Goal: Task Accomplishment & Management: Complete application form

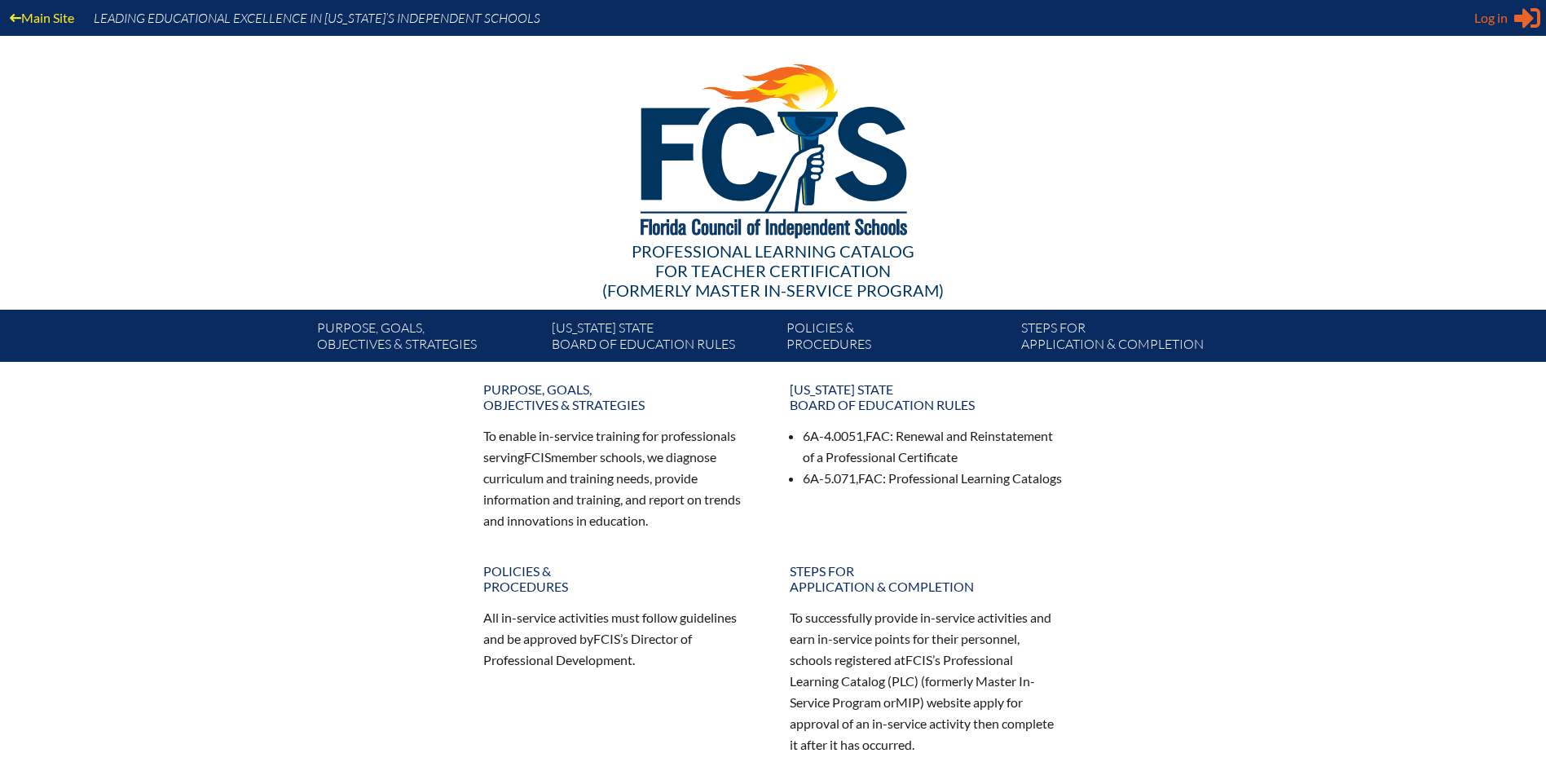
click at [1495, 23] on span "Log in" at bounding box center [1491, 18] width 33 height 19
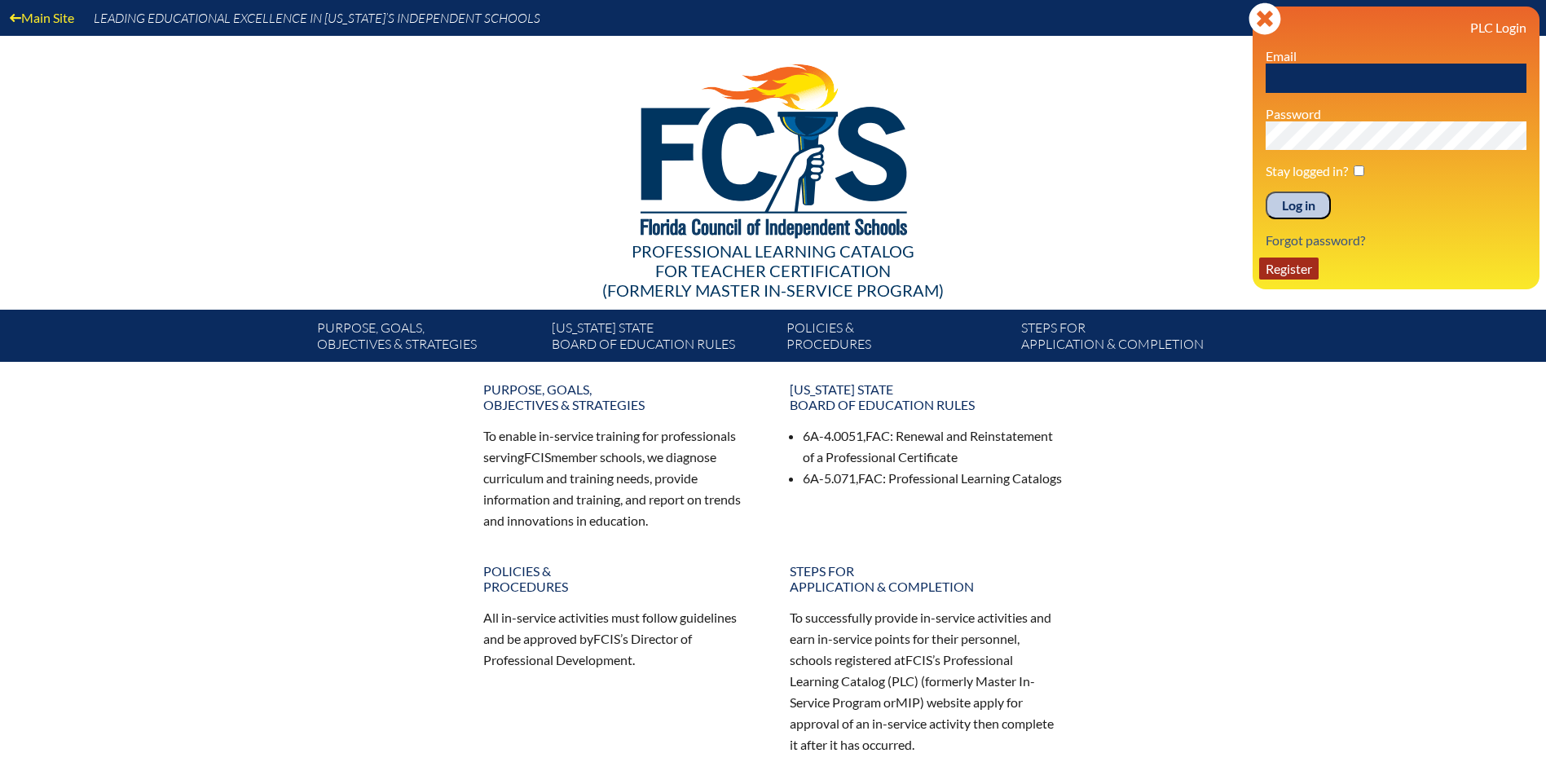
click at [1297, 267] on link "Register" at bounding box center [1289, 268] width 59 height 22
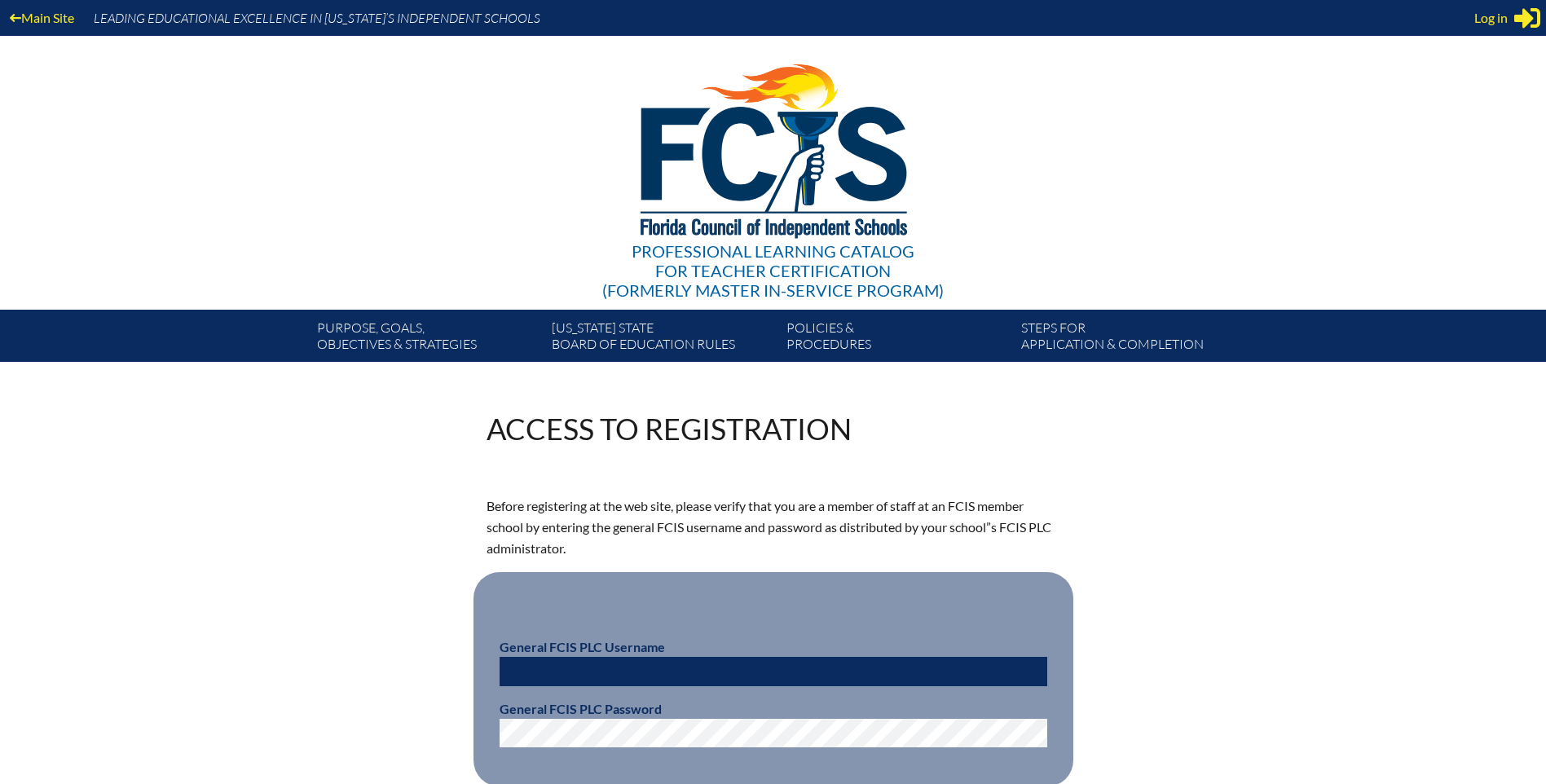
scroll to position [163, 0]
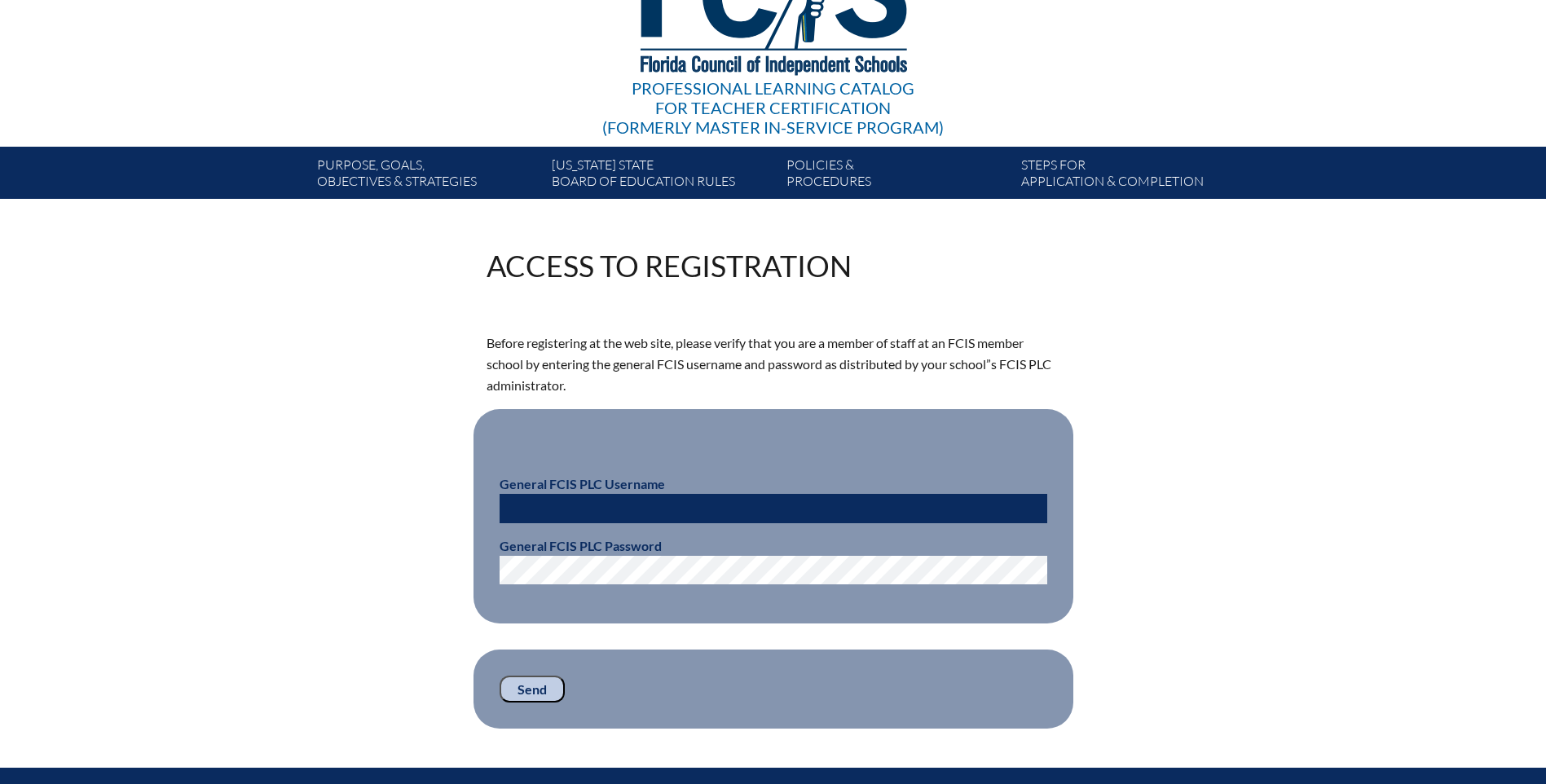
click at [551, 504] on input "text" at bounding box center [773, 508] width 548 height 29
type input "fcismember"
drag, startPoint x: 382, startPoint y: 545, endPoint x: 398, endPoint y: 580, distance: 38.5
click at [381, 546] on div "Access to Registration Before registering at the web site, please verify that y…" at bounding box center [773, 490] width 916 height 478
click at [528, 685] on input "Send" at bounding box center [532, 689] width 65 height 28
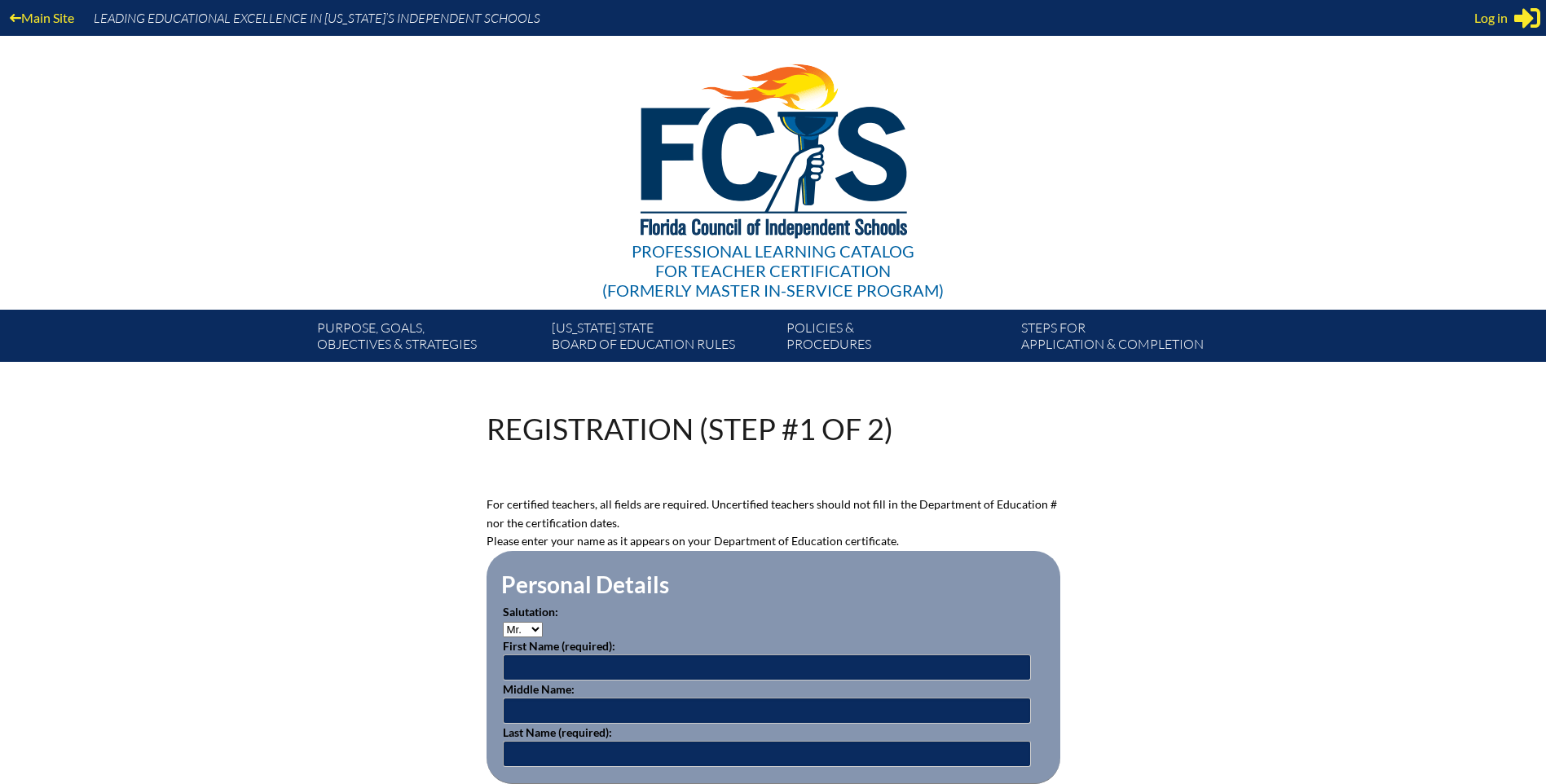
scroll to position [163, 0]
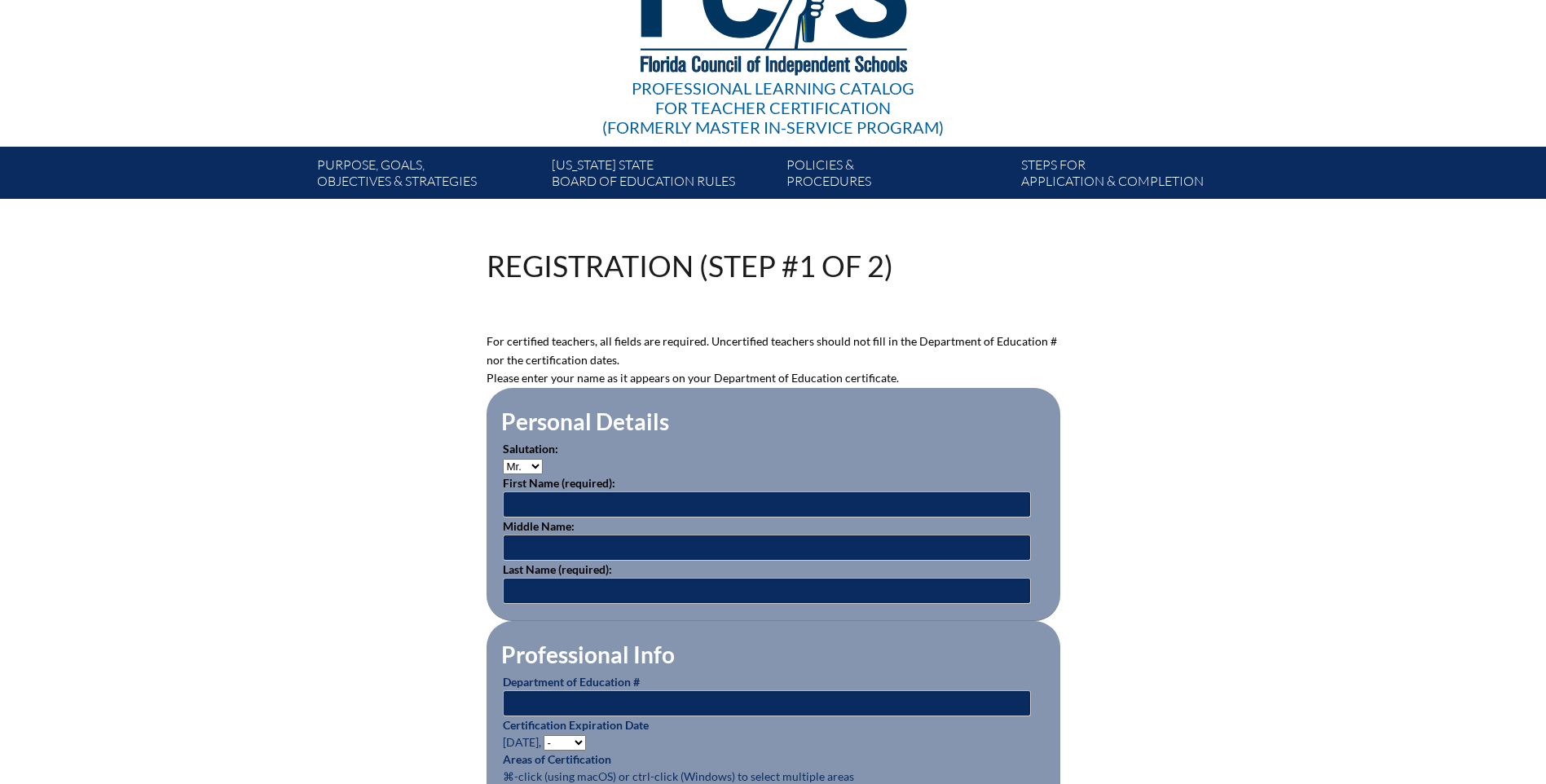
click at [530, 463] on select "Mr. Mrs. Ms. Dr. Rev." at bounding box center [523, 466] width 40 height 16
select select "Ms."
click at [503, 458] on select "Mr. Mrs. Ms. Dr. Rev." at bounding box center [523, 466] width 40 height 16
click at [525, 504] on input "text" at bounding box center [767, 503] width 528 height 26
type input "Kristen"
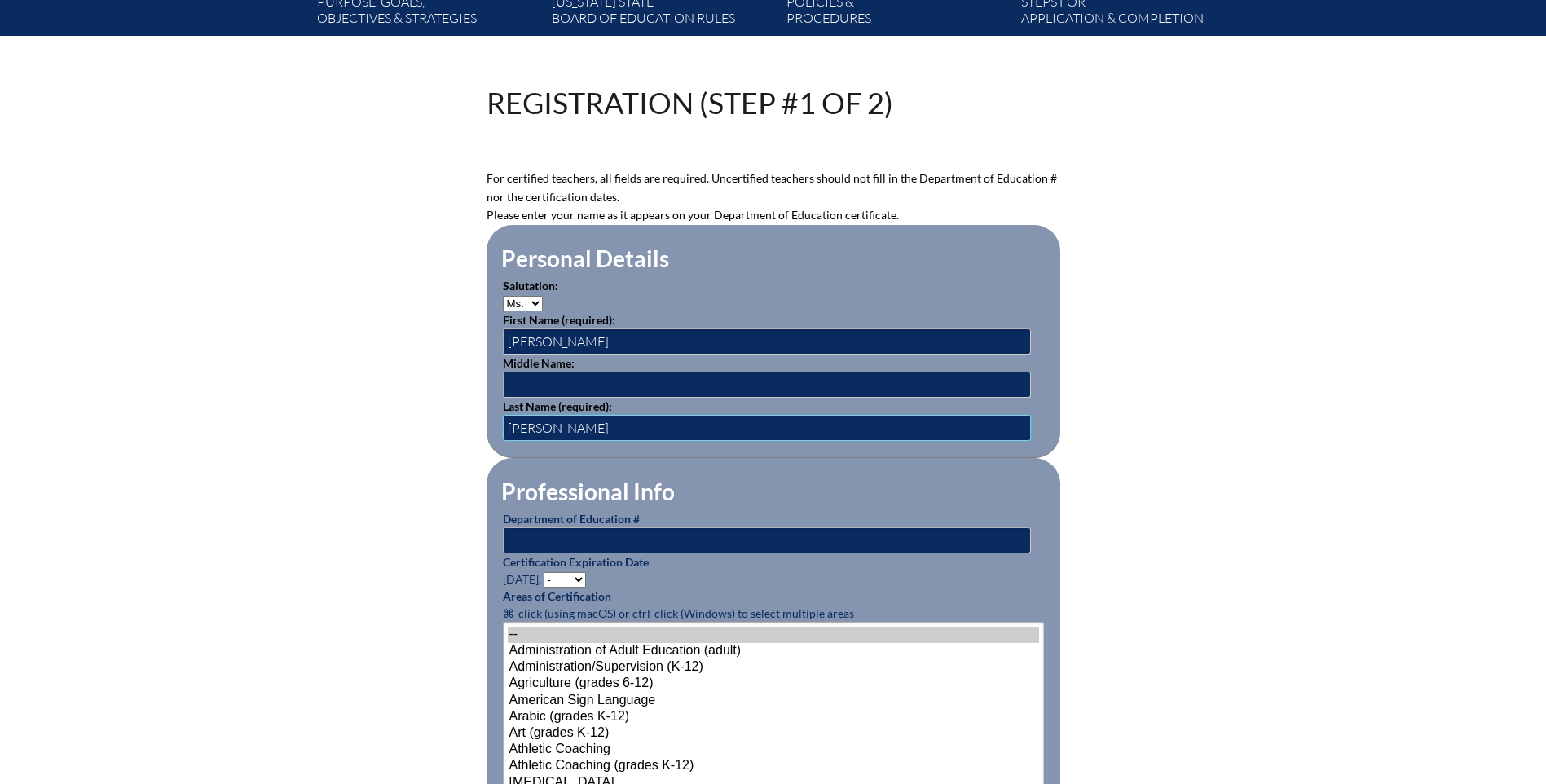
scroll to position [489, 0]
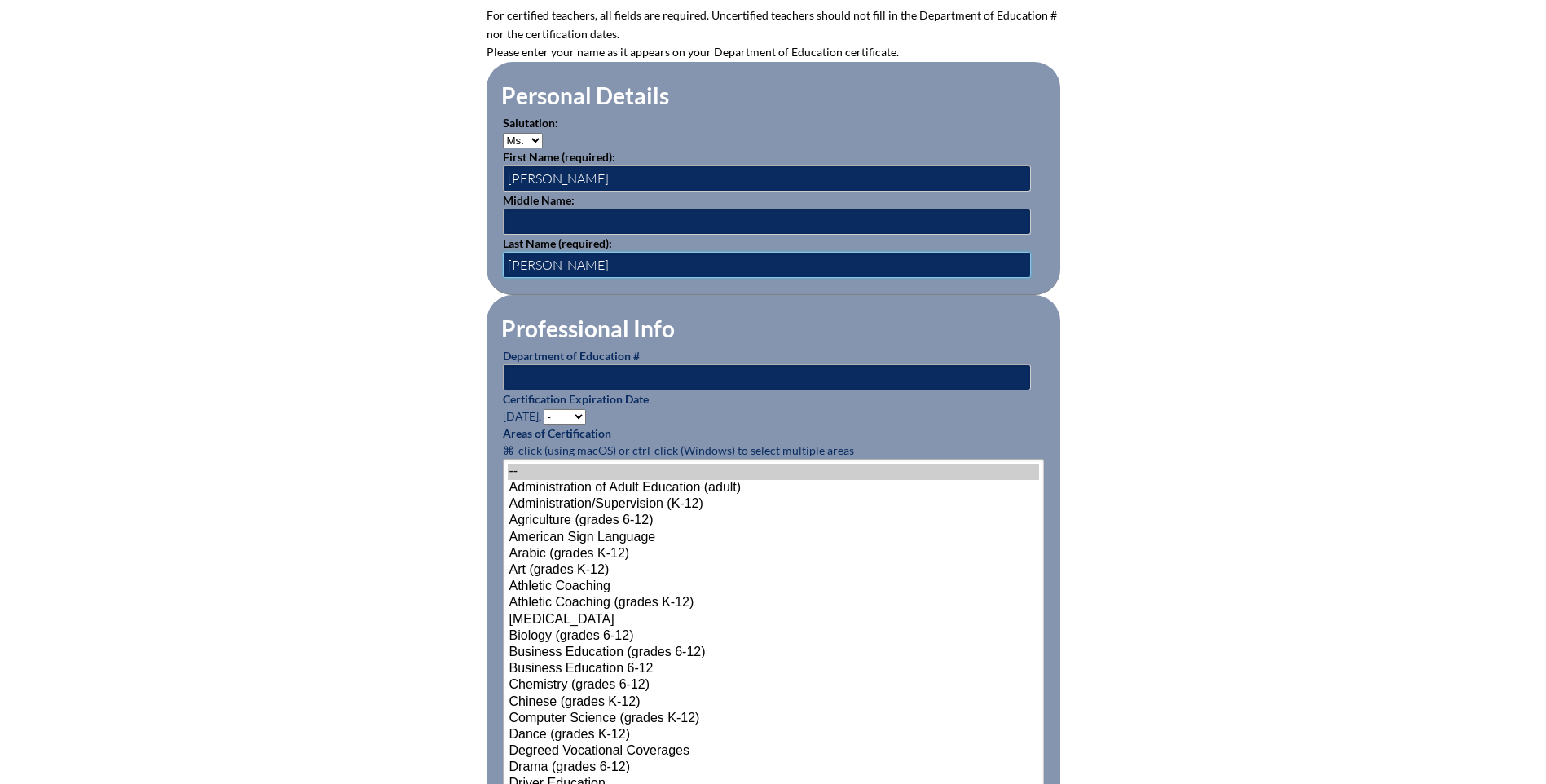
type input "Titus"
click at [566, 372] on input "text" at bounding box center [767, 377] width 528 height 26
type input "950288"
click at [567, 412] on select "- 2031 2030 2029 2028 2027 2026 2025 2024 2023 2022 2021 2020 2019 2018 2017 20…" at bounding box center [565, 417] width 43 height 16
select select "2029"
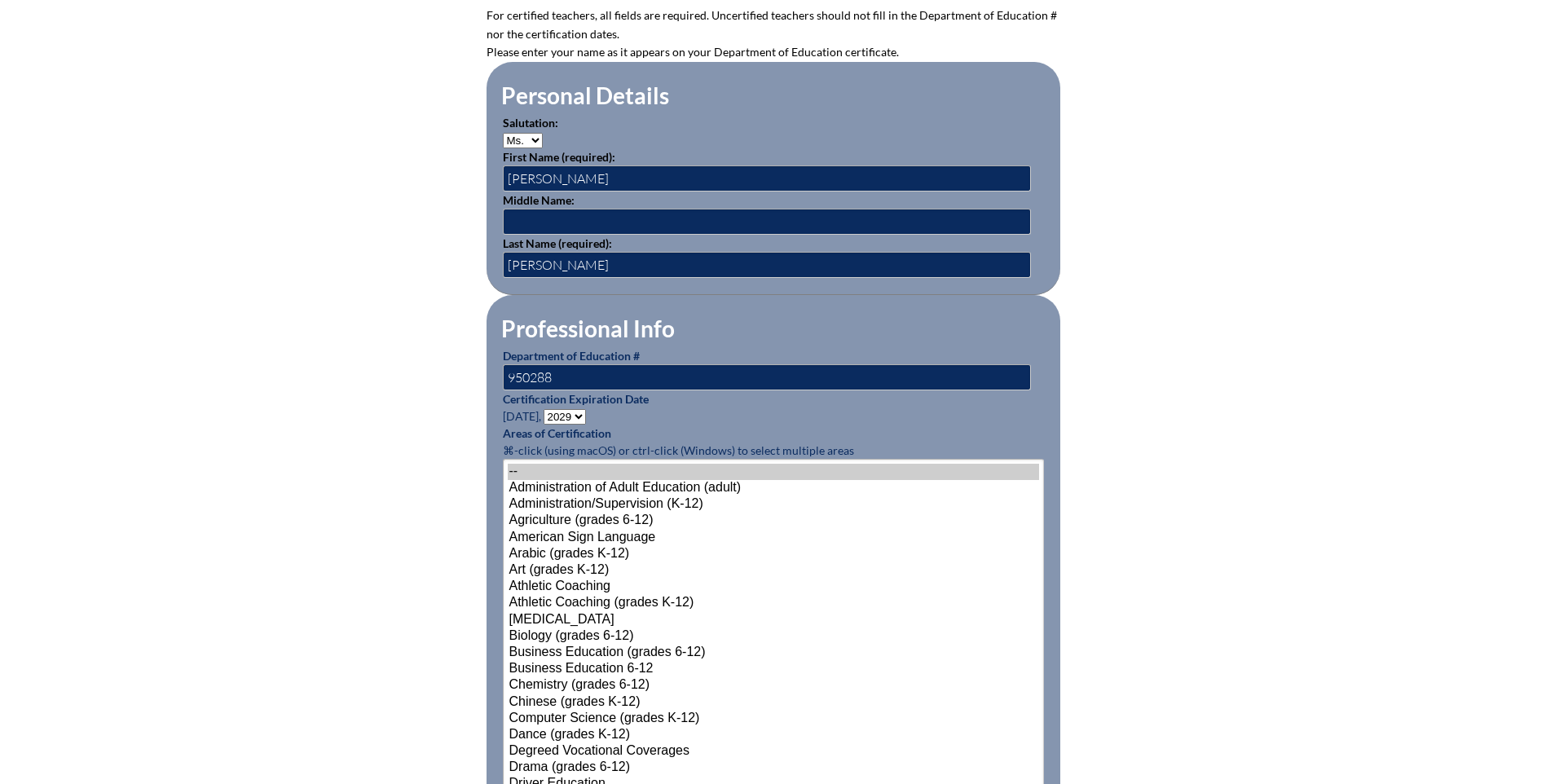
click at [546, 409] on select "- 2031 2030 2029 2028 2027 2026 2025 2024 2023 2022 2021 2020 2019 2018 2017 20…" at bounding box center [565, 417] width 43 height 16
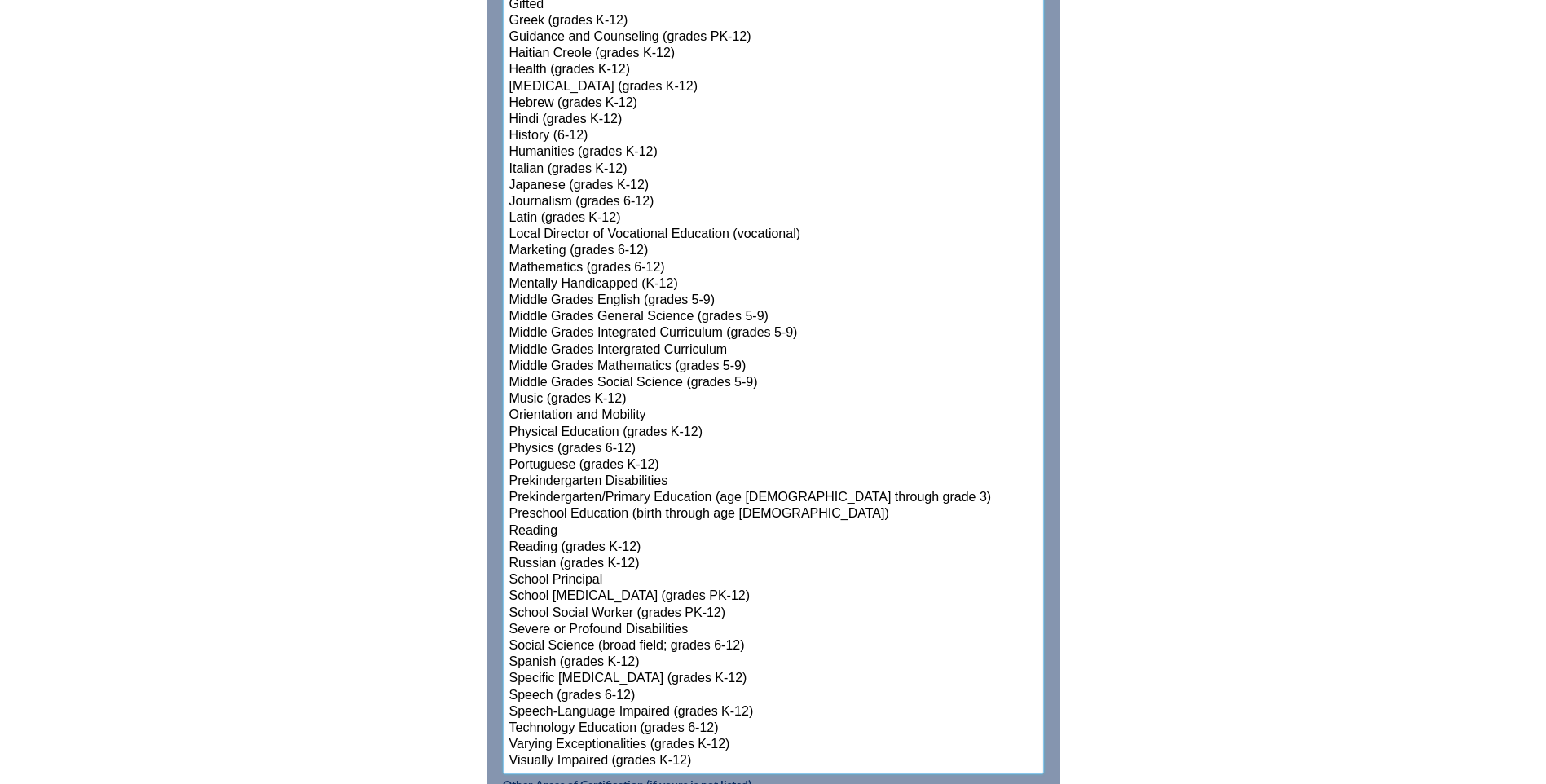
scroll to position [1532, 0]
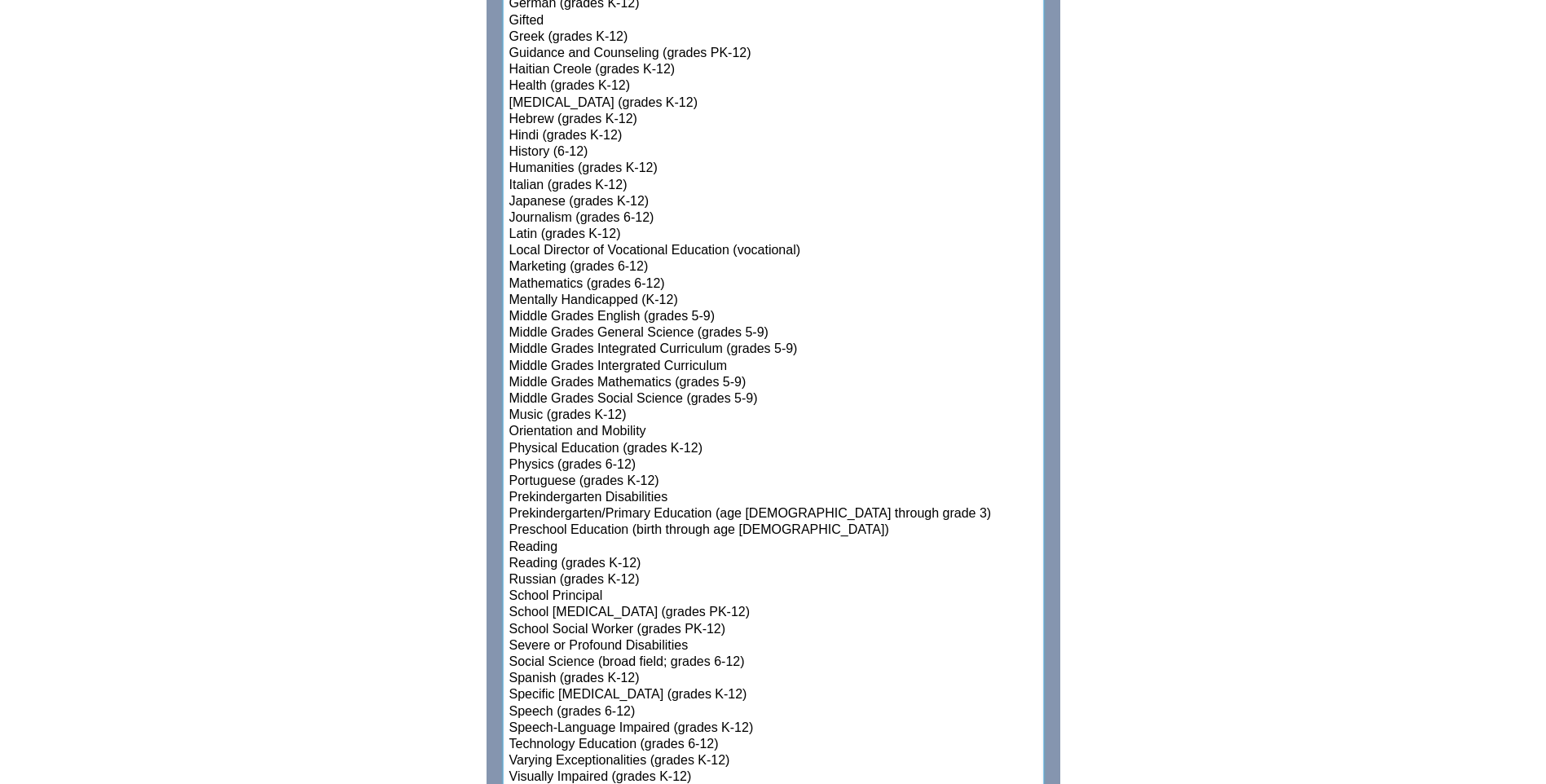
click at [560, 316] on select"]"] "-- Administration of Adult Education (adult) Administration/Supervision (K-12) …" at bounding box center [773, 103] width 541 height 1375
click at [527, 539] on option "Reading" at bounding box center [773, 548] width 531 height 17
click at [526, 17] on option "Gifted" at bounding box center [773, 22] width 531 height 17
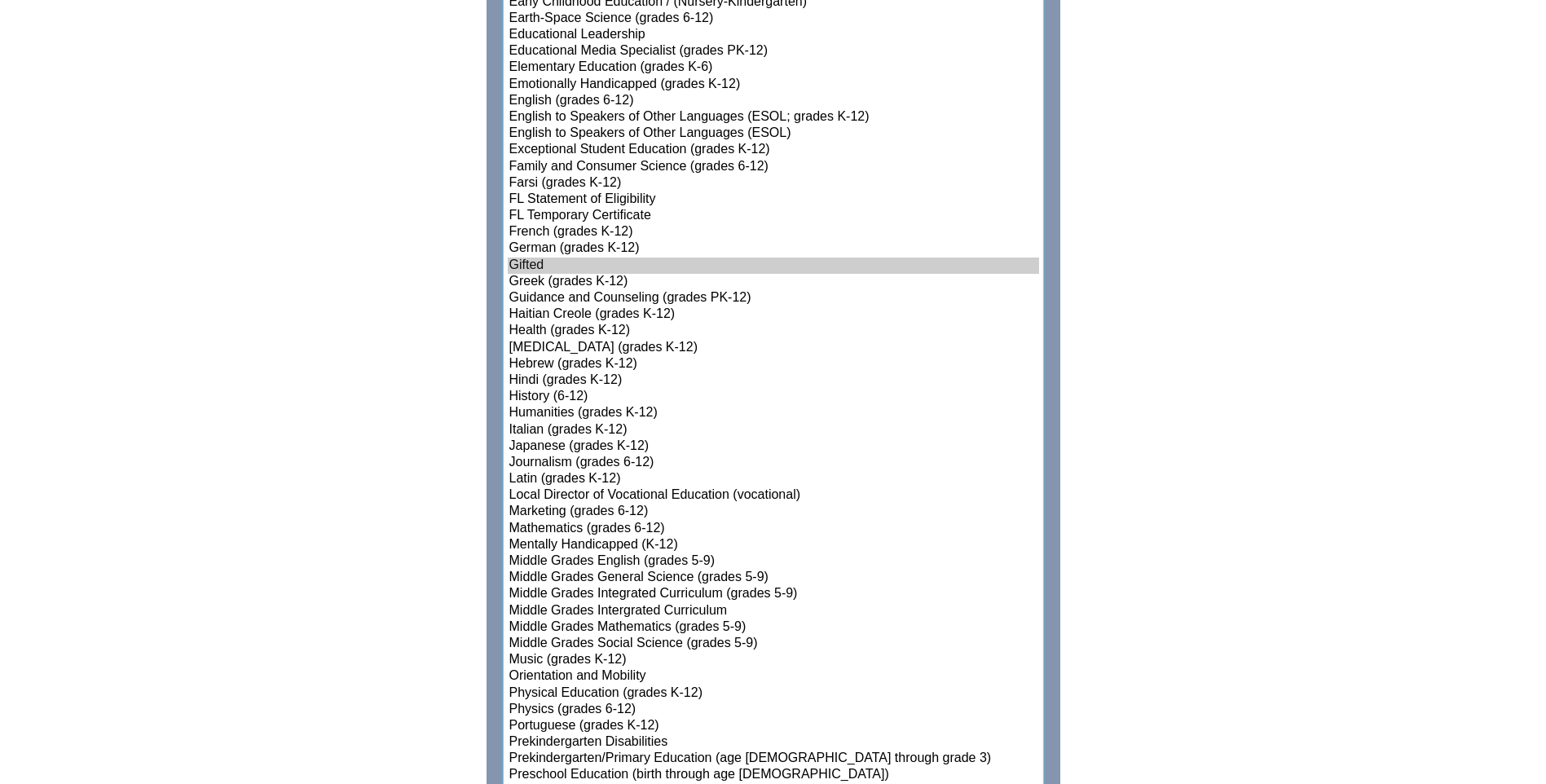
scroll to position [1206, 0]
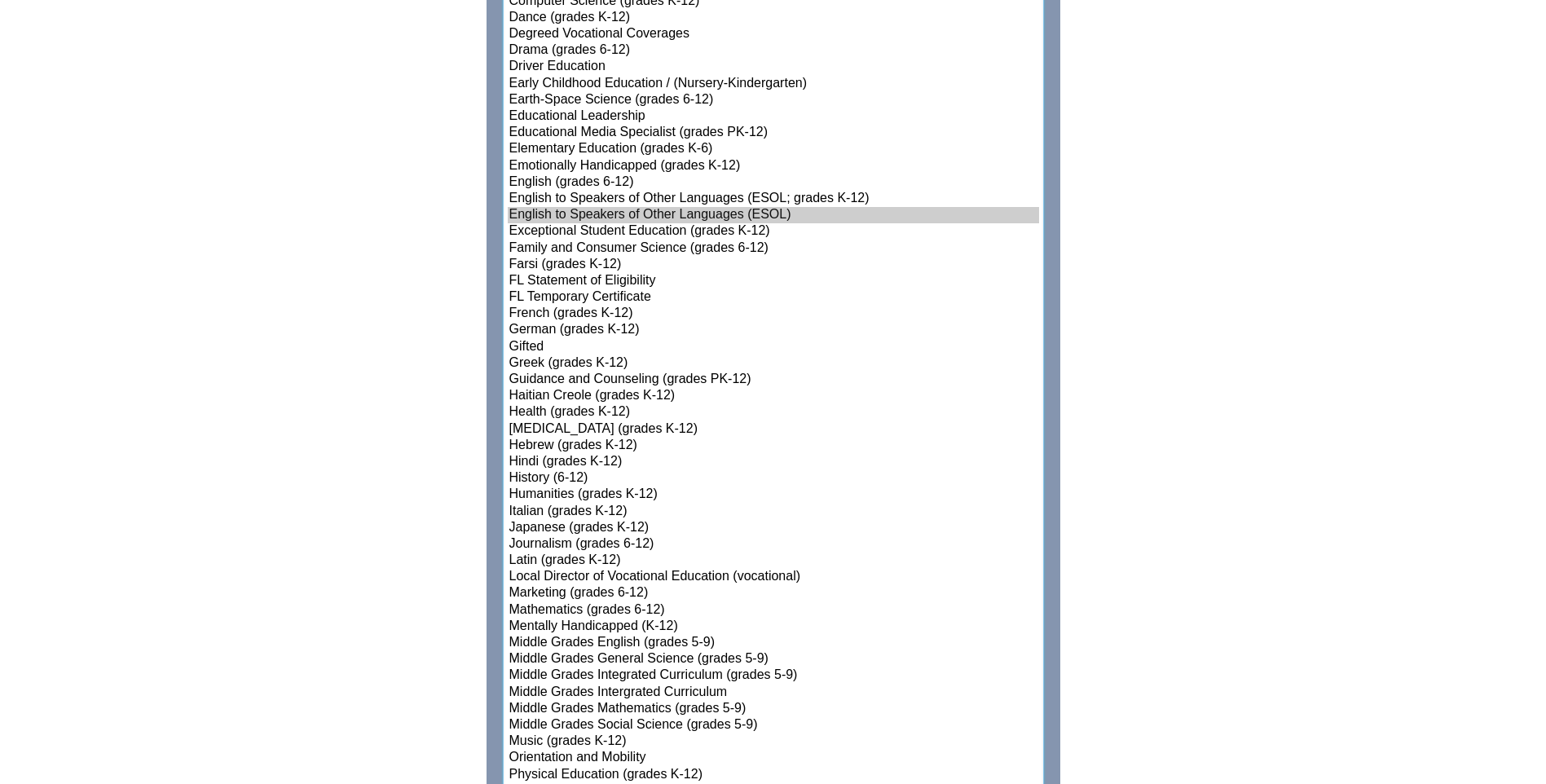
click at [580, 207] on option "English to Speakers of Other Languages (ESOL)" at bounding box center [773, 215] width 531 height 17
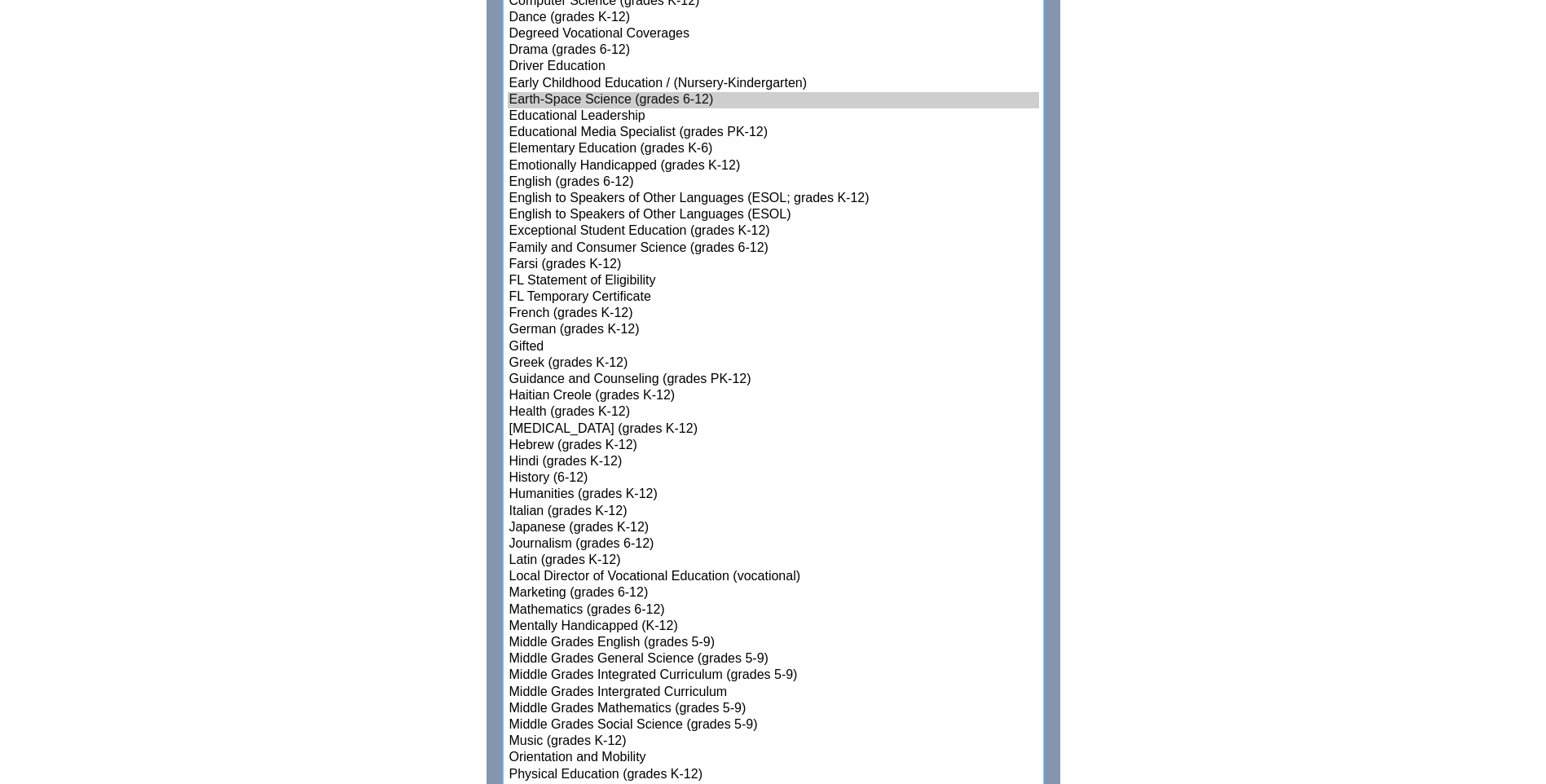
select select"]"] "15147"
click at [539, 97] on option "Earth-Space Science (grades 6-12)" at bounding box center [773, 100] width 531 height 17
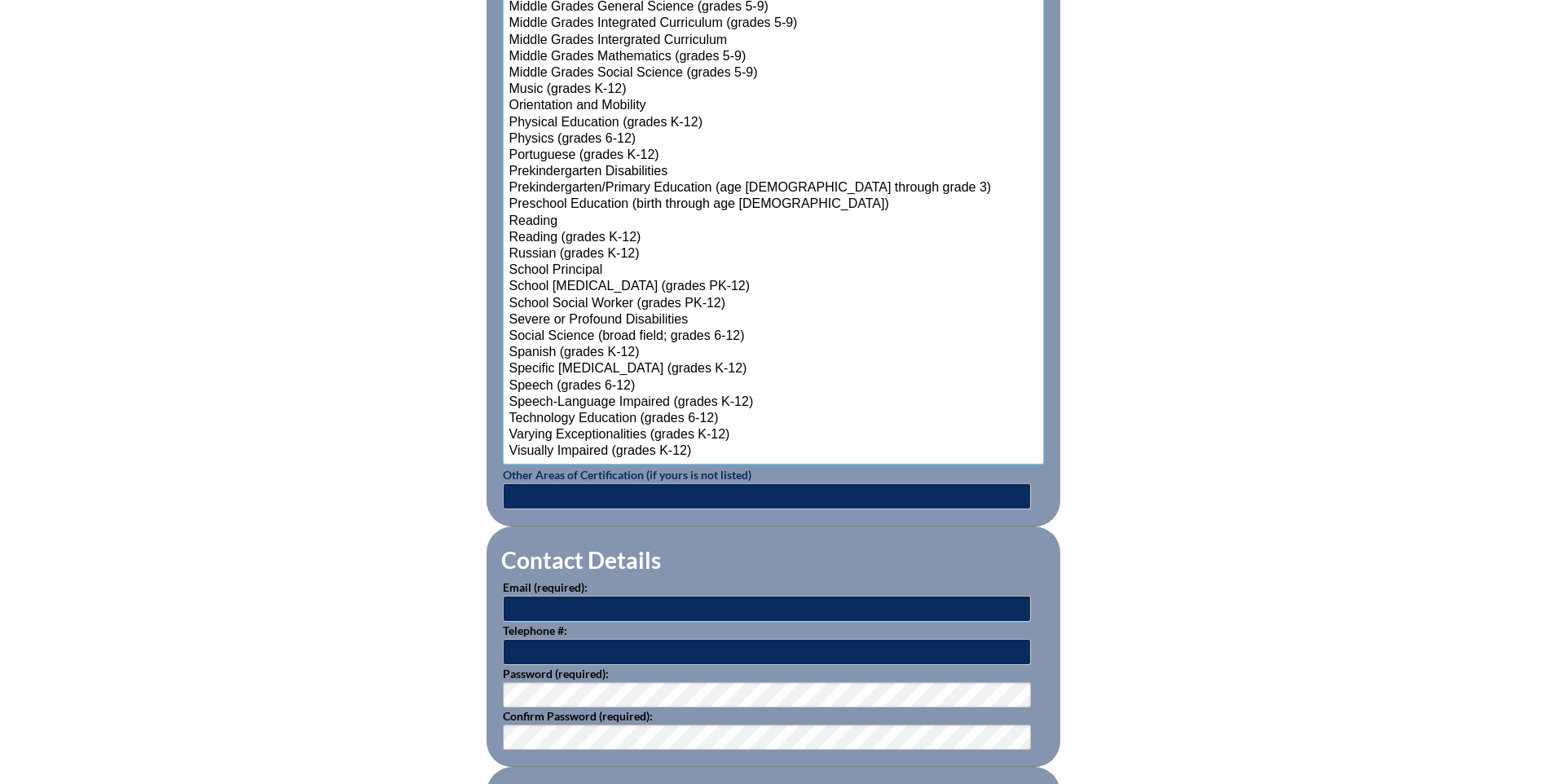
scroll to position [2102, 0]
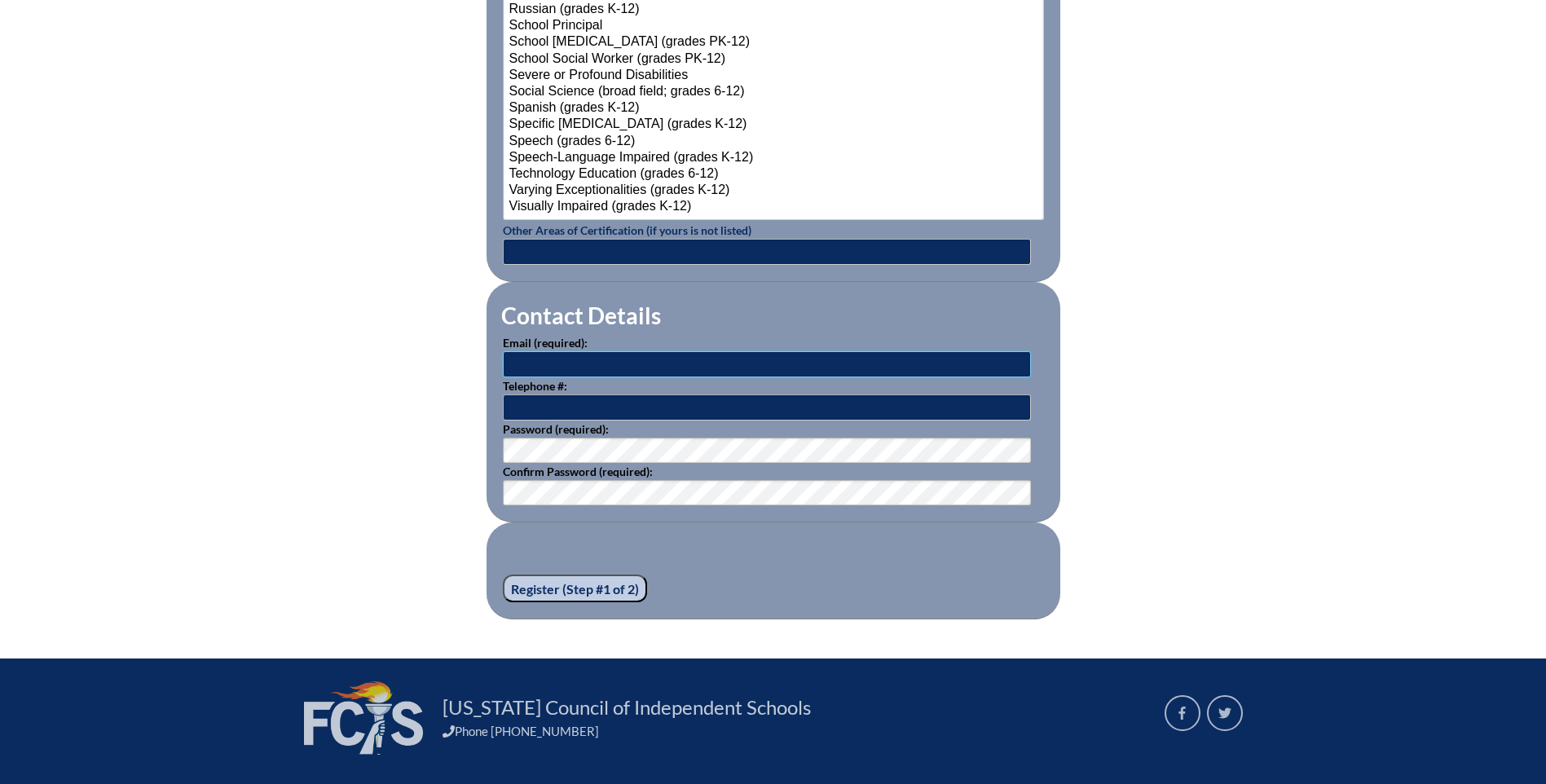
click at [550, 359] on input "text" at bounding box center [767, 364] width 528 height 26
type input "ktitus@aatl.org"
click at [555, 403] on input "text" at bounding box center [767, 407] width 528 height 26
click at [544, 397] on input "813-848-7600" at bounding box center [767, 407] width 528 height 26
type input "813-948-7600"
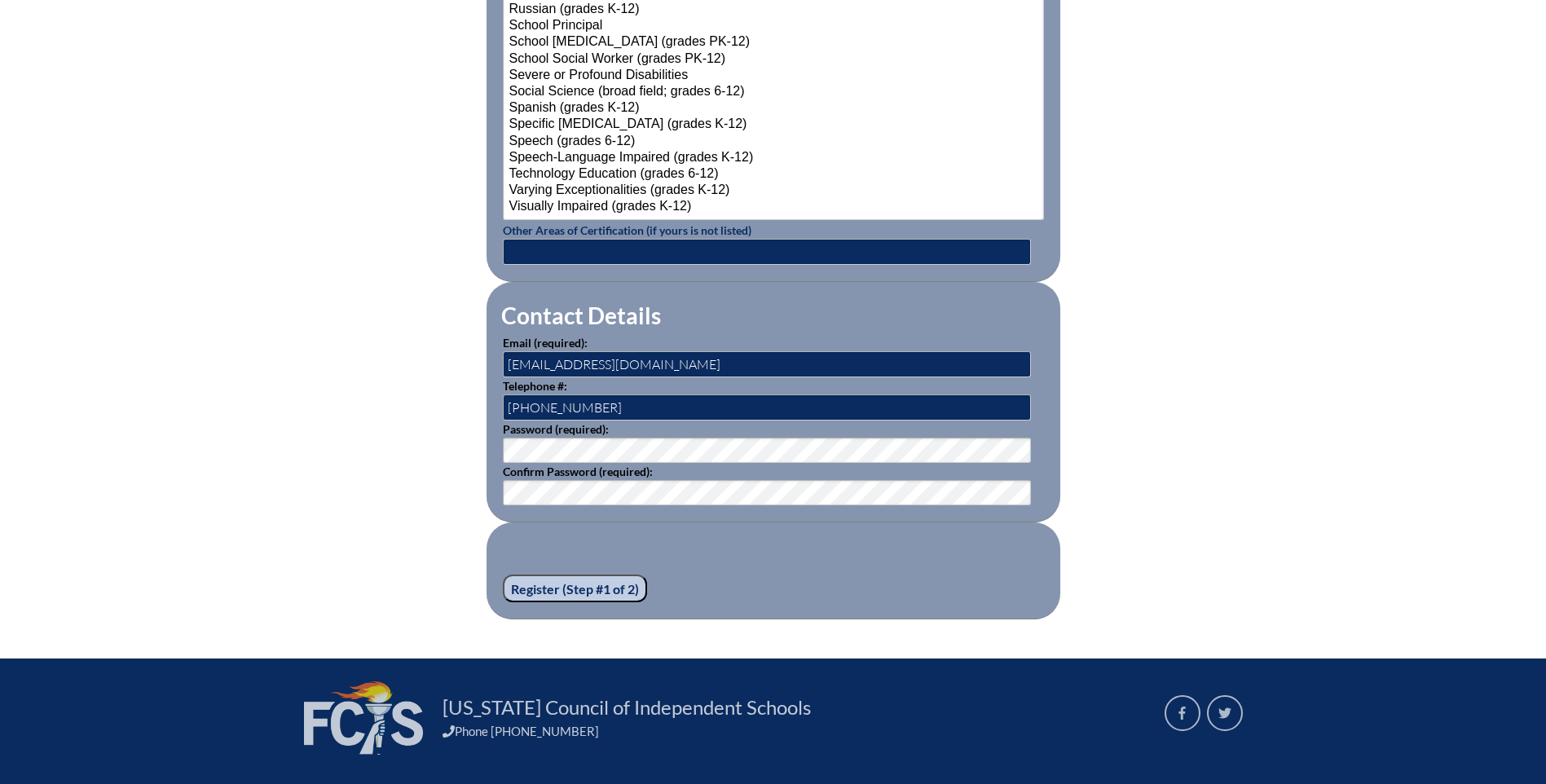
click at [555, 576] on input "Register (Step #1 of 2)" at bounding box center [575, 588] width 144 height 28
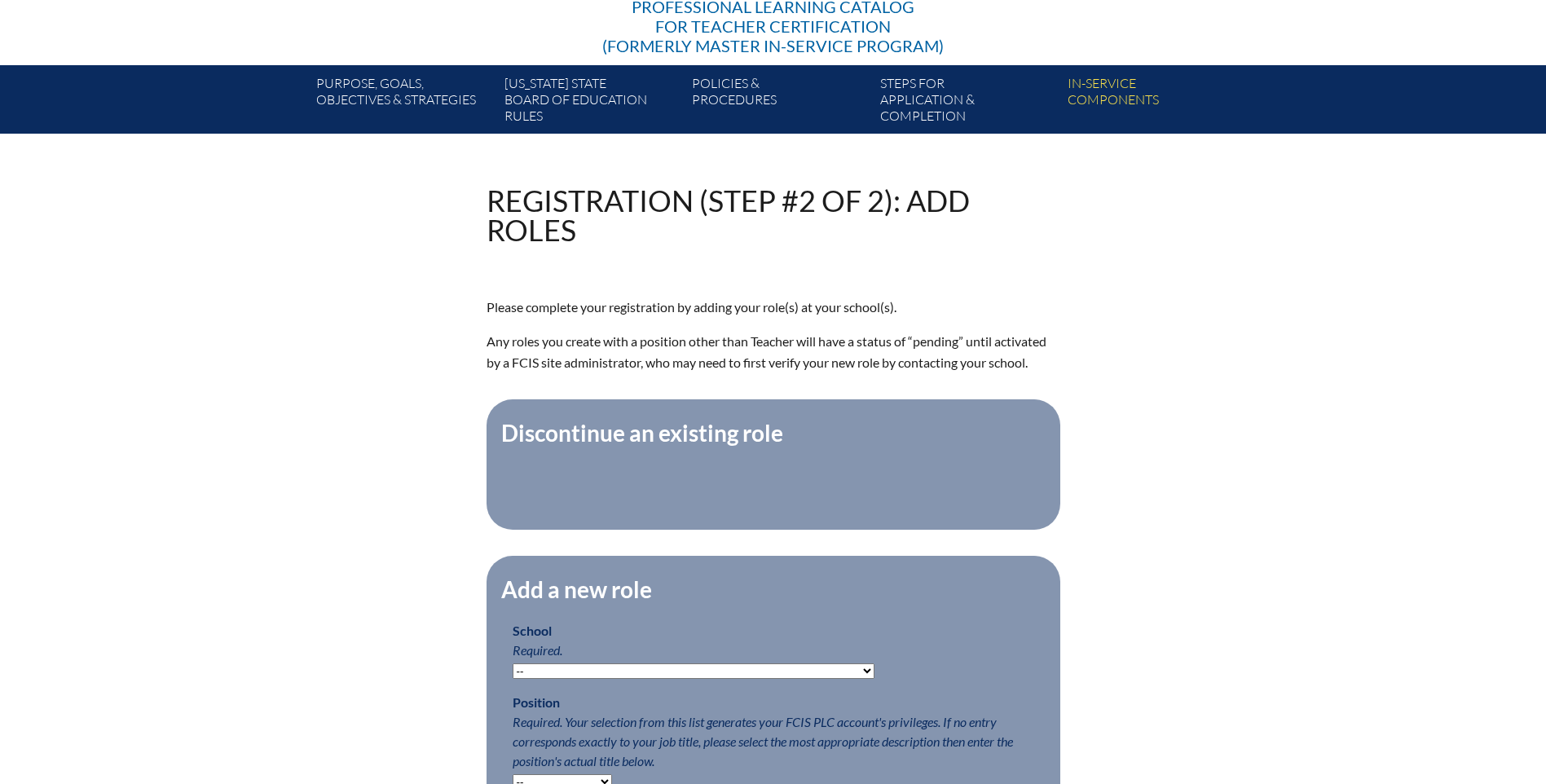
scroll to position [407, 0]
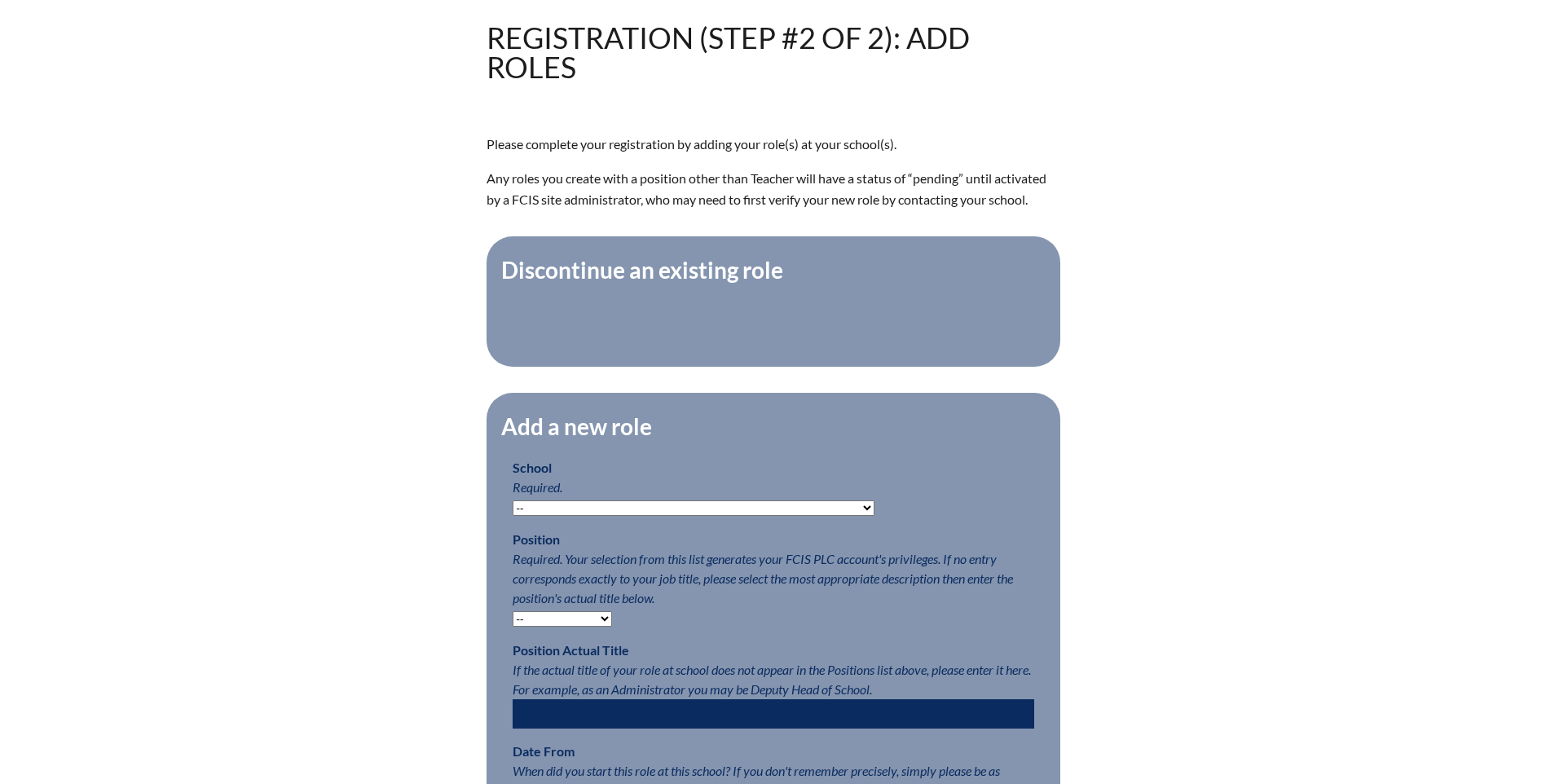
click at [519, 516] on select "-- Autism Inspired Academy Academy at Ocean Reef Academy at the Lakes Academy P…" at bounding box center [693, 508] width 362 height 16
select select "20252"
click at [513, 508] on select "-- Autism Inspired Academy Academy at Ocean Reef Academy at the Lakes Academy P…" at bounding box center [693, 508] width 362 height 16
click at [559, 626] on select "-- Teacher PLC Coordinator Head of School Administrator" at bounding box center [562, 619] width 99 height 16
select select "15563"
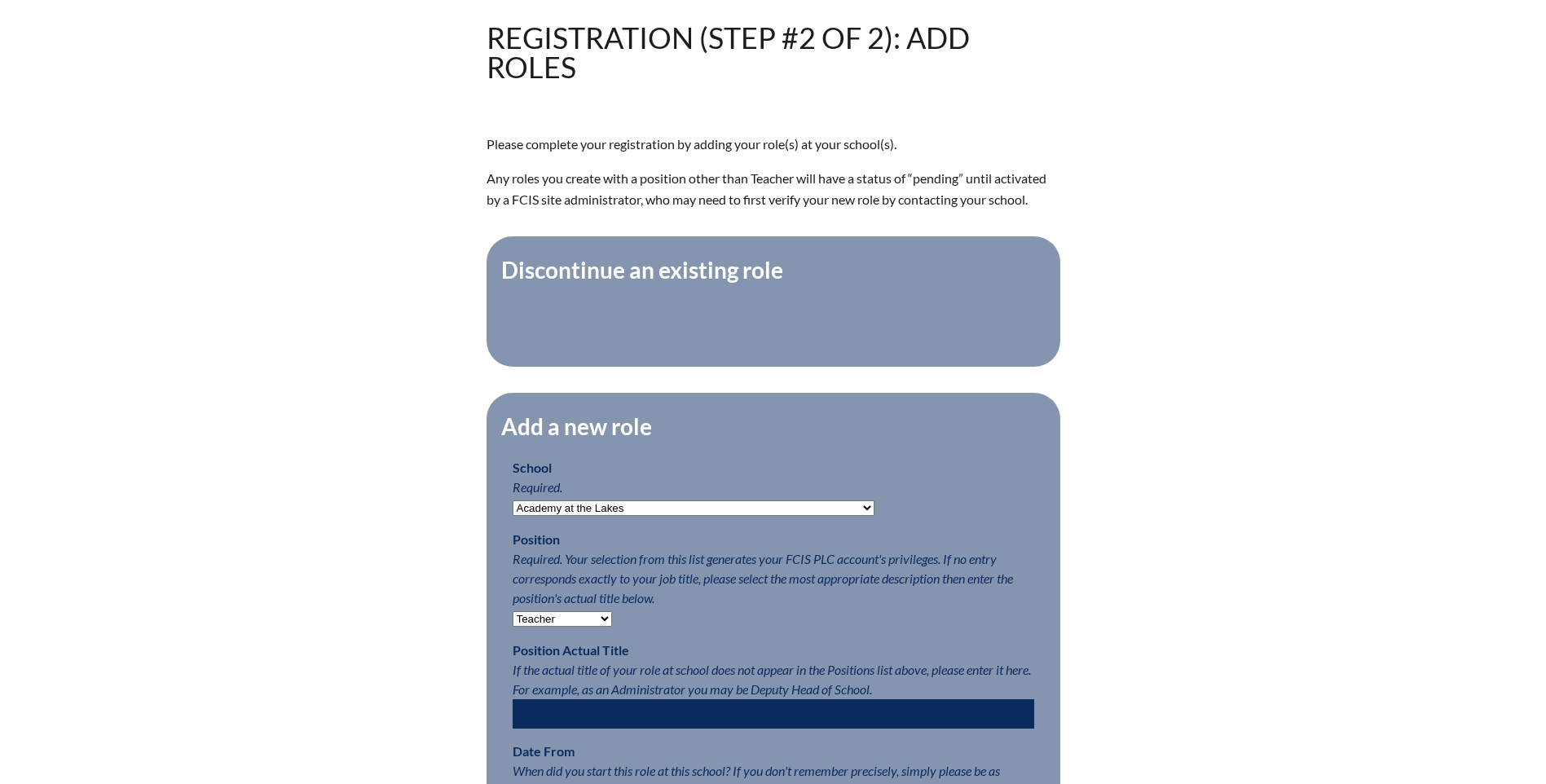
click at [513, 620] on select "-- Teacher PLC Coordinator Head of School Administrator" at bounding box center [562, 619] width 99 height 16
click at [395, 574] on div "Registration (Step #2 of 2): Add Roles Please complete your registration by add…" at bounding box center [773, 504] width 916 height 964
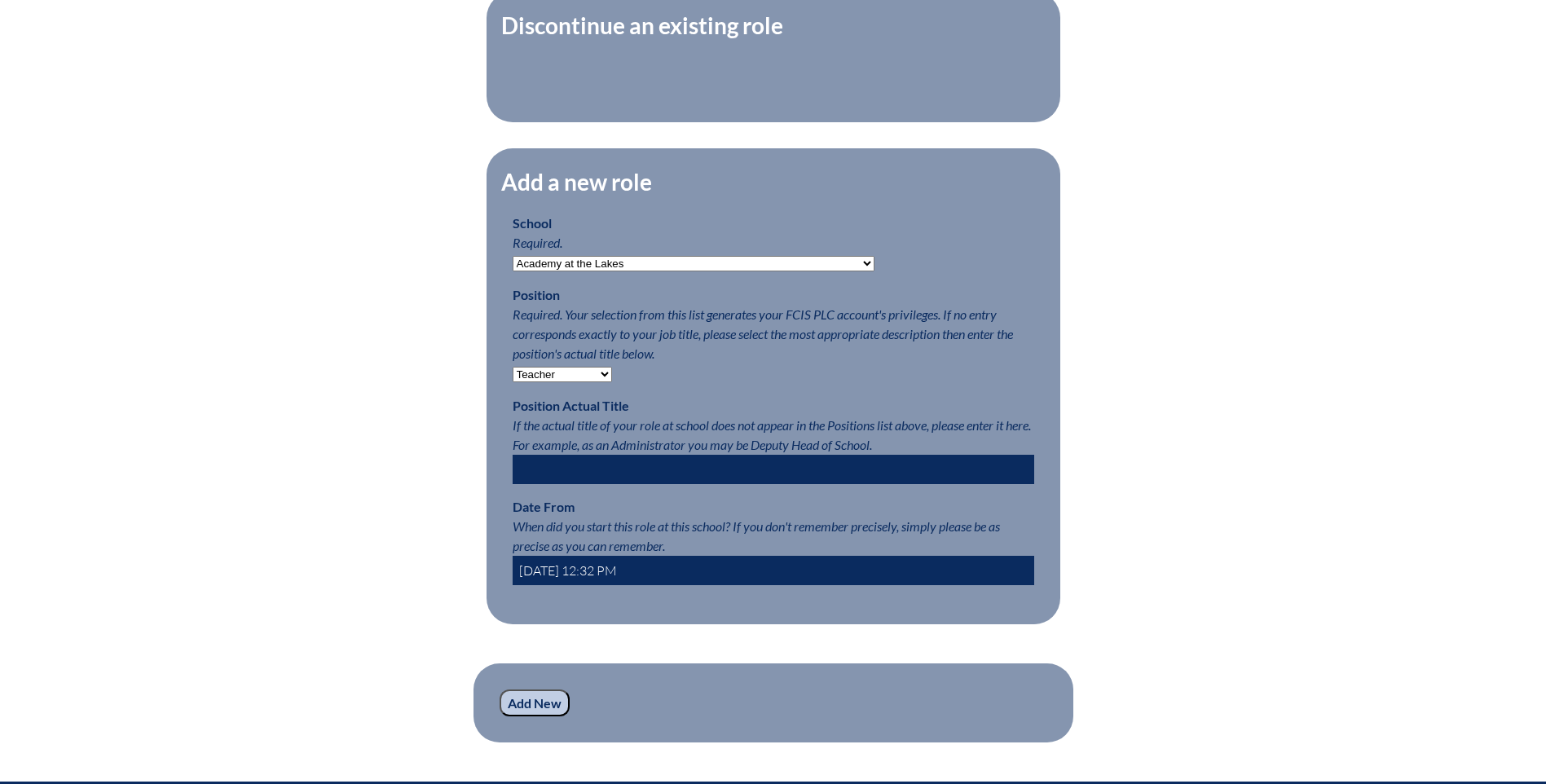
scroll to position [733, 0]
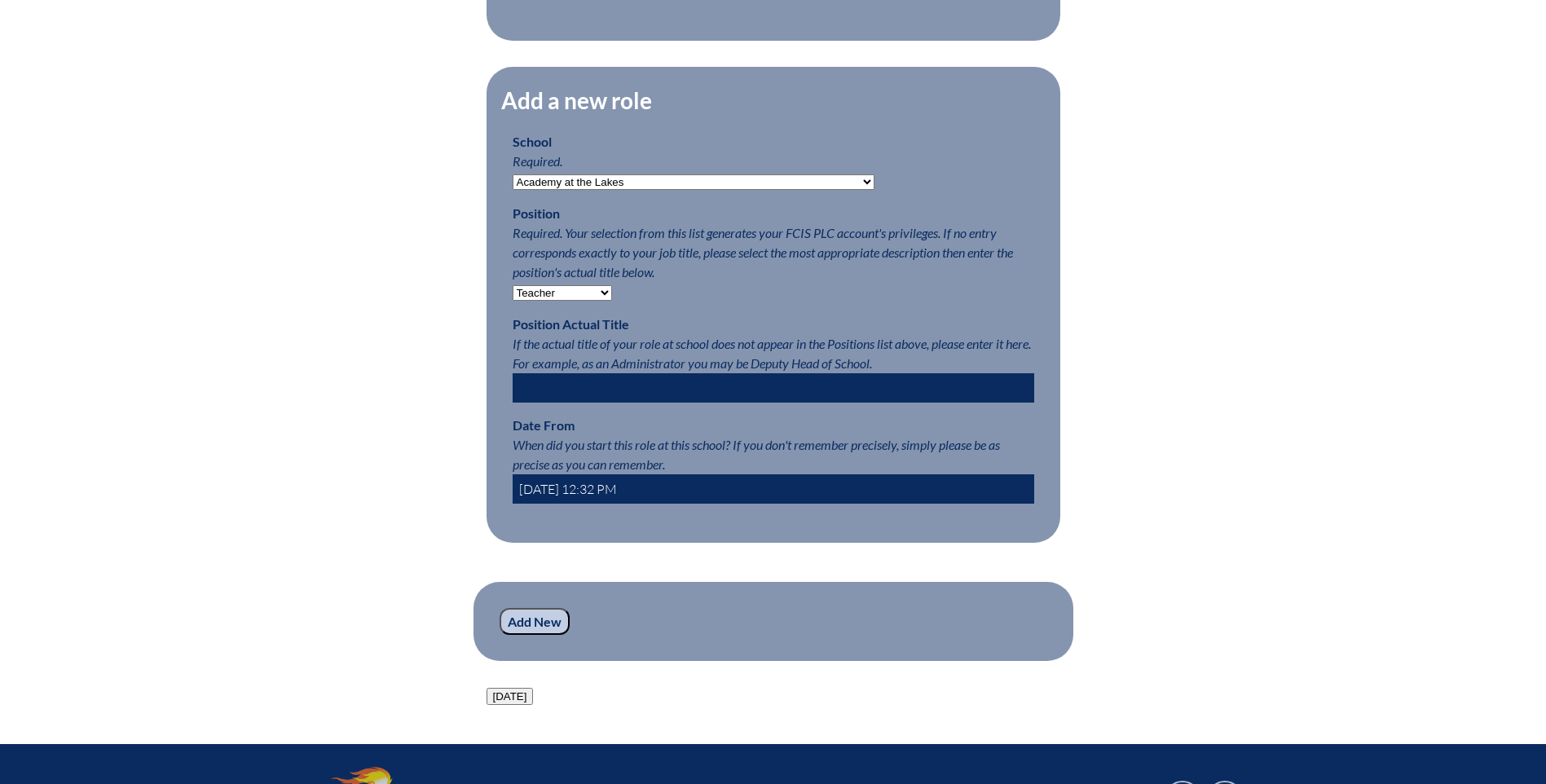
click at [570, 500] on input "2025-09-09 12:32 PM" at bounding box center [773, 488] width 522 height 29
click at [549, 501] on input "2025-09-09 12:32 PM" at bounding box center [773, 488] width 522 height 29
click at [567, 499] on input "[DATE] 12:32 PM" at bounding box center [773, 488] width 522 height 29
click at [586, 498] on input "2025-00-09 12:32 PM" at bounding box center [773, 488] width 522 height 29
click at [567, 496] on input "2025-00-09 12:32 PM" at bounding box center [773, 488] width 522 height 29
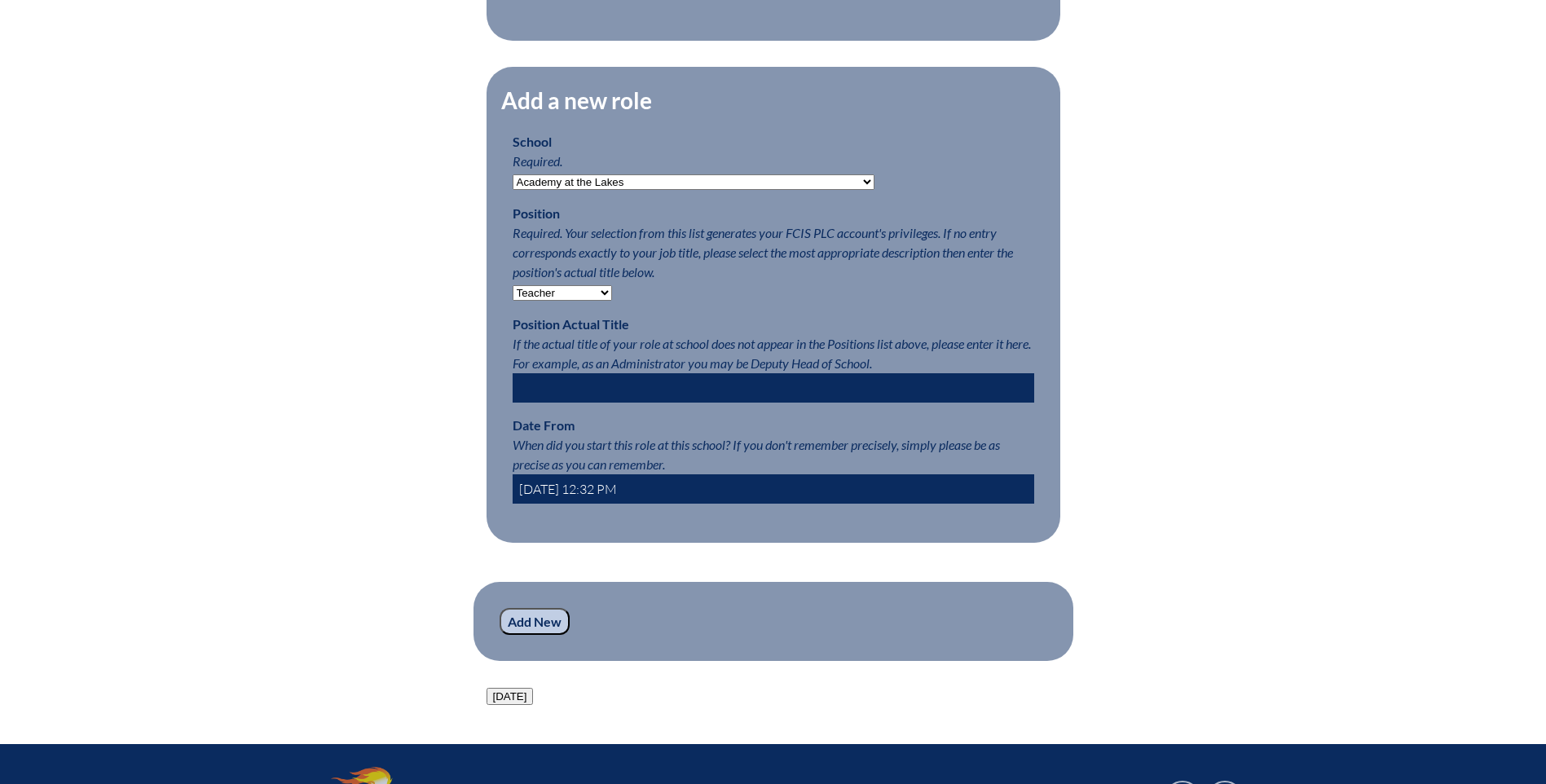
click at [582, 496] on input "2025-08-09 12:32 PM" at bounding box center [773, 488] width 522 height 29
click at [586, 496] on input "2025-08-09 12:32 PM" at bounding box center [773, 488] width 522 height 29
click at [601, 499] on input "2025-08-01 12:32 PM" at bounding box center [773, 488] width 522 height 29
click at [616, 494] on input "2025-08-01 8:32 PM" at bounding box center [773, 488] width 522 height 29
click at [625, 495] on input "2025-08-01 8:00 PM" at bounding box center [773, 488] width 522 height 29
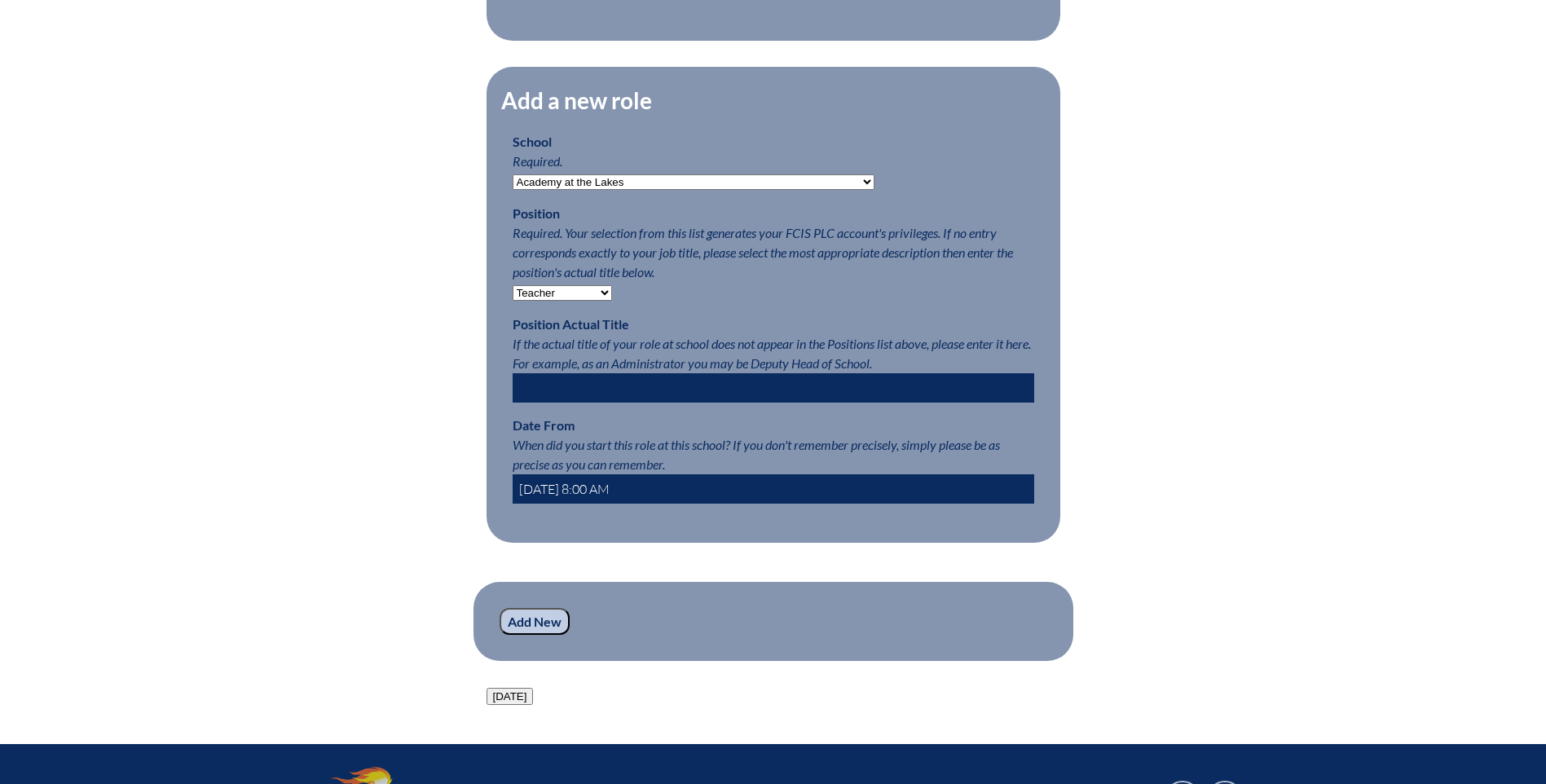
type input "[DATE] 8:00 AM"
click at [514, 635] on input "Add New" at bounding box center [535, 621] width 70 height 28
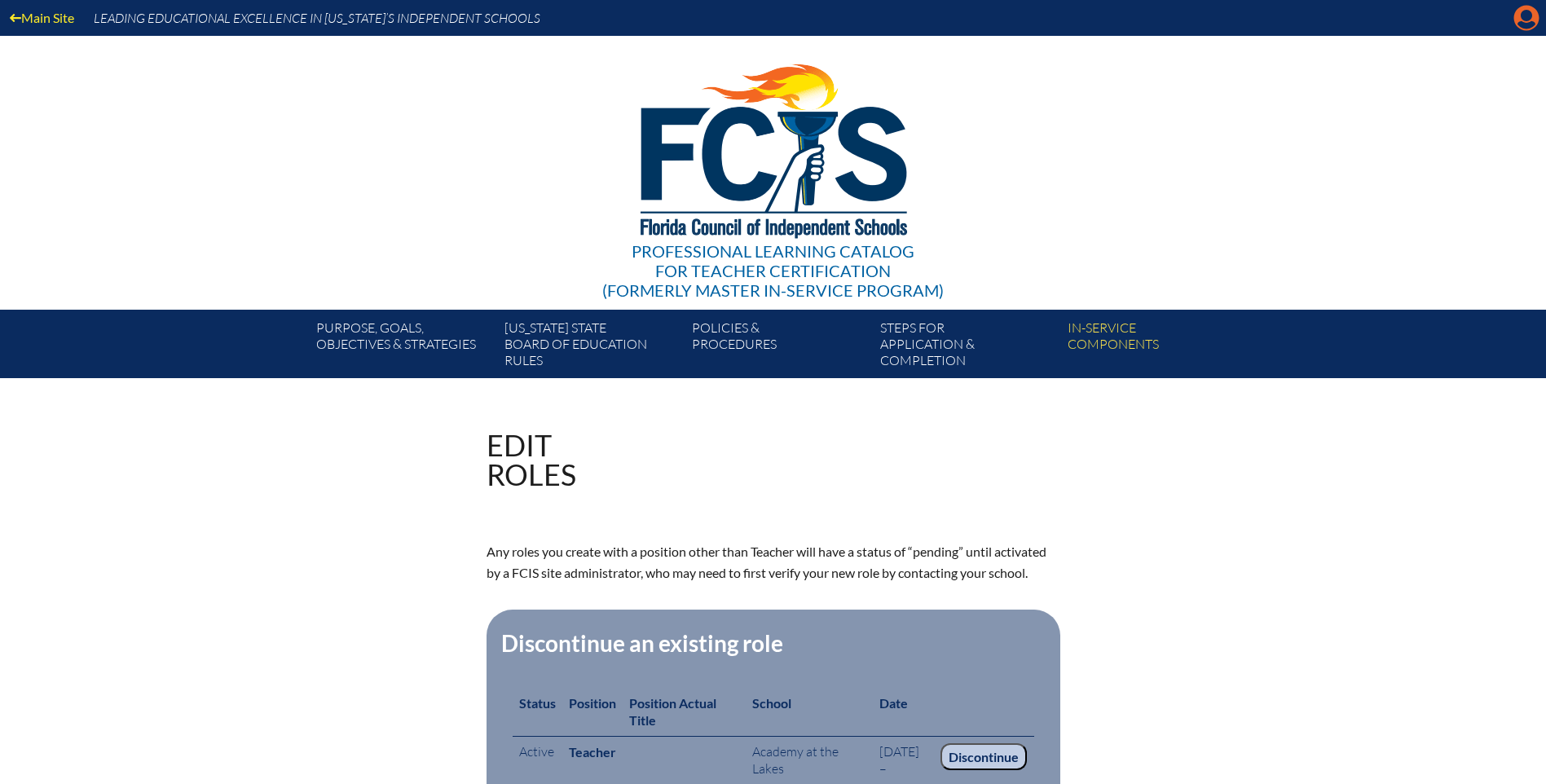
click at [1519, 17] on icon at bounding box center [1527, 18] width 25 height 25
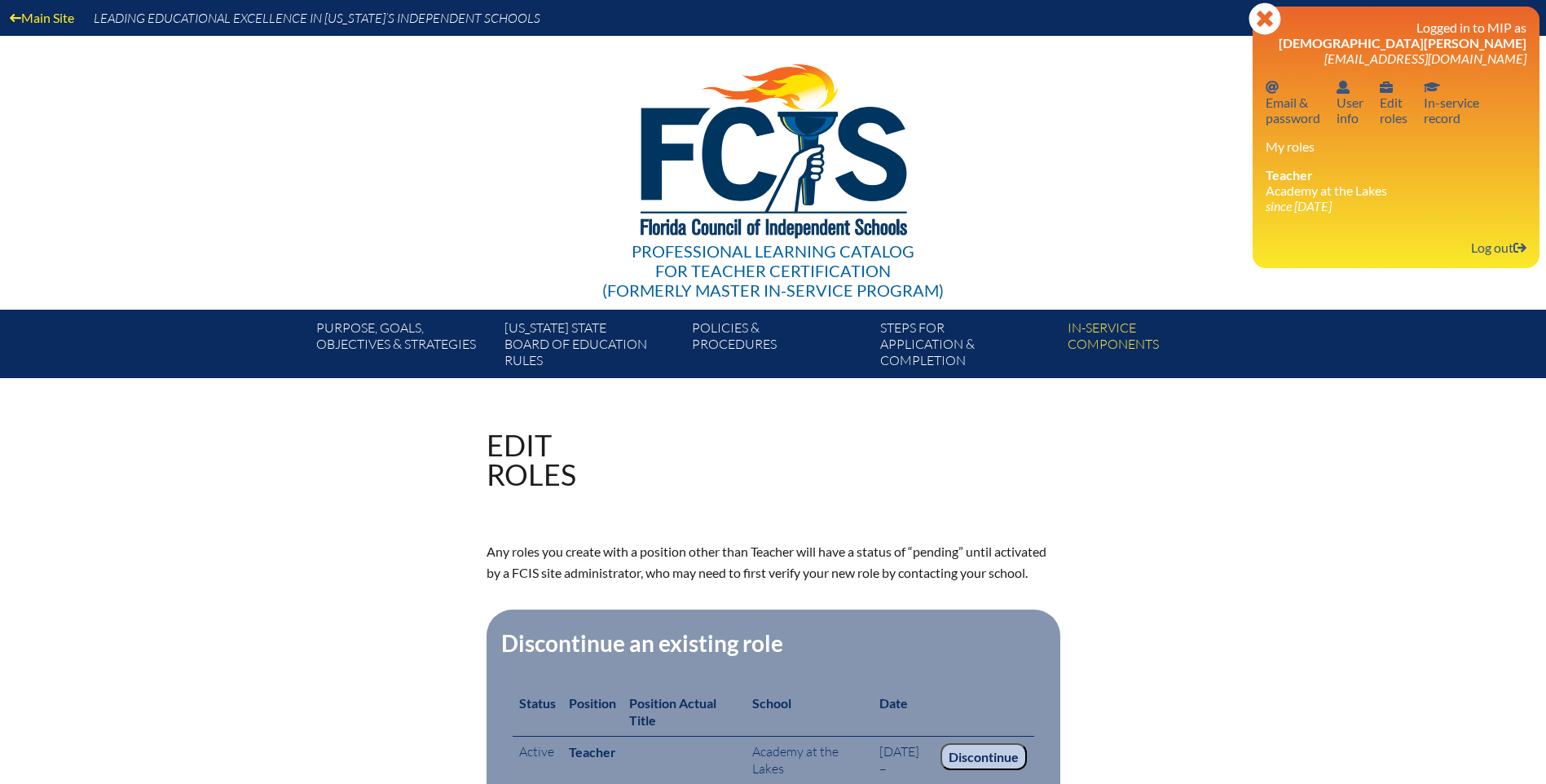
drag, startPoint x: 1476, startPoint y: 243, endPoint x: 1460, endPoint y: 271, distance: 32.2
click at [1476, 243] on link "Log out Log out" at bounding box center [1499, 247] width 68 height 22
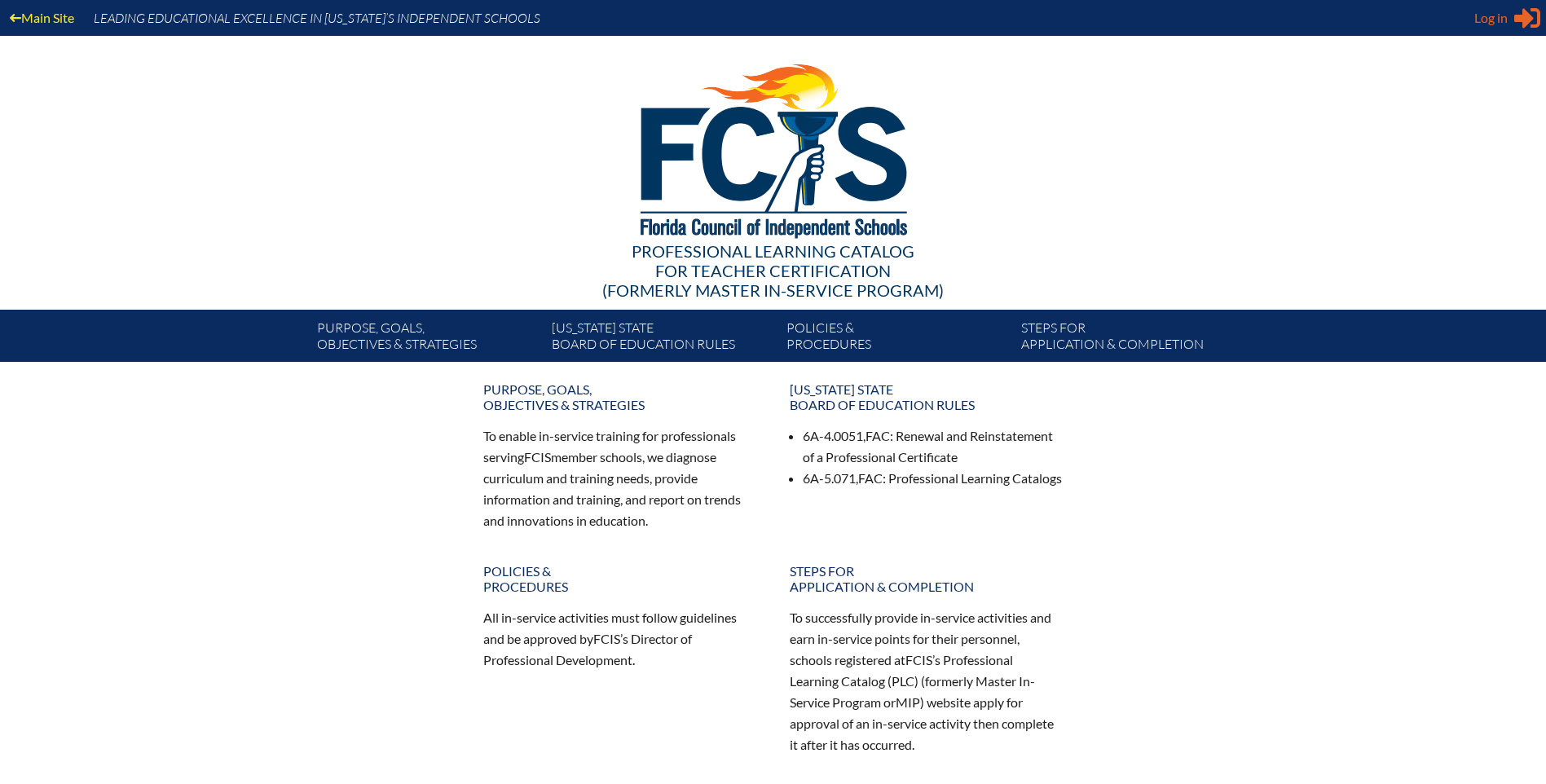
click at [1493, 19] on span "Log in" at bounding box center [1491, 18] width 33 height 19
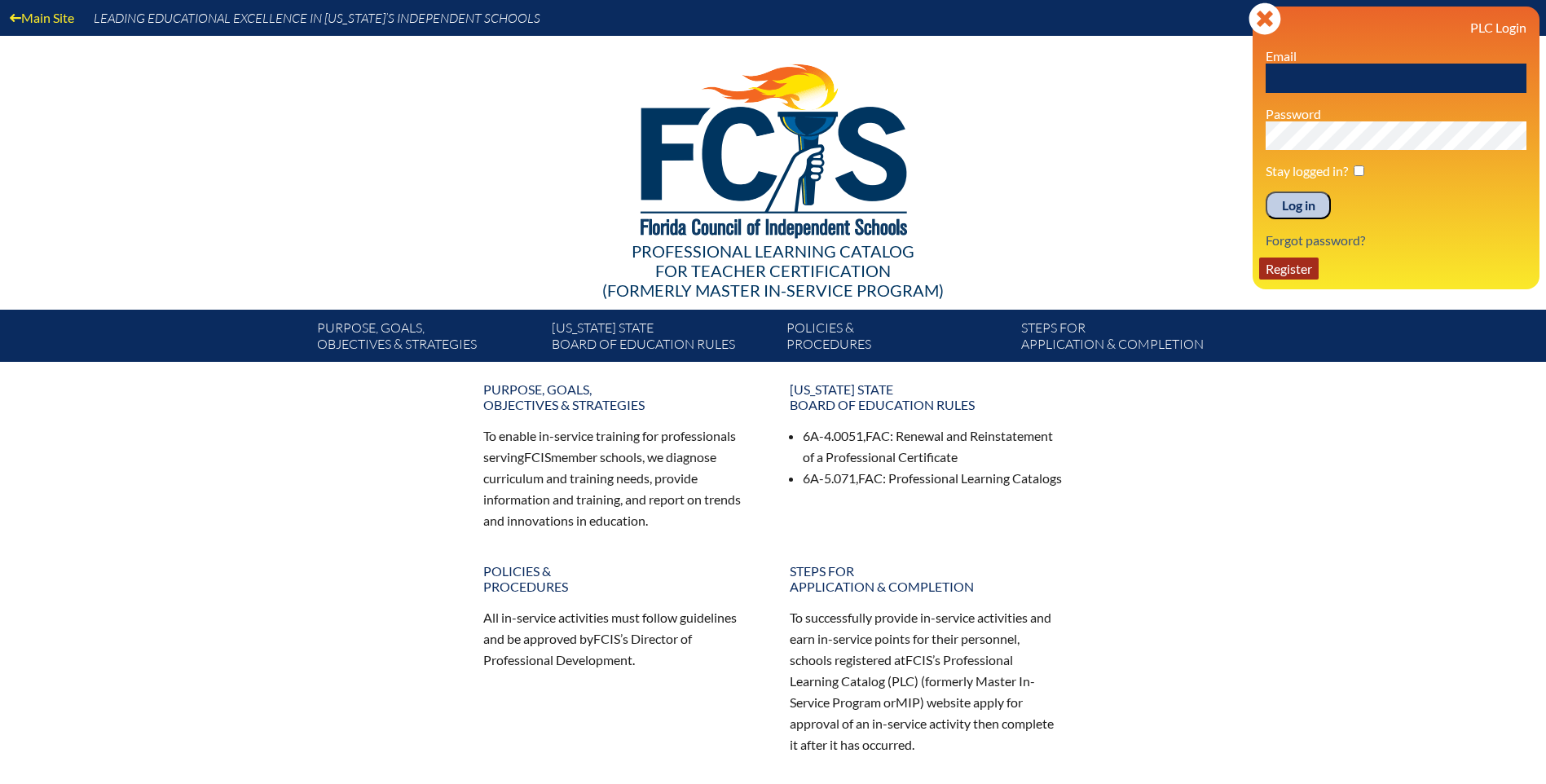
click at [1290, 269] on link "Register" at bounding box center [1289, 268] width 59 height 22
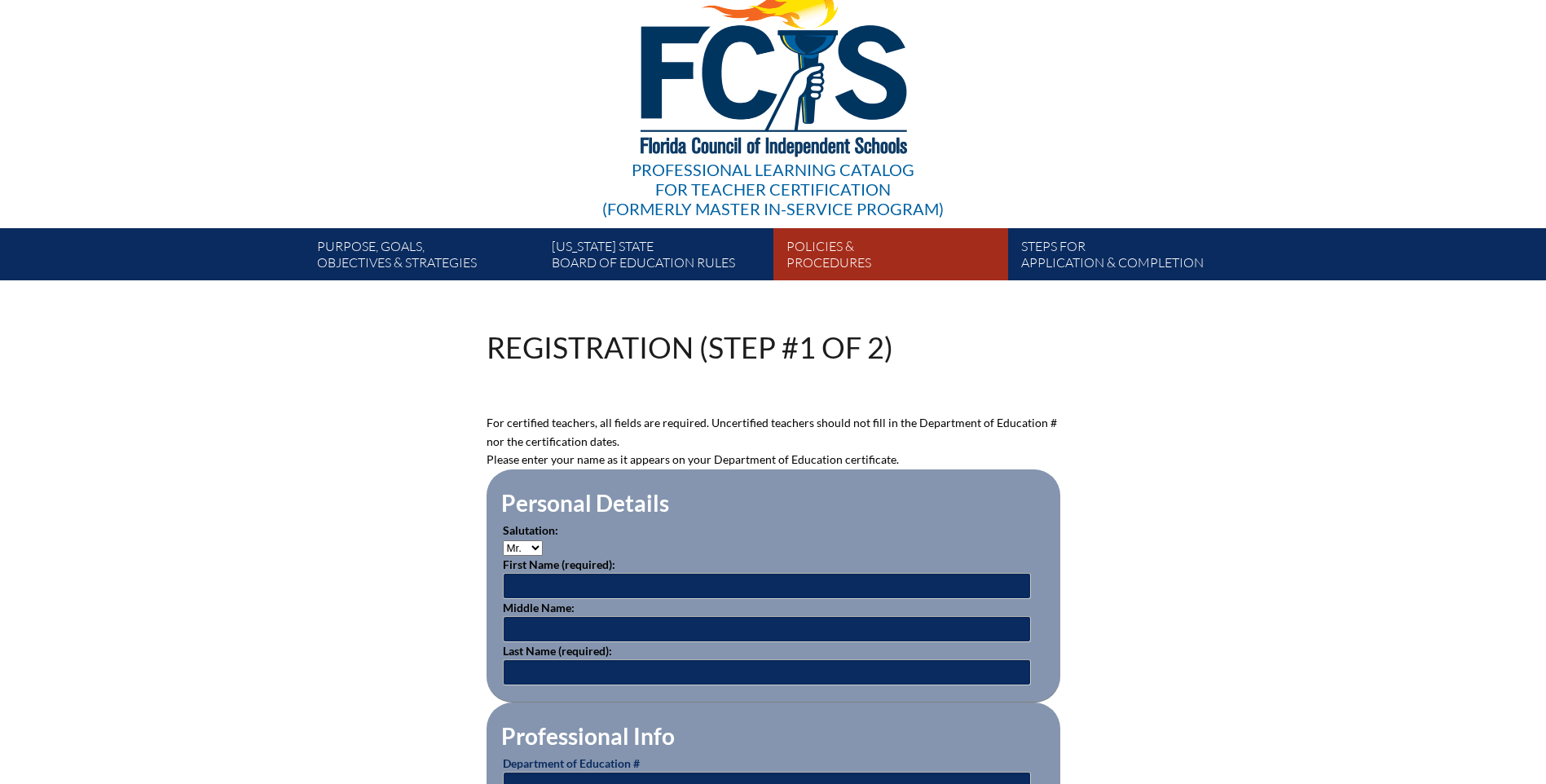
scroll to position [163, 0]
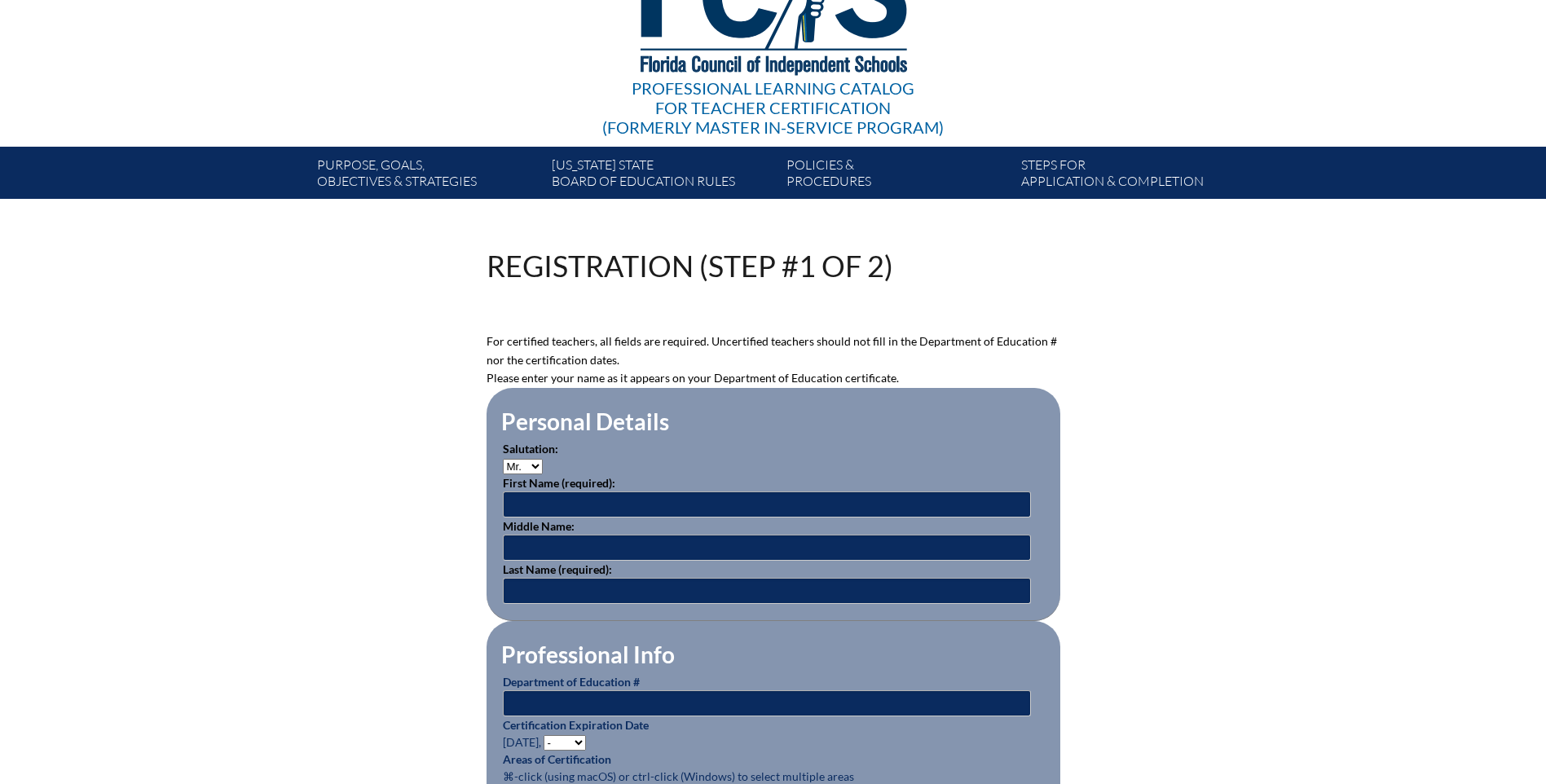
click at [536, 464] on select "Mr. Mrs. Ms. Dr. Rev." at bounding box center [523, 466] width 40 height 16
select select "Ms."
click at [503, 458] on select "Mr. Mrs. Ms. Dr. Rev." at bounding box center [523, 466] width 40 height 16
click at [530, 497] on input "text" at bounding box center [767, 503] width 528 height 26
type input "Deborah"
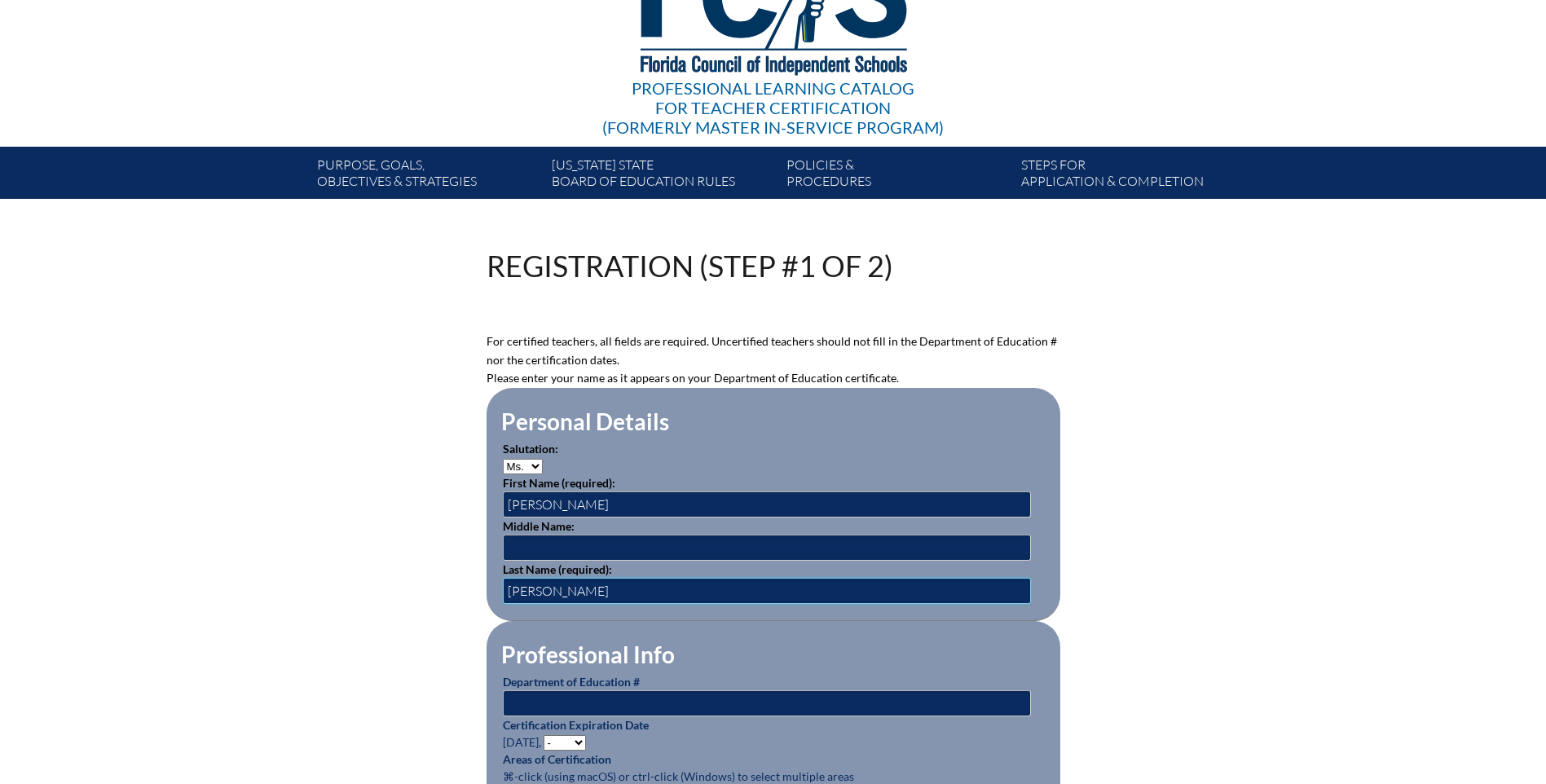
scroll to position [326, 0]
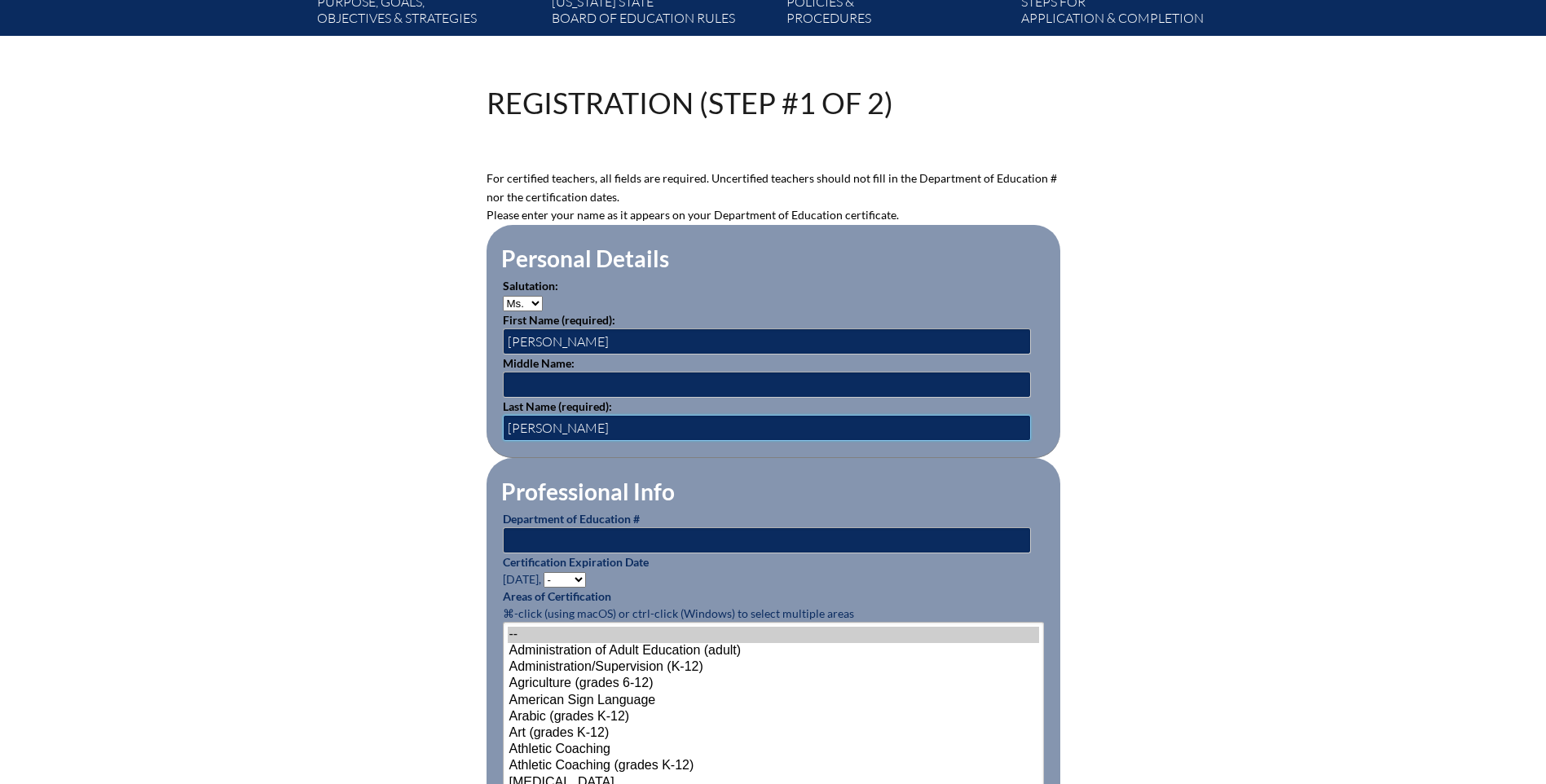
type input "Hutner"
click at [530, 530] on input "text" at bounding box center [767, 539] width 528 height 26
type input "1250858"
click at [561, 572] on select "- 2031 2030 2029 2028 2027 2026 2025 2024 2023 2022 2021 2020 2019 2018 2017 20…" at bounding box center [565, 579] width 43 height 16
select select "2027"
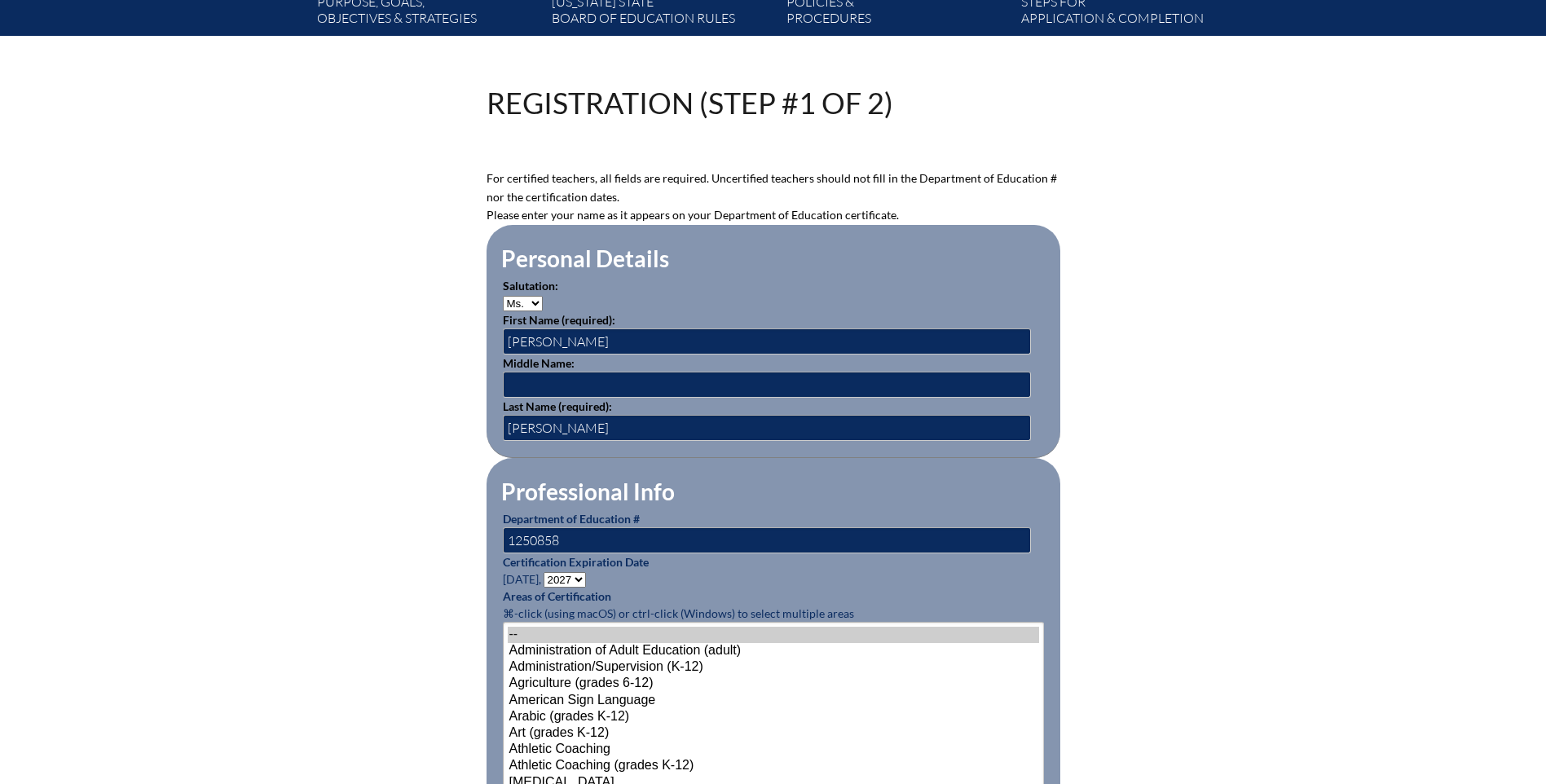
click at [546, 572] on select "- 2031 2030 2029 2028 2027 2026 2025 2024 2023 2022 2021 2020 2019 2018 2017 20…" at bounding box center [565, 579] width 43 height 16
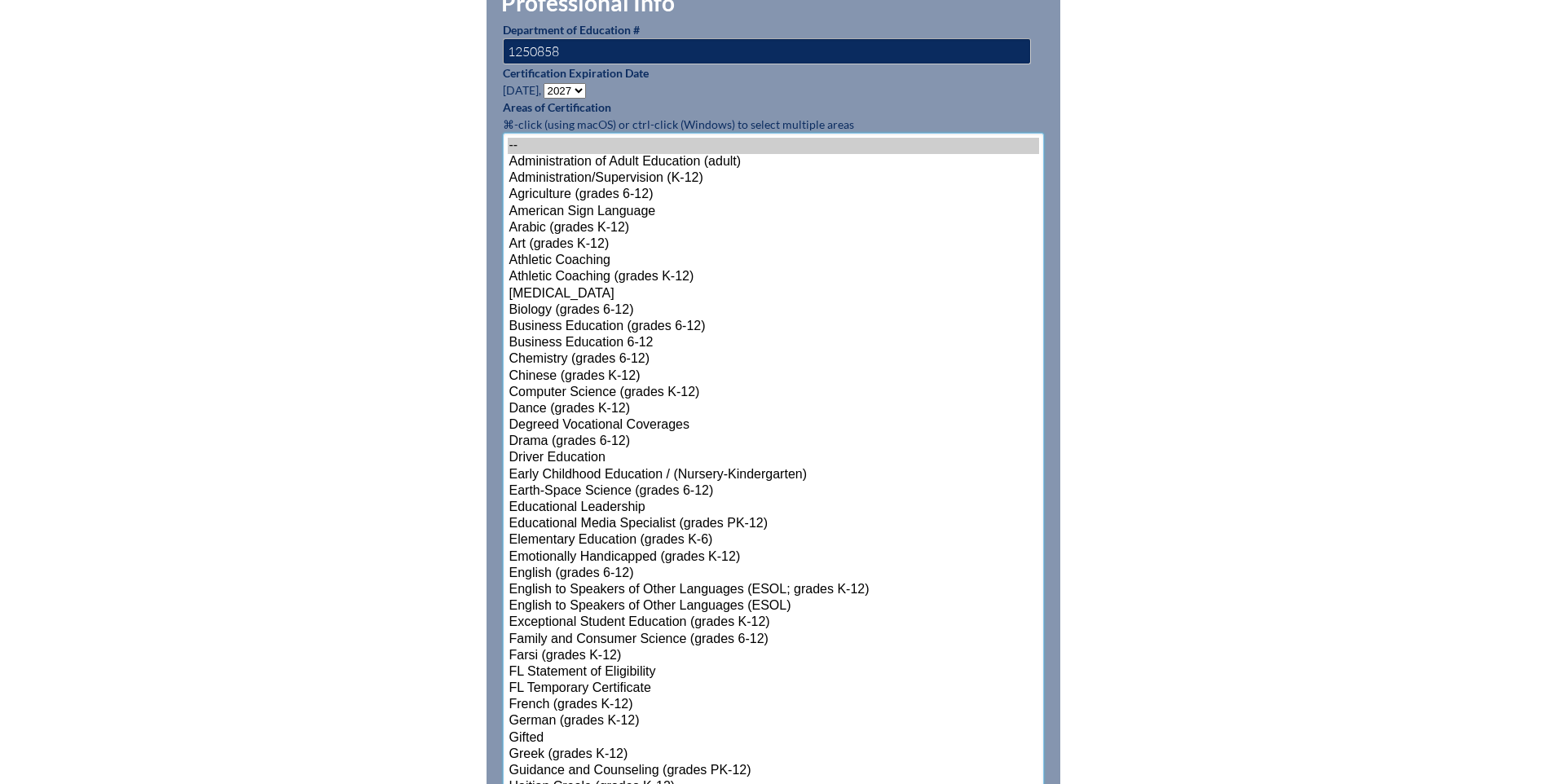
scroll to position [943, 0]
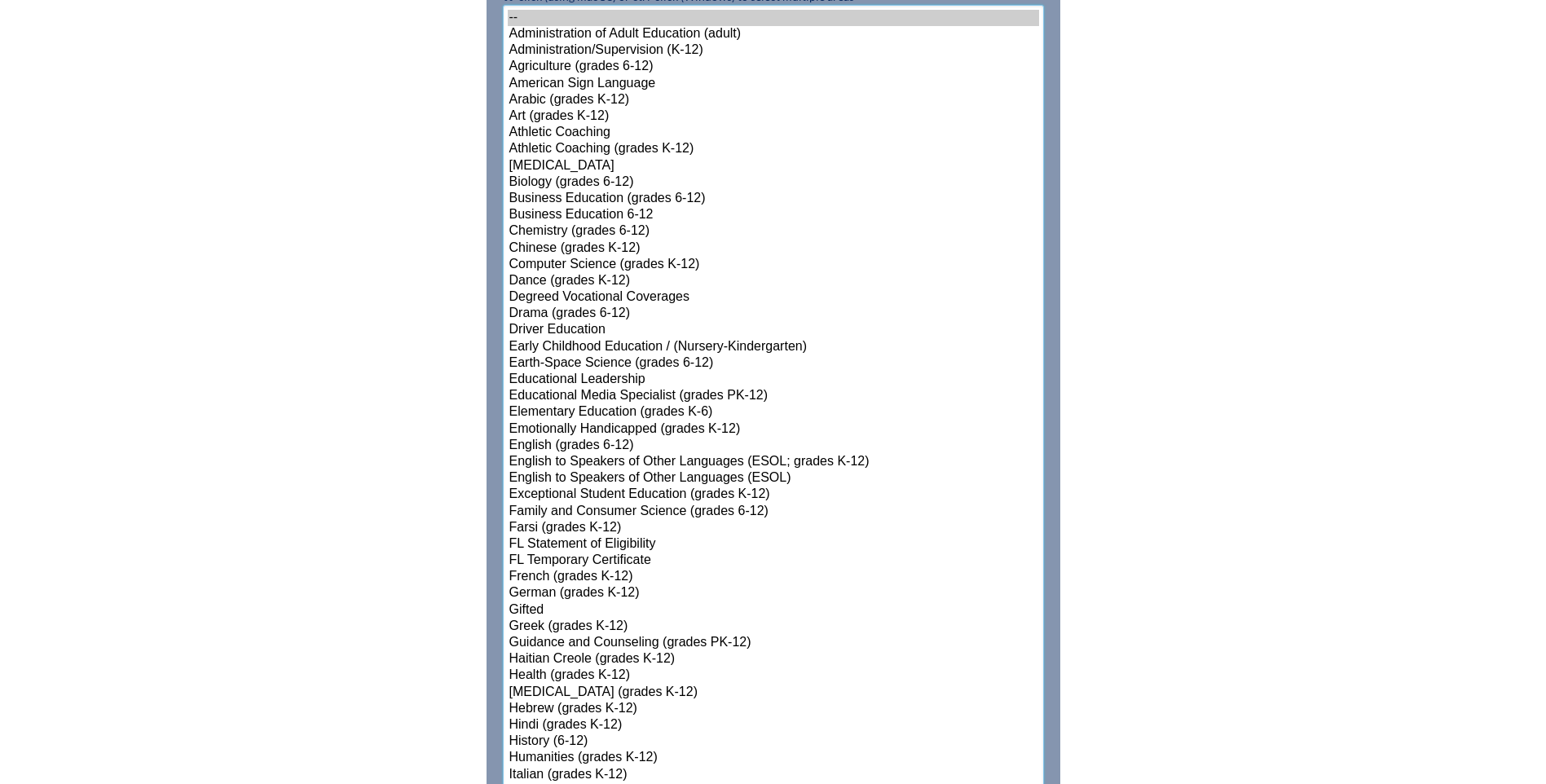
click at [591, 530] on select"]"] "-- Administration of Adult Education (adult) Administration/Supervision (K-12) …" at bounding box center [773, 692] width 541 height 1375
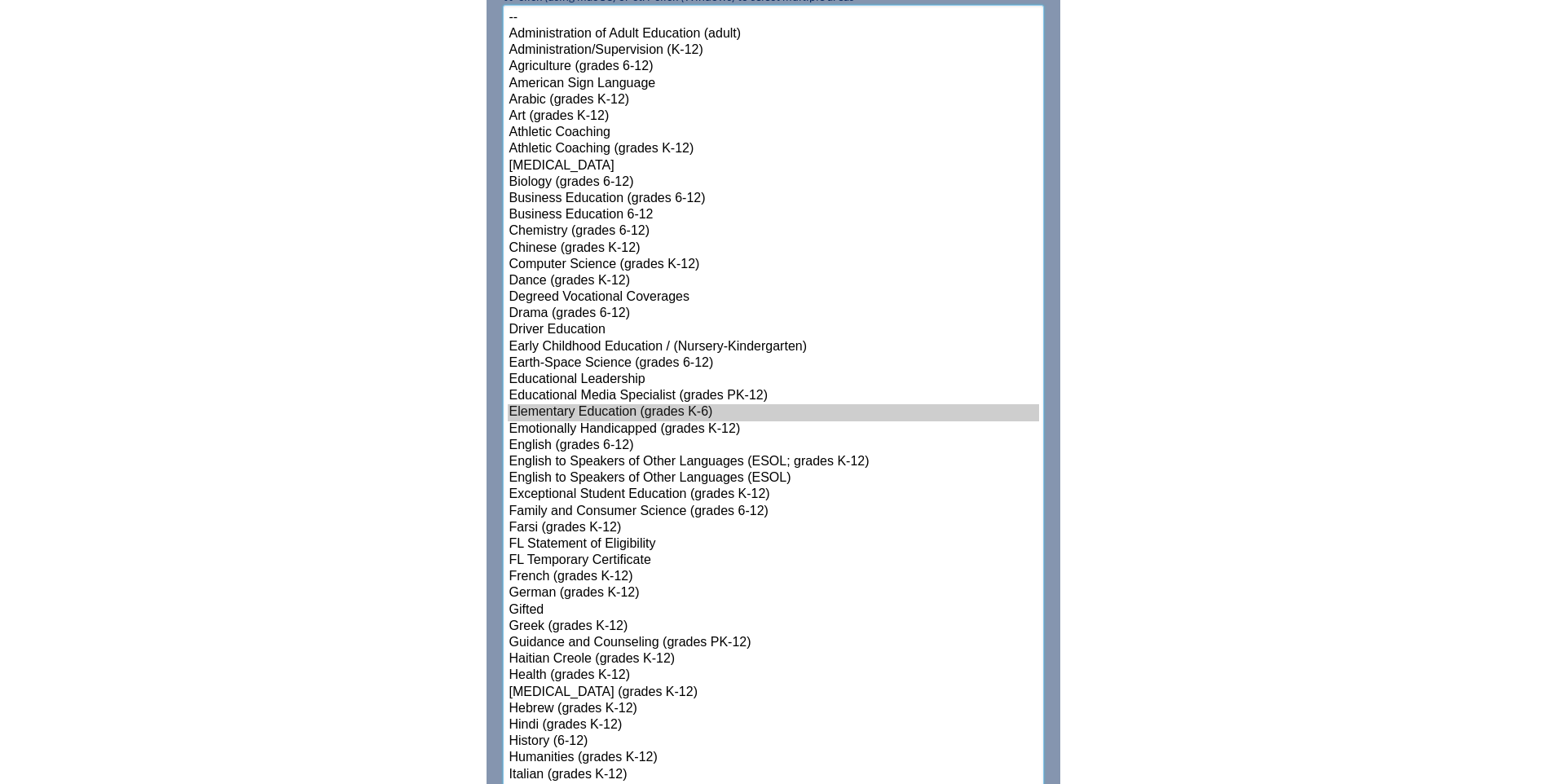
click at [583, 461] on option "English to Speakers of Other Languages (ESOL; grades K-12)" at bounding box center [773, 463] width 531 height 17
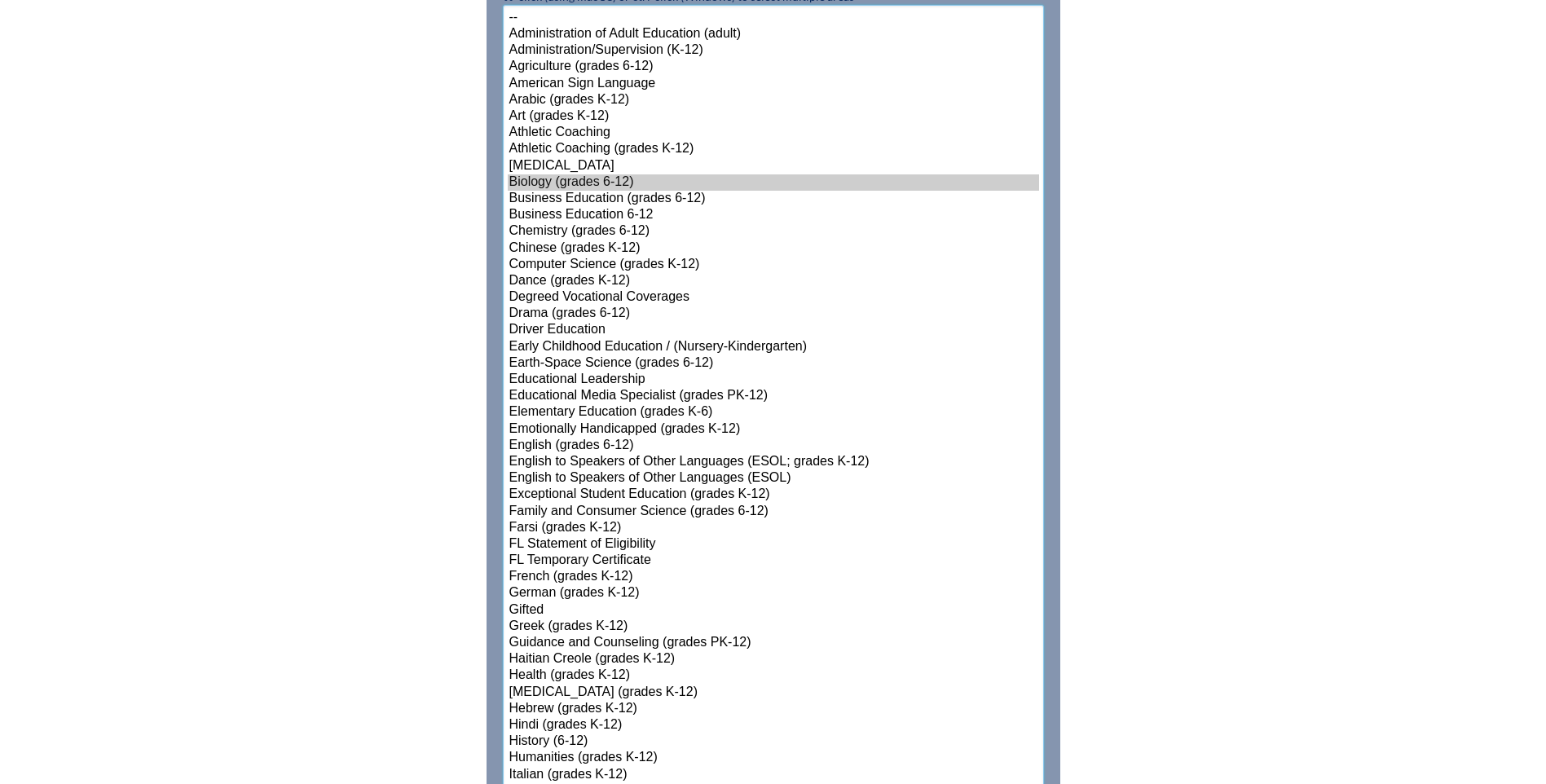
click at [535, 175] on option "Biology (grades 6-12)" at bounding box center [773, 183] width 531 height 17
click at [511, 225] on option "Chemistry (grades 6-12)" at bounding box center [773, 231] width 531 height 17
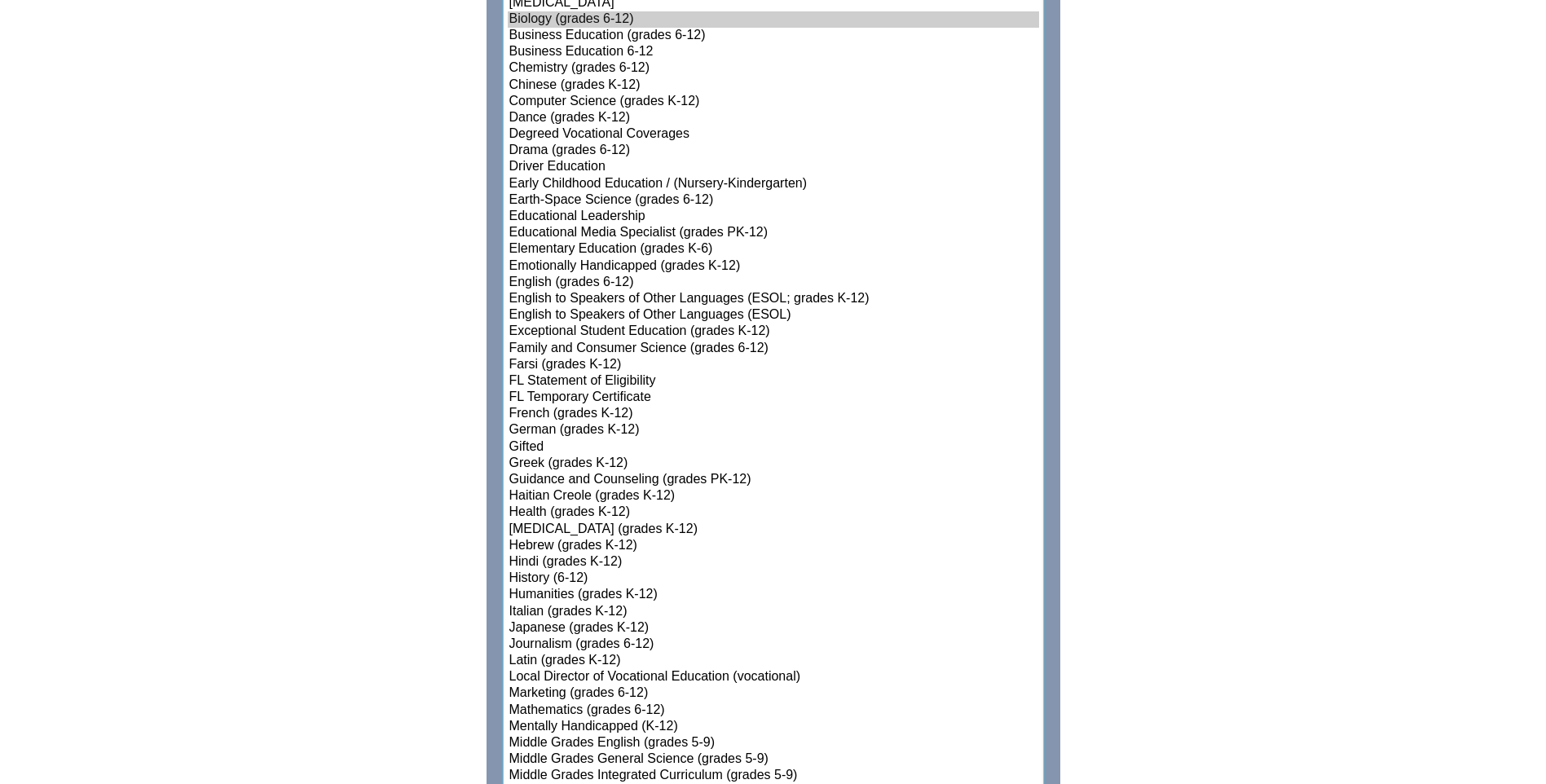
scroll to position [1350, 0]
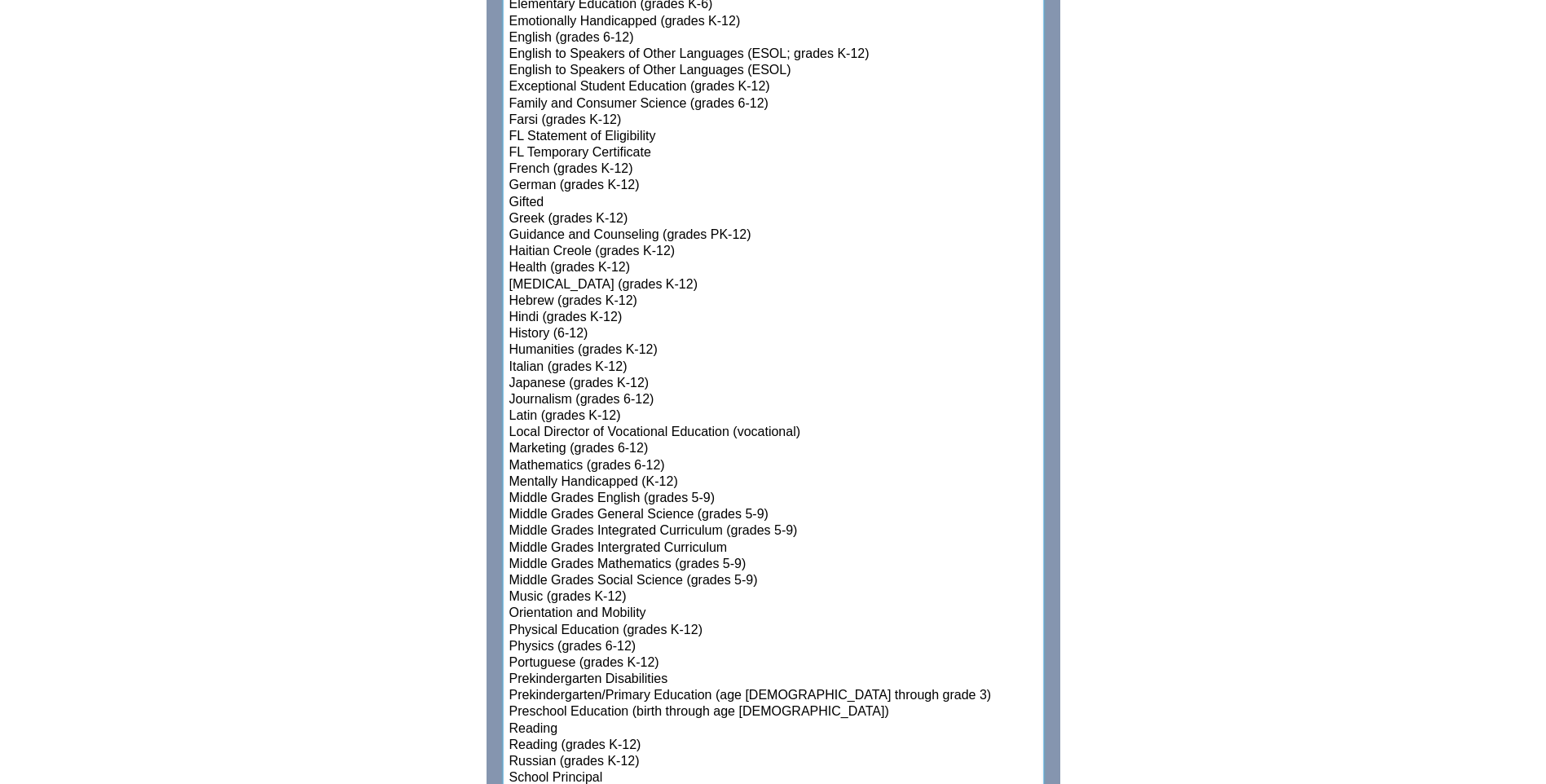
drag, startPoint x: 535, startPoint y: 639, endPoint x: 473, endPoint y: 636, distance: 62.1
select select"]"] "15145"
click at [535, 639] on option "Physics (grades 6-12)" at bounding box center [773, 647] width 531 height 17
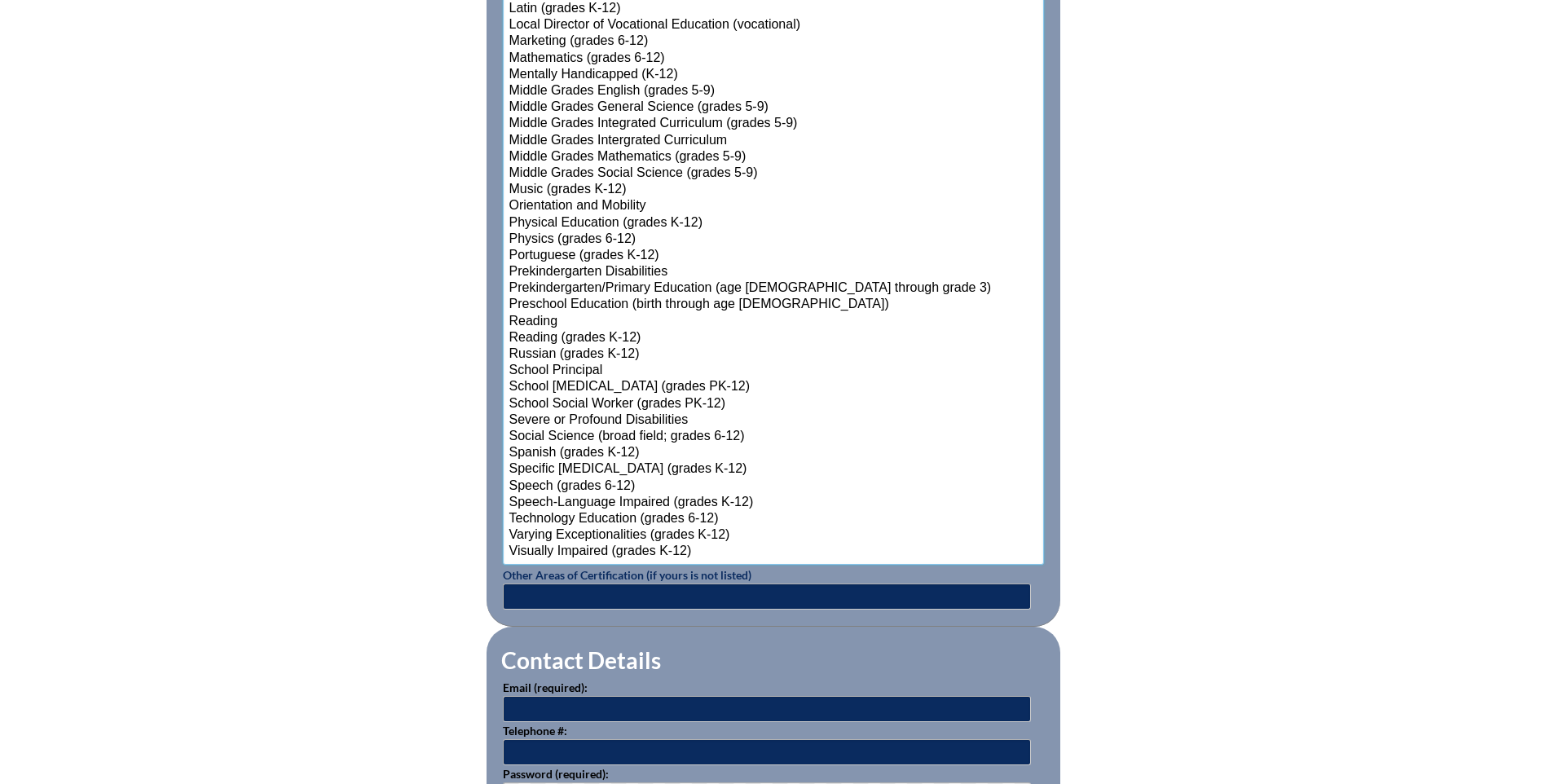
scroll to position [1920, 0]
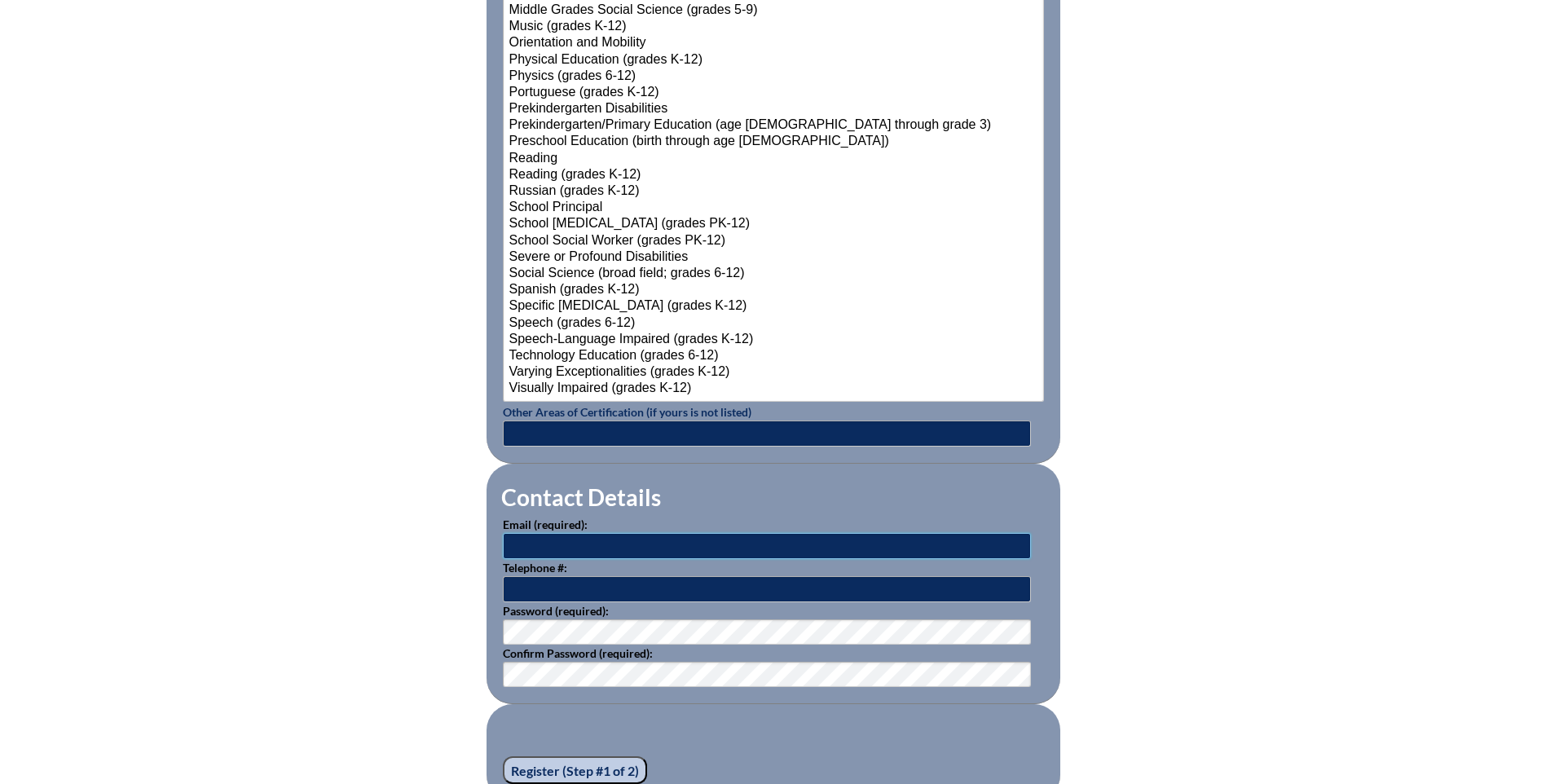
click at [525, 535] on input "text" at bounding box center [767, 545] width 528 height 26
type input "dhutner@aatl.org"
click at [541, 580] on input "text" at bounding box center [767, 589] width 528 height 26
type input "8139487600"
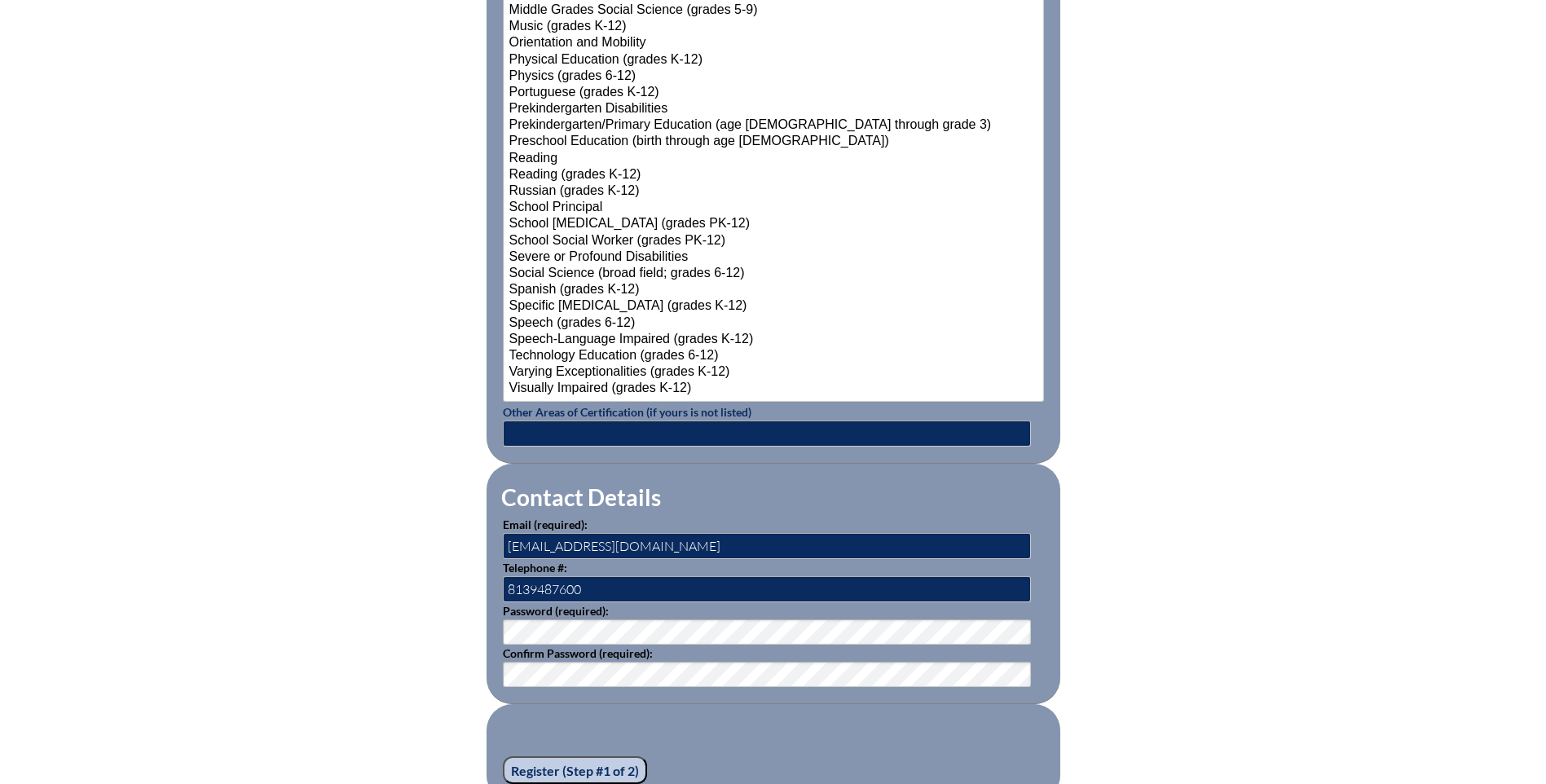
type input "Ellen"
click at [531, 579] on input "8139487600" at bounding box center [767, 589] width 528 height 26
click at [556, 579] on input "813-9487600" at bounding box center [767, 589] width 528 height 26
type input "813-948-7600"
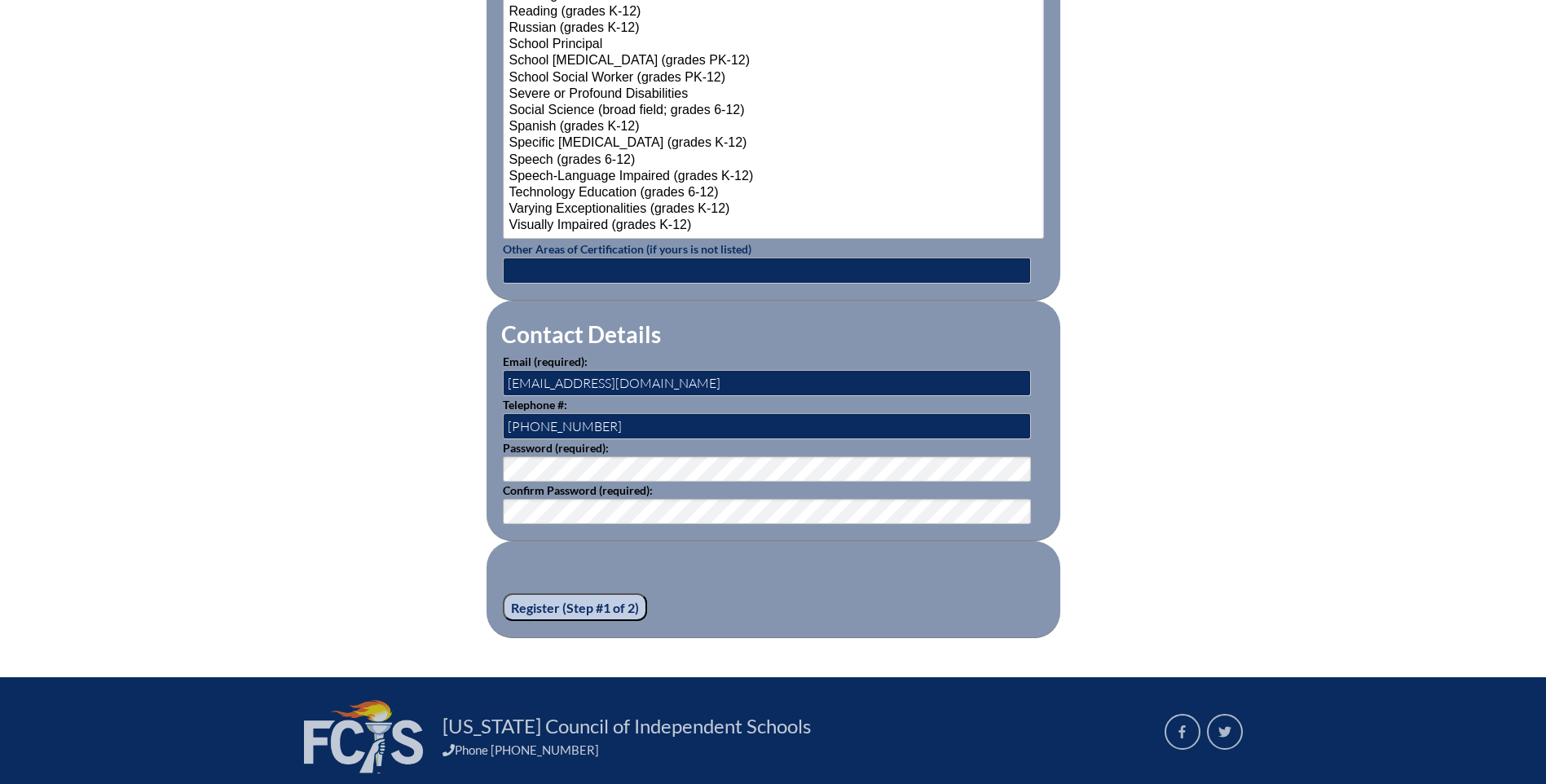
click at [534, 599] on input "Register (Step #1 of 2)" at bounding box center [575, 606] width 144 height 28
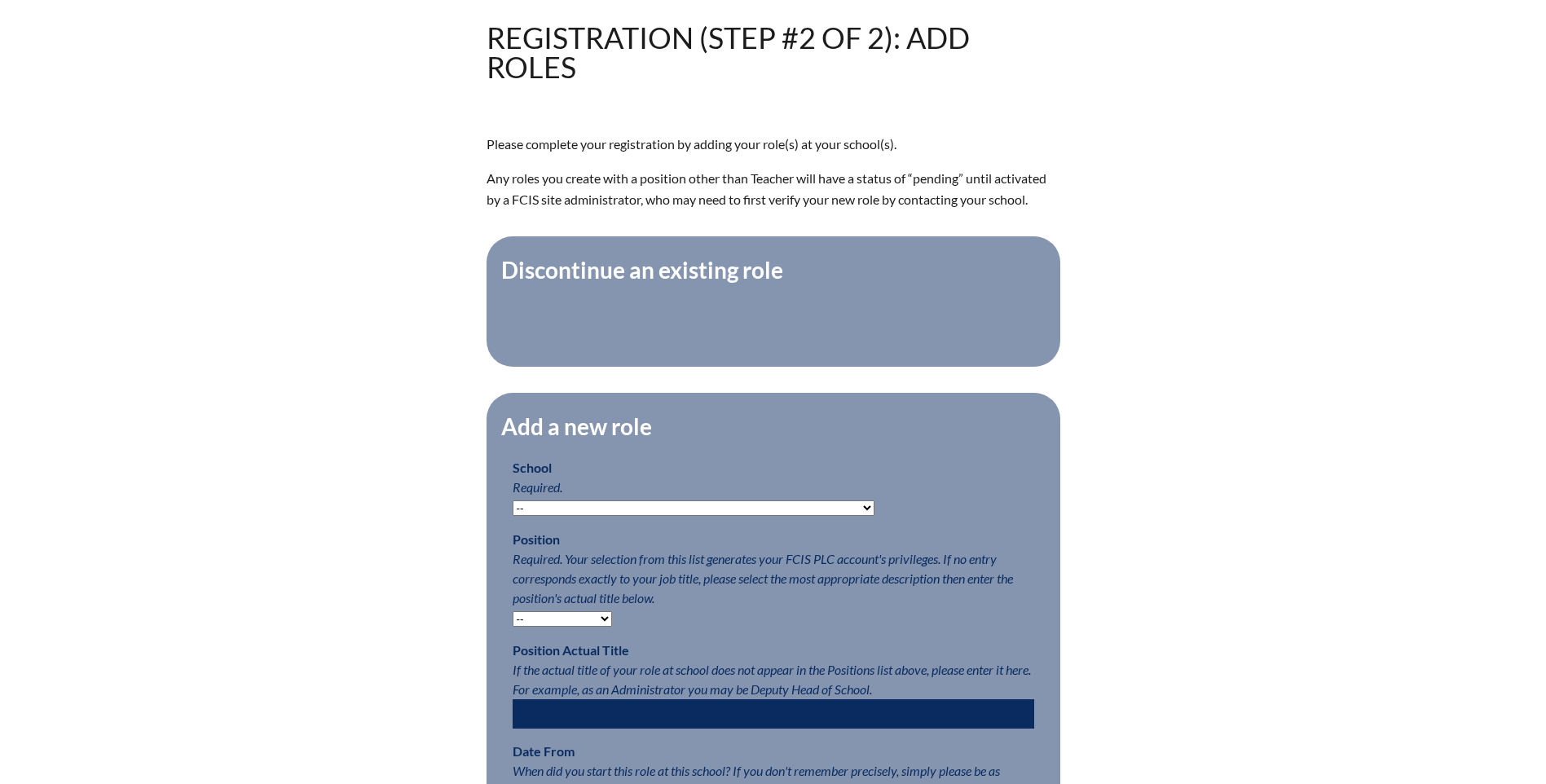
scroll to position [489, 0]
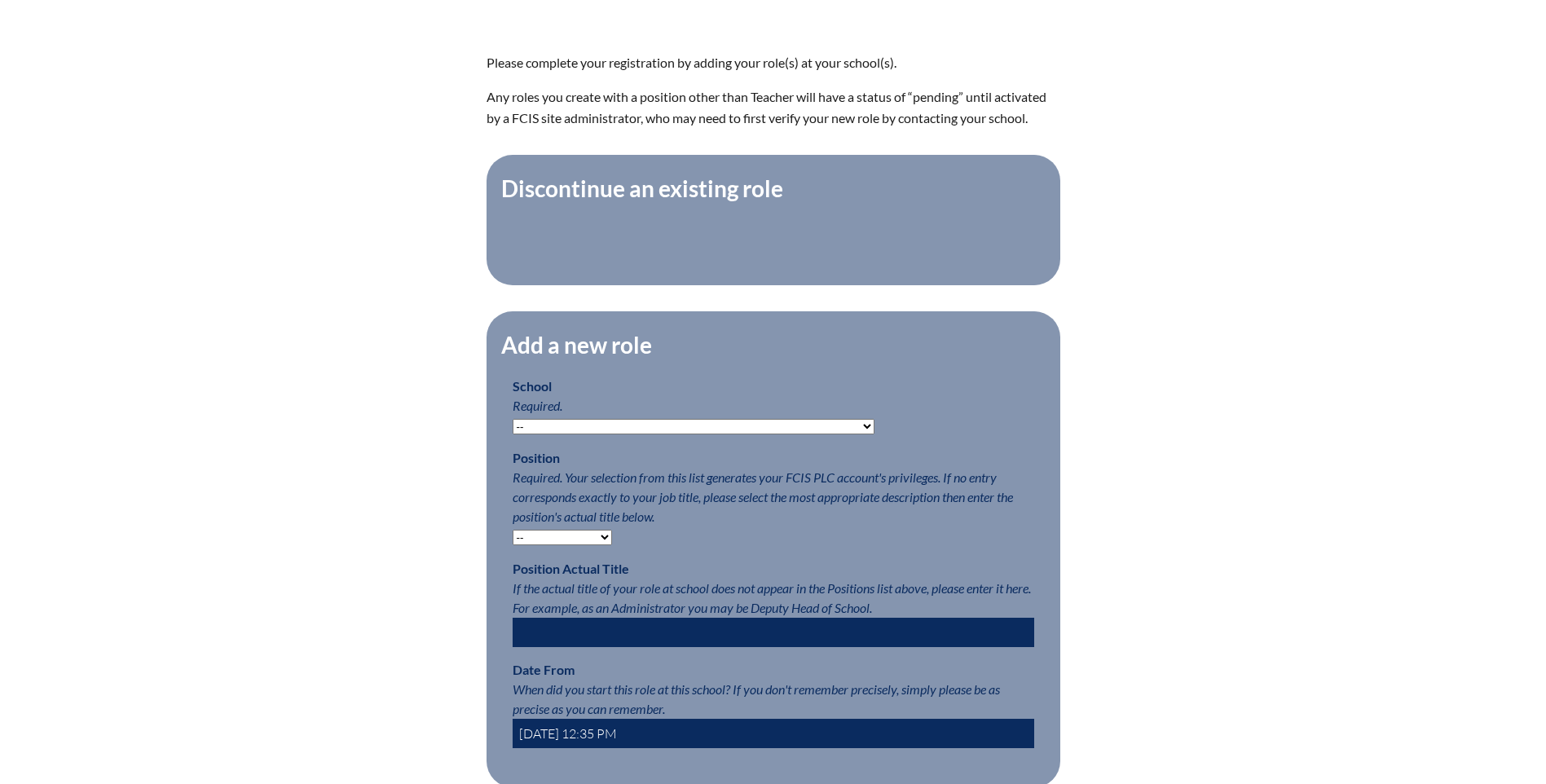
click at [530, 433] on select "-- [MEDICAL_DATA] Inspired Academy Academy at [GEOGRAPHIC_DATA] Academy at the …" at bounding box center [693, 427] width 362 height 16
select select "20252"
click at [513, 427] on select "-- [MEDICAL_DATA] Inspired Academy Academy at [GEOGRAPHIC_DATA] Academy at the …" at bounding box center [693, 427] width 362 height 16
click at [522, 544] on select "-- Teacher PLC Coordinator Head of School Administrator" at bounding box center [562, 537] width 99 height 16
select select "15563"
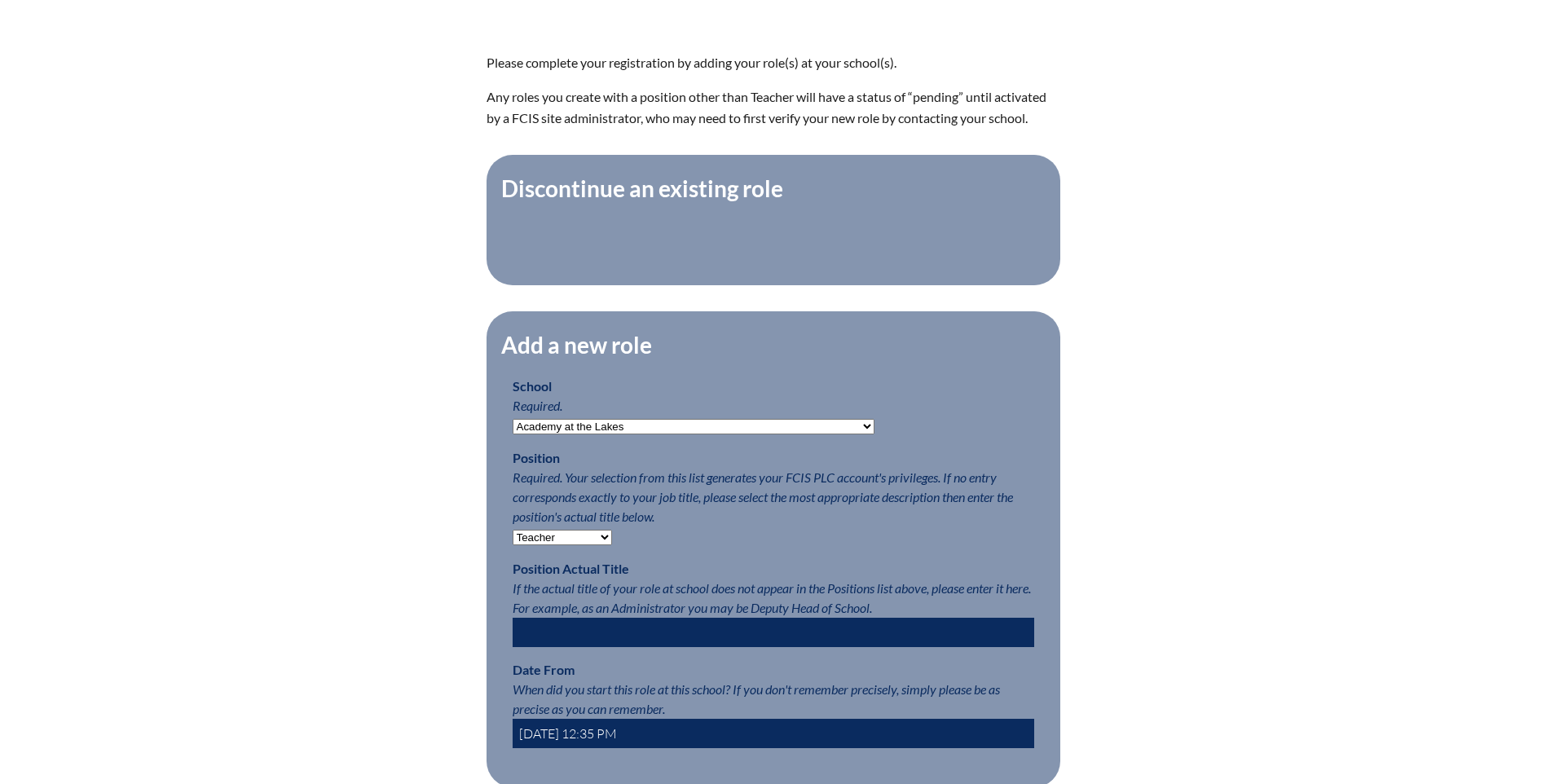
click at [513, 538] on select "-- Teacher PLC Coordinator Head of School Administrator" at bounding box center [562, 537] width 99 height 16
click at [547, 640] on input "text" at bounding box center [773, 632] width 522 height 29
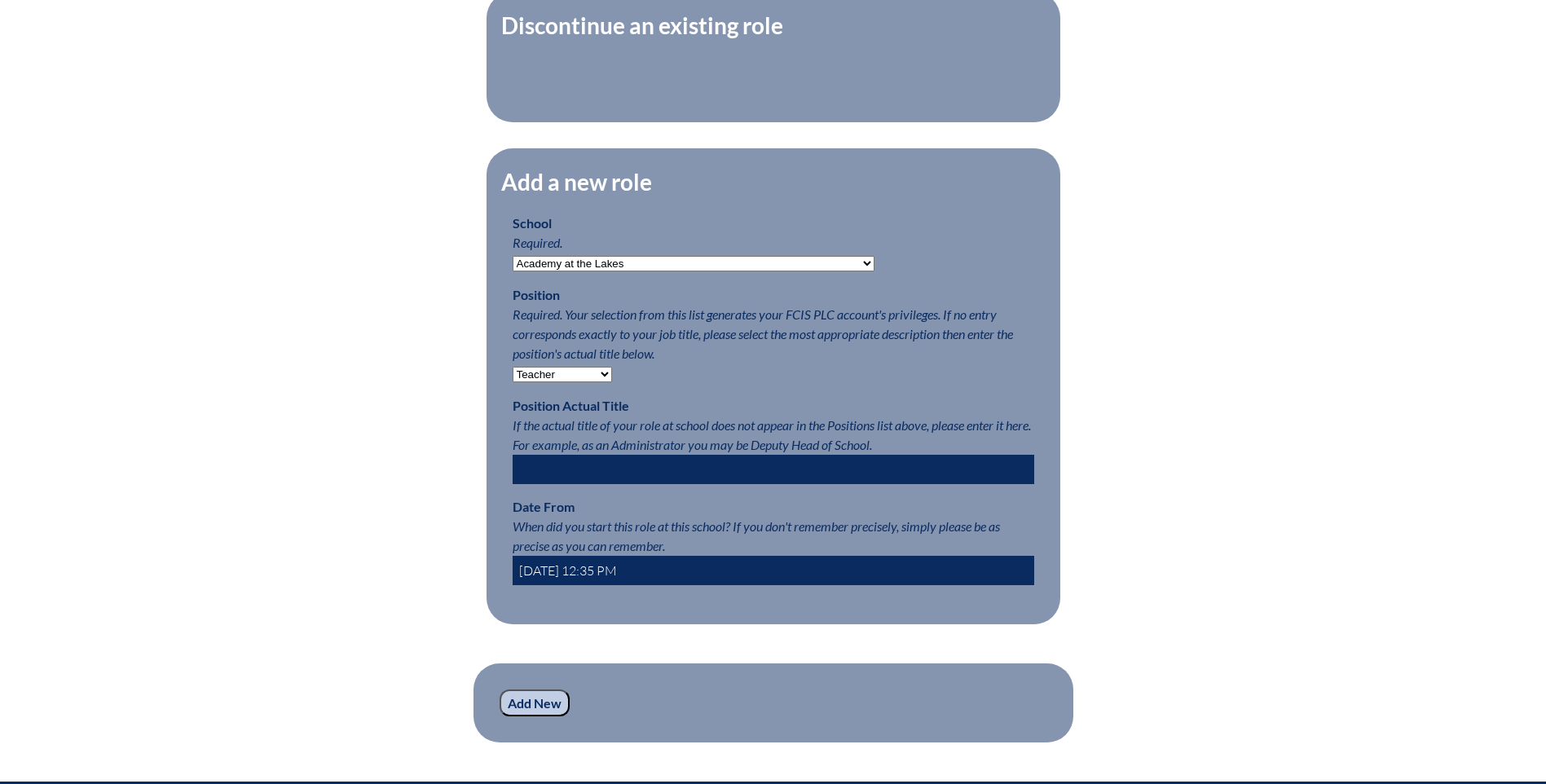
click at [566, 576] on input "2025-09-09 12:35 PM" at bounding box center [773, 570] width 522 height 29
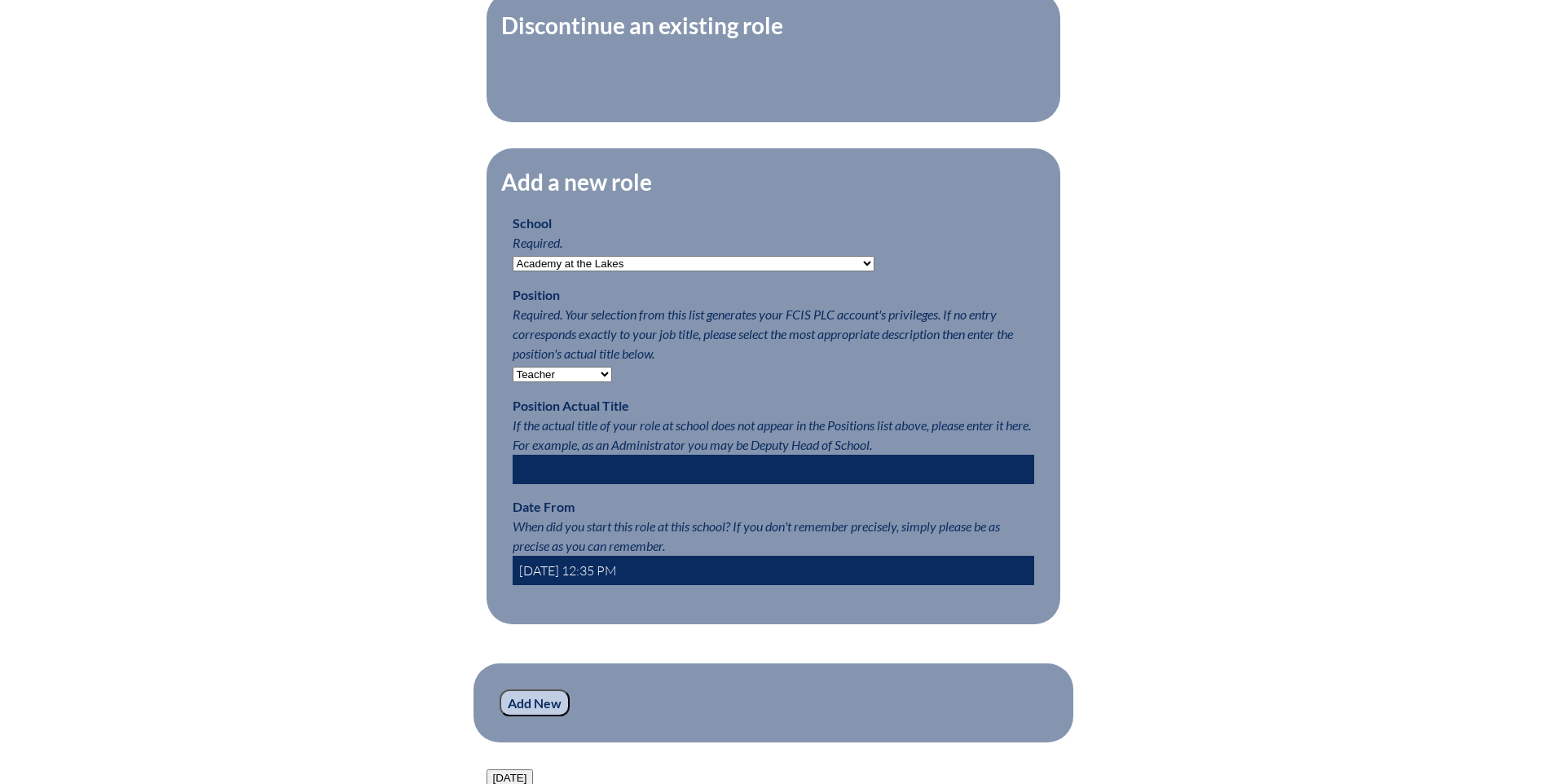
click at [585, 578] on input "2025-08-09 12:35 PM" at bounding box center [773, 570] width 522 height 29
click at [605, 579] on input "2025-08-01 12:35 PM" at bounding box center [773, 570] width 522 height 29
click at [612, 582] on input "2025-08-01 8:35 PM" at bounding box center [773, 570] width 522 height 29
click at [615, 576] on input "2025-08-01 8:35 PM" at bounding box center [773, 570] width 522 height 29
click at [626, 581] on input "2025-08-01 8:00 PM" at bounding box center [773, 570] width 522 height 29
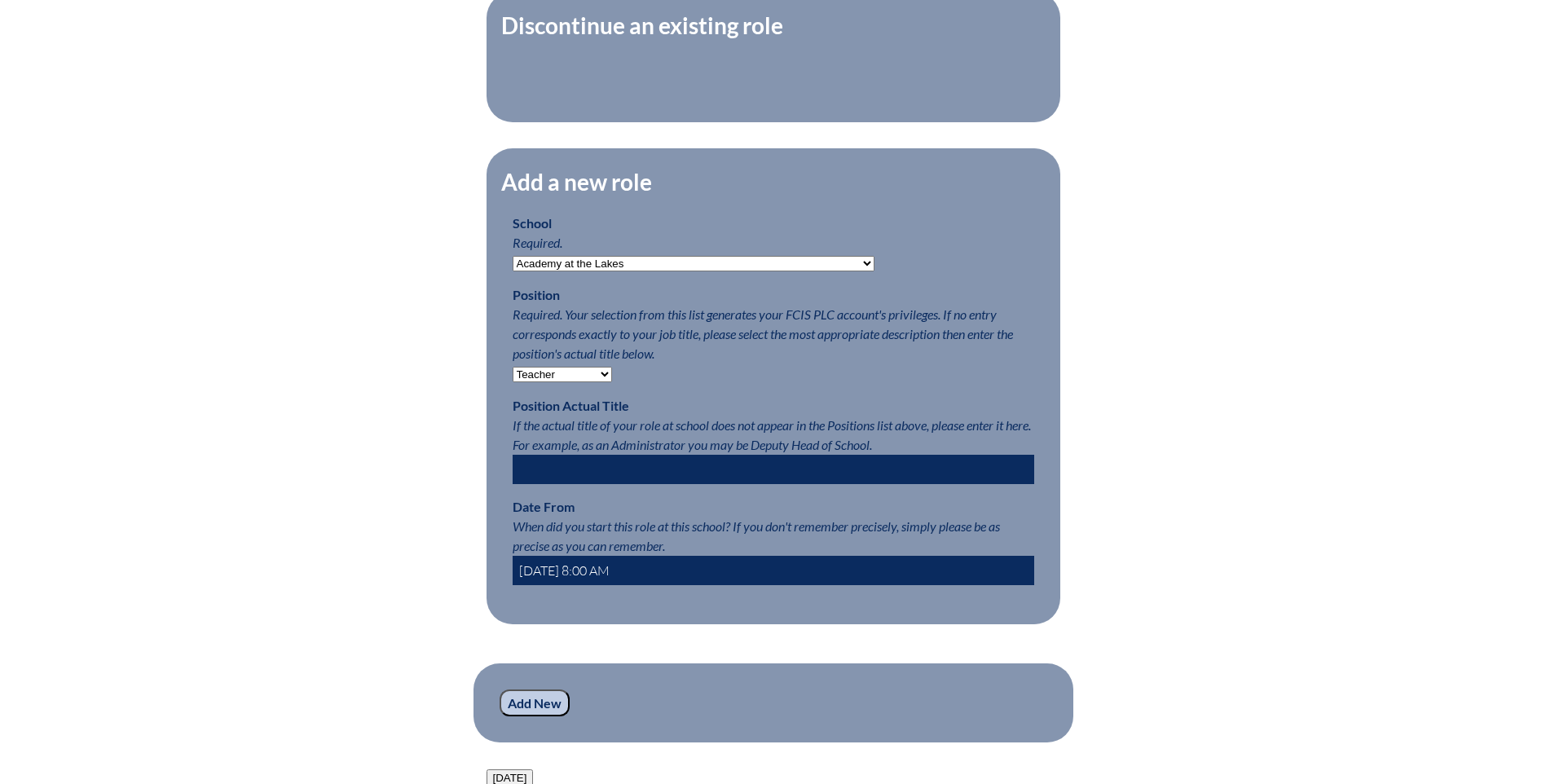
type input "2025-08-01 8:00 AM"
click at [531, 716] on input "Add New" at bounding box center [535, 703] width 70 height 28
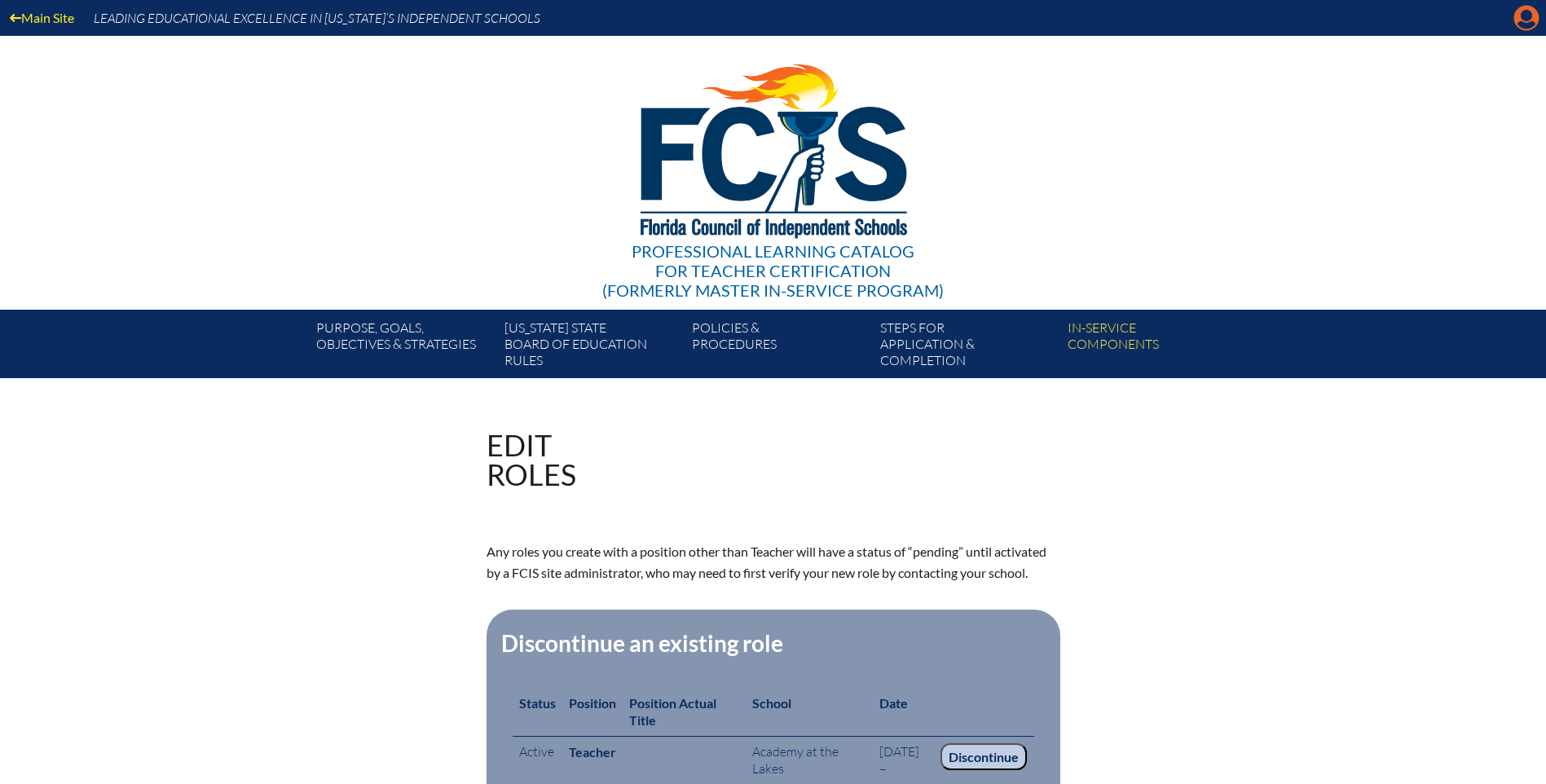
click at [1523, 17] on icon "Manage account" at bounding box center [1526, 18] width 26 height 26
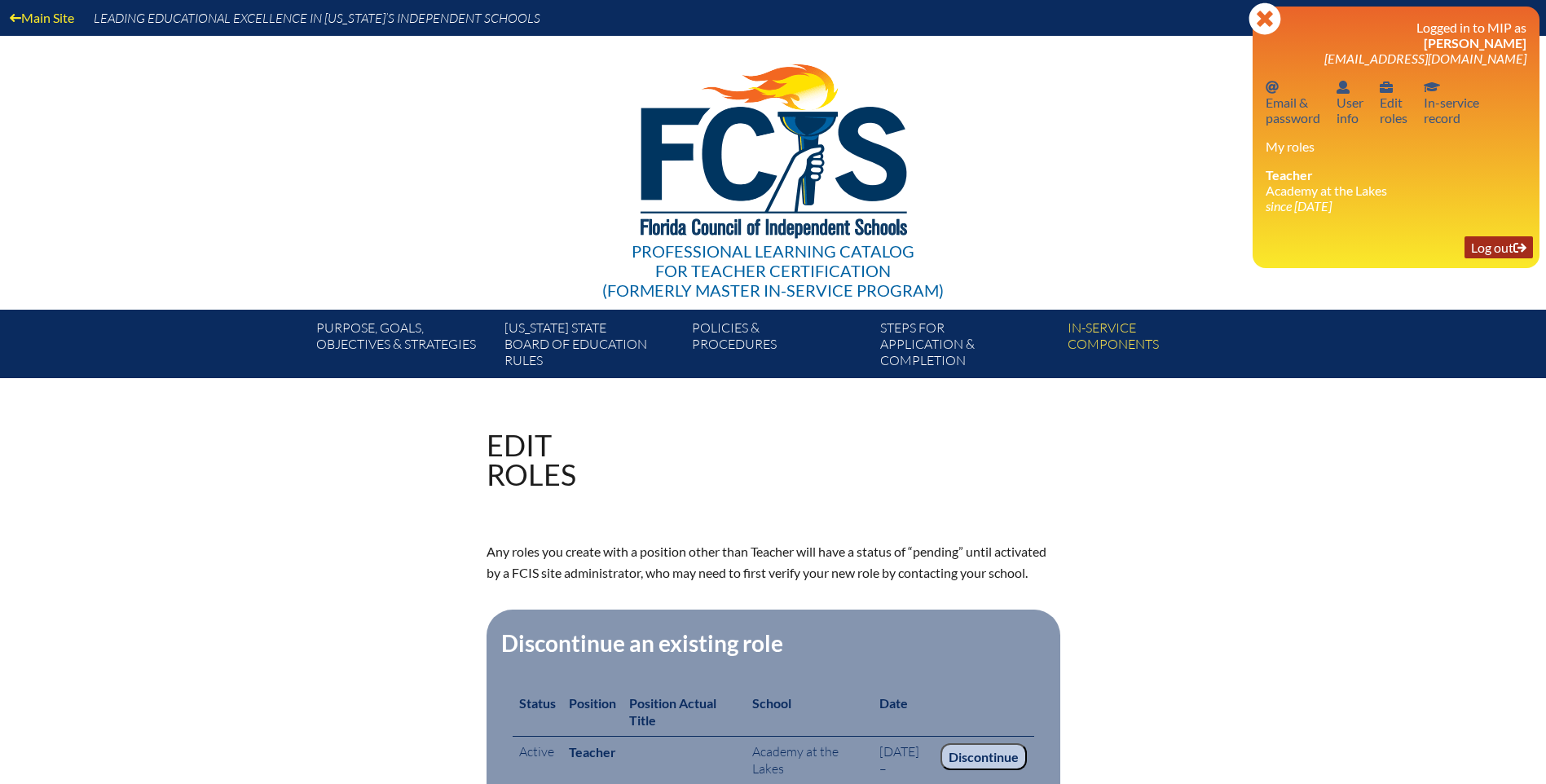
click at [1488, 243] on link "Log out Log out" at bounding box center [1499, 247] width 68 height 22
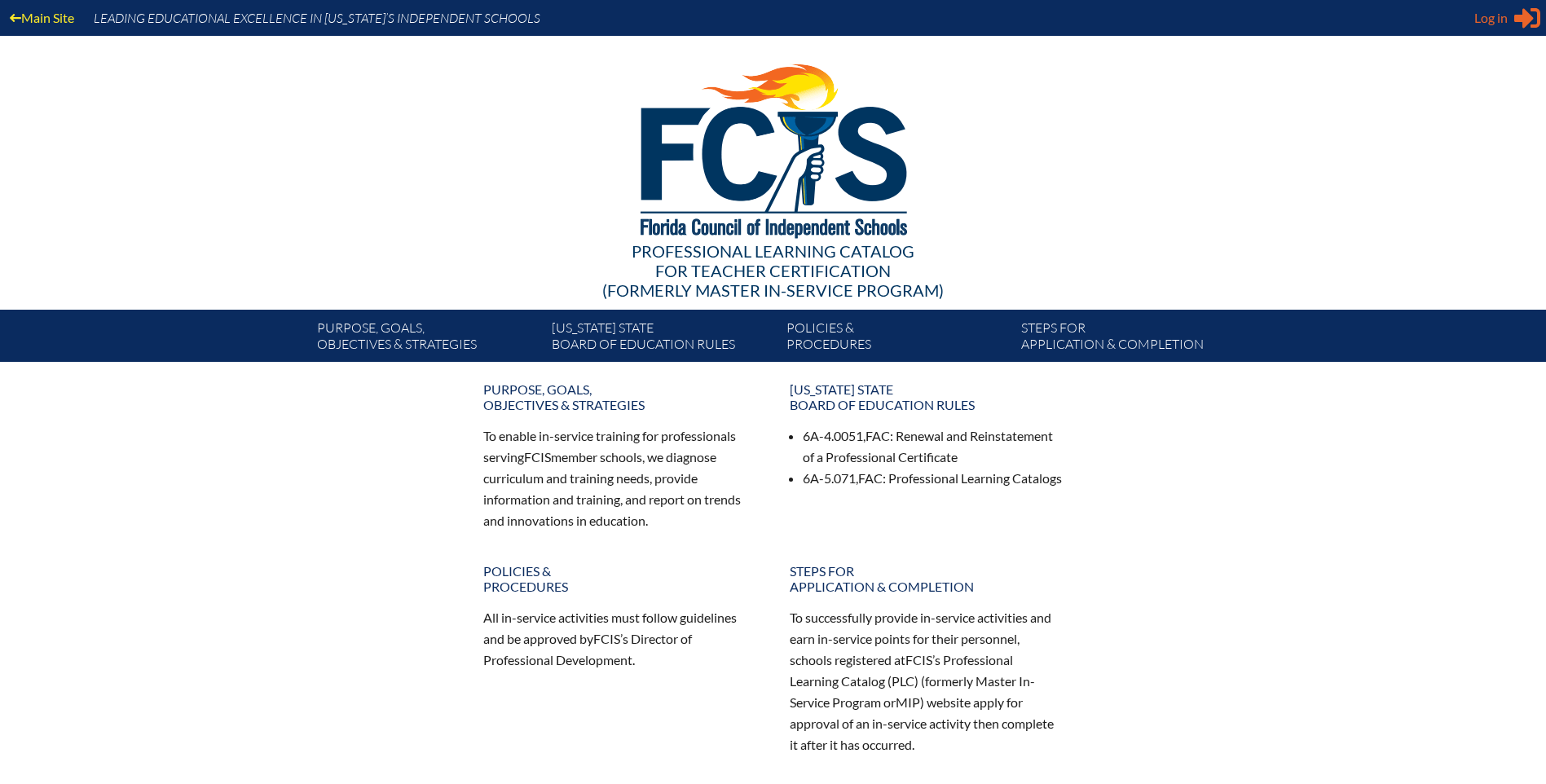
click at [1478, 19] on span "Log in" at bounding box center [1491, 18] width 33 height 19
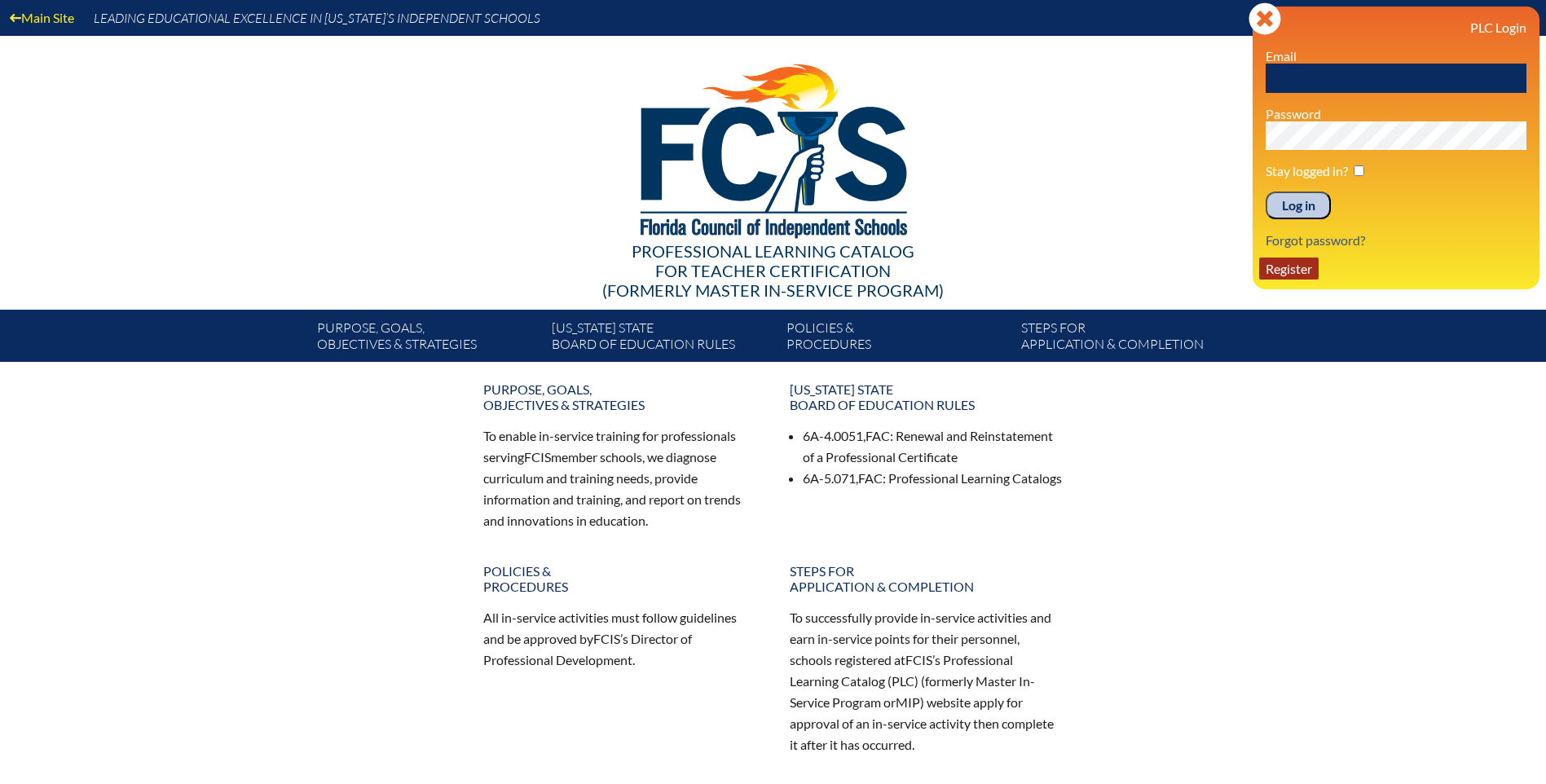
click at [1309, 270] on link "Register" at bounding box center [1289, 268] width 59 height 22
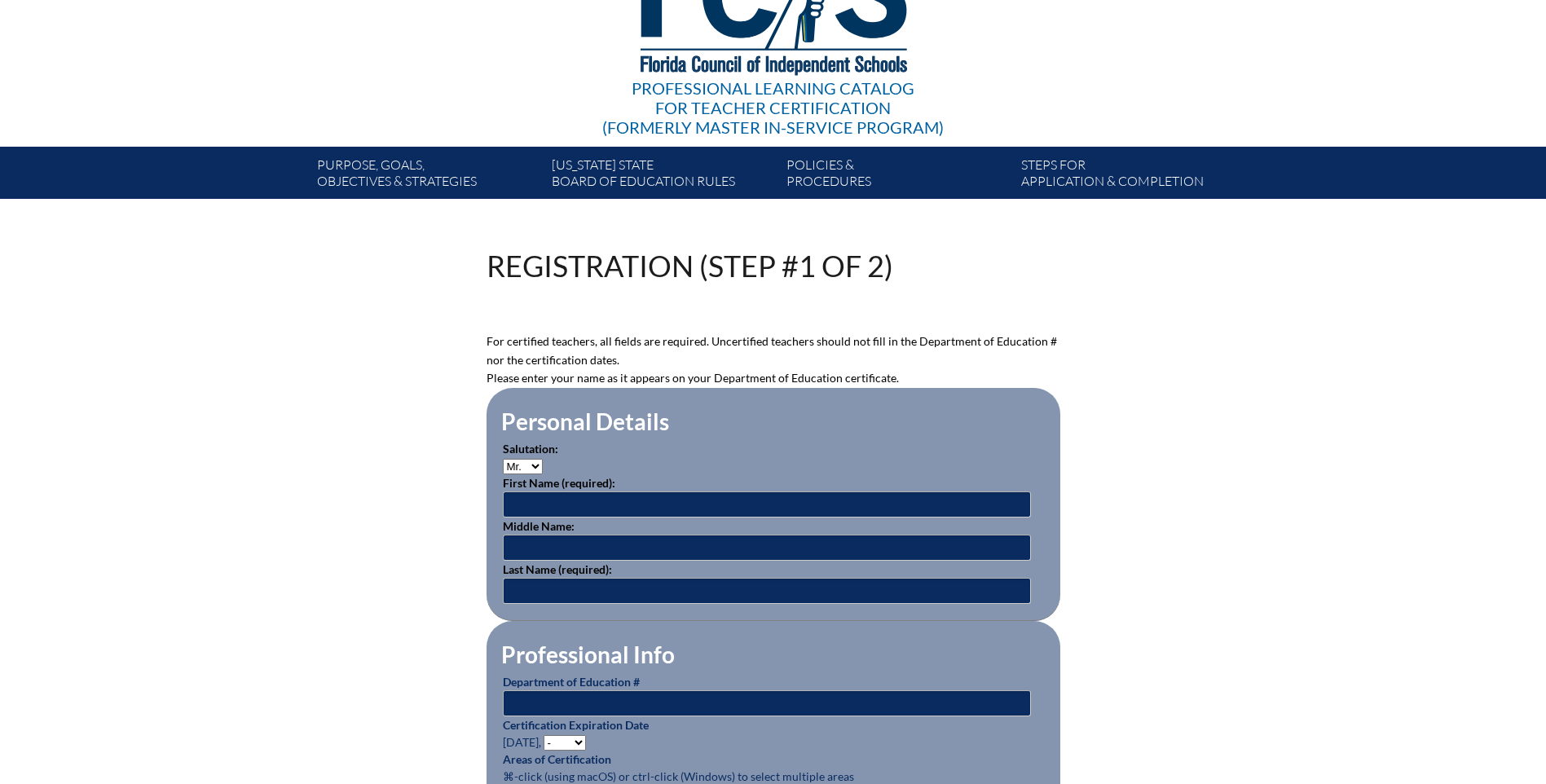
scroll to position [407, 0]
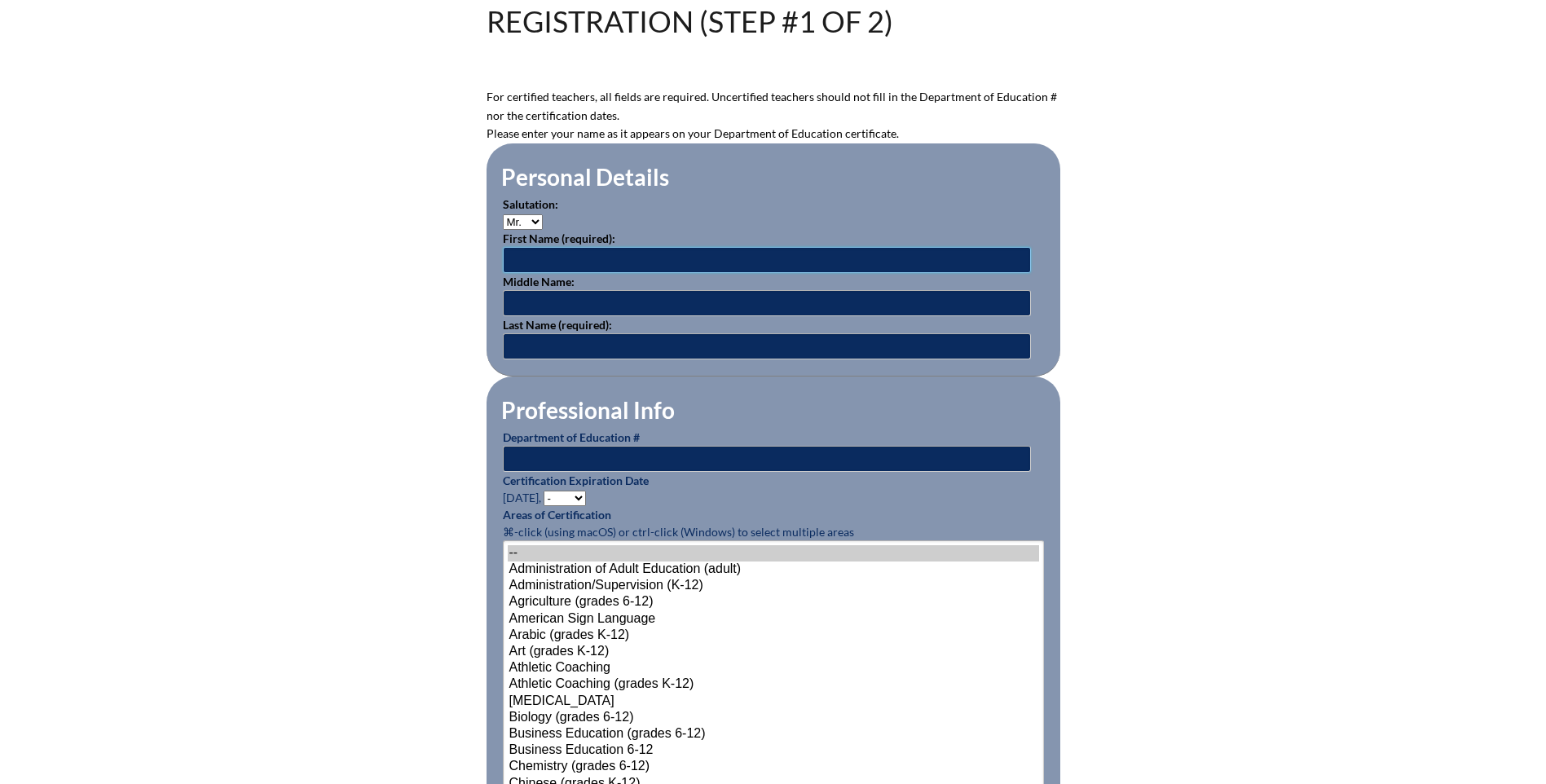
click at [525, 260] on input "text" at bounding box center [767, 260] width 528 height 26
type input "Ross"
click at [550, 301] on input "James" at bounding box center [767, 302] width 528 height 26
type input "J"
click at [507, 341] on input "text" at bounding box center [767, 346] width 528 height 26
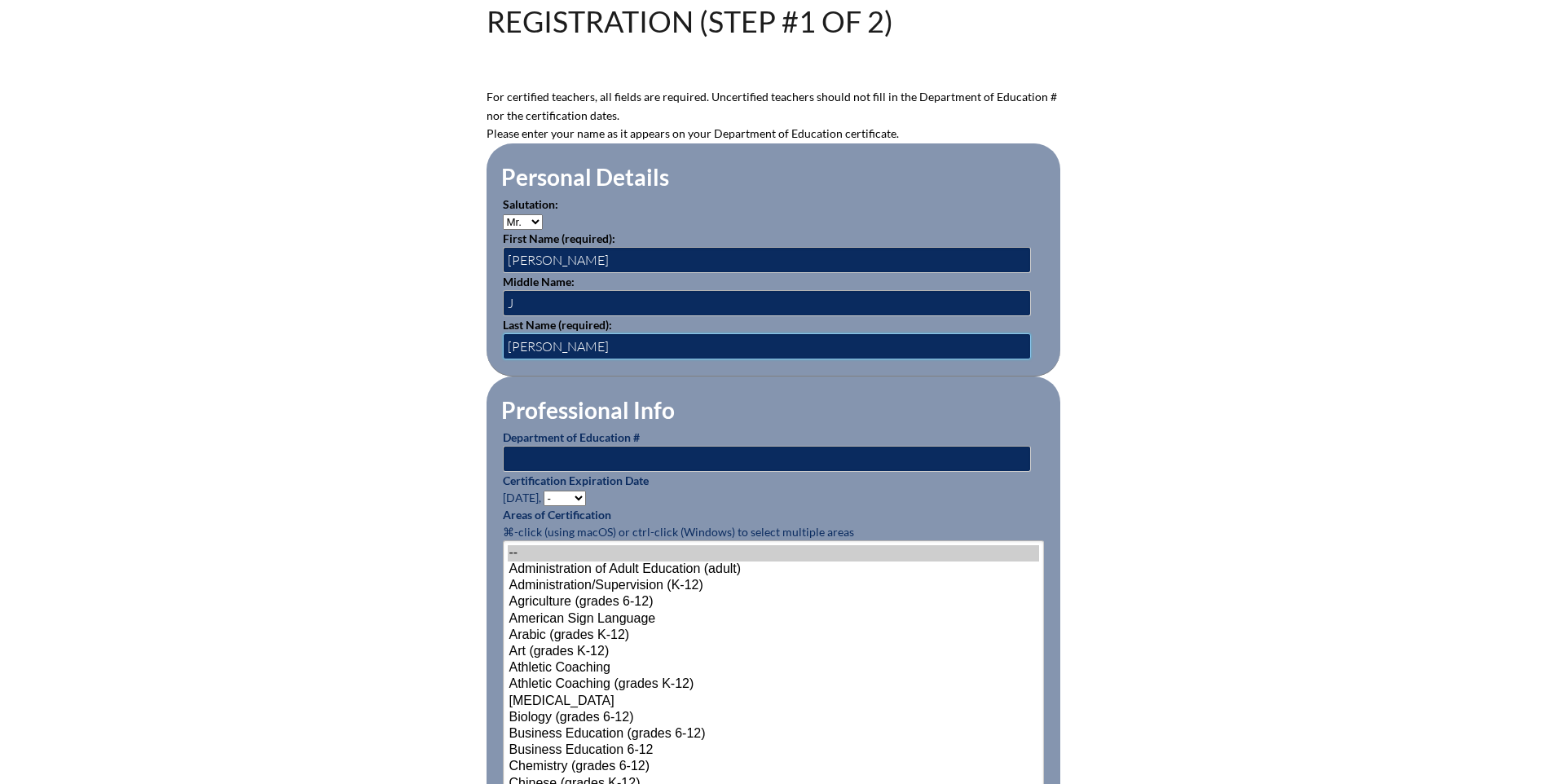
type input "Van Boven"
click at [527, 446] on input "text" at bounding box center [767, 458] width 528 height 26
type input "1075674"
click at [565, 497] on select "- 2031 2030 2029 2028 2027 2026 2025 2024 2023 2022 2021 2020 2019 2018 2017 20…" at bounding box center [565, 498] width 43 height 16
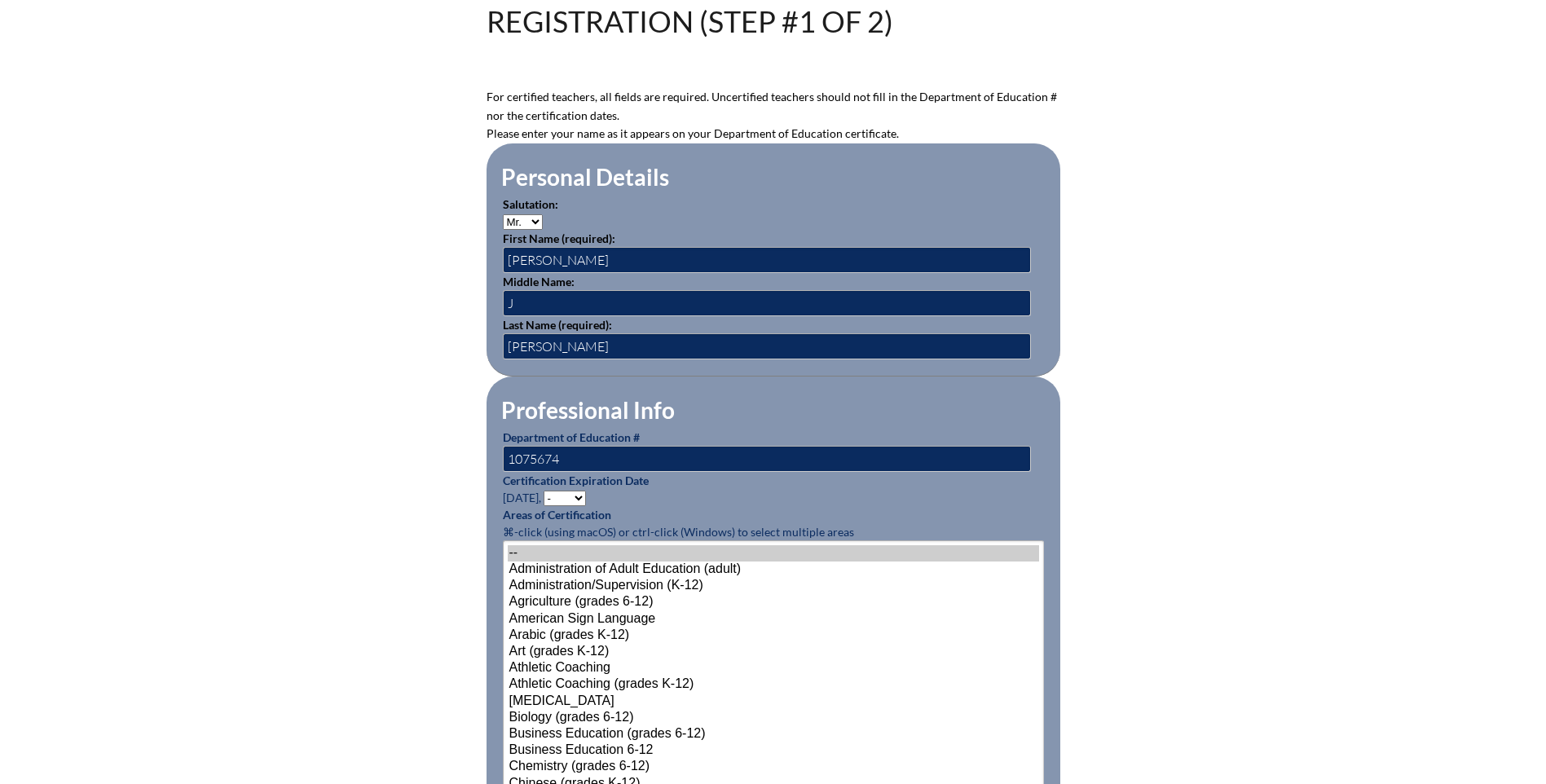
select select "2030"
click at [546, 490] on select "- 2031 2030 2029 2028 2027 2026 2025 2024 2023 2022 2021 2020 2019 2018 2017 20…" at bounding box center [565, 498] width 43 height 16
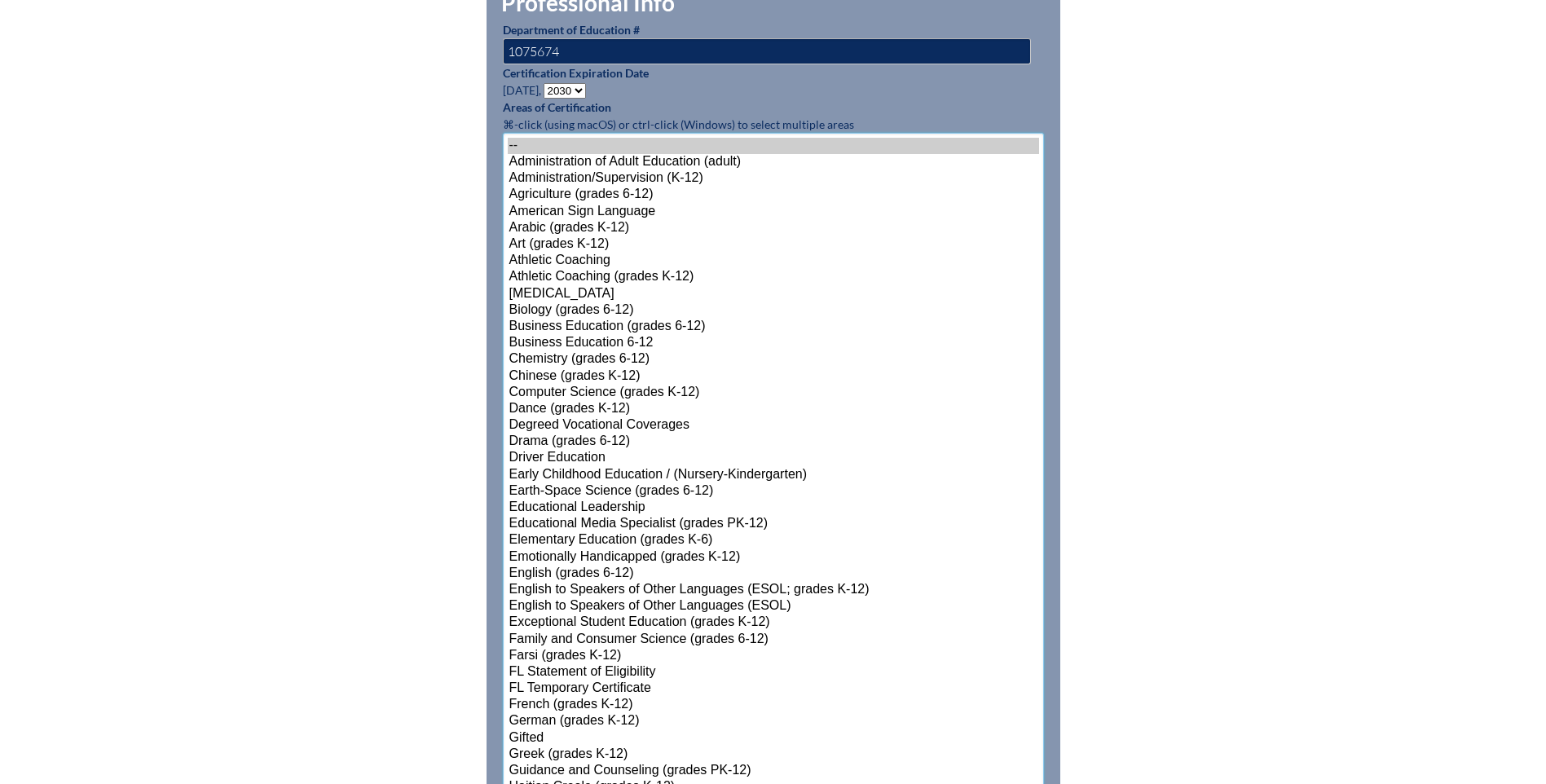
scroll to position [943, 0]
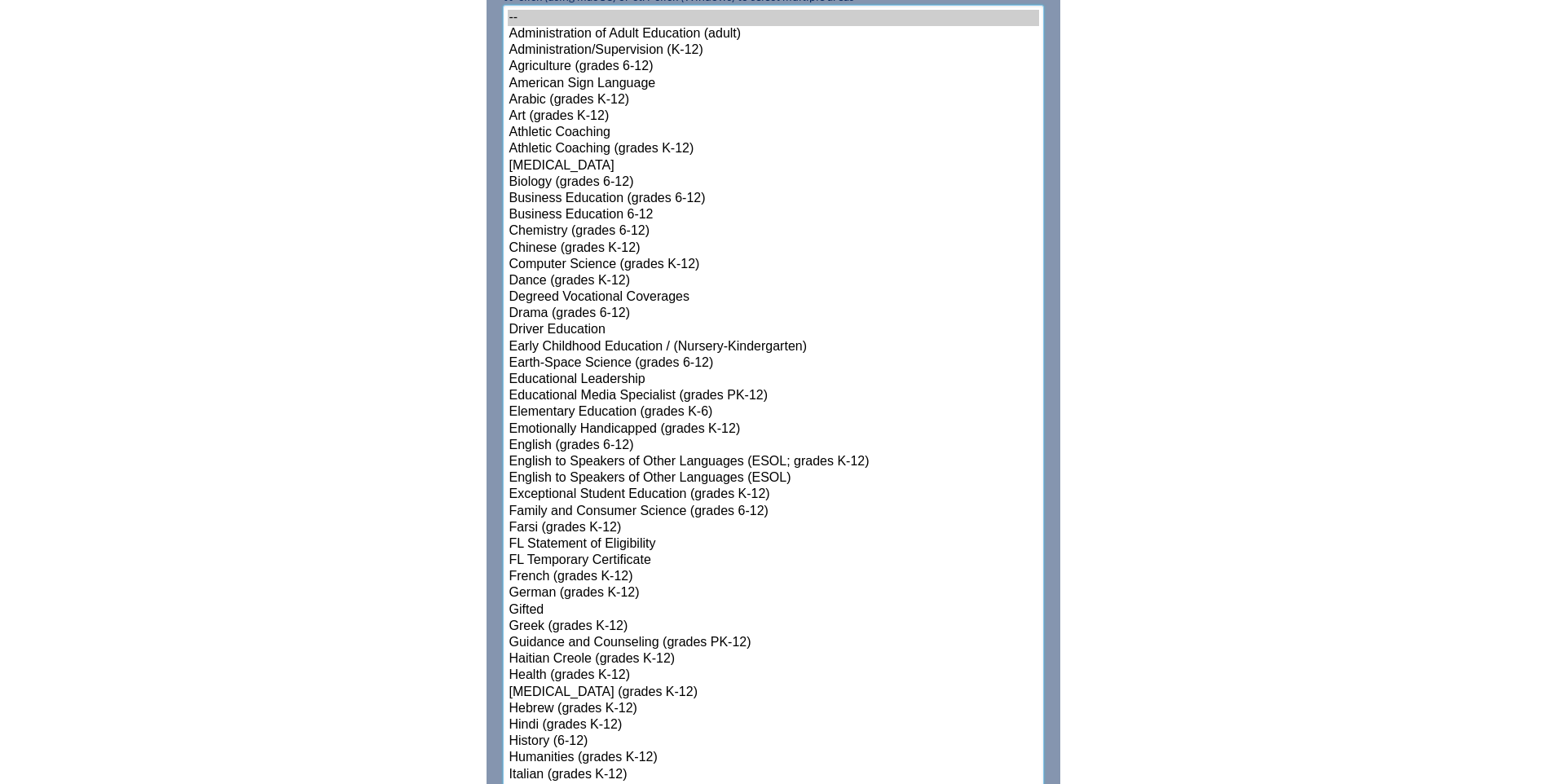
click at [530, 536] on select"]"] "-- Administration of Adult Education (adult) Administration/Supervision (K-12) …" at bounding box center [773, 692] width 541 height 1375
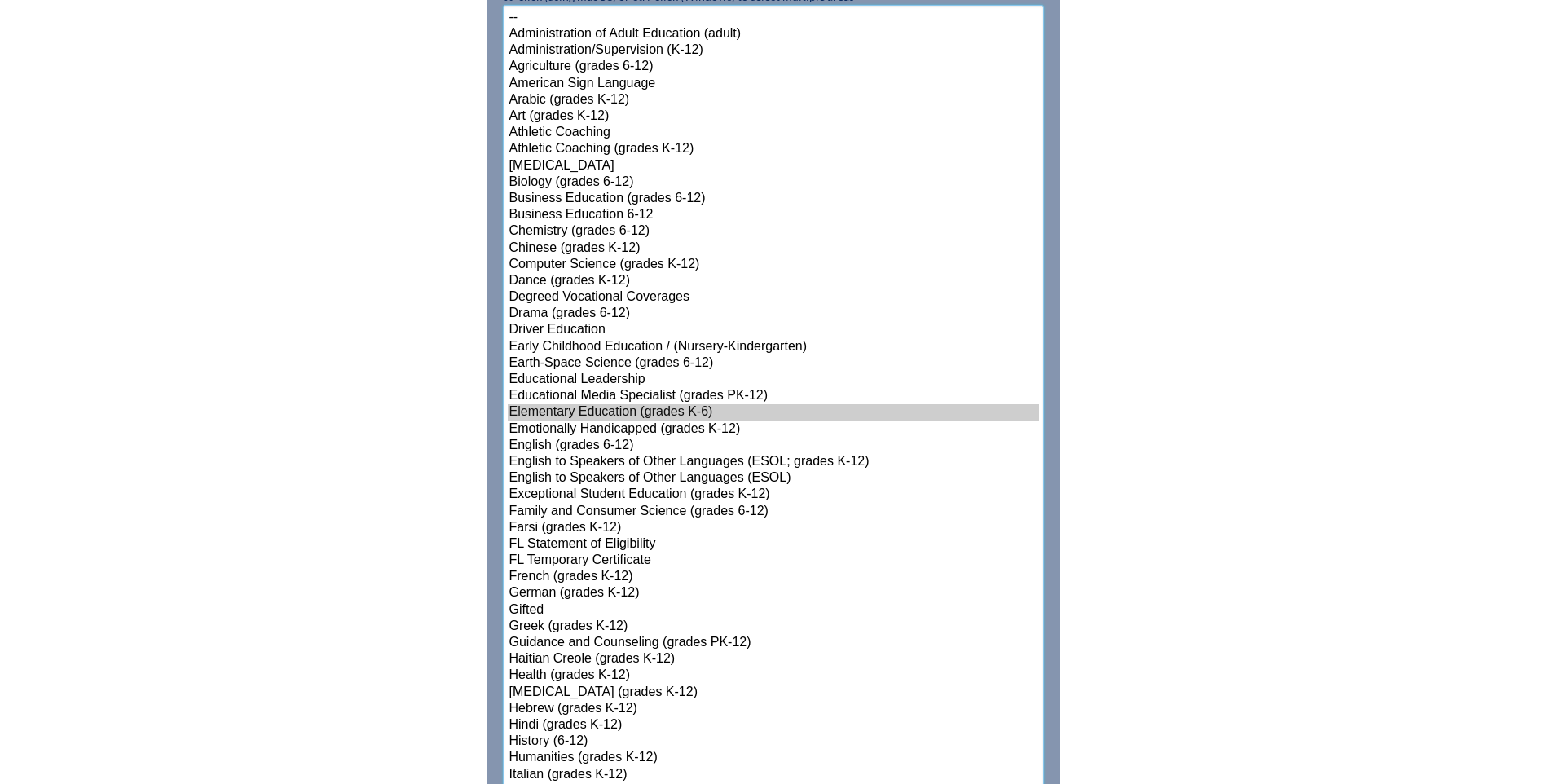
click at [527, 602] on option "Gifted" at bounding box center [773, 610] width 531 height 17
click at [542, 487] on option "Exceptional Student Education (grades K-12)" at bounding box center [773, 495] width 531 height 17
select select"]"] "15131"
click at [555, 474] on option "English to Speakers of Other Languages (ESOL)" at bounding box center [773, 478] width 531 height 17
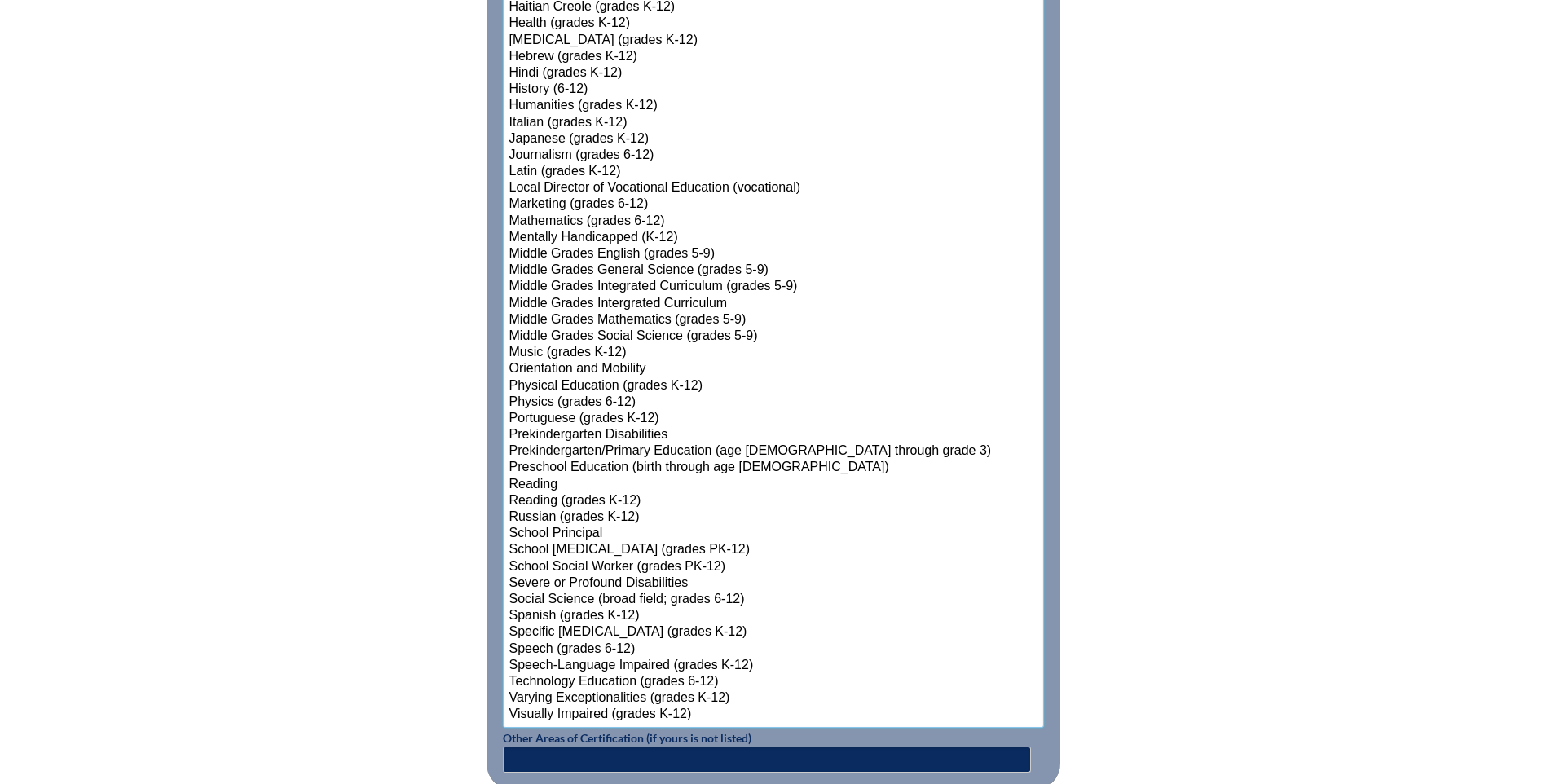
scroll to position [2002, 0]
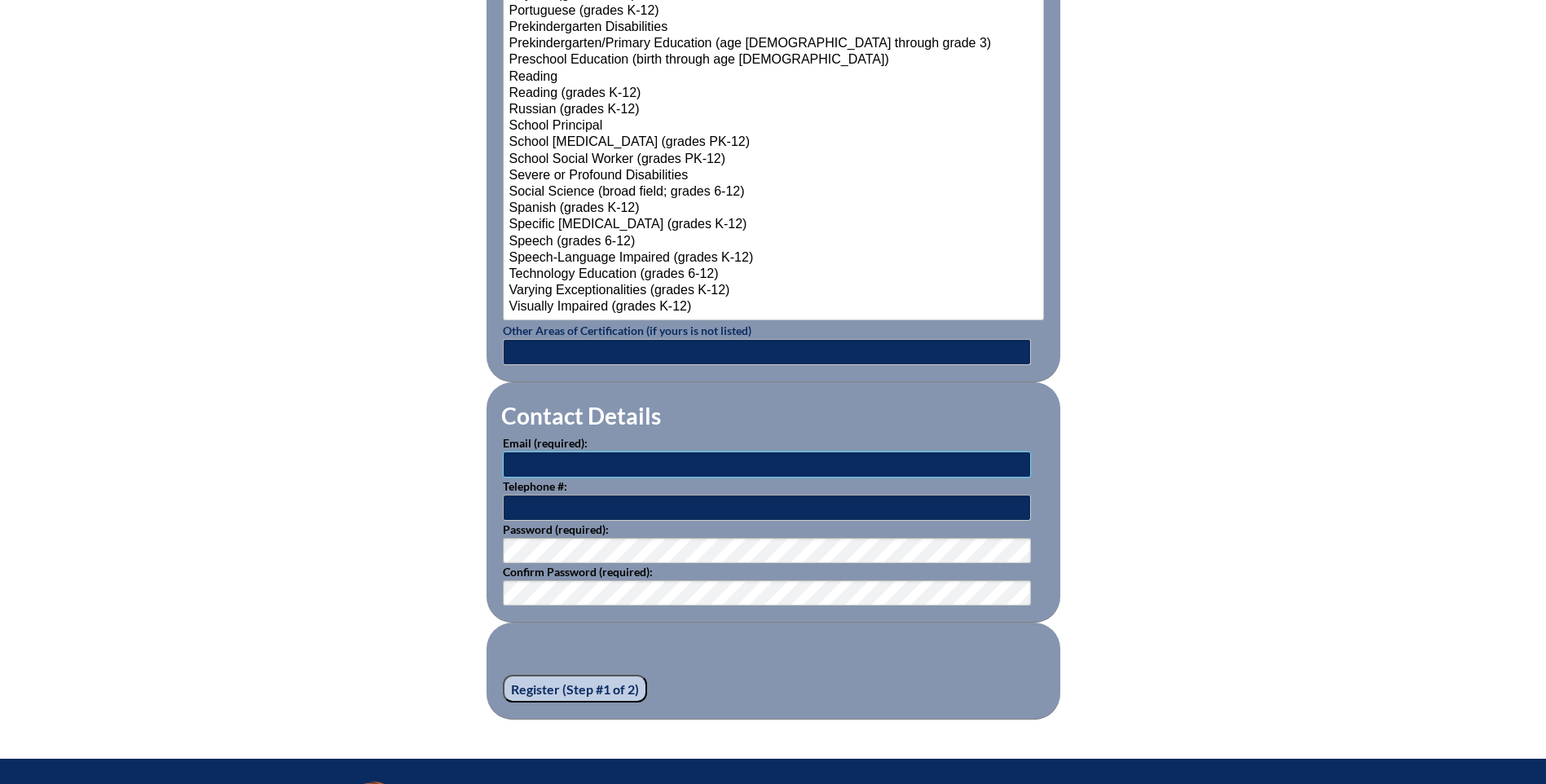
click at [521, 461] on input "text" at bounding box center [767, 464] width 528 height 26
type input "rvanboven@aatl.org"
type input "[PHONE_NUMBER]"
click at [539, 675] on input "Register (Step #1 of 2)" at bounding box center [575, 688] width 144 height 28
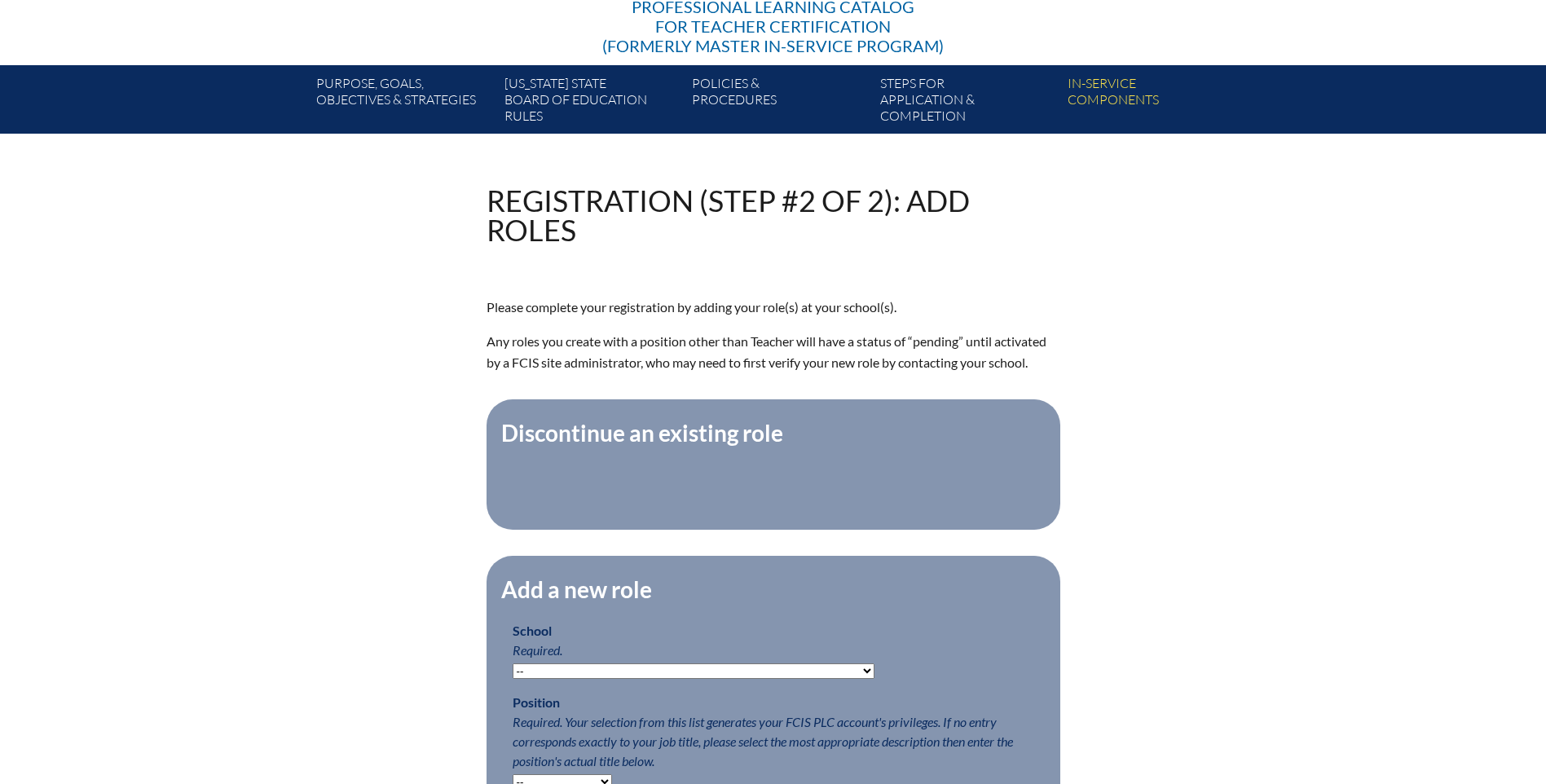
scroll to position [407, 0]
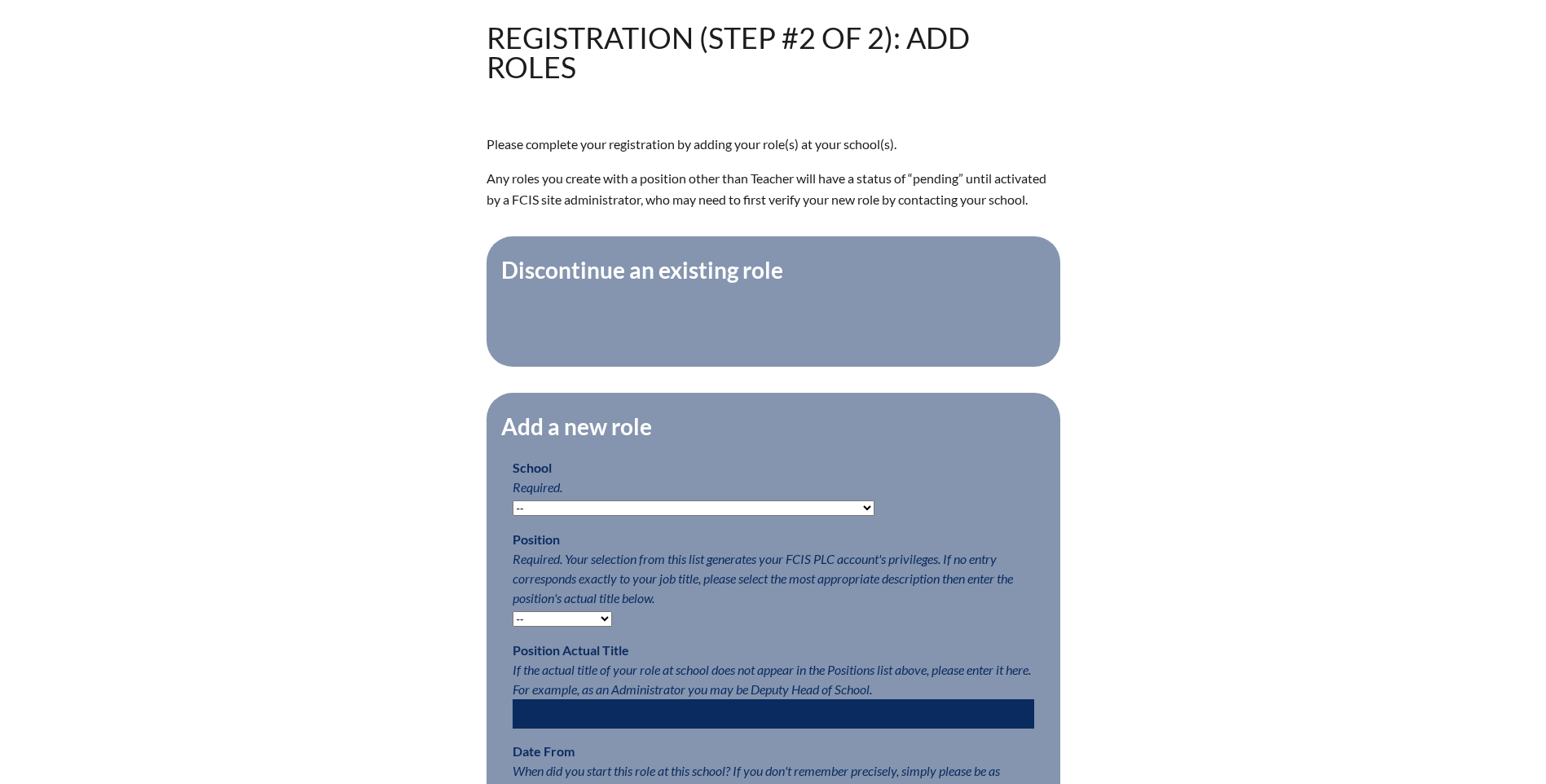
drag, startPoint x: 550, startPoint y: 519, endPoint x: 543, endPoint y: 509, distance: 12.2
click at [550, 516] on select "-- [MEDICAL_DATA] Inspired Academy Academy at [GEOGRAPHIC_DATA] Academy at the …" at bounding box center [693, 508] width 362 height 16
select select "20252"
click at [513, 508] on select "-- [MEDICAL_DATA] Inspired Academy Academy at [GEOGRAPHIC_DATA] Academy at the …" at bounding box center [693, 508] width 362 height 16
click at [552, 626] on select "-- Teacher PLC Coordinator Head of School Administrator" at bounding box center [562, 619] width 99 height 16
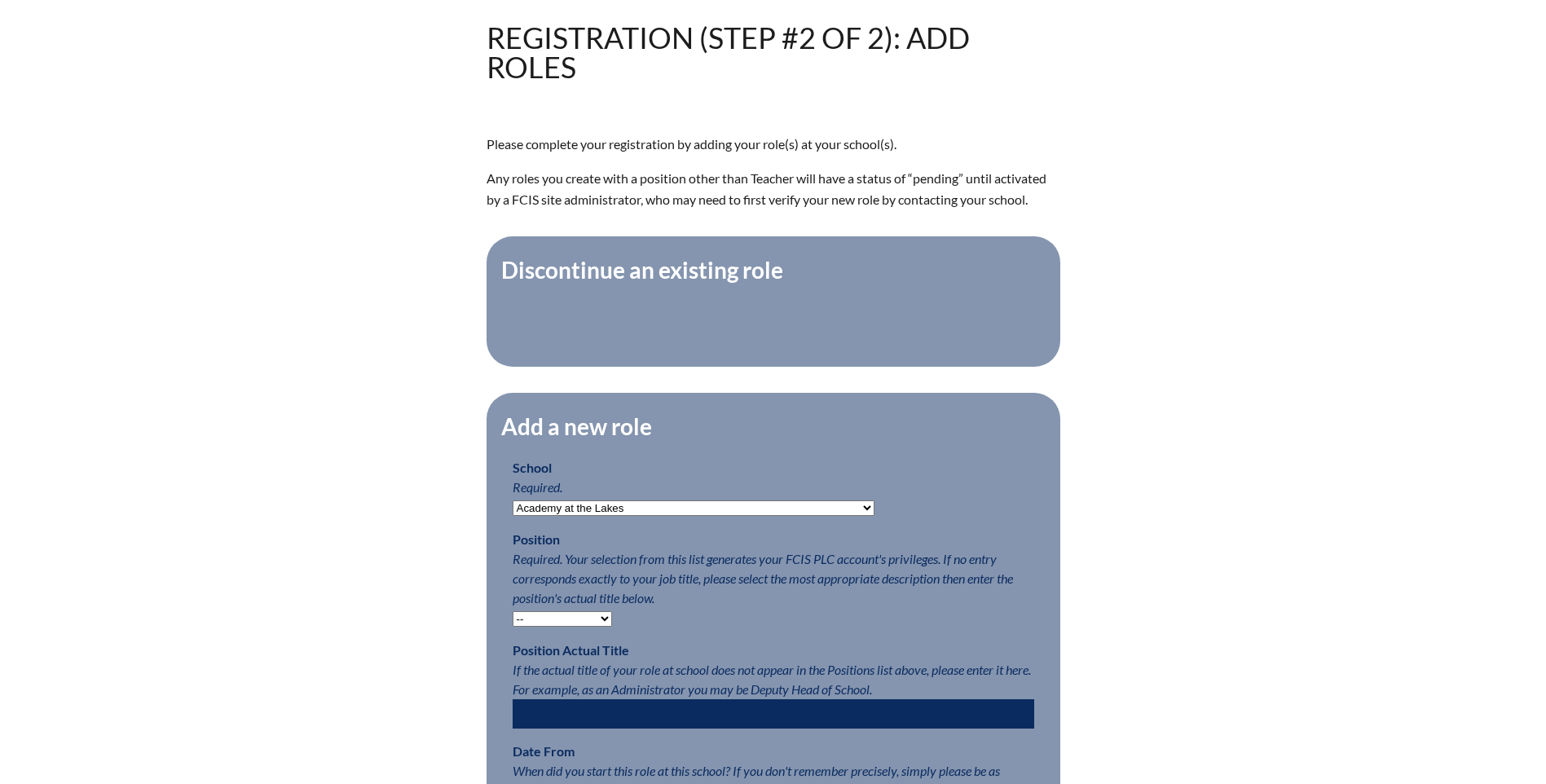
select select "15563"
click at [513, 620] on select "-- Teacher PLC Coordinator Head of School Administrator" at bounding box center [562, 619] width 99 height 16
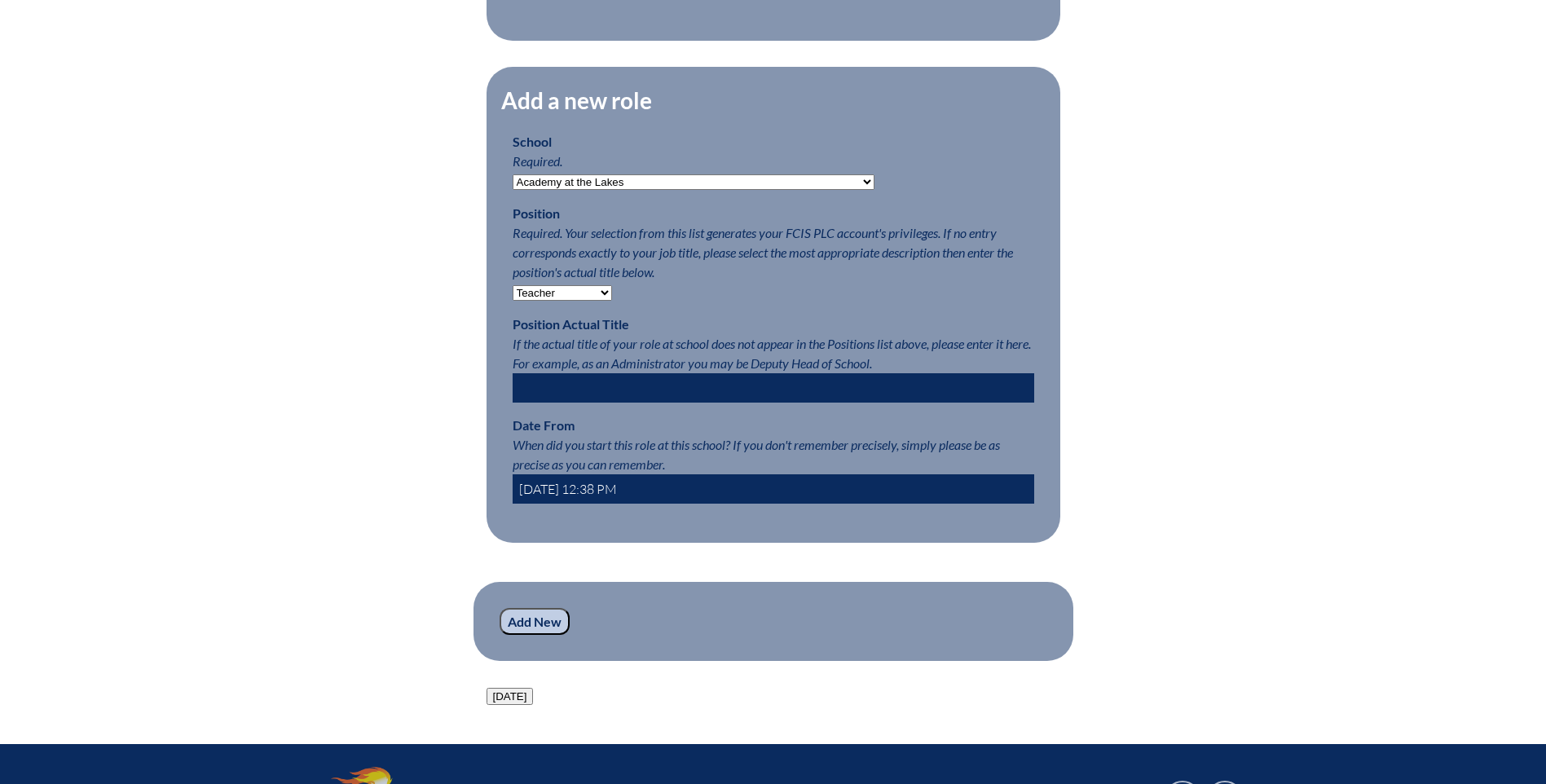
click at [565, 495] on input "2025-09-09 12:38 PM" at bounding box center [773, 488] width 522 height 29
click at [587, 498] on input "2025-08-09 12:38 PM" at bounding box center [773, 488] width 522 height 29
drag, startPoint x: 651, startPoint y: 493, endPoint x: 592, endPoint y: 493, distance: 59.0
click at [592, 493] on input "2025-08-01 12:38 PM" at bounding box center [773, 488] width 522 height 29
type input "2025-08-01 8:00 AM"
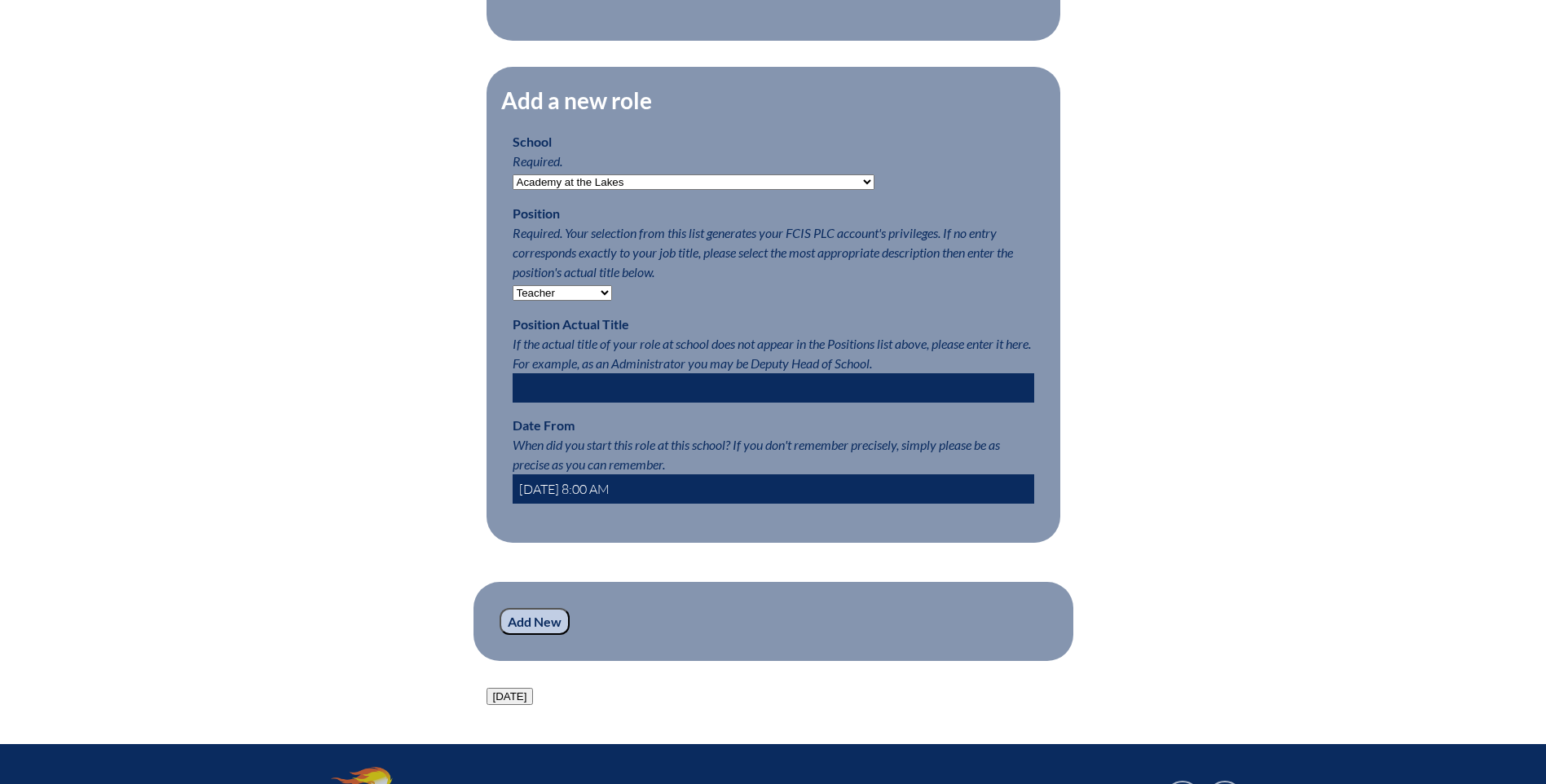
click at [537, 635] on input "Add New" at bounding box center [535, 621] width 70 height 28
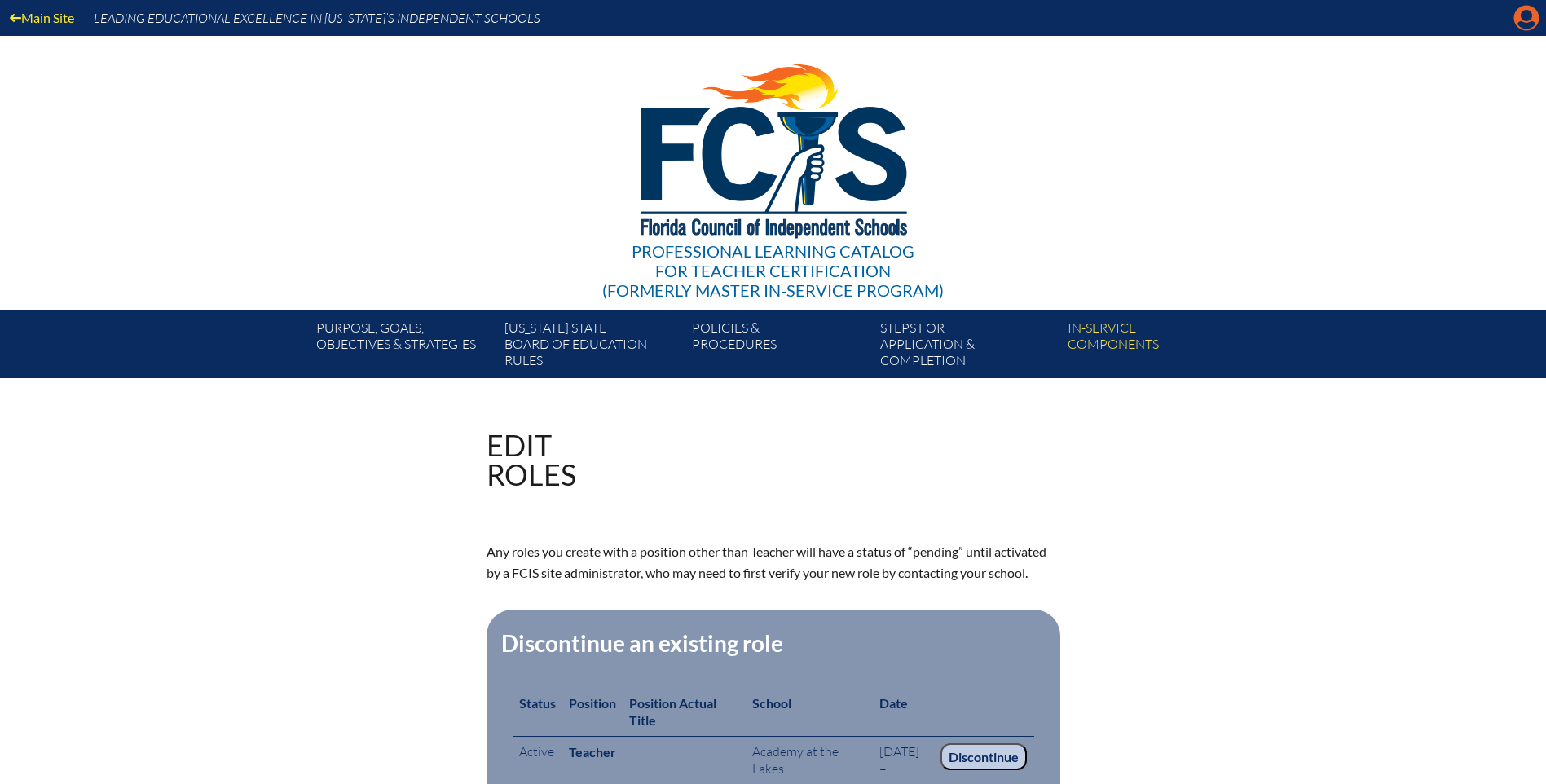
click at [1518, 14] on icon at bounding box center [1527, 18] width 25 height 25
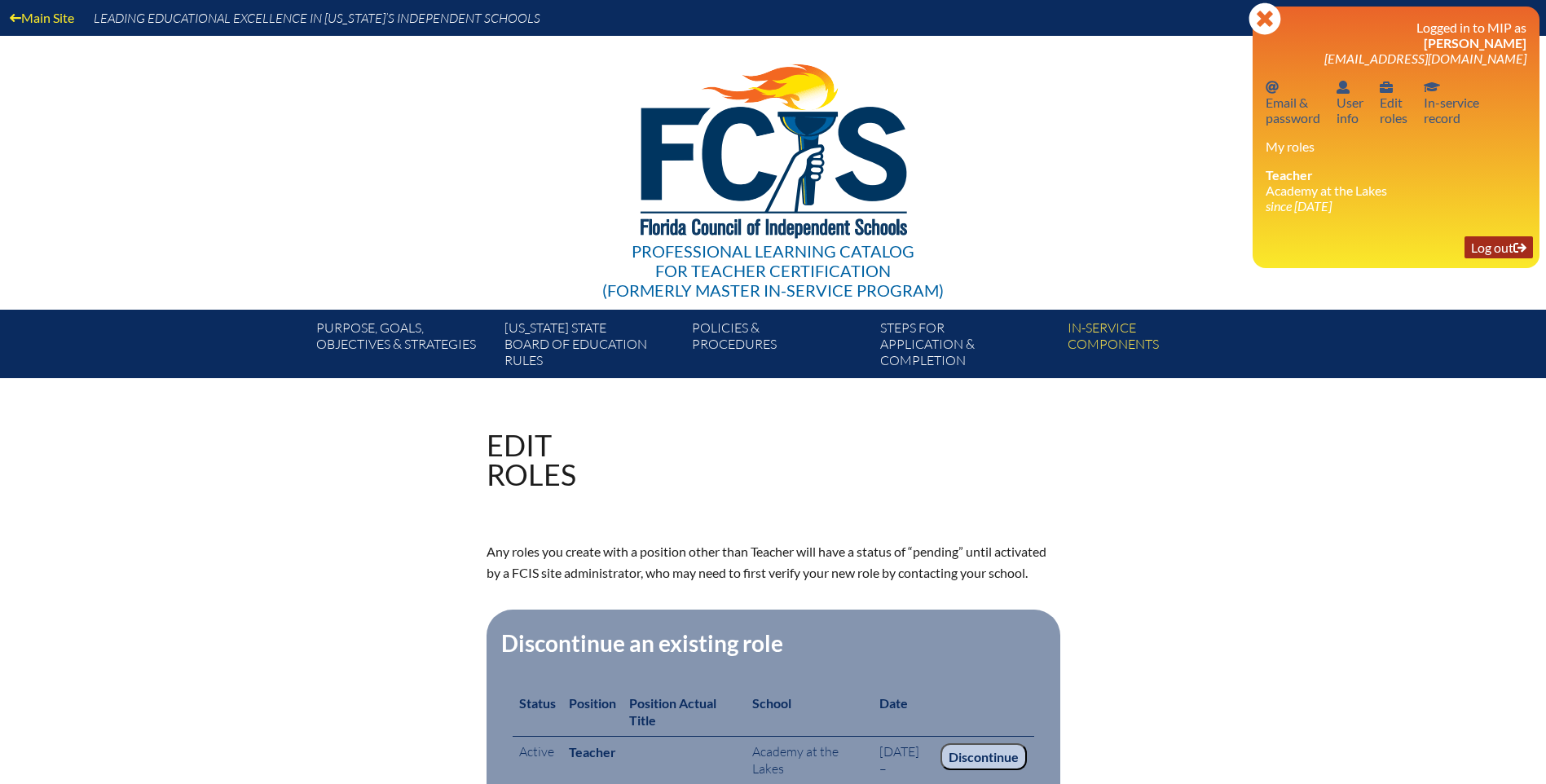
click at [1483, 250] on link "Log out Log out" at bounding box center [1499, 247] width 68 height 22
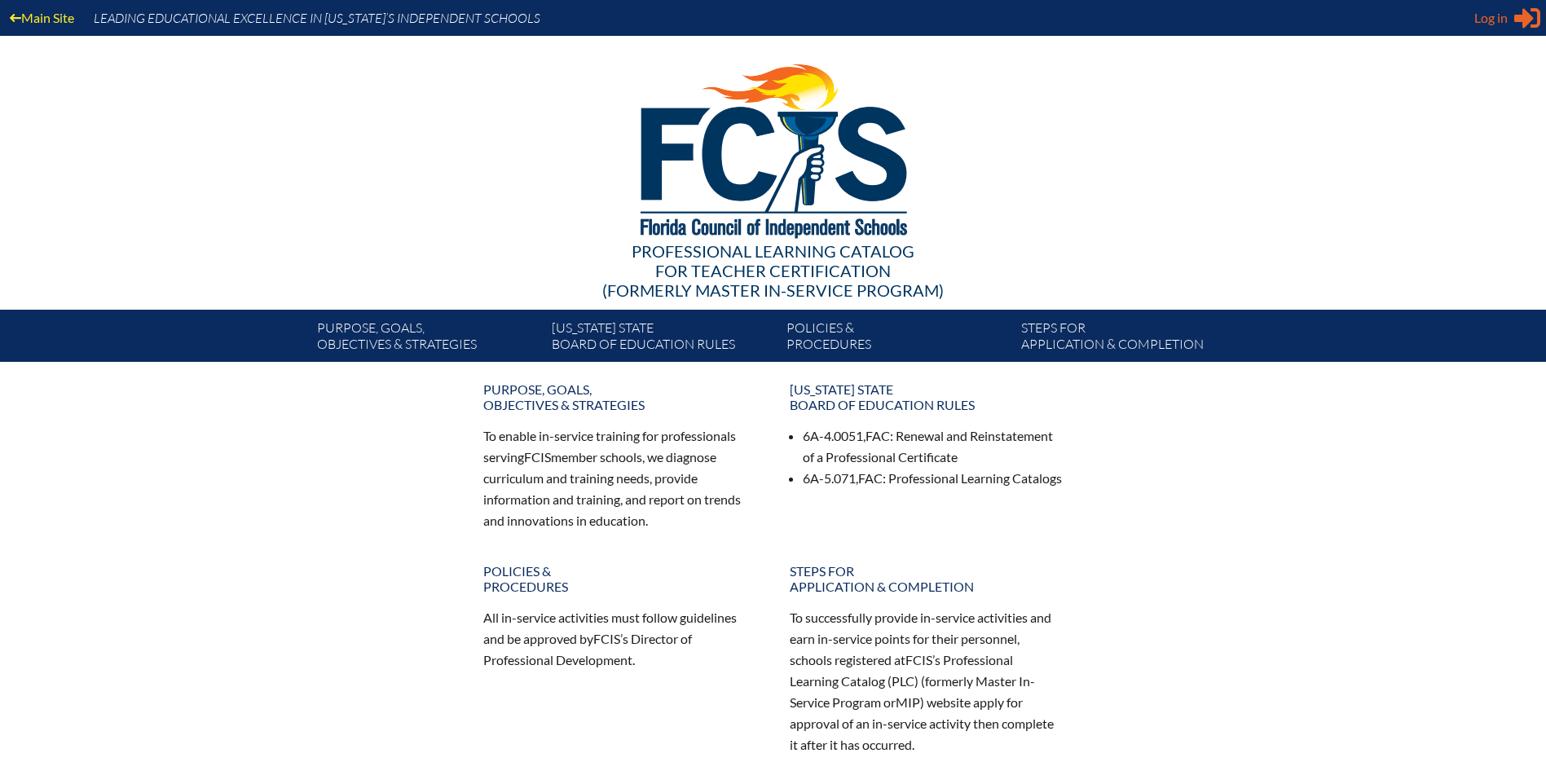
click at [1486, 23] on span "Log in" at bounding box center [1491, 18] width 33 height 19
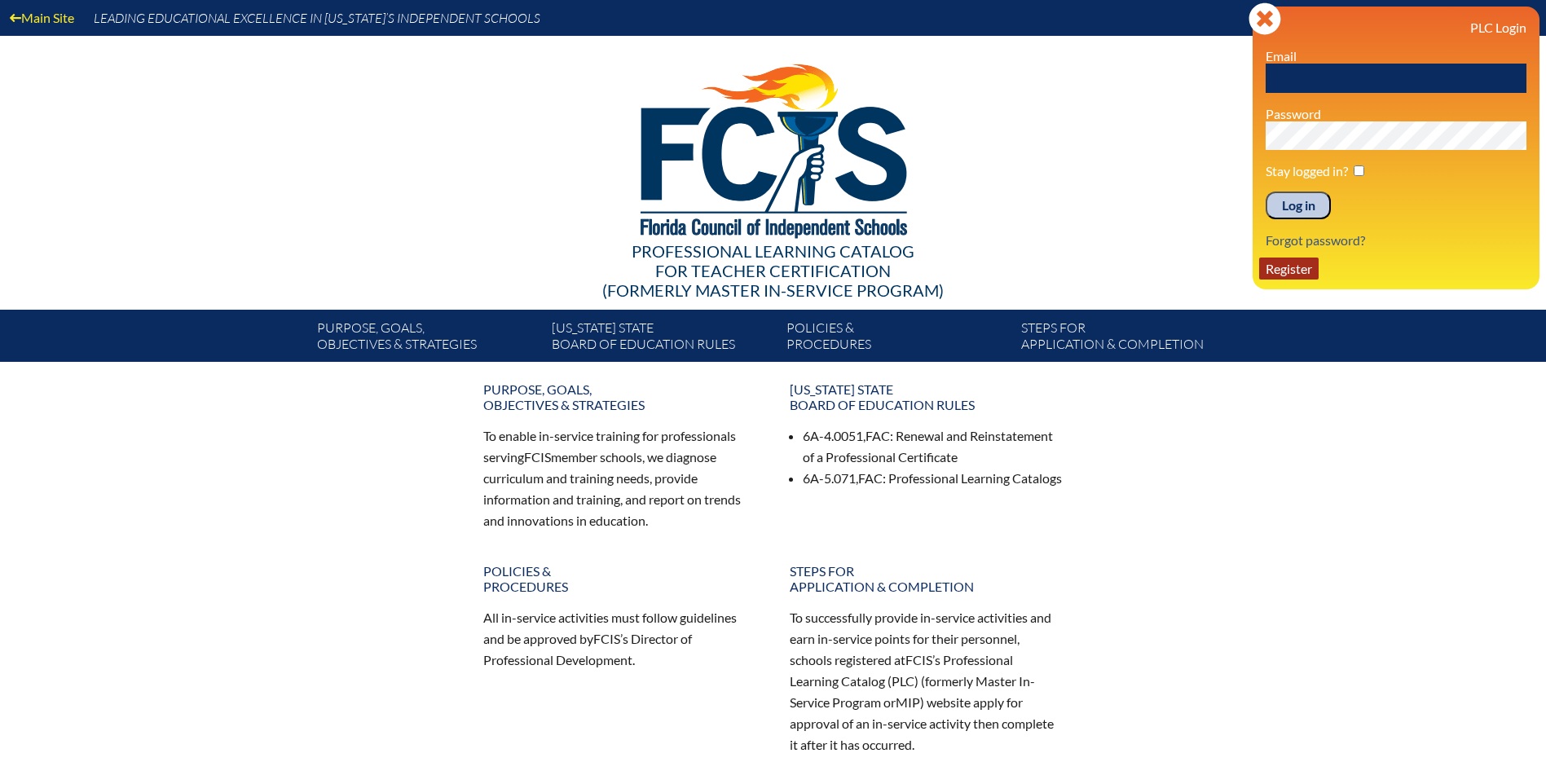
click at [1301, 270] on link "Register" at bounding box center [1289, 268] width 59 height 22
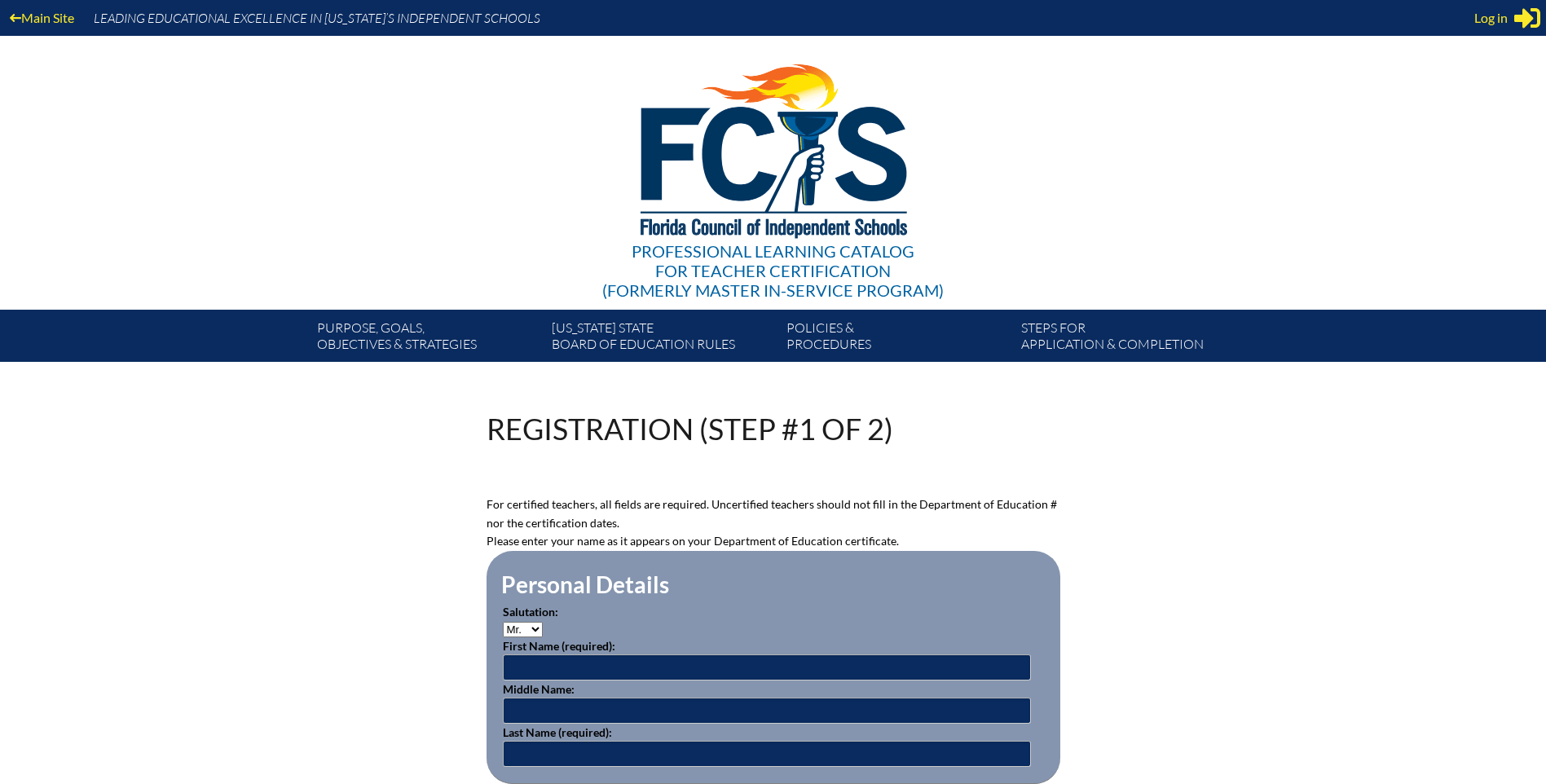
scroll to position [245, 0]
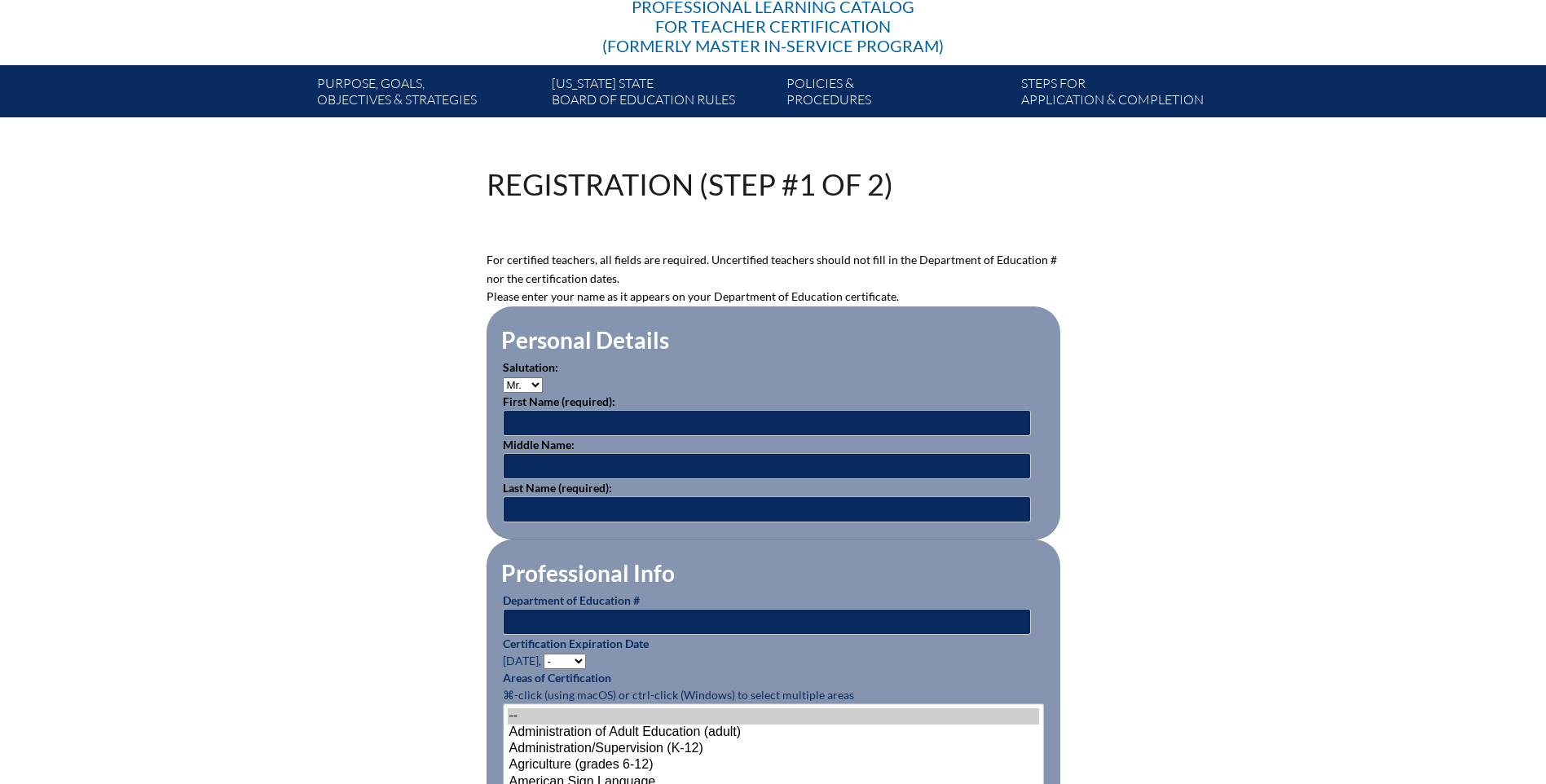
click at [525, 383] on select "Mr. Mrs. Ms. Dr. Rev." at bounding box center [523, 385] width 40 height 16
select select "Mrs."
click at [503, 377] on select "Mr. Mrs. Ms. Dr. Rev." at bounding box center [523, 385] width 40 height 16
click at [539, 423] on input "text" at bounding box center [767, 422] width 528 height 26
type input "Laurie"
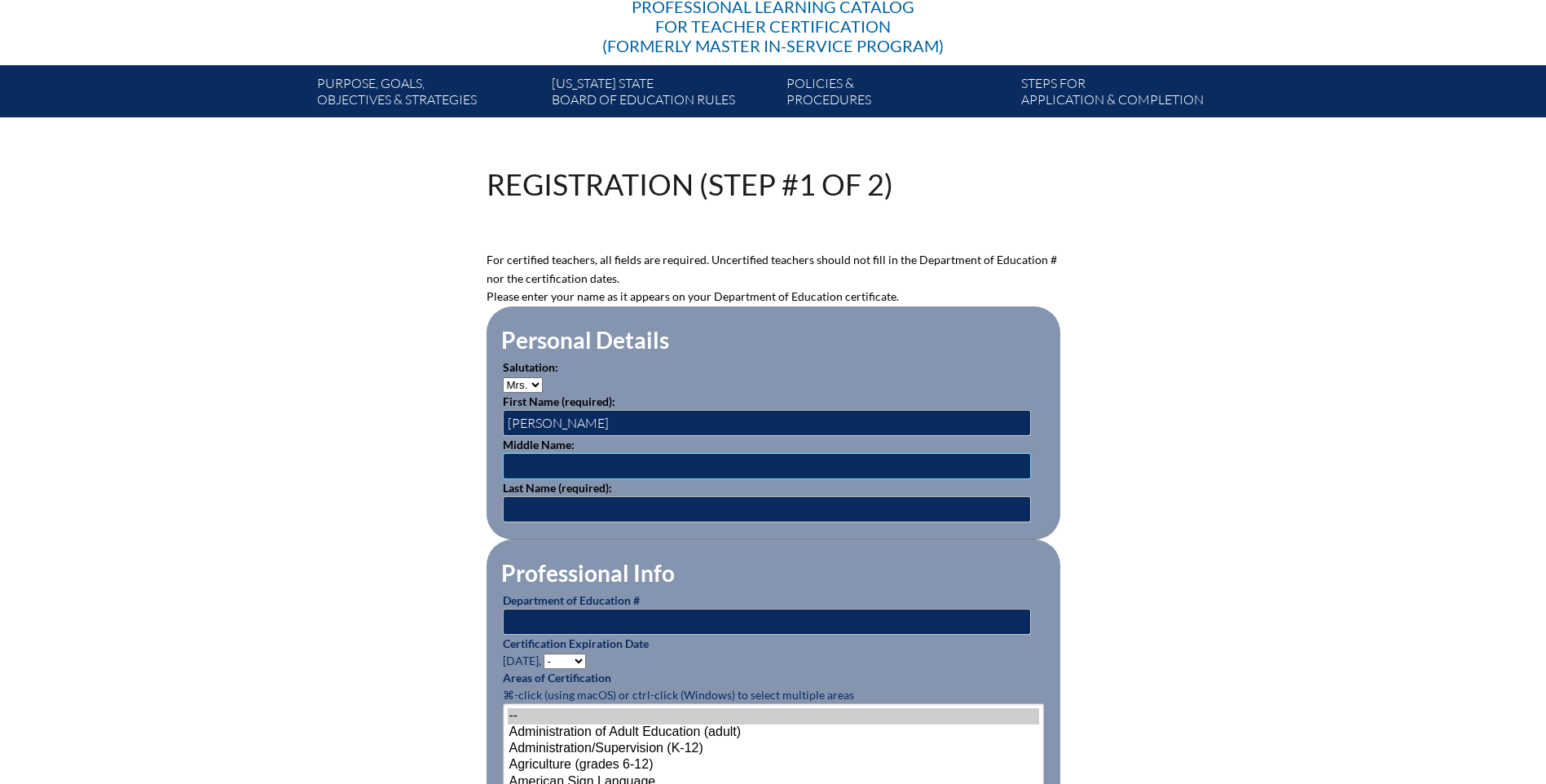
click at [537, 467] on input "text" at bounding box center [767, 466] width 528 height 26
type input "Rose"
type input "Trait-Lutes"
click at [551, 621] on input "text" at bounding box center [767, 621] width 528 height 26
type input "1202612"
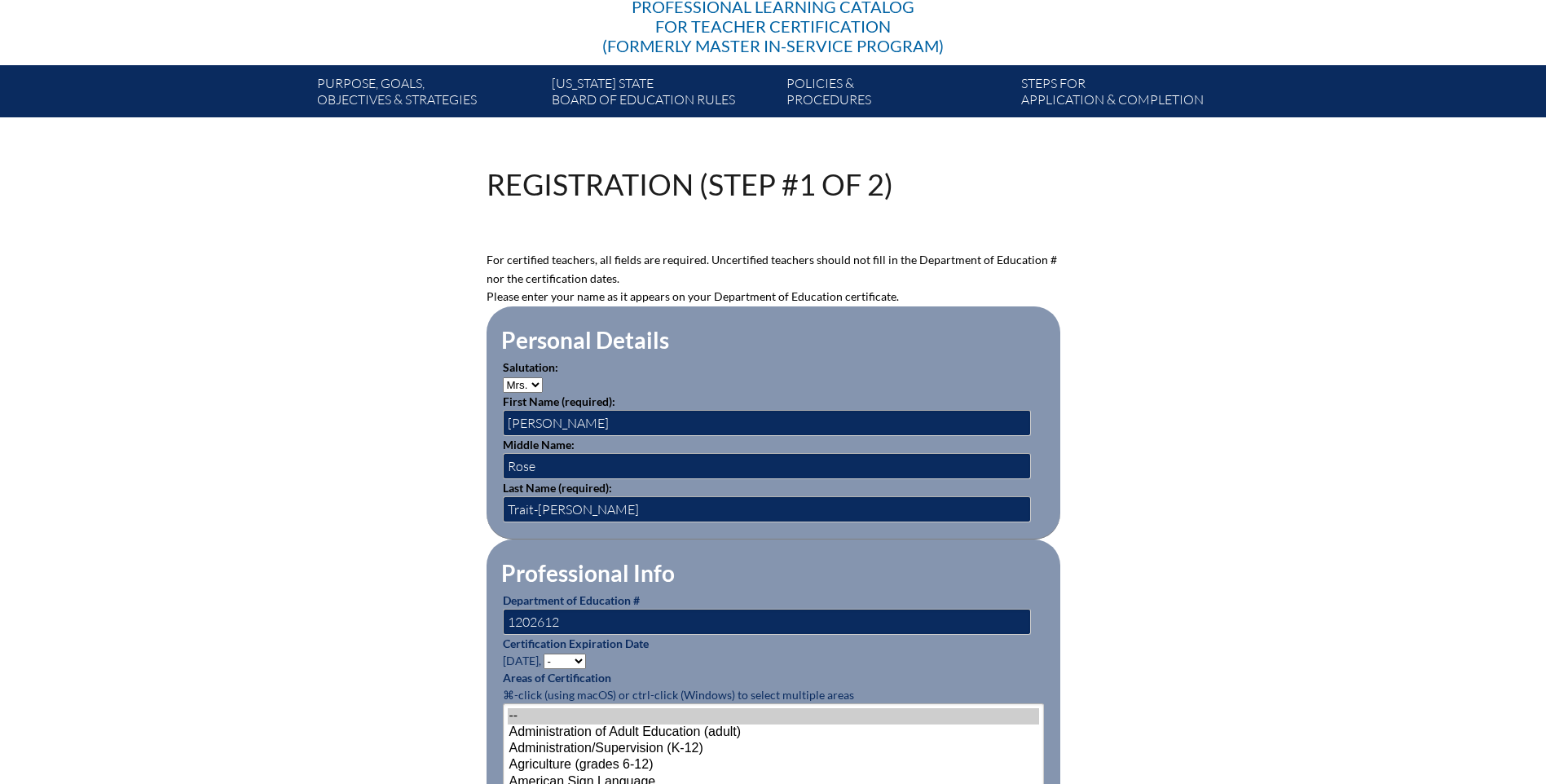
click at [572, 654] on select "- 2031 2030 2029 2028 2027 2026 2025 2024 2023 2022 2021 2020 2019 2018 2017 20…" at bounding box center [565, 661] width 43 height 16
select select "2027"
click at [546, 654] on select "- 2031 2030 2029 2028 2027 2026 2025 2024 2023 2022 2021 2020 2019 2018 2017 20…" at bounding box center [565, 661] width 43 height 16
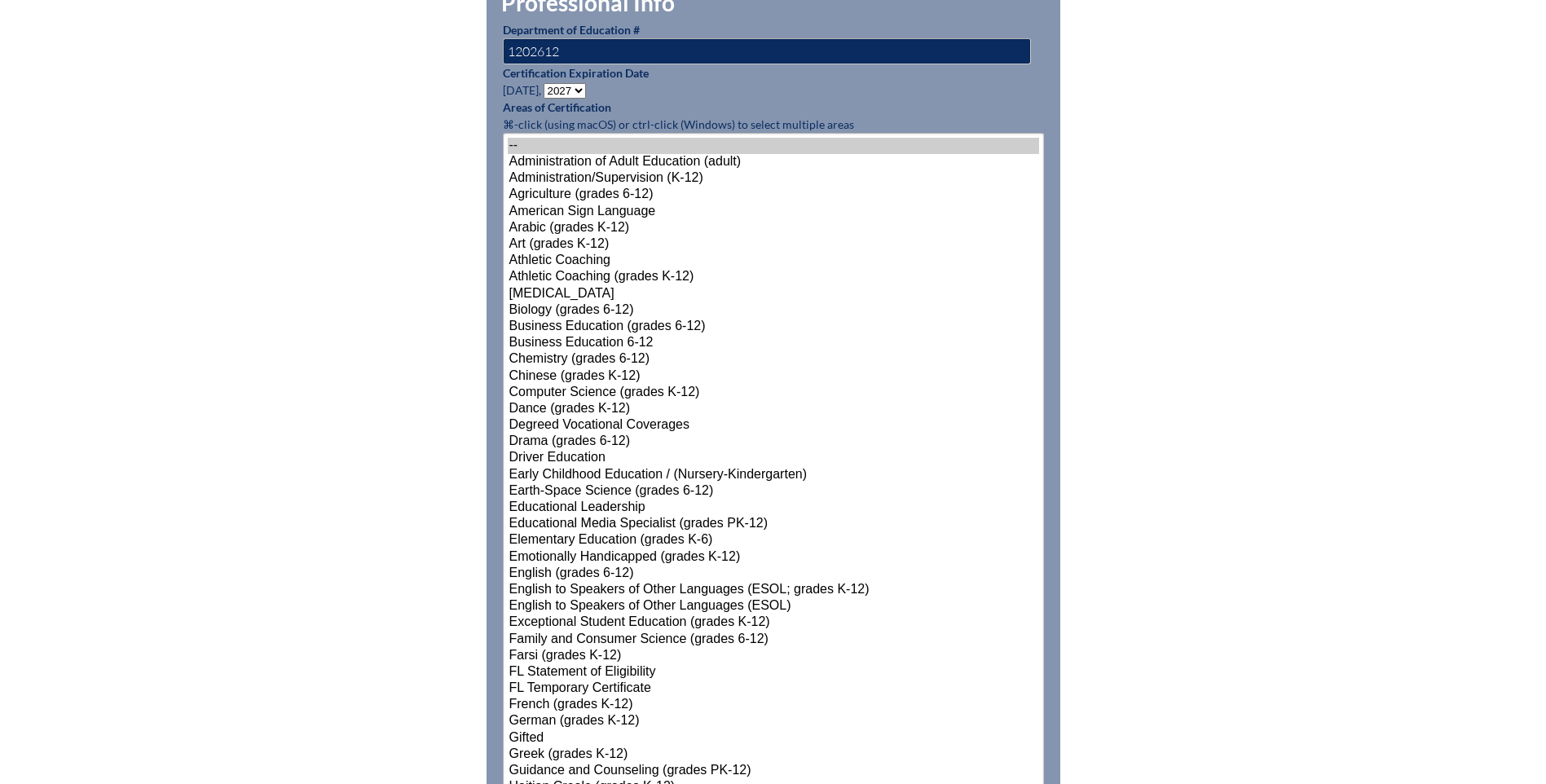
scroll to position [896, 0]
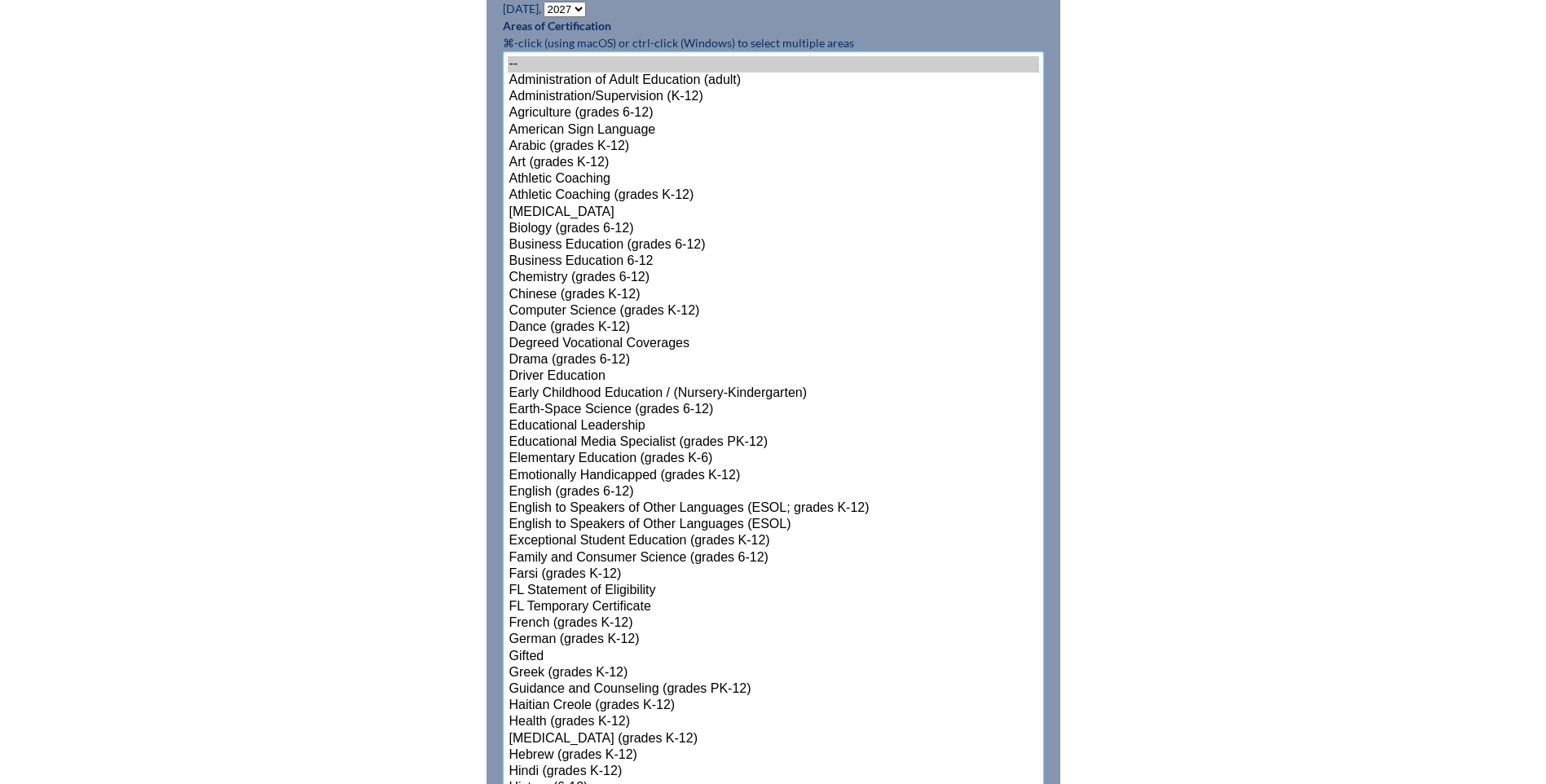
click at [579, 518] on select"]"] "-- Administration of Adult Education (adult) Administration/Supervision (K-12) …" at bounding box center [773, 738] width 541 height 1375
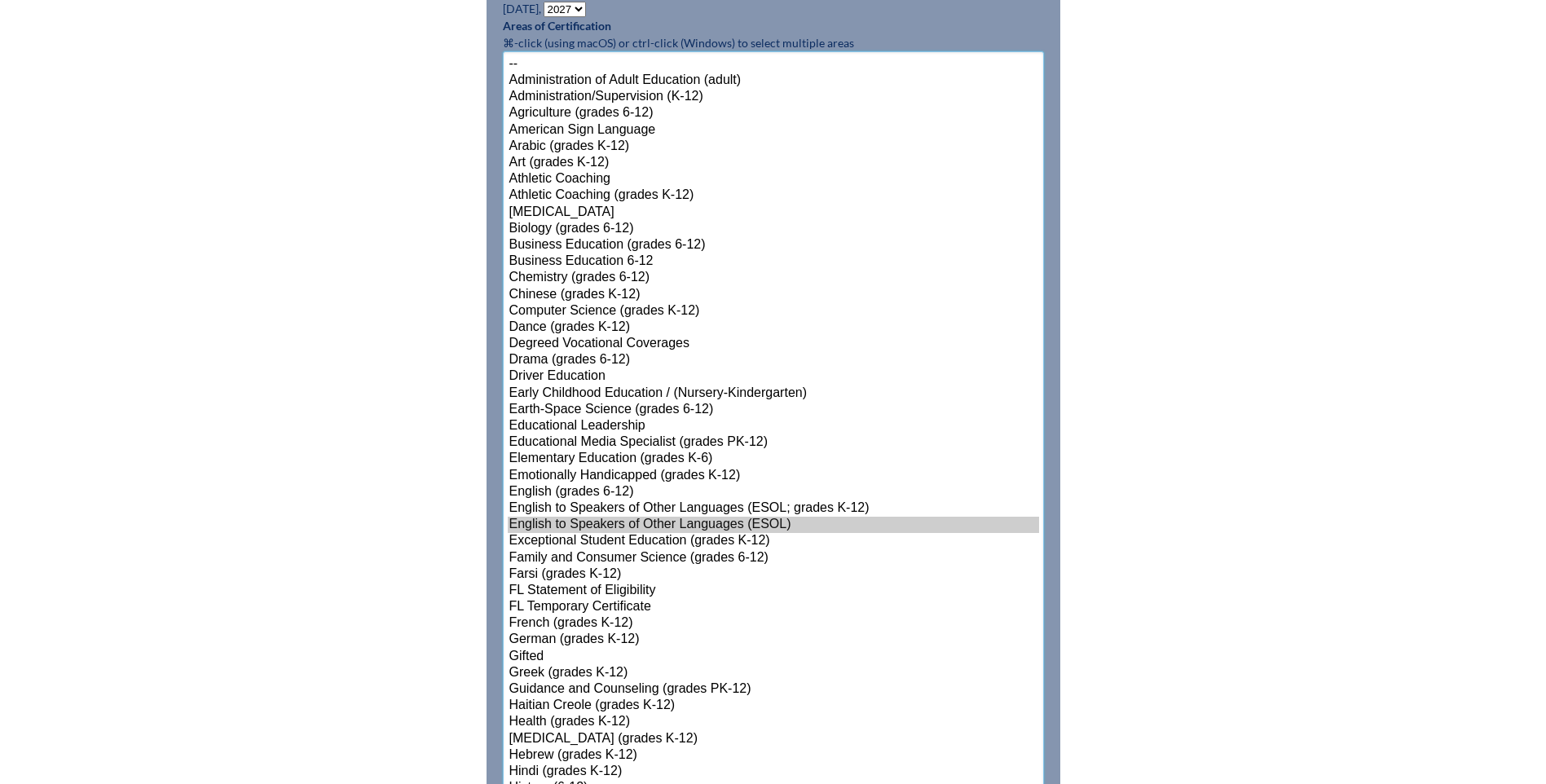
scroll to position [943, 0]
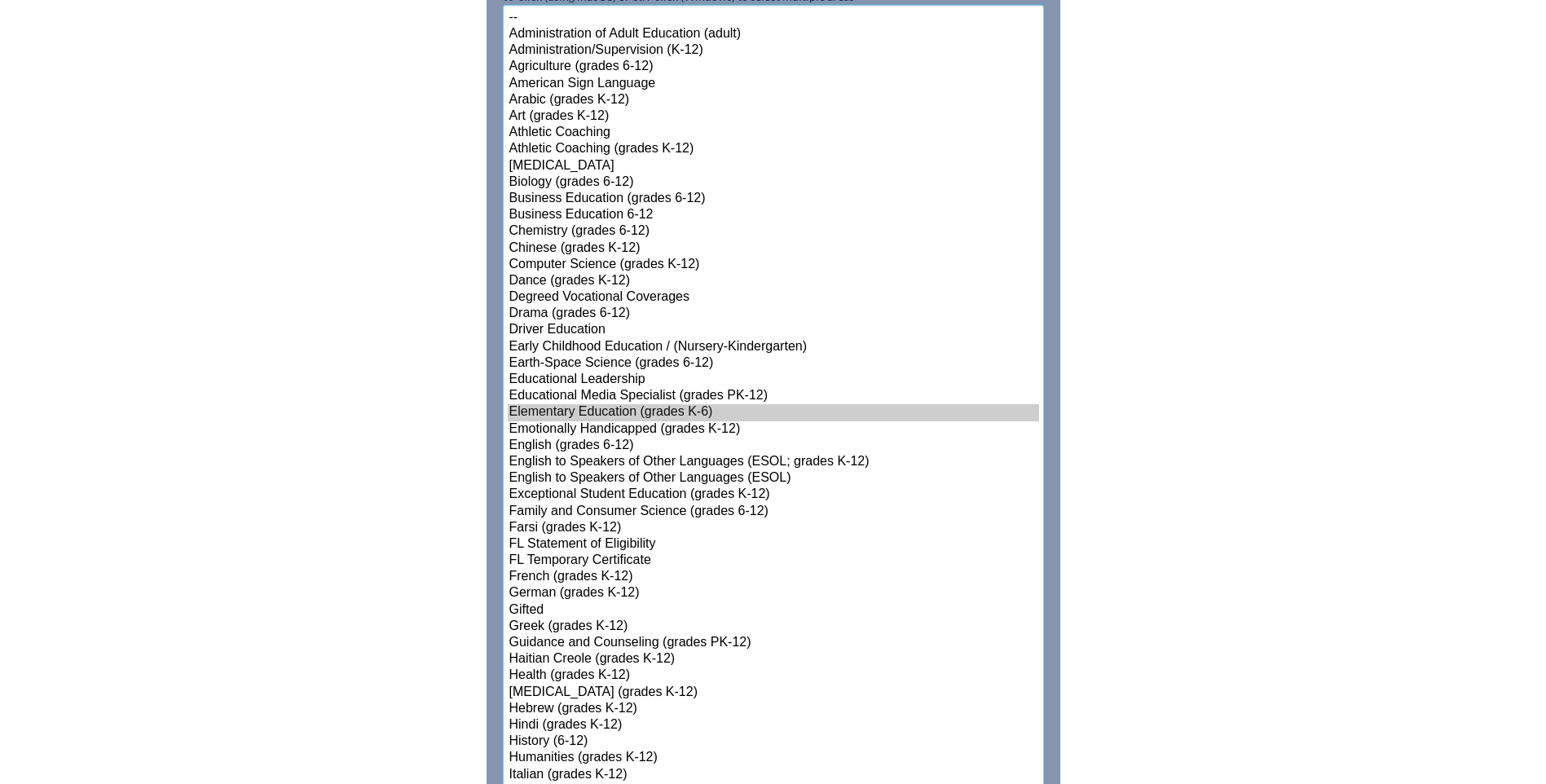
click at [535, 404] on option "Elementary Education (grades K-6)" at bounding box center [773, 412] width 531 height 17
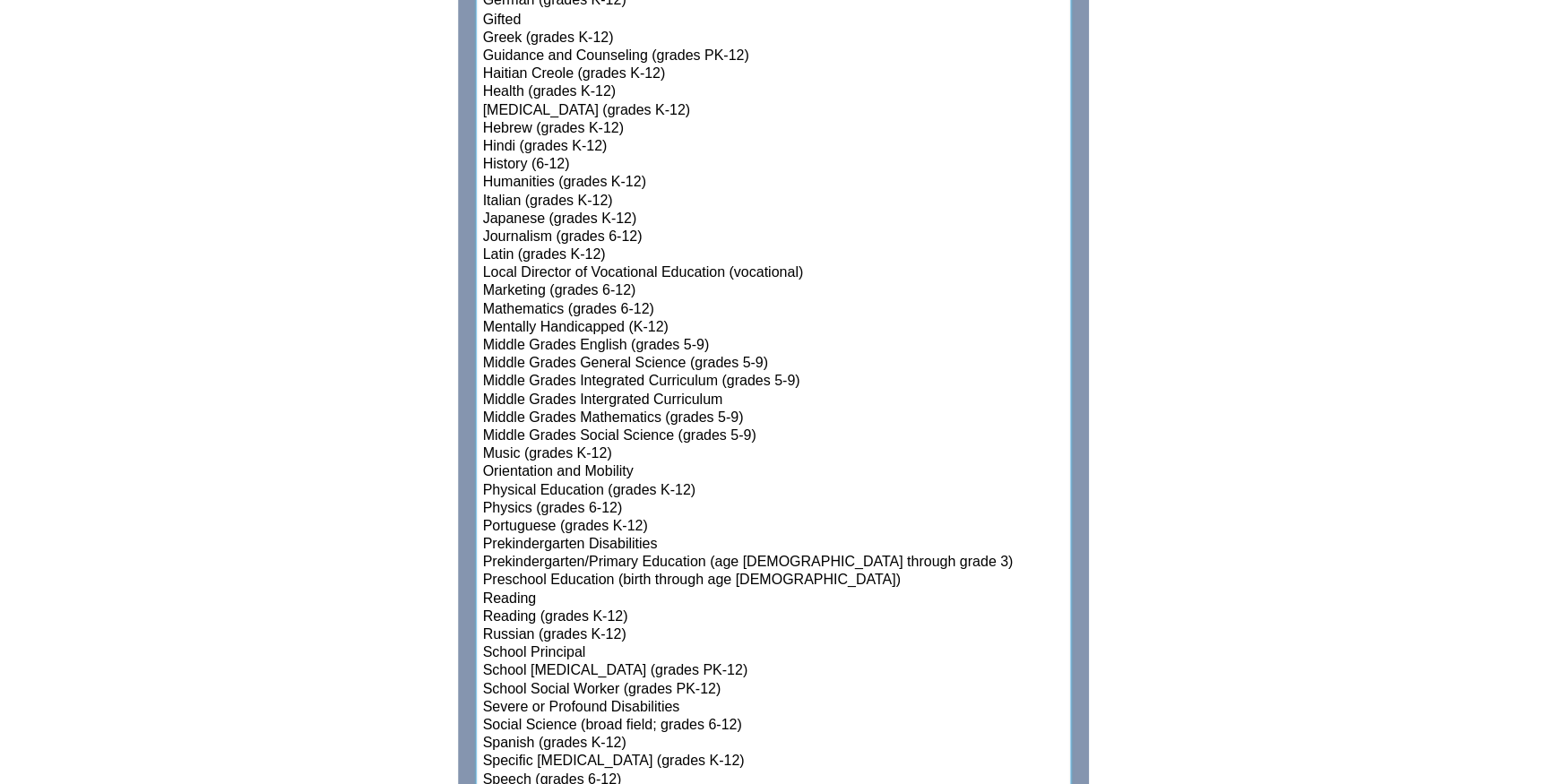
scroll to position [1851, 0]
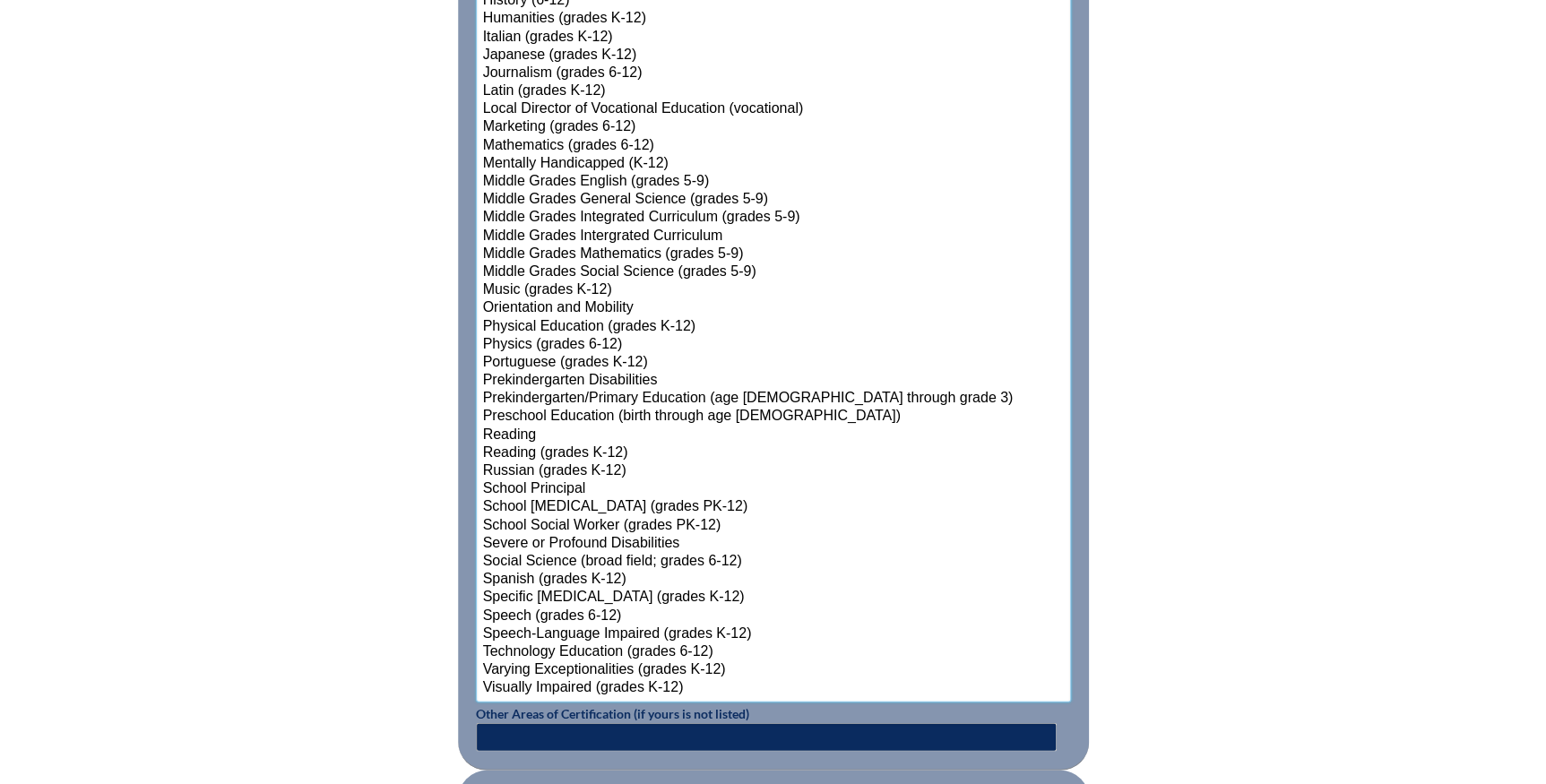
select select"]"] "15131"
click at [492, 429] on option "Reading" at bounding box center [773, 436] width 584 height 18
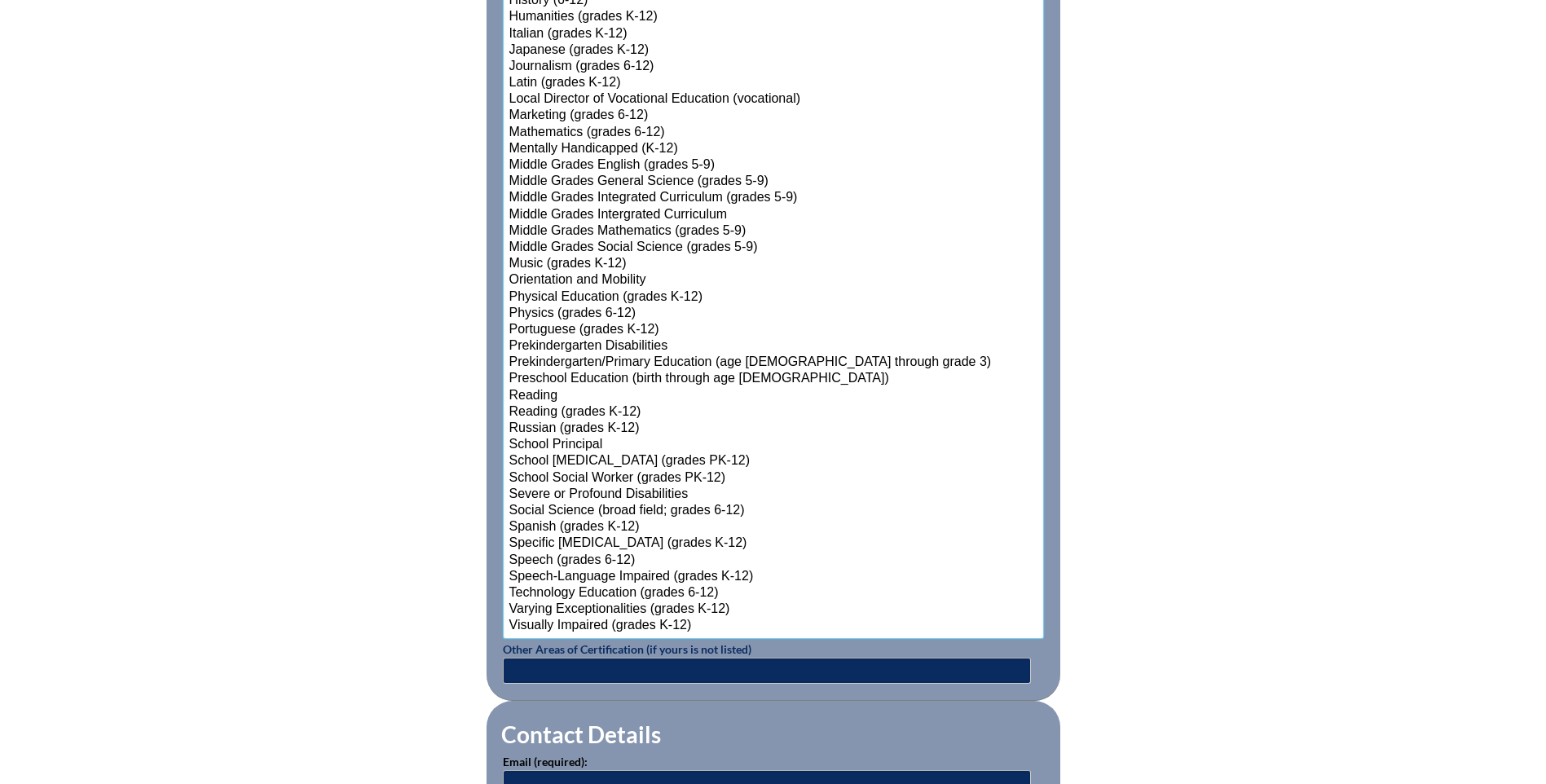
scroll to position [1846, 0]
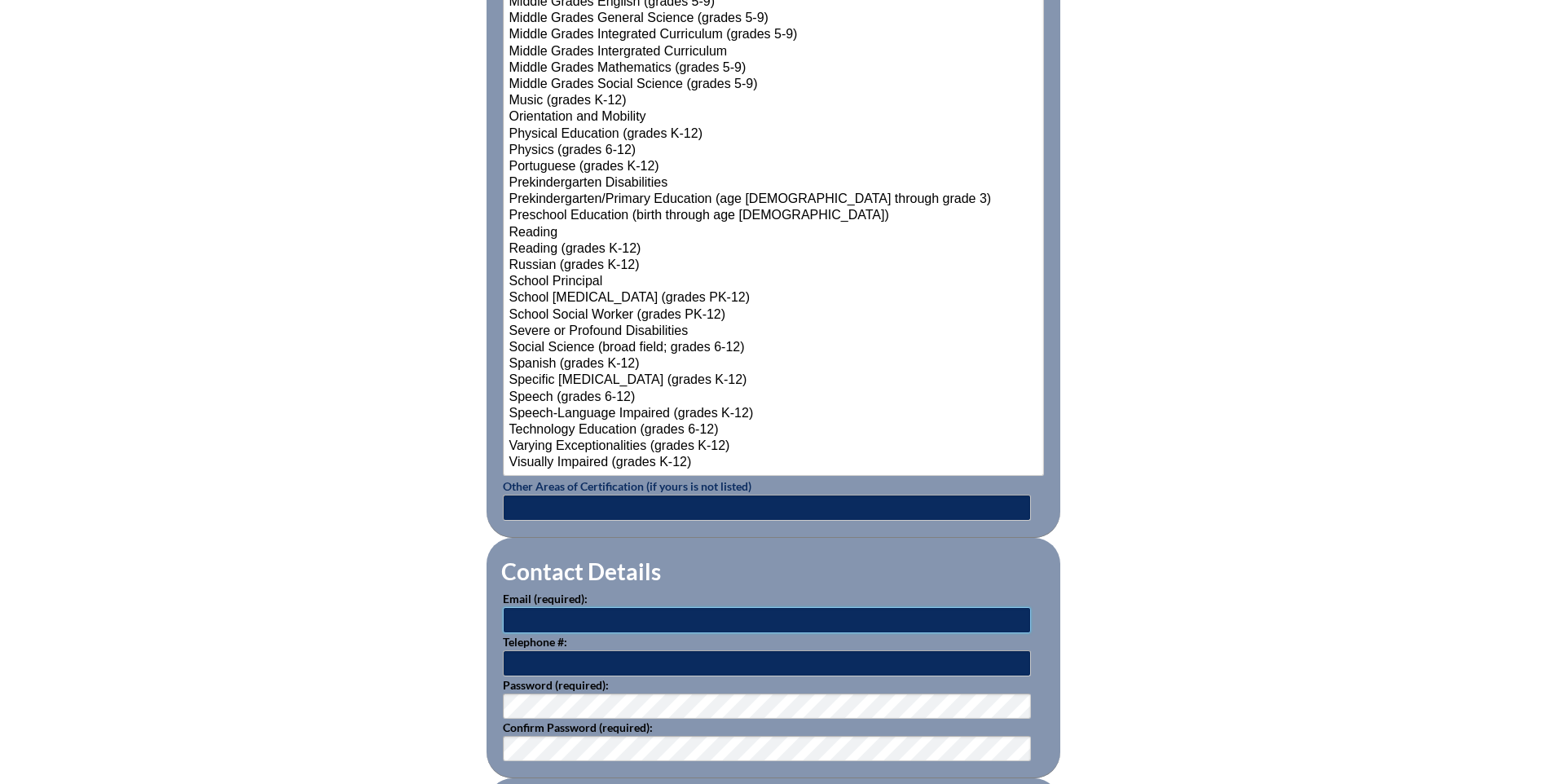
click at [545, 619] on input "text" at bounding box center [767, 620] width 528 height 26
type input "llutes@aatl.org"
type input "813-948-7600"
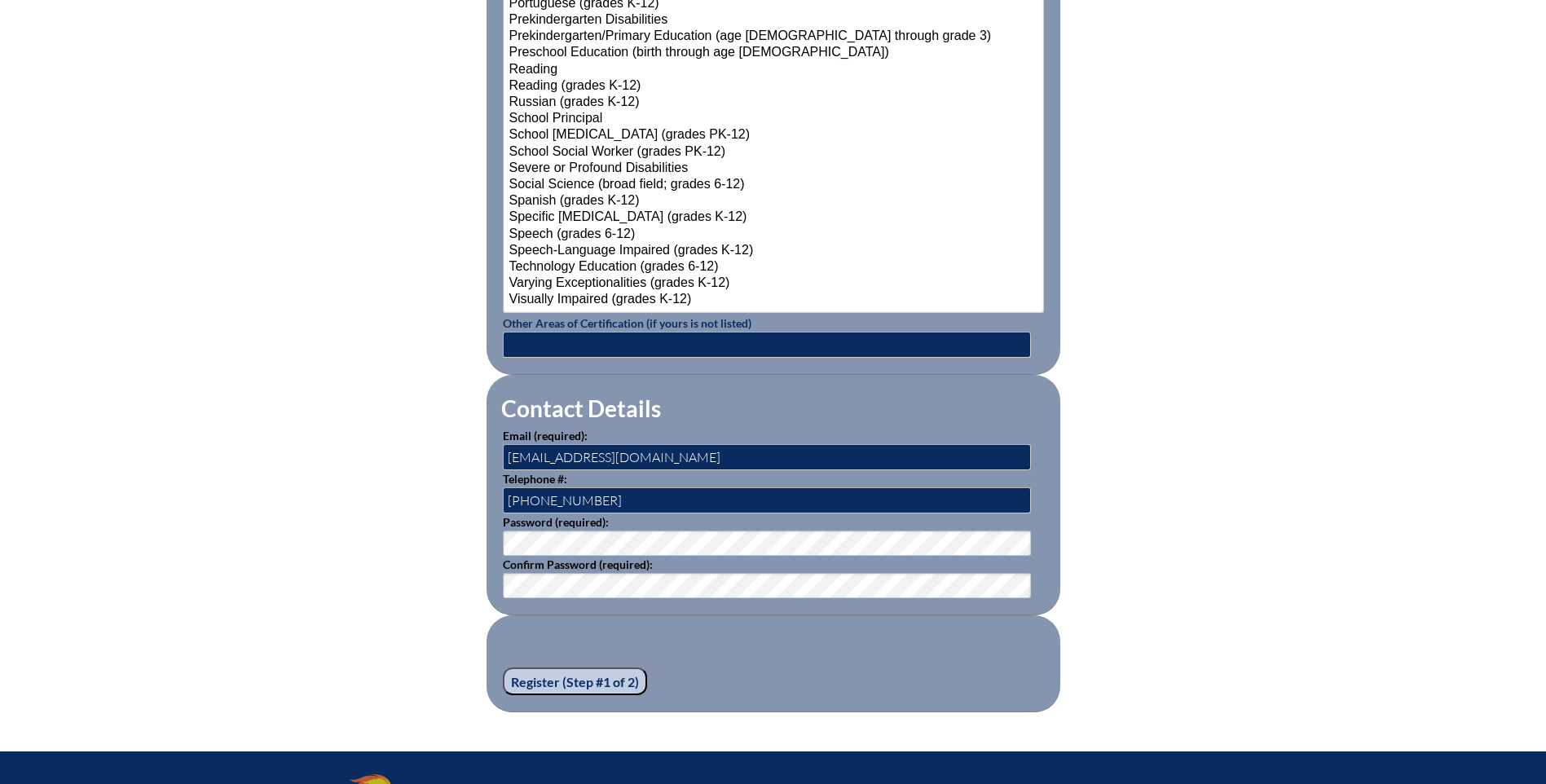
scroll to position [2091, 0]
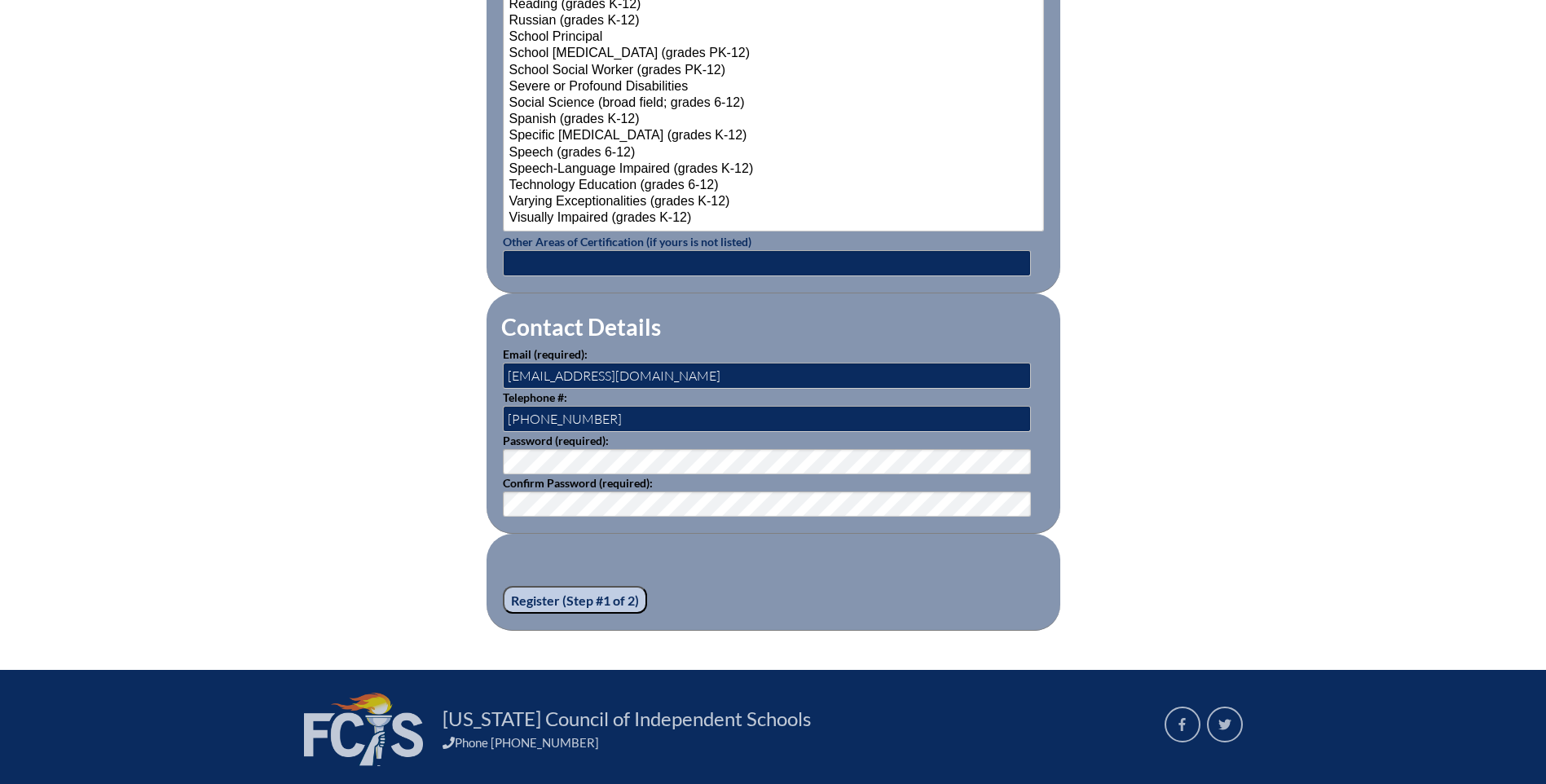
click at [557, 591] on input "Register (Step #1 of 2)" at bounding box center [575, 599] width 144 height 28
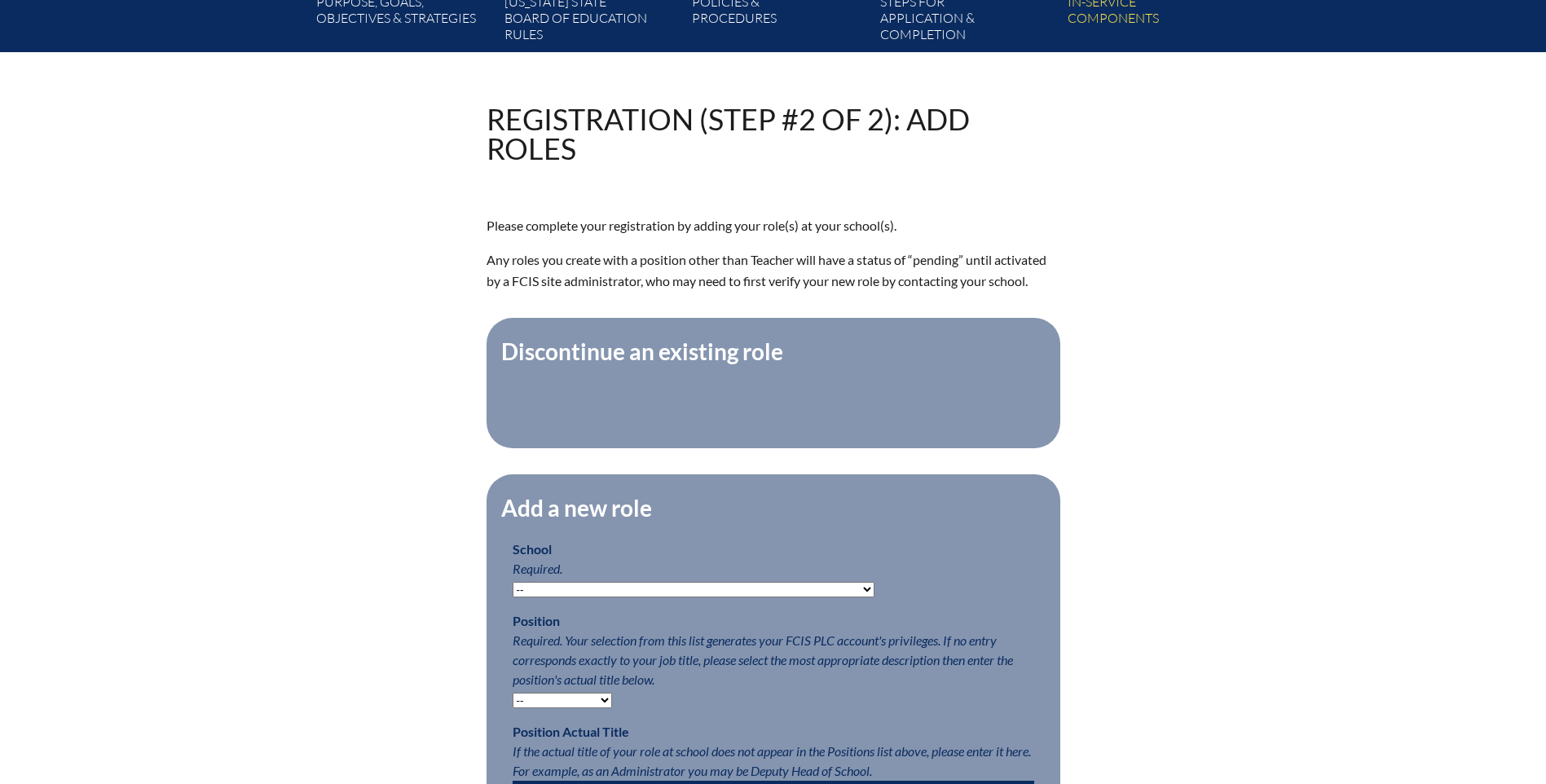
scroll to position [407, 0]
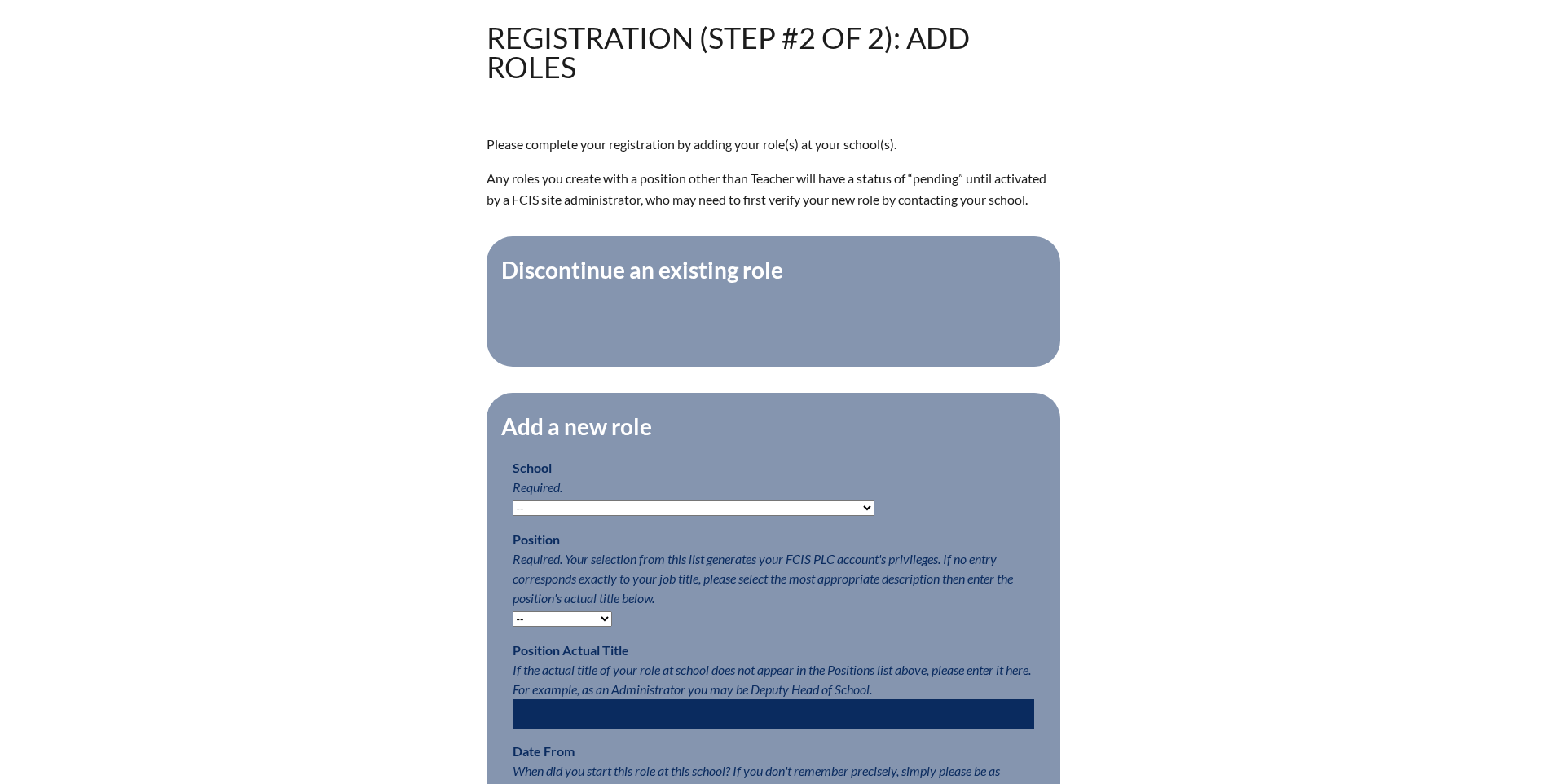
click at [570, 516] on select "-- Autism Inspired Academy Academy at Ocean Reef Academy at the Lakes Academy P…" at bounding box center [693, 508] width 362 height 16
select select "20252"
click at [513, 508] on select "-- Autism Inspired Academy Academy at Ocean Reef Academy at the Lakes Academy P…" at bounding box center [693, 508] width 362 height 16
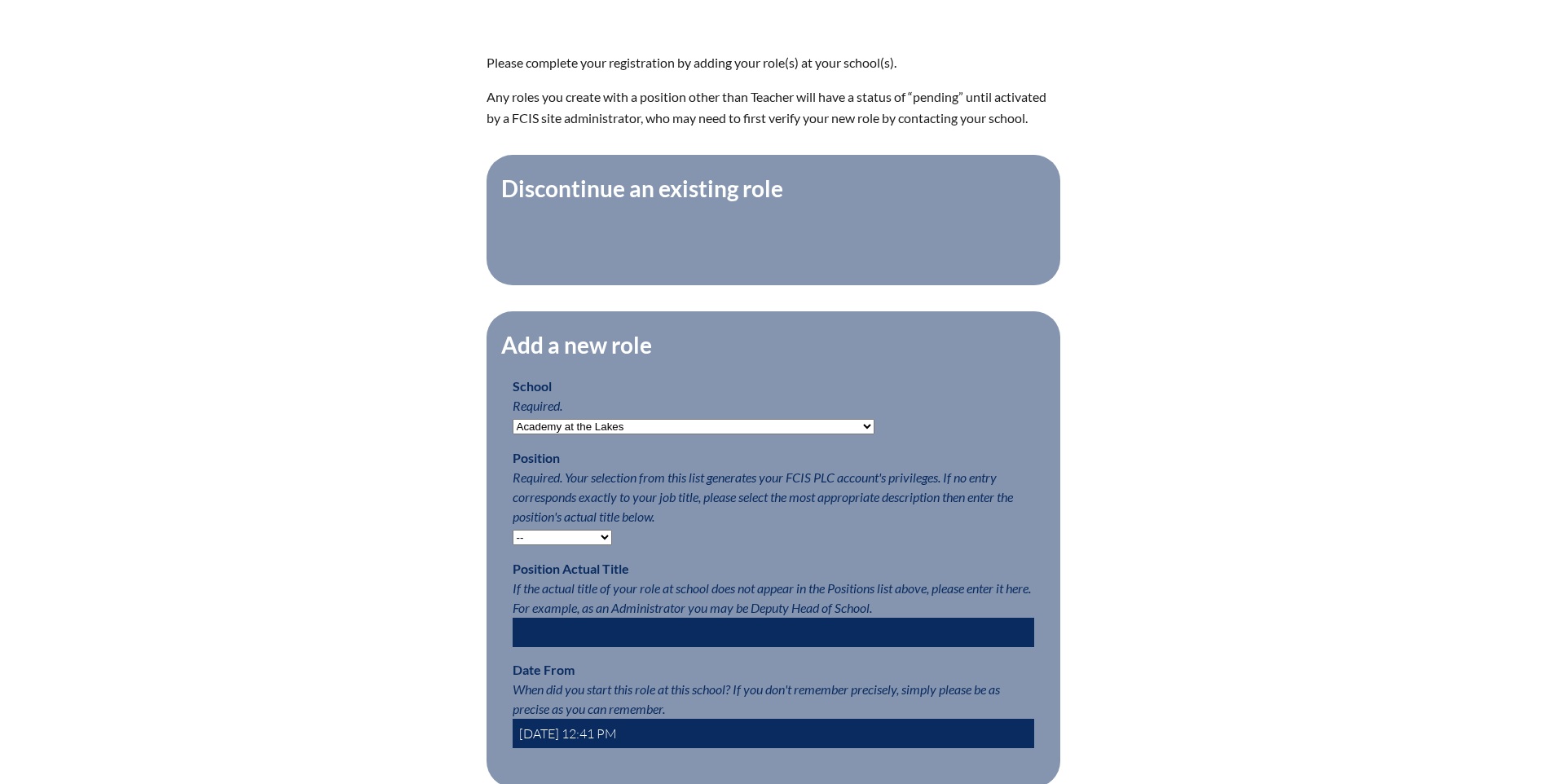
scroll to position [570, 0]
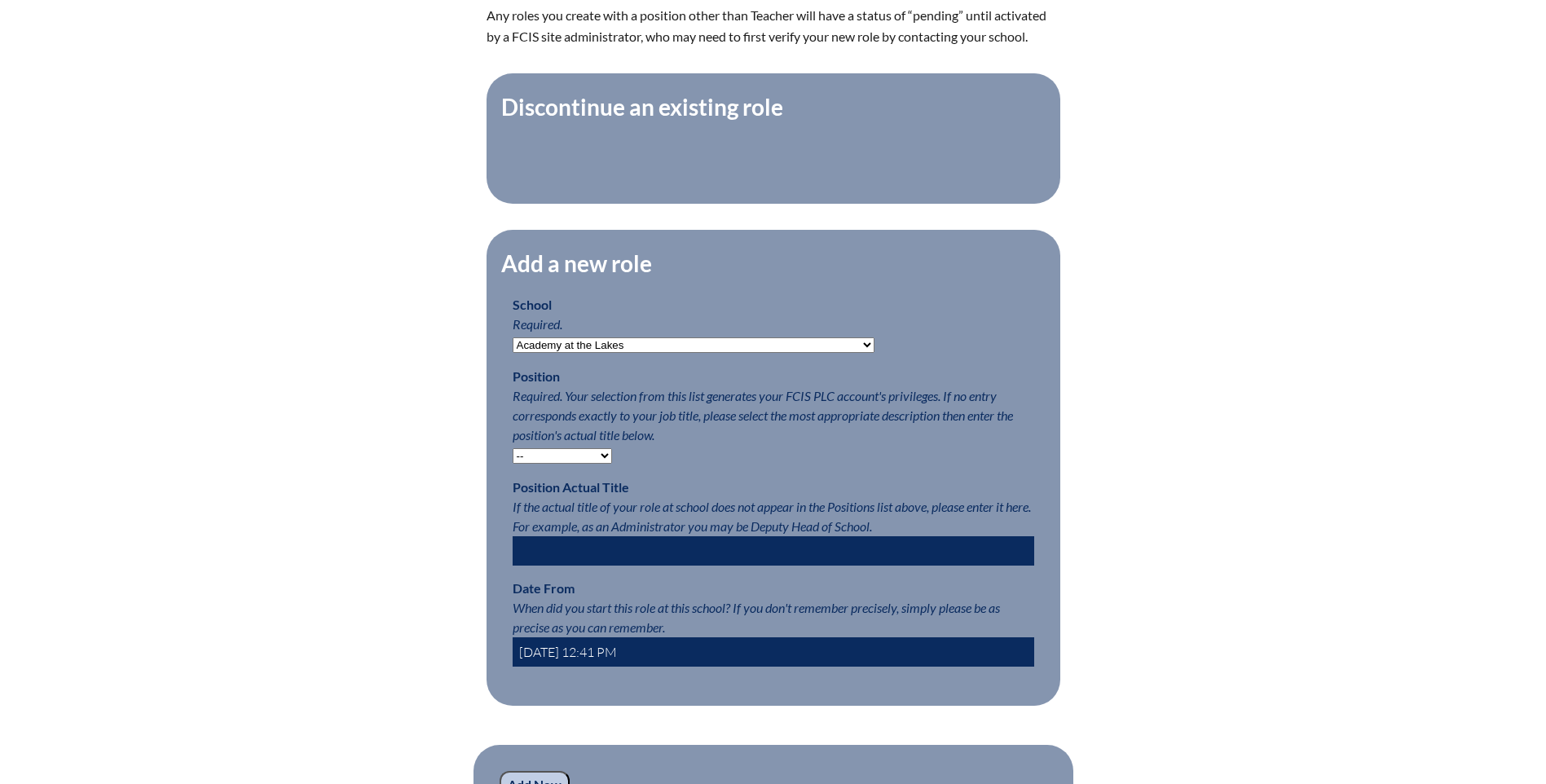
click at [518, 463] on select "-- Teacher PLC Coordinator Head of School Administrator" at bounding box center [562, 456] width 99 height 16
select select "15563"
click at [513, 456] on select "-- Teacher PLC Coordinator Head of School Administrator" at bounding box center [562, 456] width 99 height 16
click at [429, 490] on div "Registration (Step #2 of 2): Add Roles Please complete your registration by add…" at bounding box center [773, 341] width 916 height 964
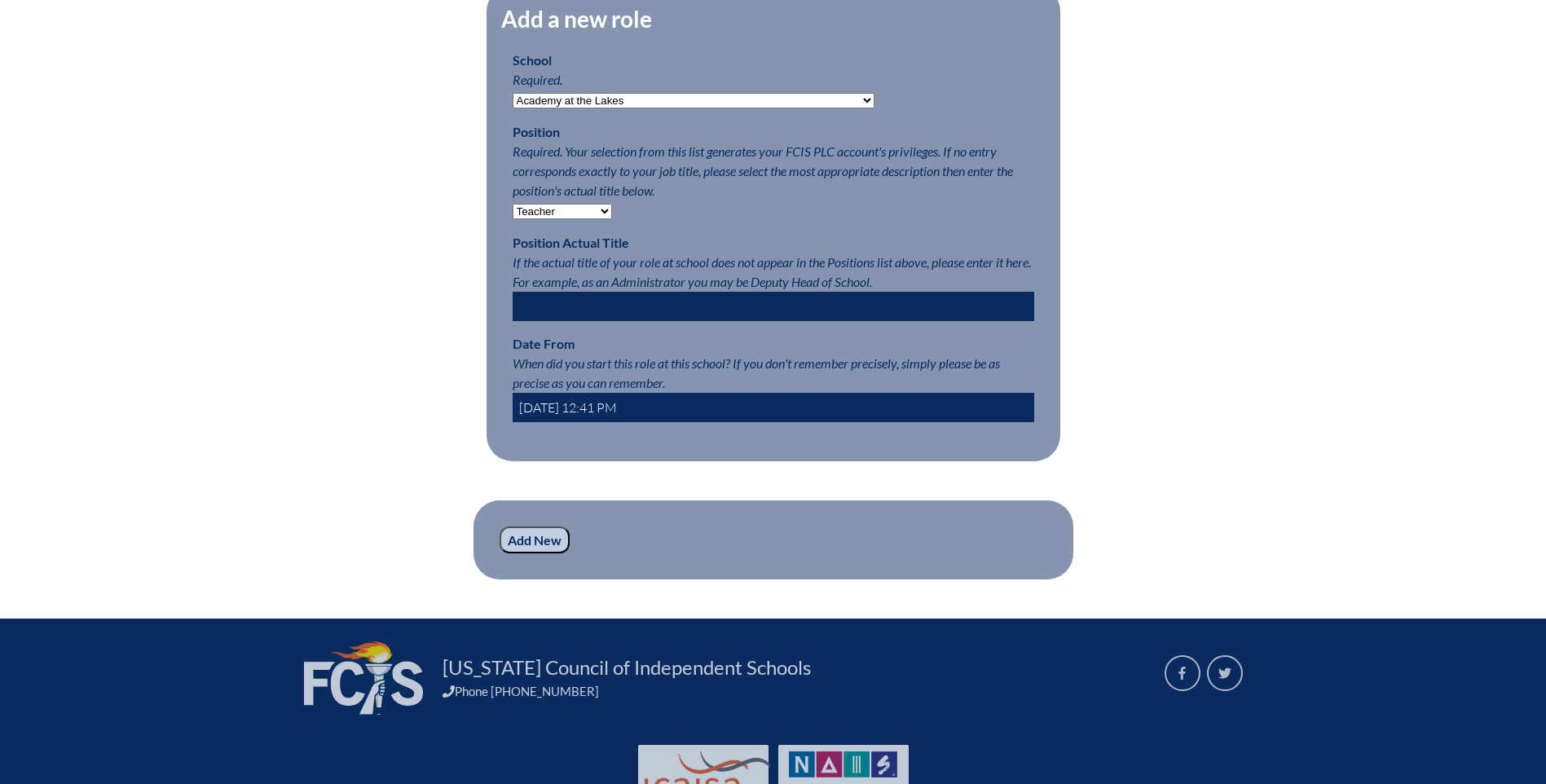
scroll to position [896, 0]
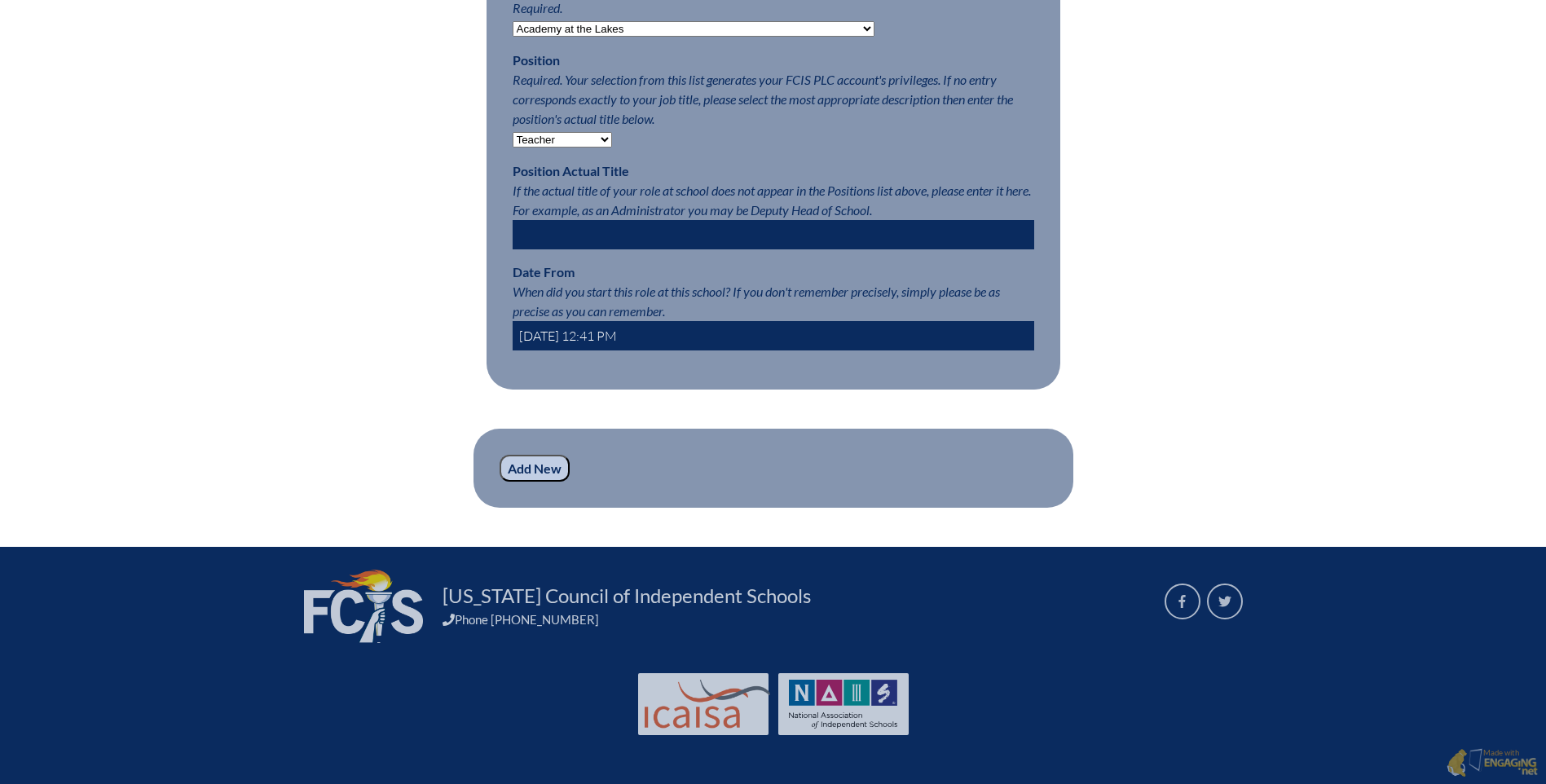
click at [525, 466] on fieldset "Add New" at bounding box center [773, 468] width 600 height 80
click at [525, 481] on input "Add New" at bounding box center [535, 468] width 70 height 28
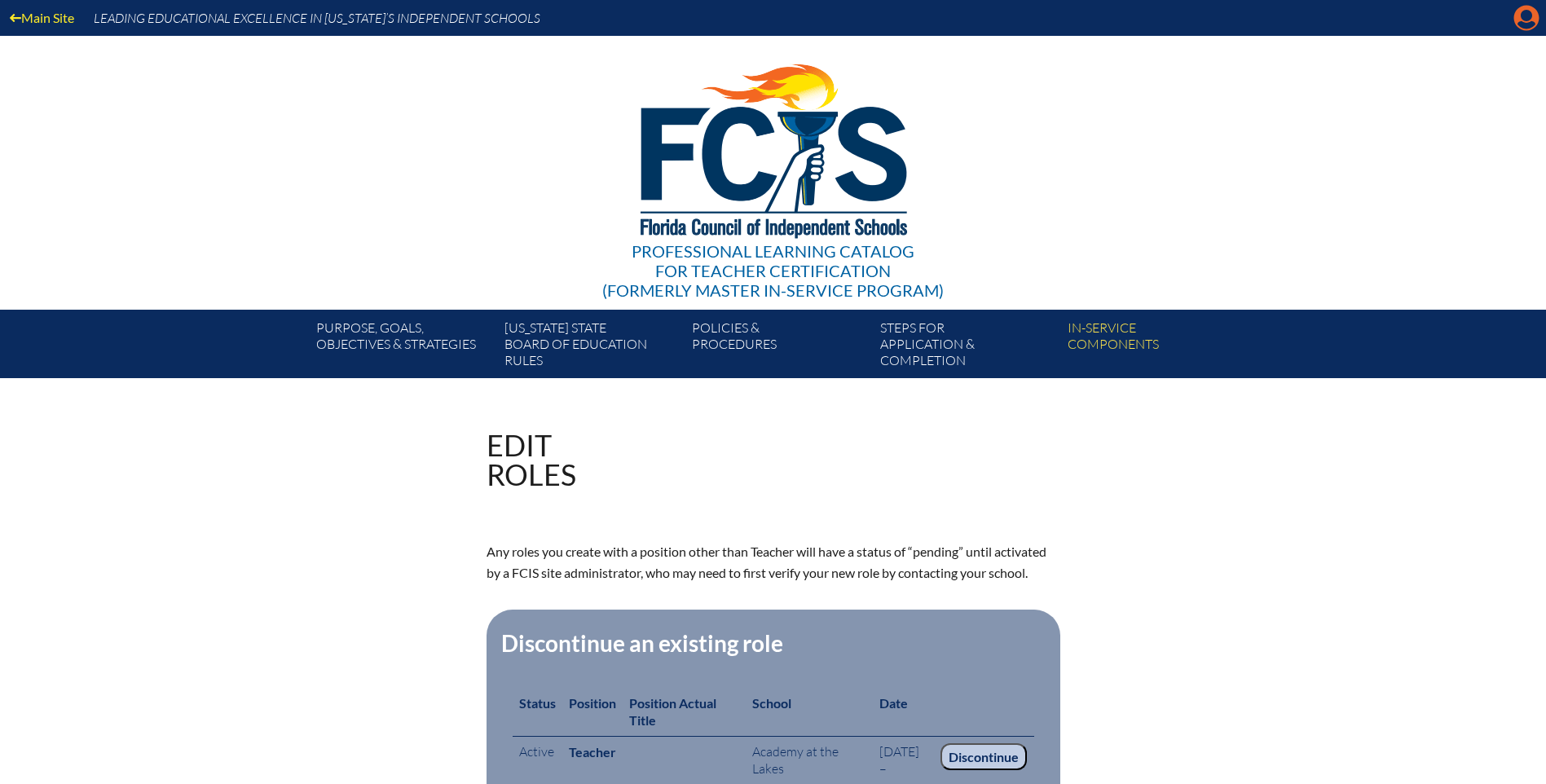
click at [1530, 20] on icon at bounding box center [1527, 18] width 25 height 25
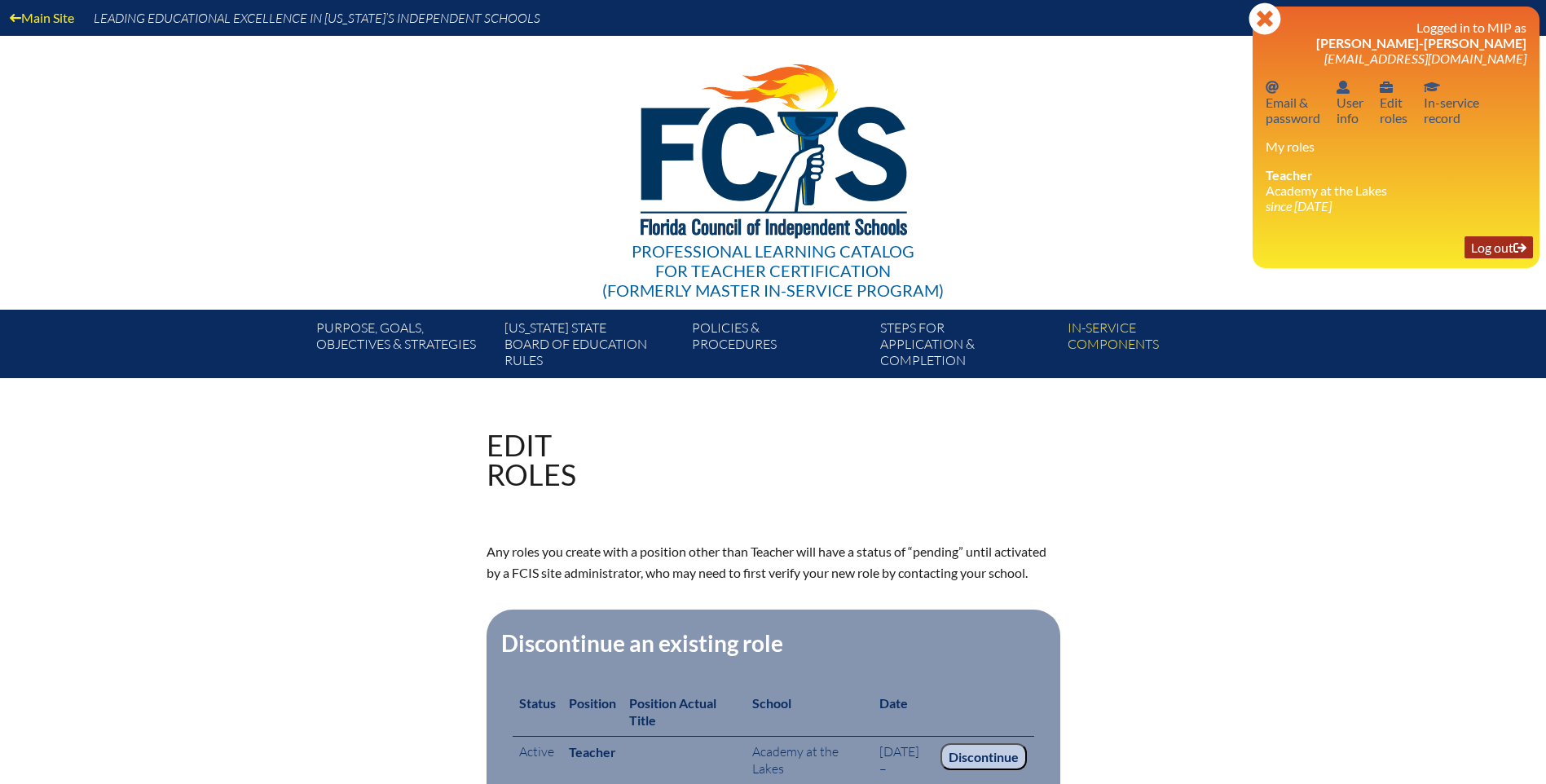
click at [1507, 248] on link "Log out Log out" at bounding box center [1499, 247] width 68 height 22
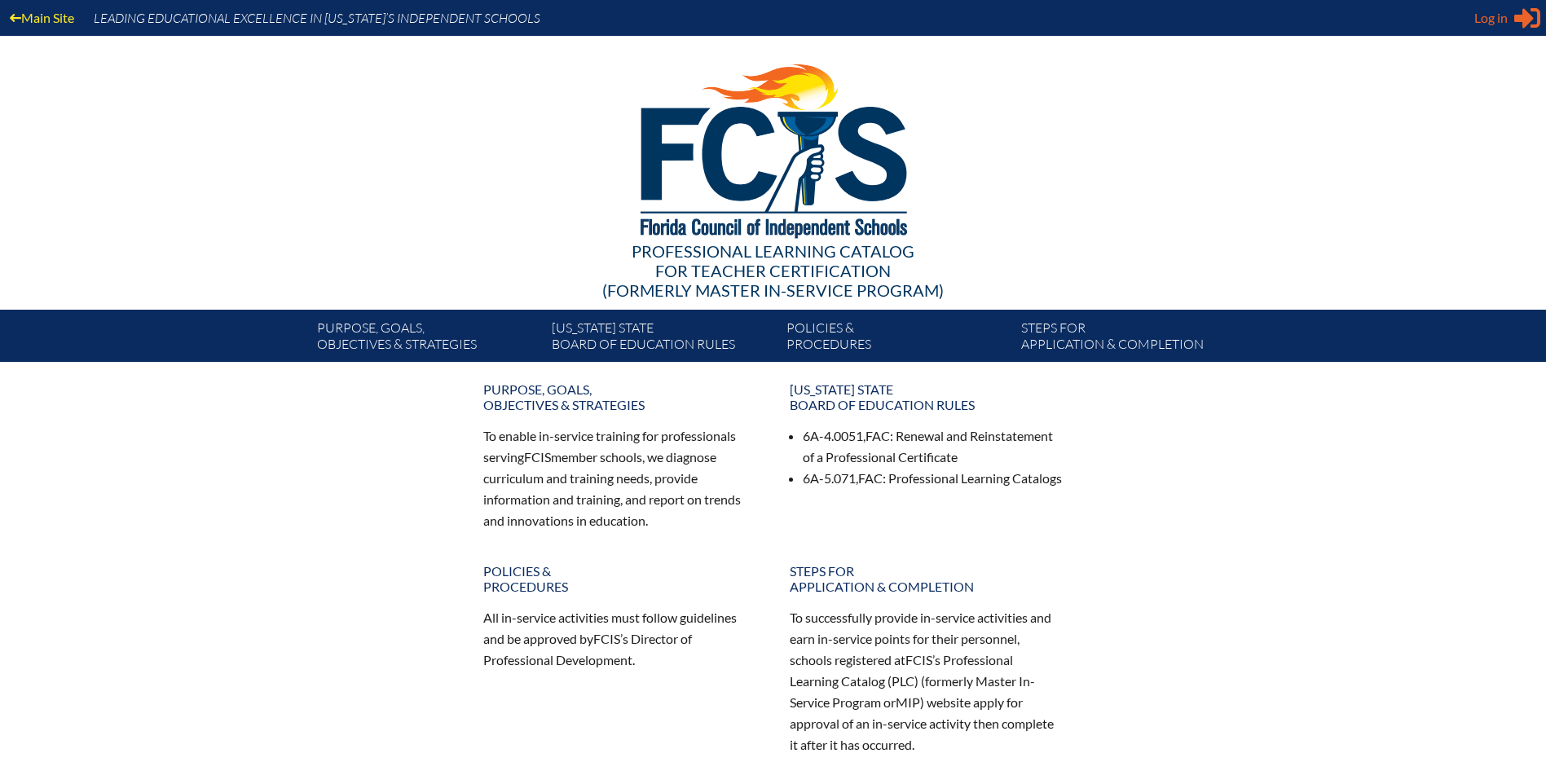
click at [1480, 28] on div "Log in Close Sign in or register" at bounding box center [1507, 18] width 66 height 26
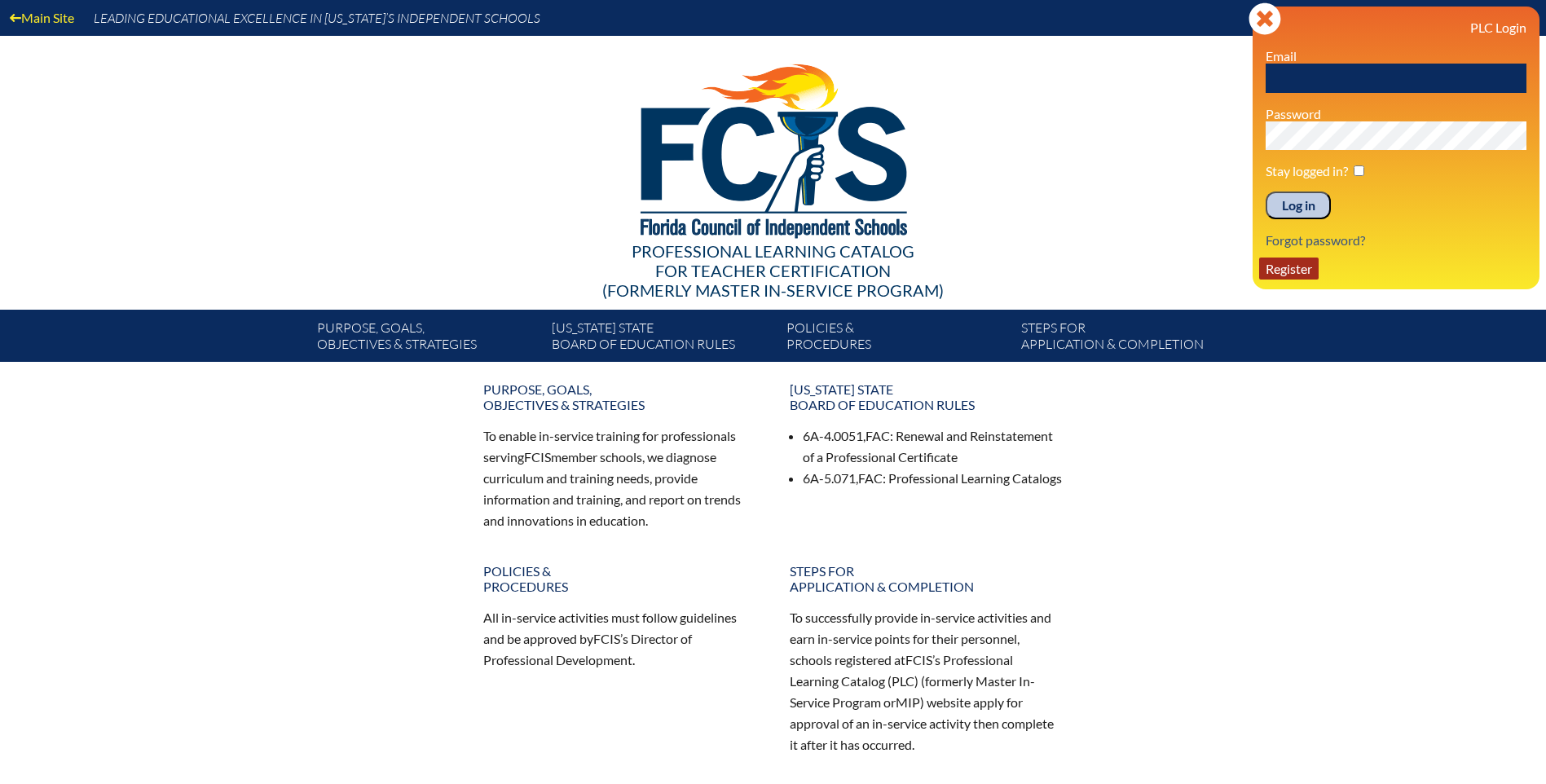
click at [1301, 273] on link "Register" at bounding box center [1289, 268] width 59 height 22
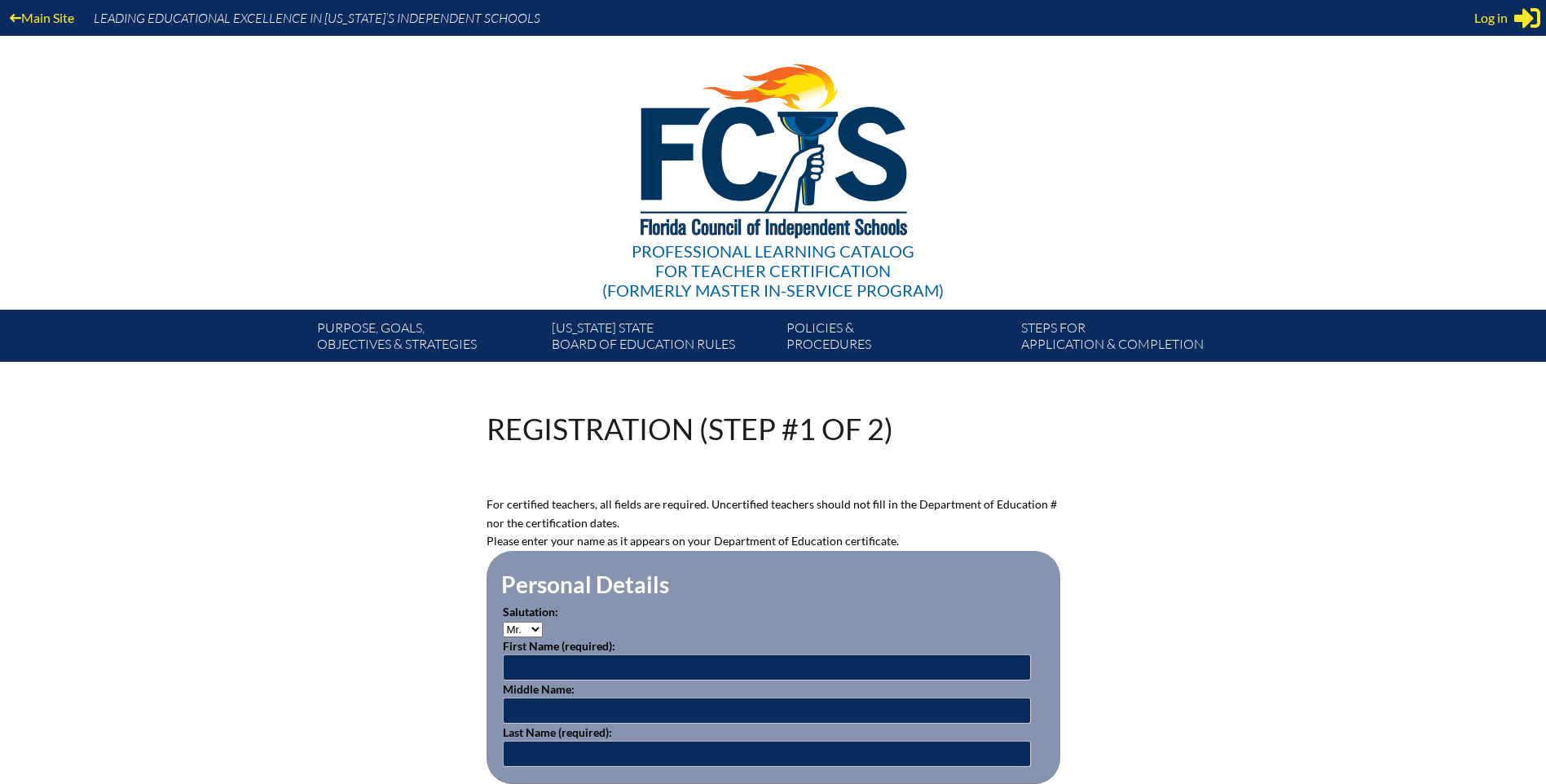
scroll to position [163, 0]
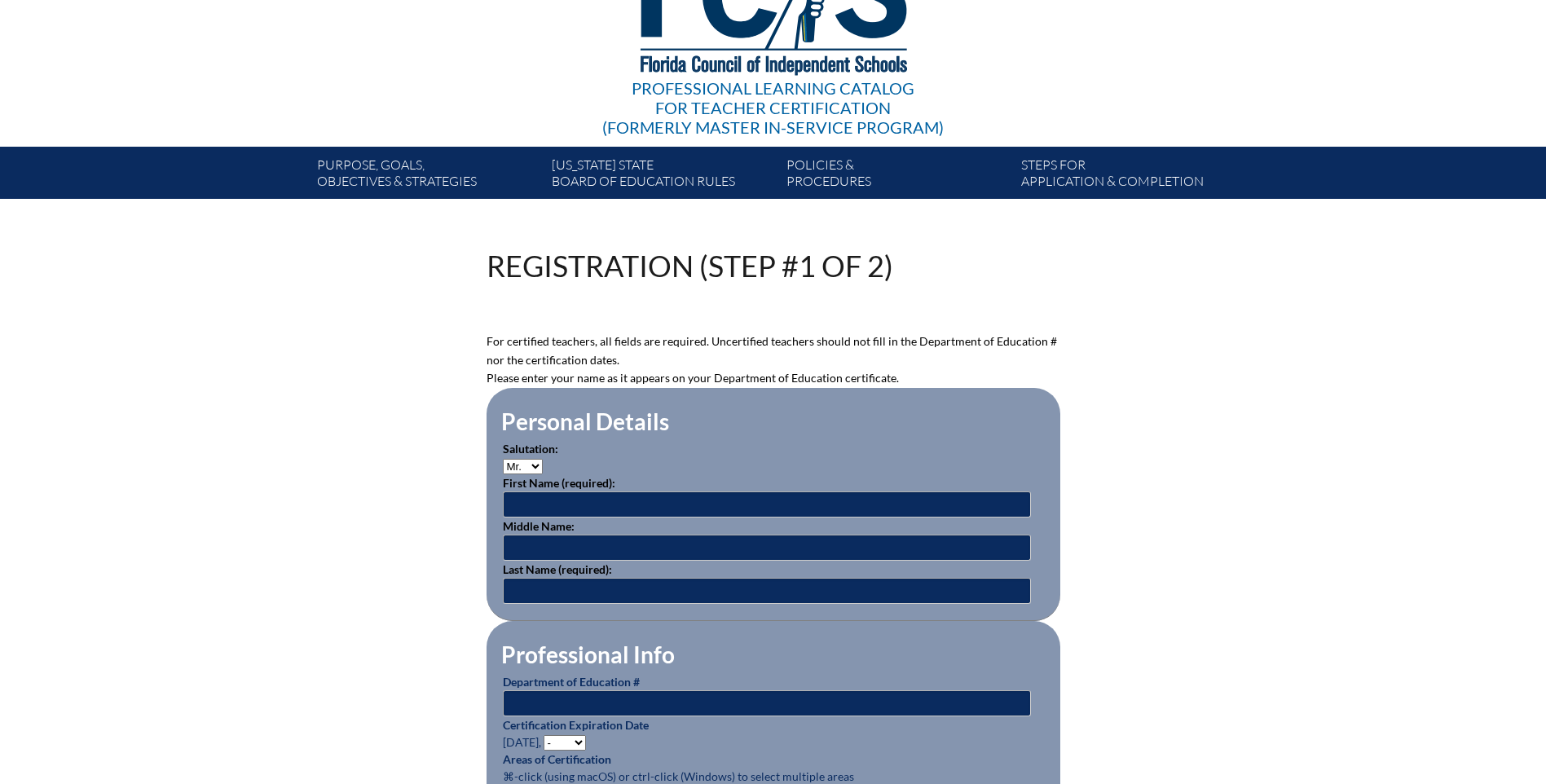
click at [522, 463] on select "Mr. Mrs. Ms. Dr. Rev." at bounding box center [523, 466] width 40 height 16
select select "Mrs."
click at [503, 458] on select "Mr. Mrs. Ms. Dr. Rev." at bounding box center [523, 466] width 40 height 16
click at [524, 505] on input "text" at bounding box center [767, 503] width 528 height 26
type input "Cassie"
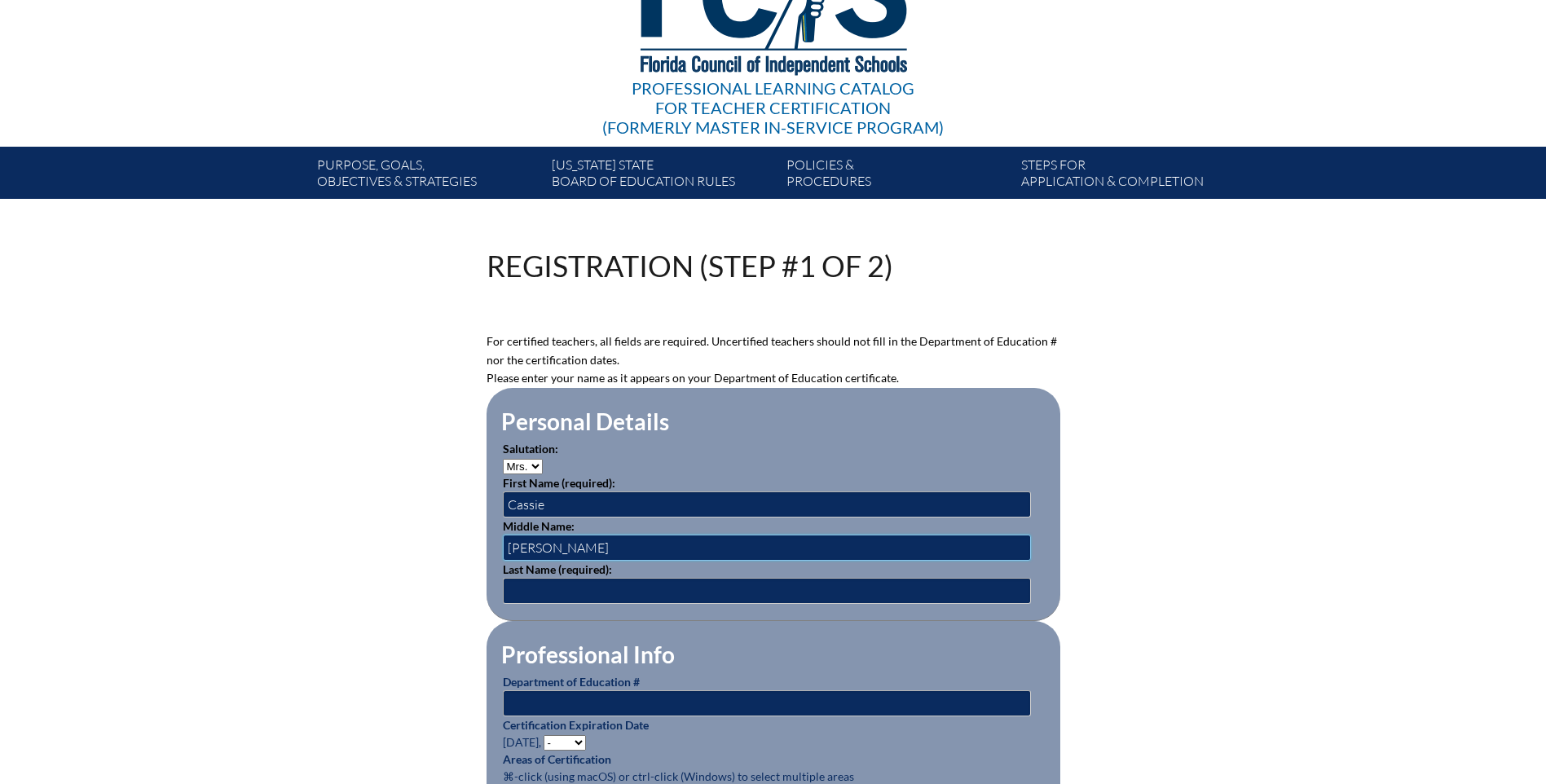
type input "Nicole"
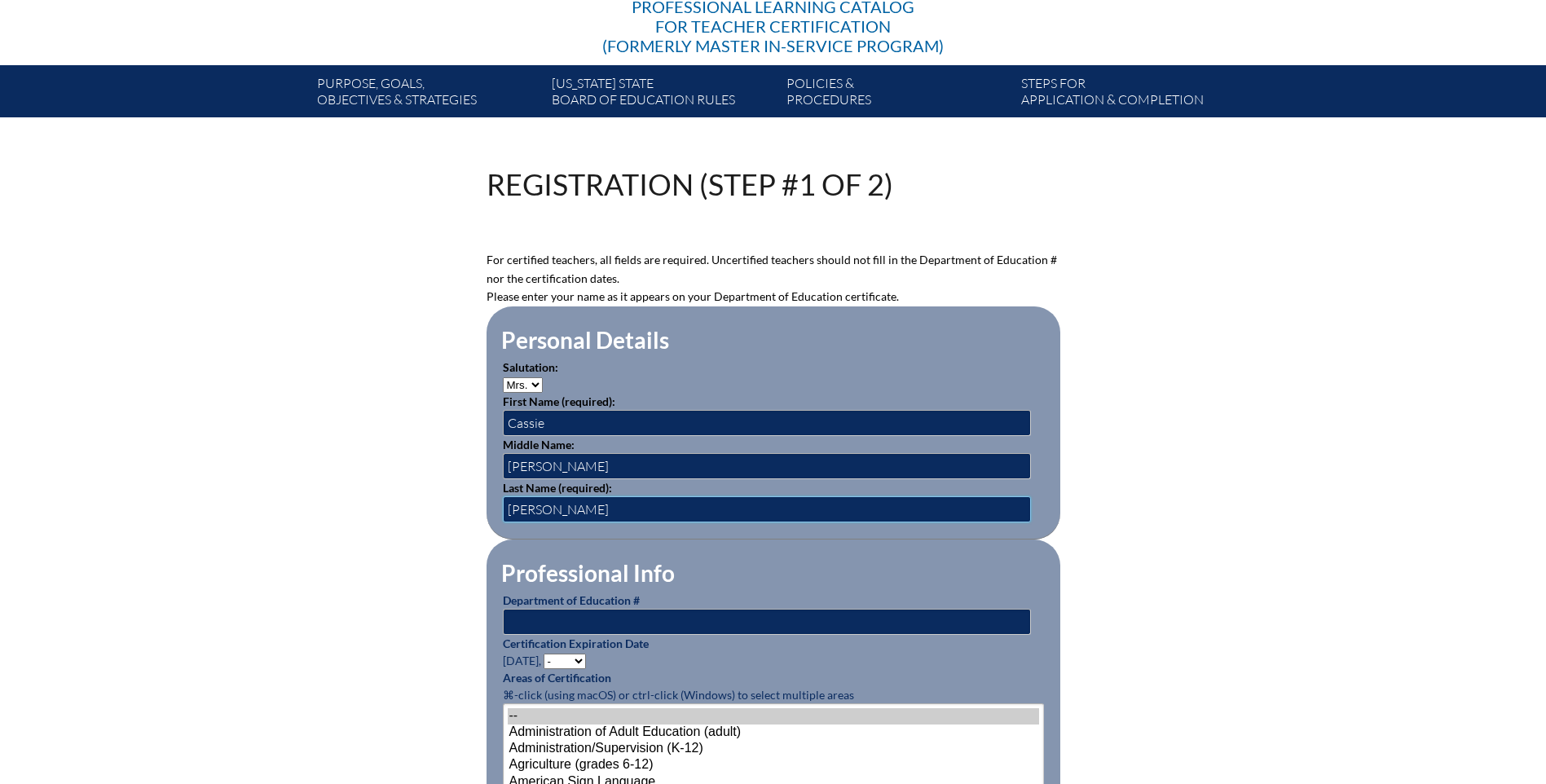
scroll to position [326, 0]
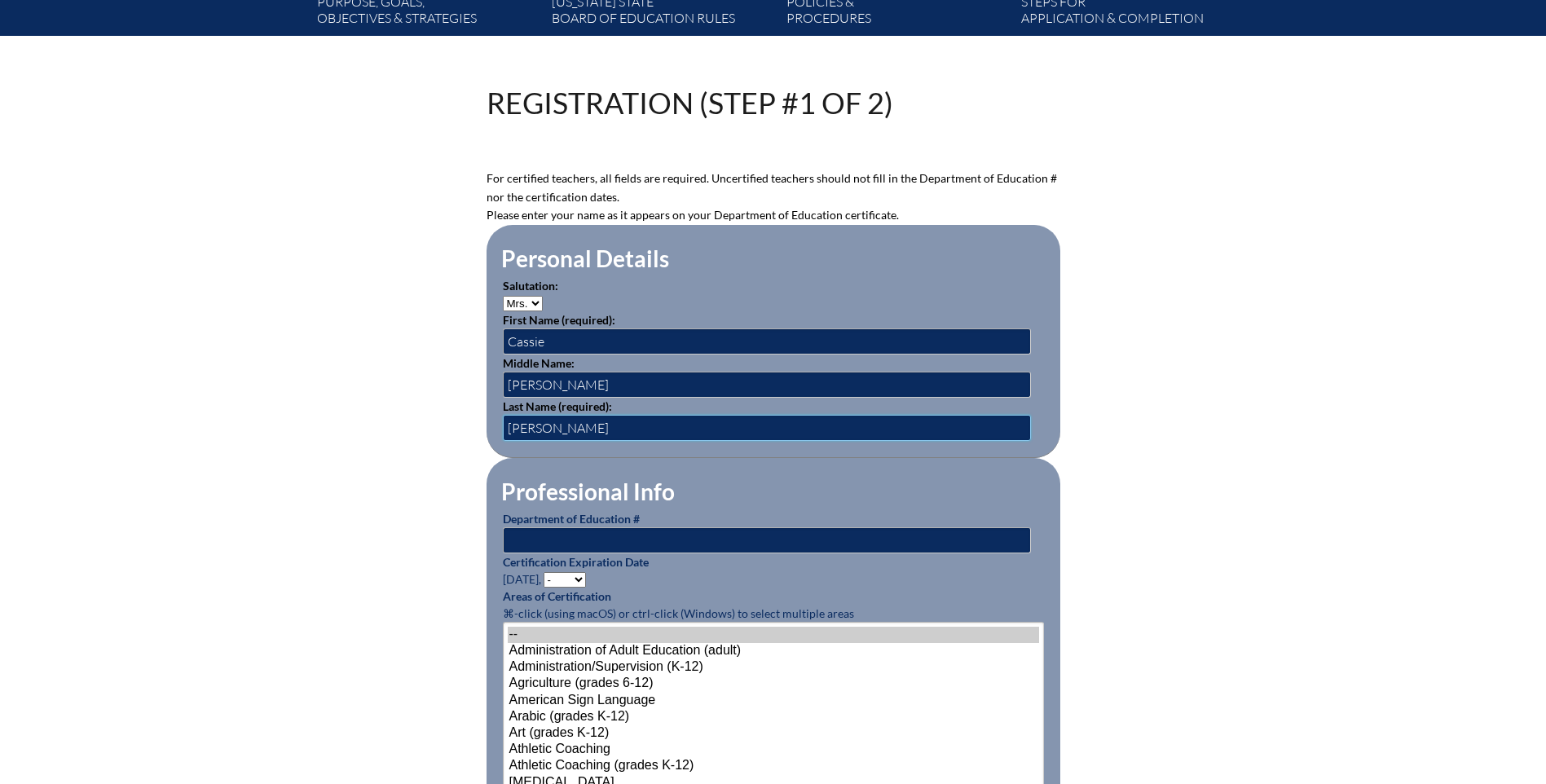
type input "Adley"
click at [515, 537] on input "text" at bounding box center [767, 539] width 528 height 26
type input "1259076"
click at [576, 576] on select "- 2031 2030 2029 2028 2027 2026 2025 2024 2023 2022 2021 2020 2019 2018 2017 20…" at bounding box center [565, 579] width 43 height 16
select select "2029"
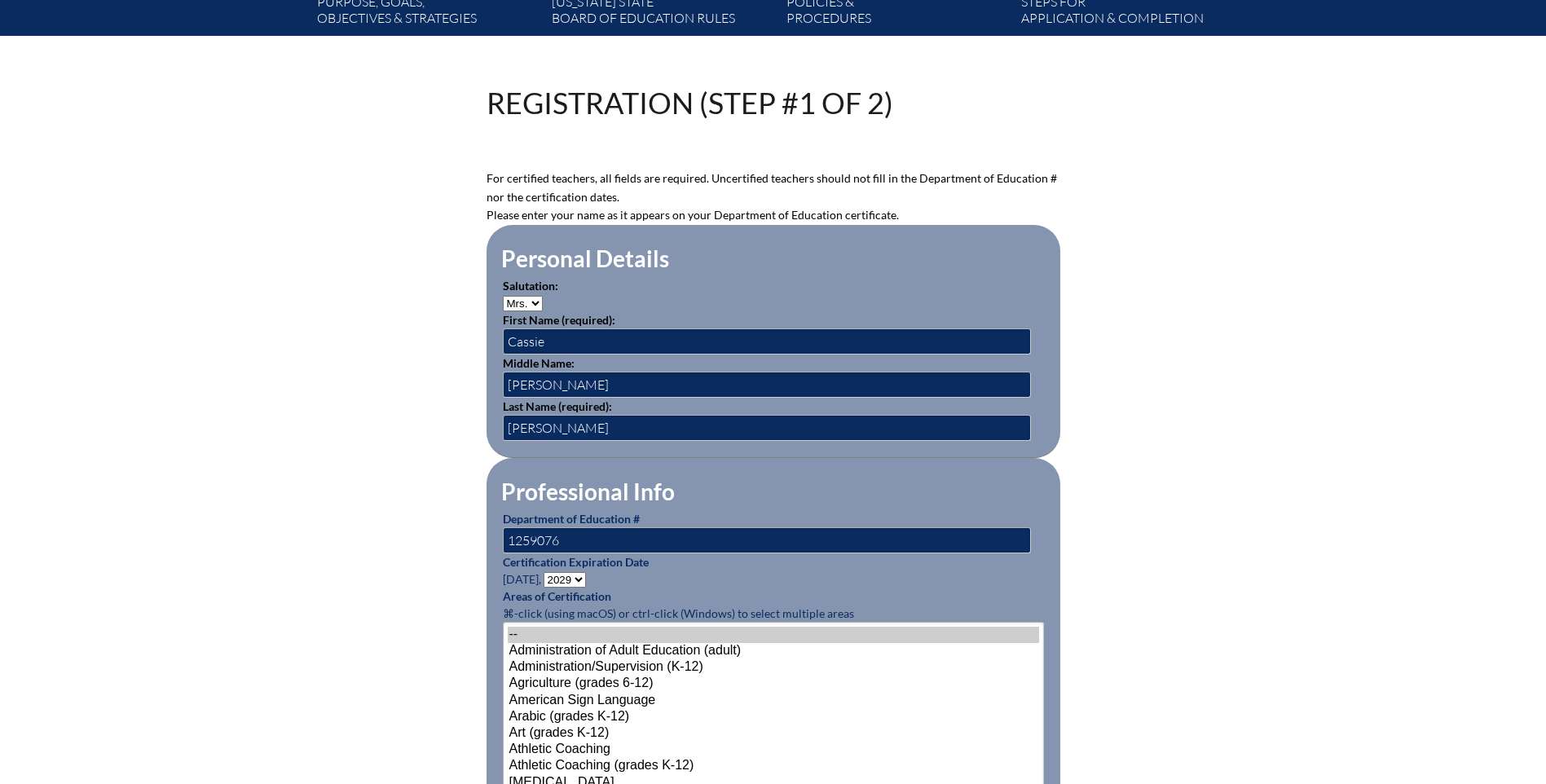
click at [546, 572] on select "- 2031 2030 2029 2028 2027 2026 2025 2024 2023 2022 2021 2020 2019 2018 2017 20…" at bounding box center [565, 579] width 43 height 16
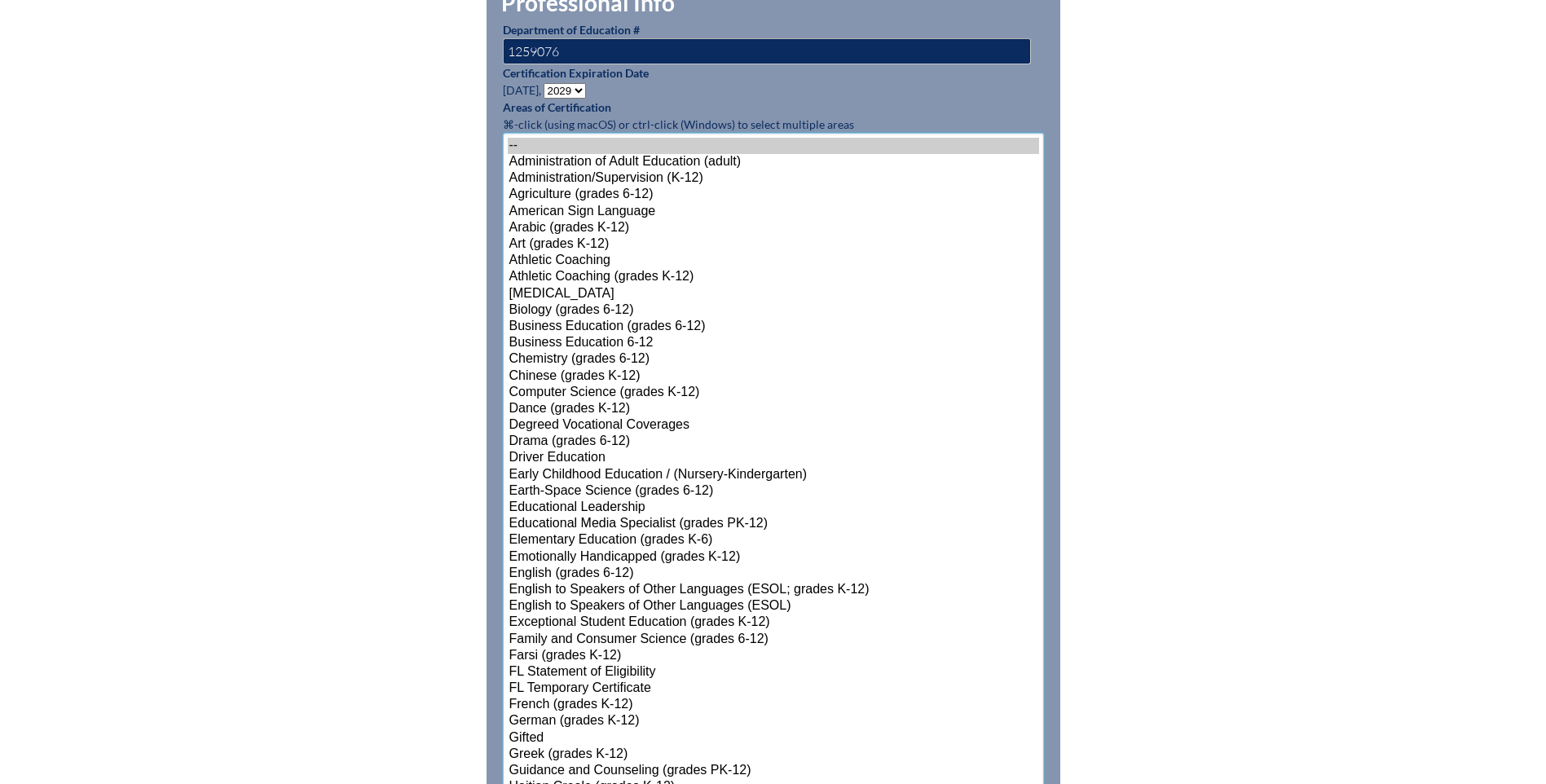
scroll to position [943, 0]
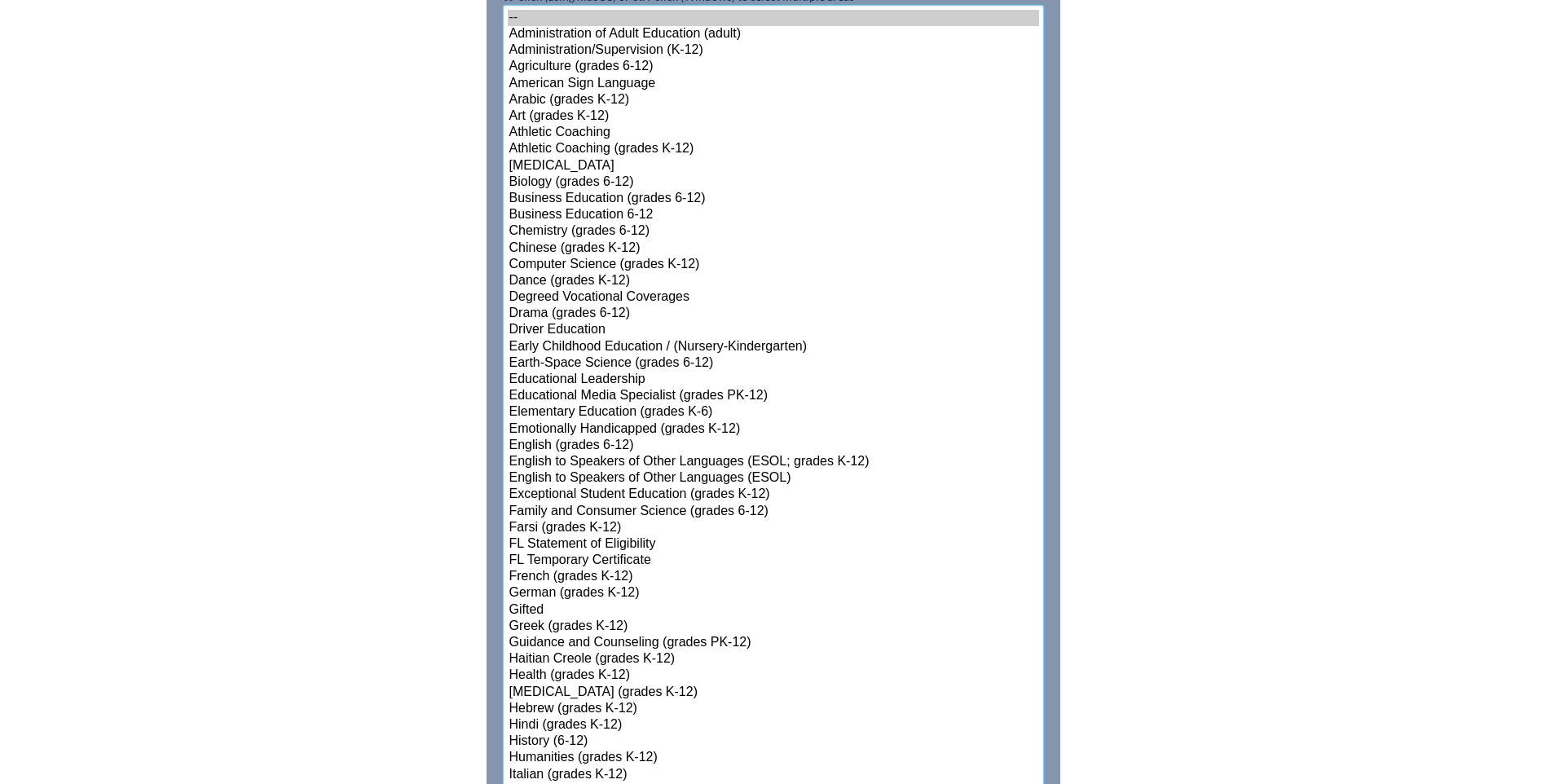
click at [537, 567] on select"]"] "-- Administration of Adult Education (adult) Administration/Supervision (K-12) …" at bounding box center [773, 692] width 541 height 1375
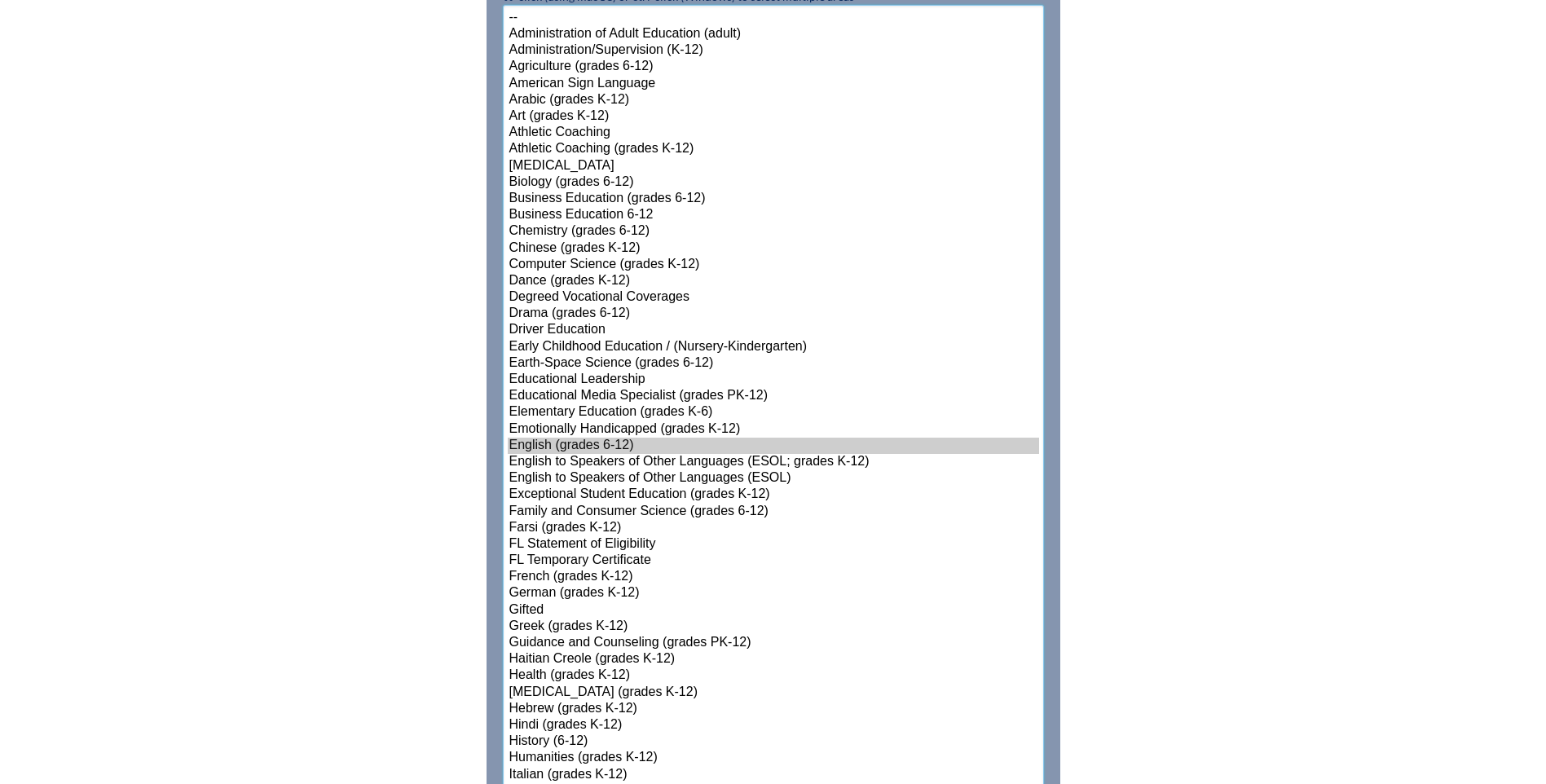
click at [547, 473] on option "English to Speakers of Other Languages (ESOL)" at bounding box center [773, 478] width 531 height 17
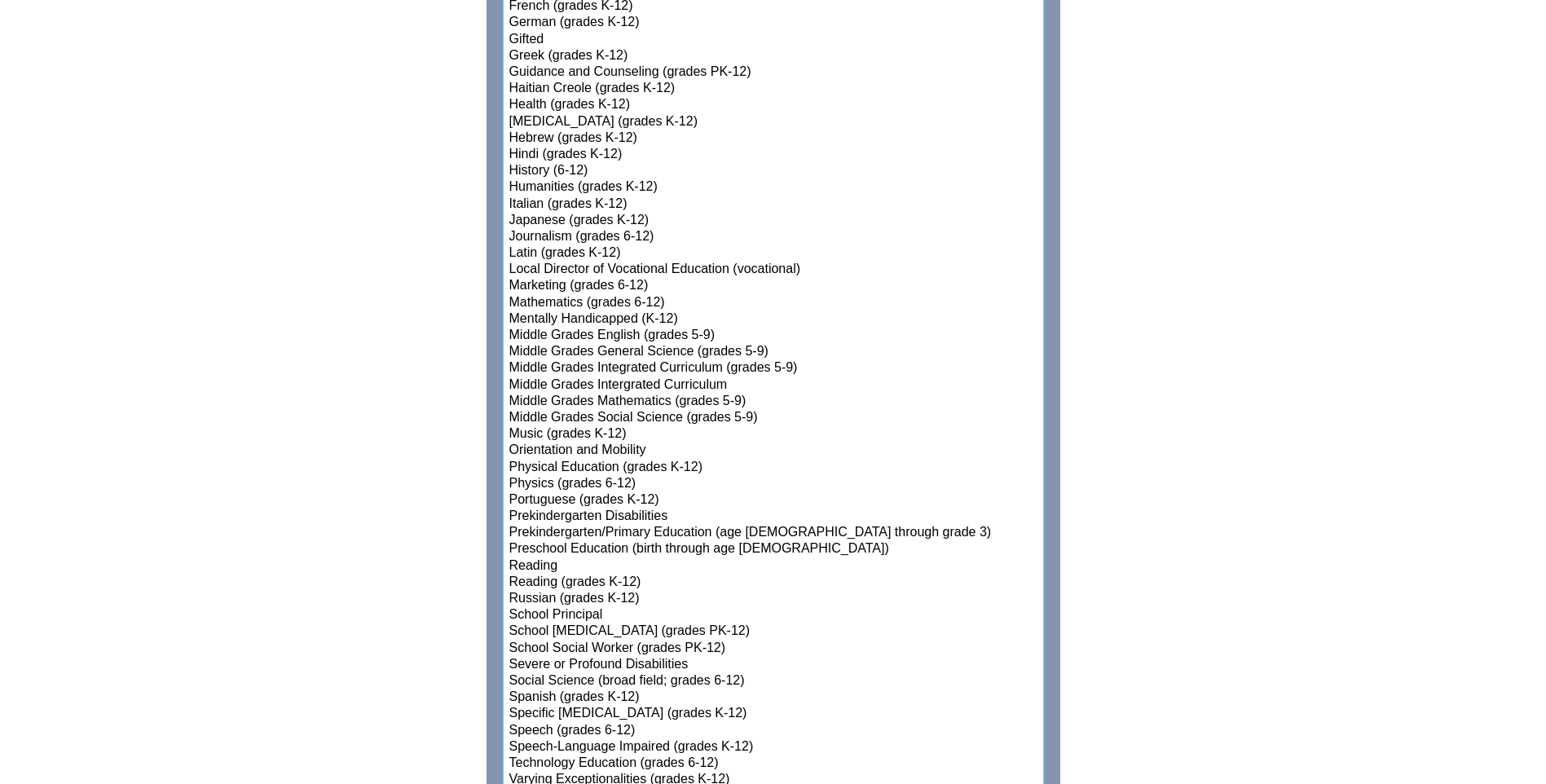
scroll to position [1595, 0]
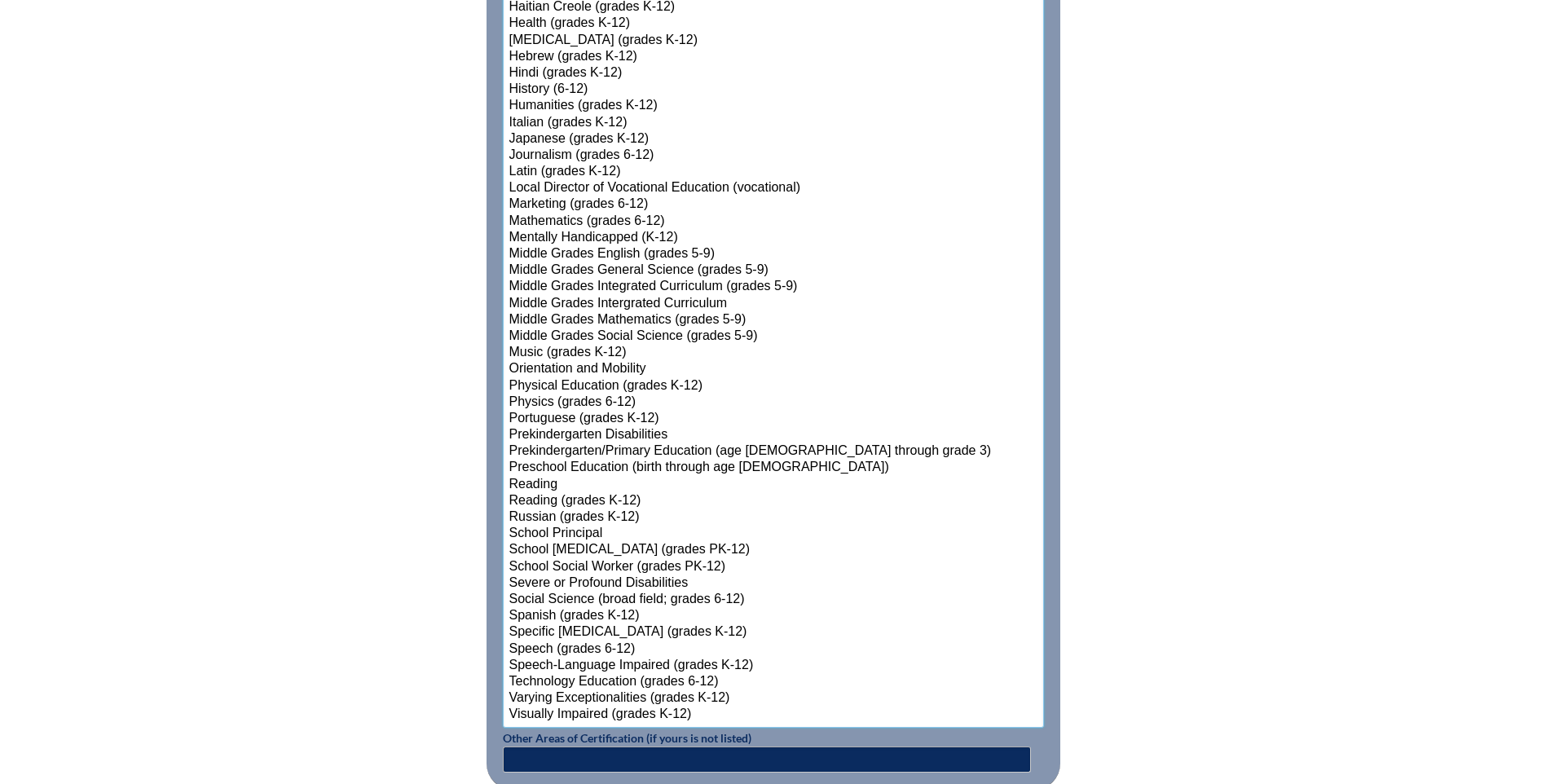
select select"]"] "15140"
click at [540, 481] on option "Reading" at bounding box center [773, 485] width 531 height 17
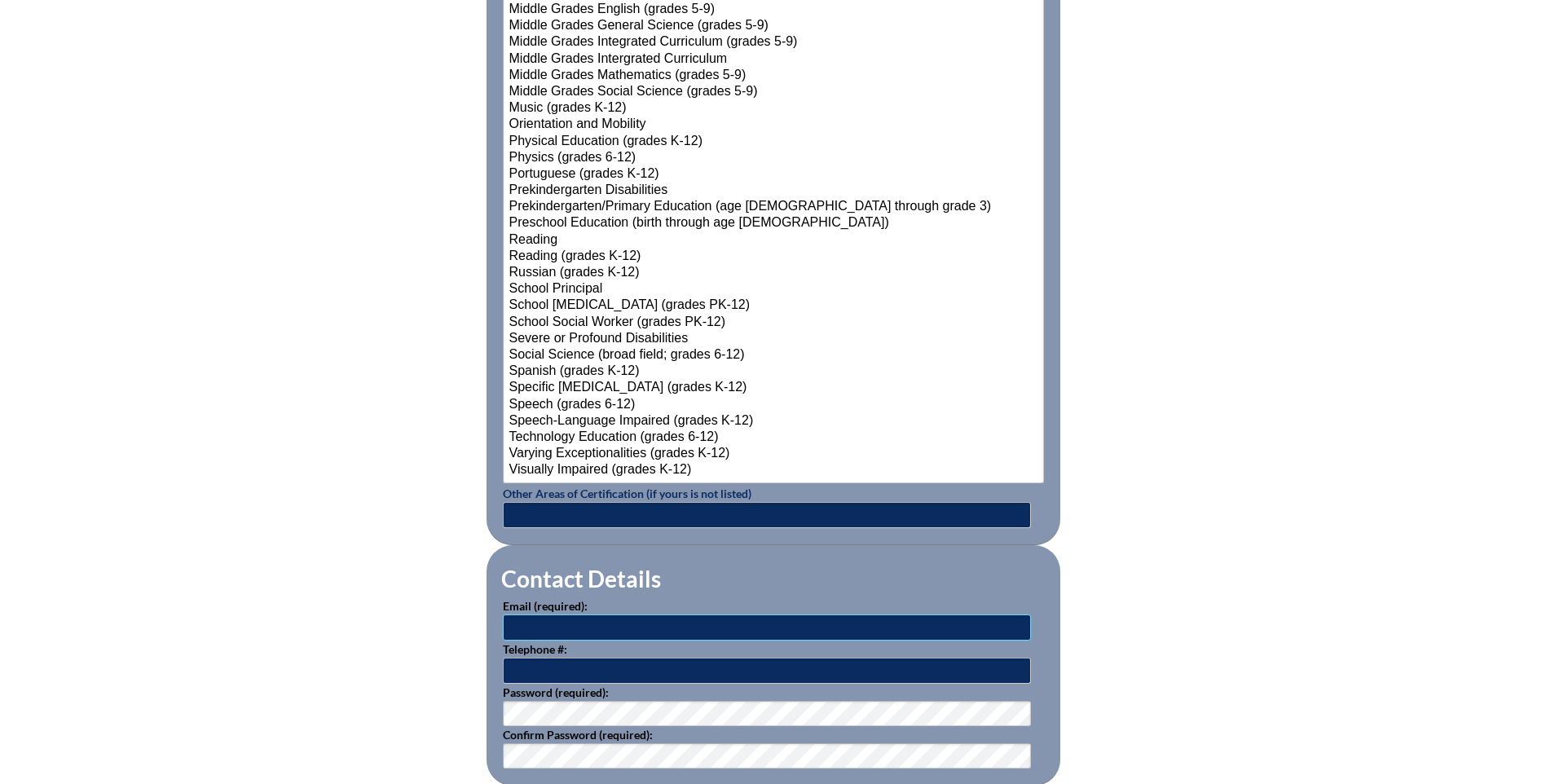
click at [550, 622] on input "text" at bounding box center [767, 627] width 528 height 26
type input "[EMAIL_ADDRESS][DOMAIN_NAME]"
type input "813-948-7600"
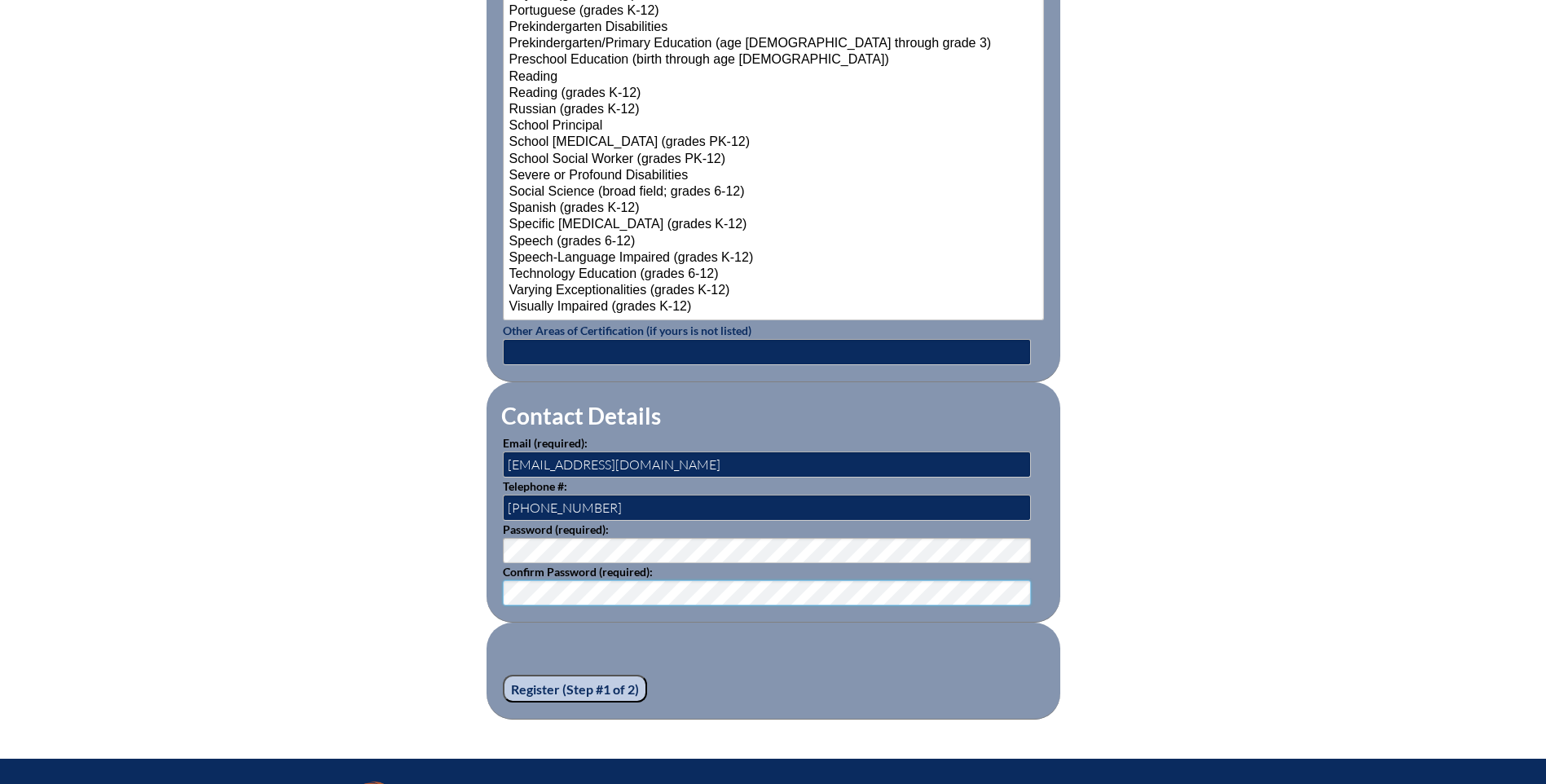
scroll to position [2083, 0]
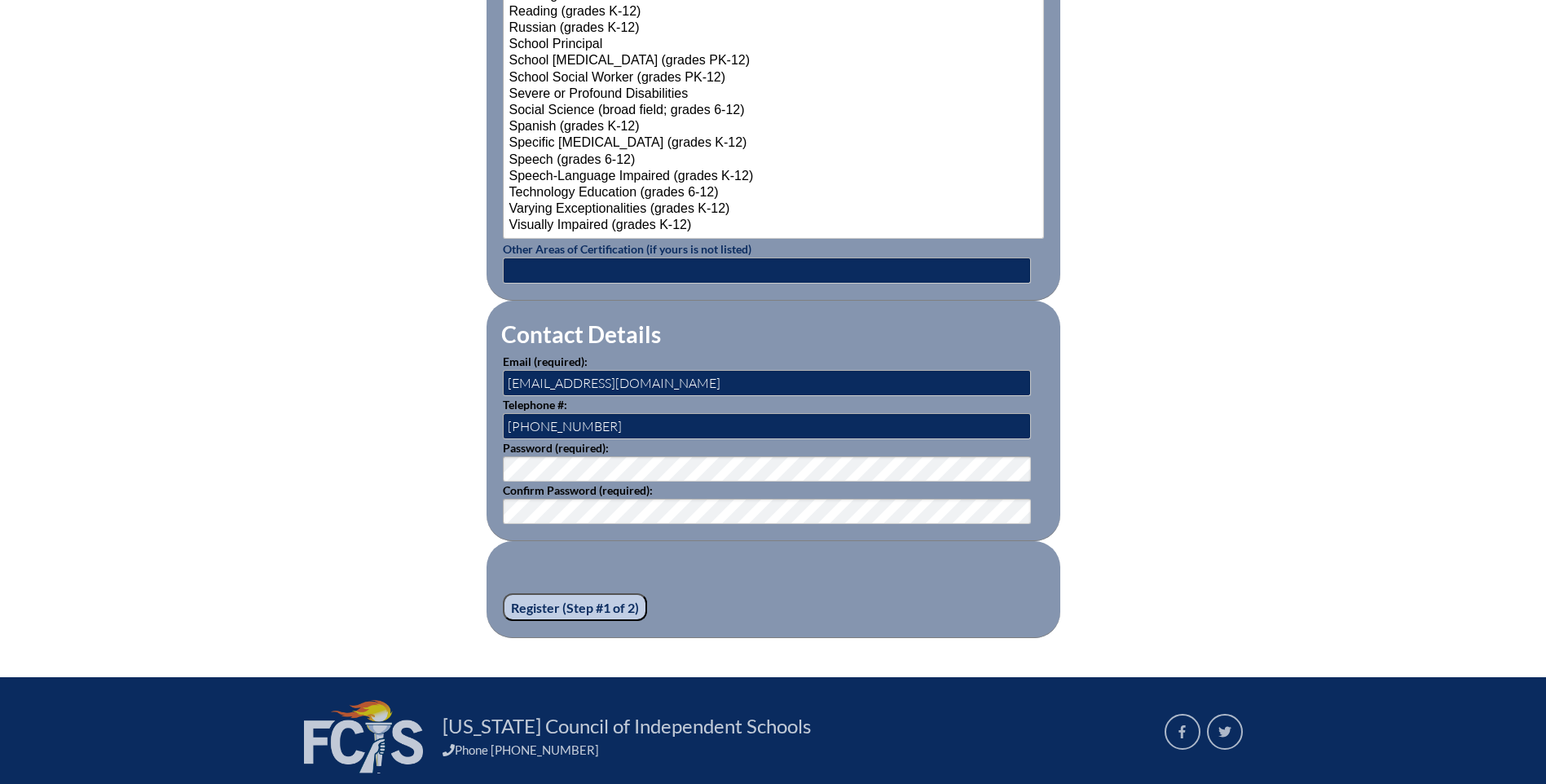
click at [601, 594] on input "Register (Step #1 of 2)" at bounding box center [575, 606] width 144 height 28
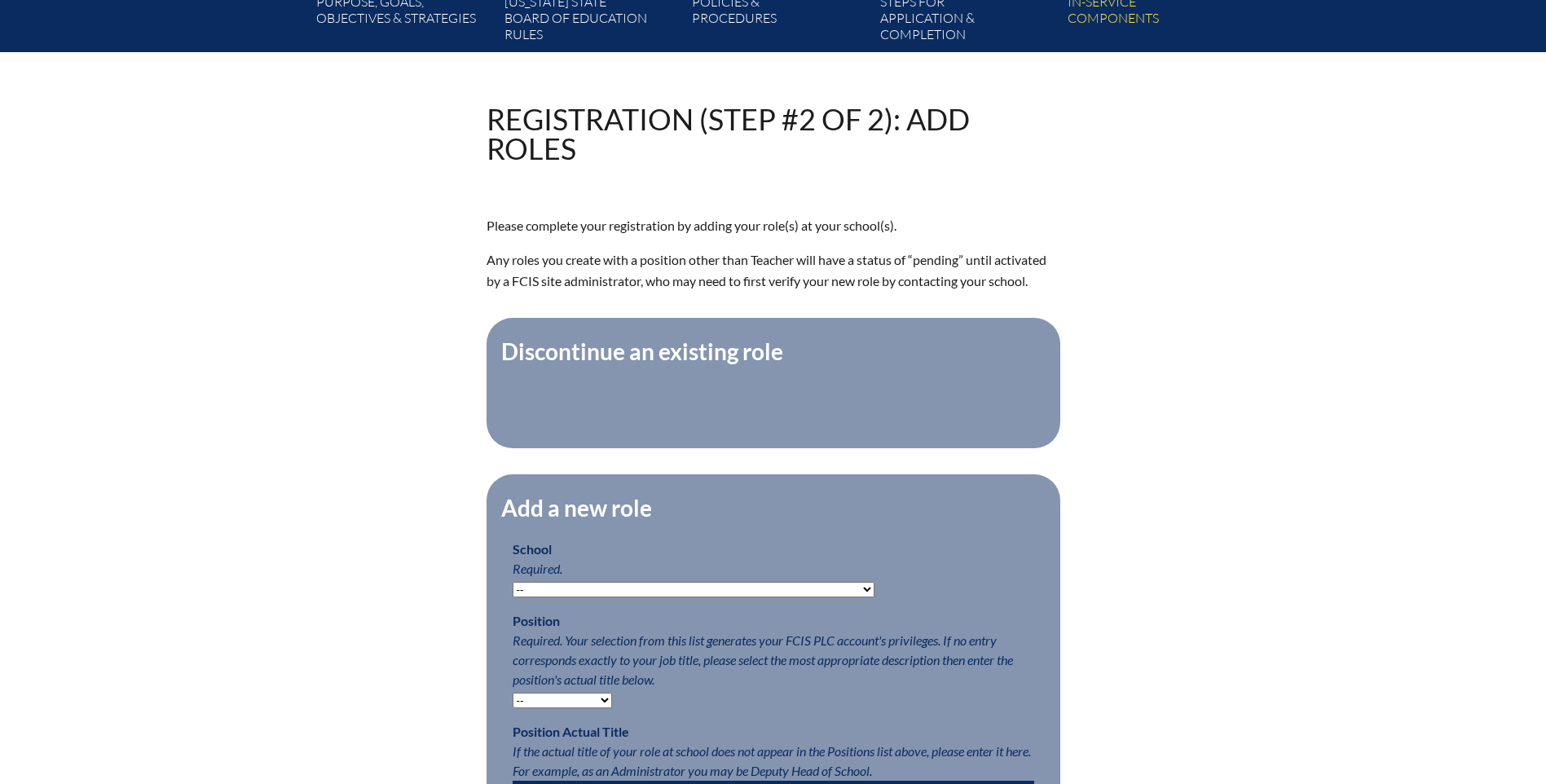
scroll to position [407, 0]
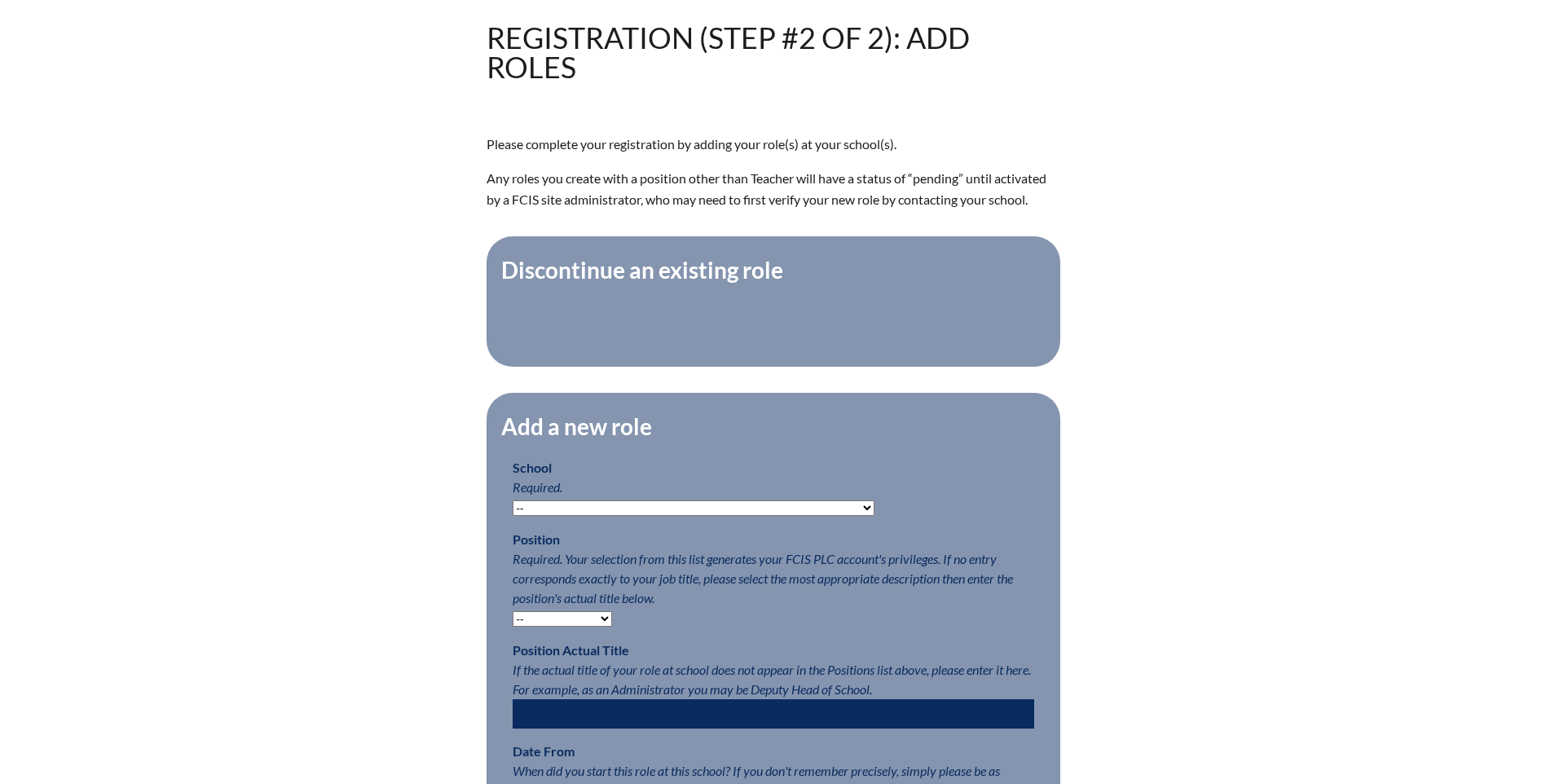
click at [525, 516] on select "-- [MEDICAL_DATA] Inspired Academy Academy at [GEOGRAPHIC_DATA] Academy at the …" at bounding box center [693, 508] width 362 height 16
select select "20252"
click at [513, 508] on select "-- [MEDICAL_DATA] Inspired Academy Academy at [GEOGRAPHIC_DATA] Academy at the …" at bounding box center [693, 508] width 362 height 16
drag, startPoint x: 560, startPoint y: 629, endPoint x: 526, endPoint y: 623, distance: 34.5
click at [560, 626] on select "-- Teacher PLC Coordinator Head of School Administrator" at bounding box center [562, 619] width 99 height 16
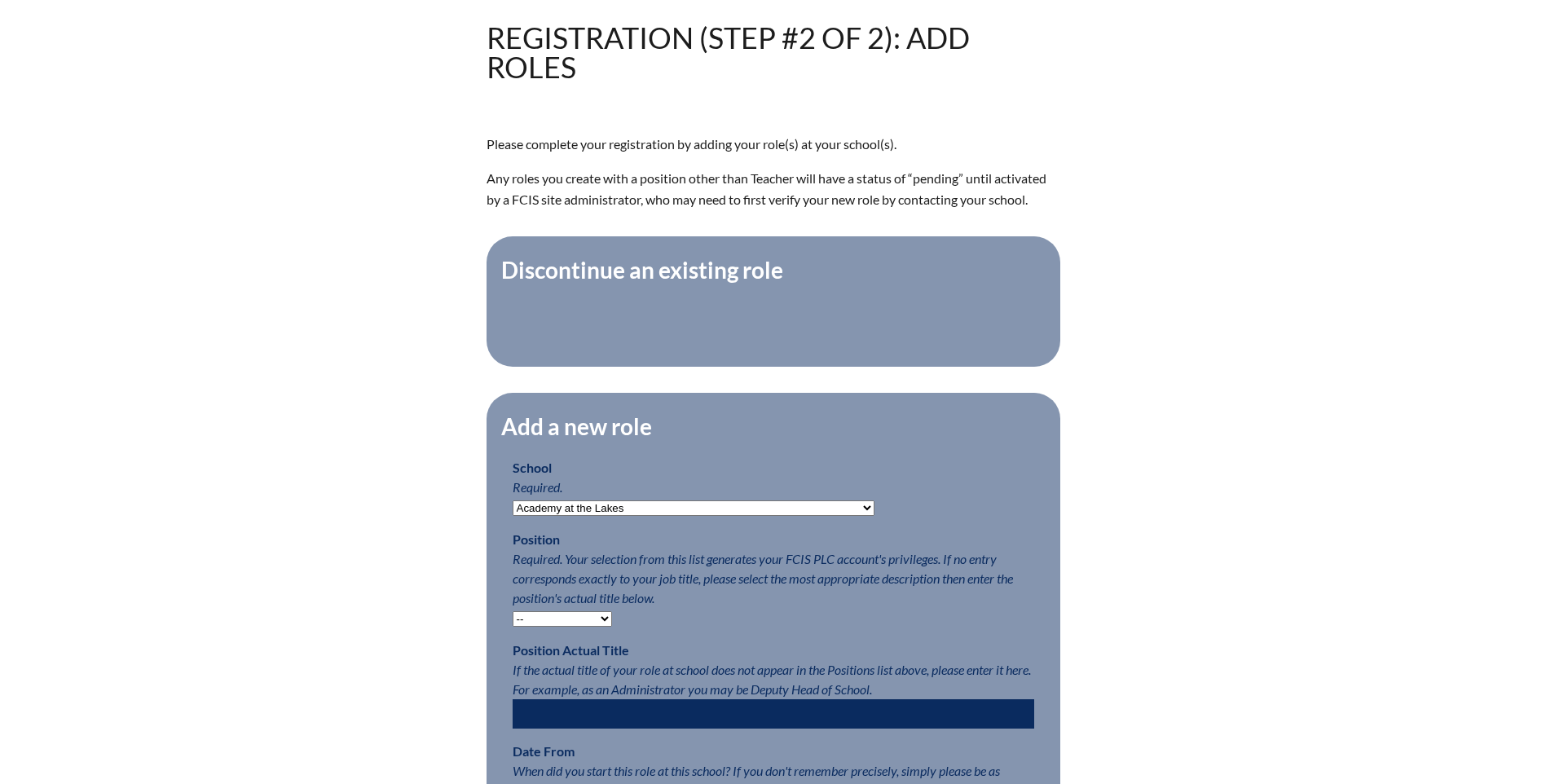
select select "15563"
click at [513, 620] on select "-- Teacher PLC Coordinator Head of School Administrator" at bounding box center [562, 619] width 99 height 16
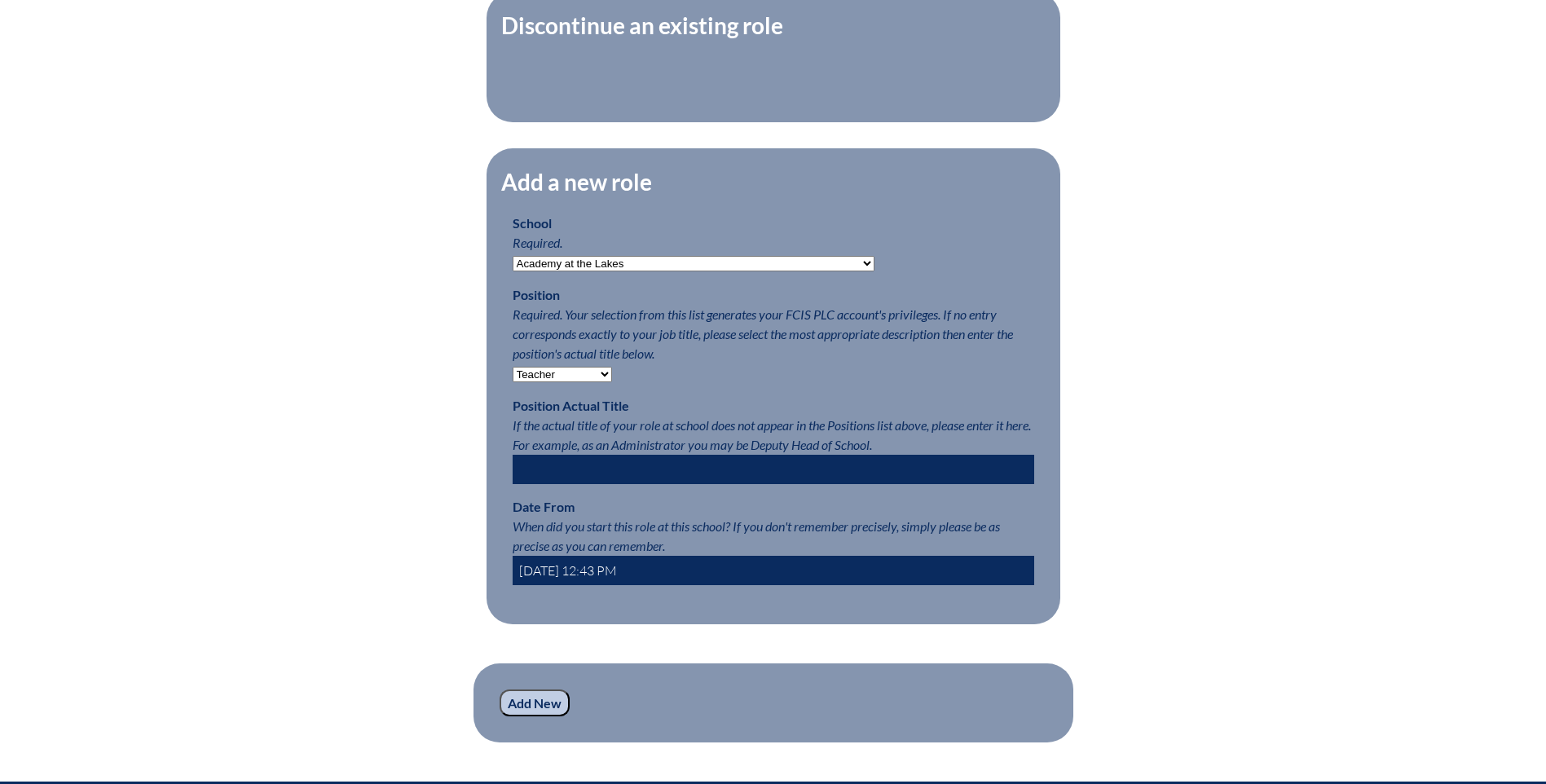
scroll to position [733, 0]
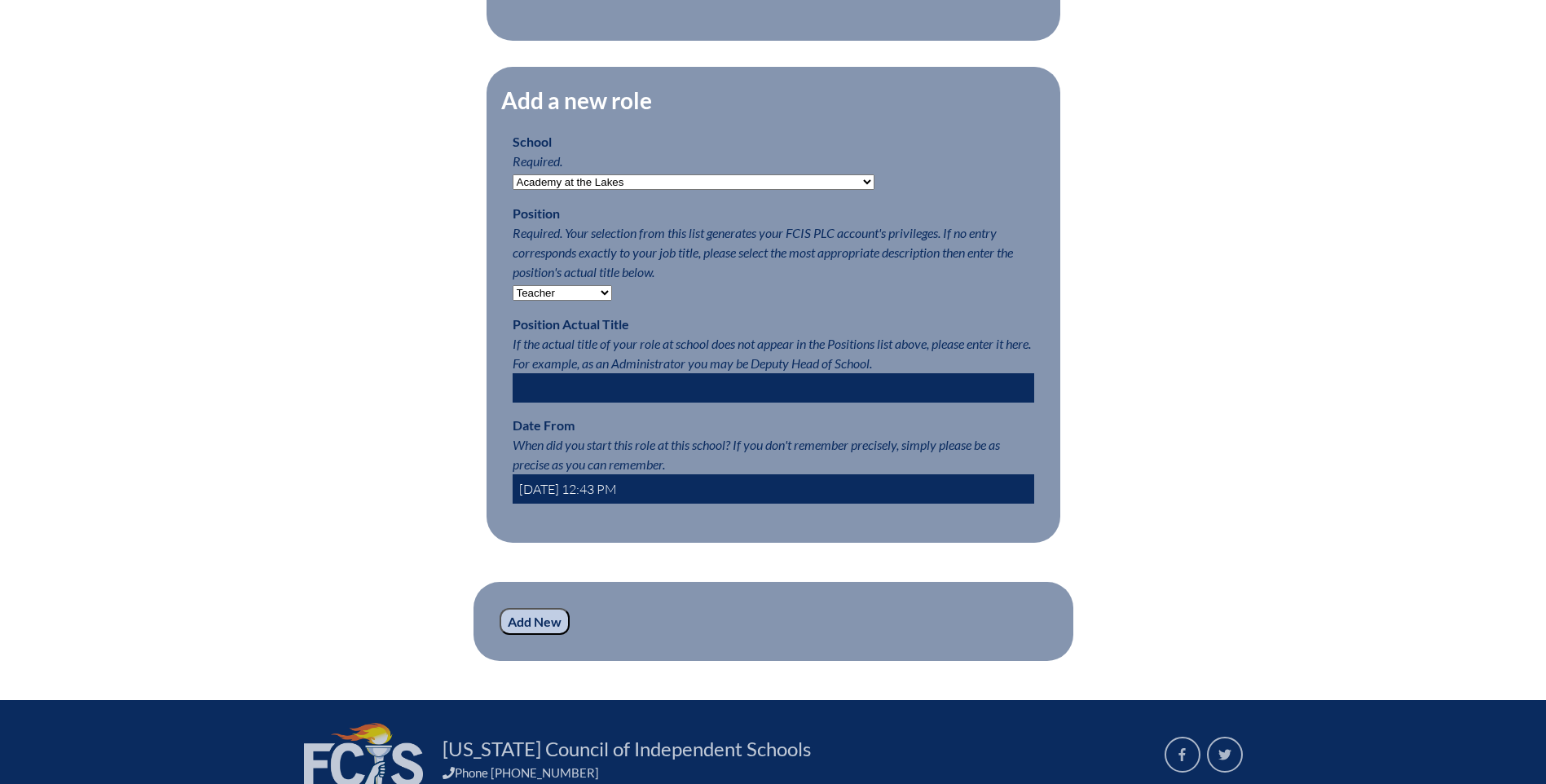
click at [549, 635] on input "Add New" at bounding box center [535, 621] width 70 height 28
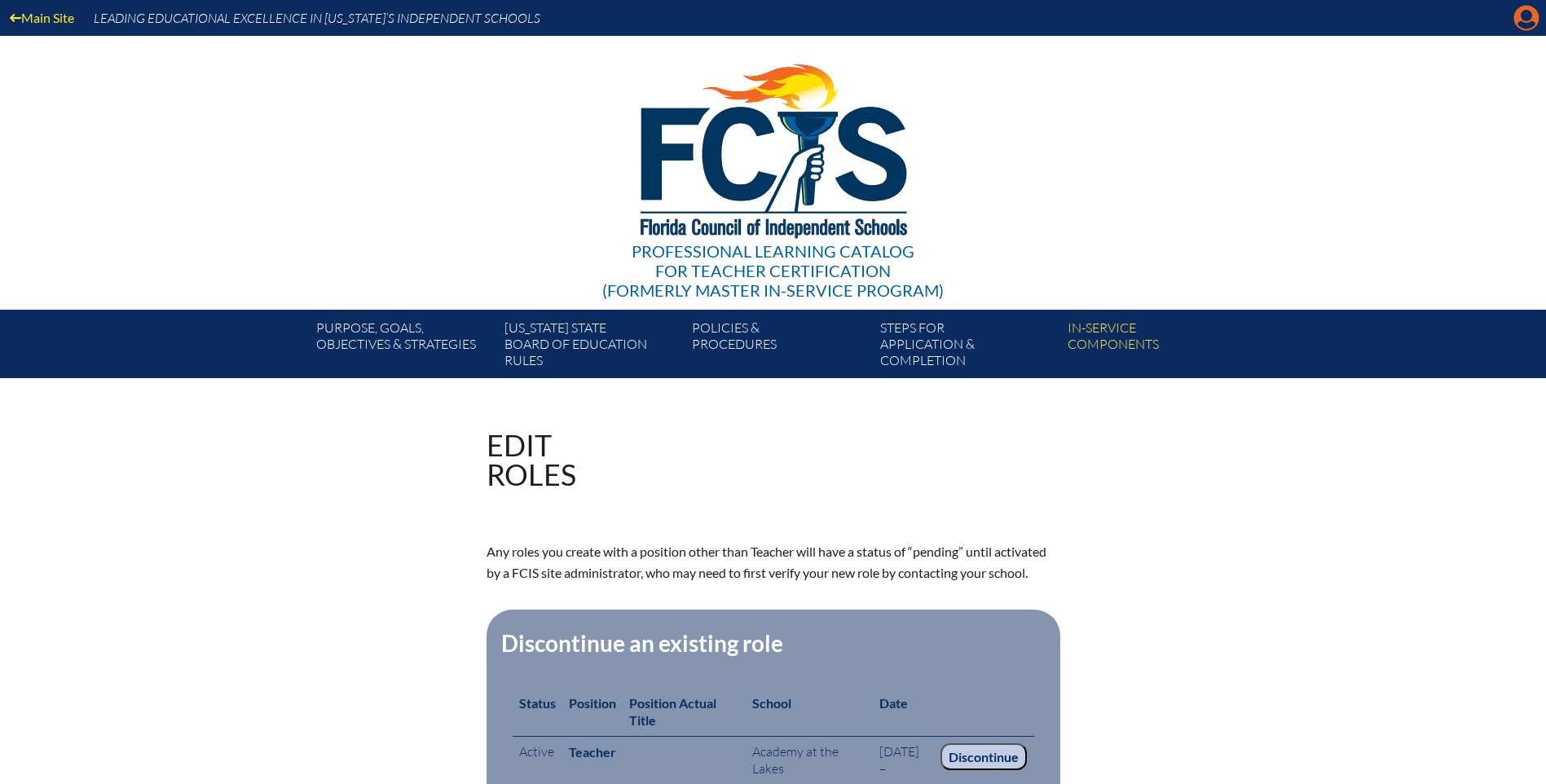
click at [1538, 17] on icon at bounding box center [1527, 18] width 25 height 25
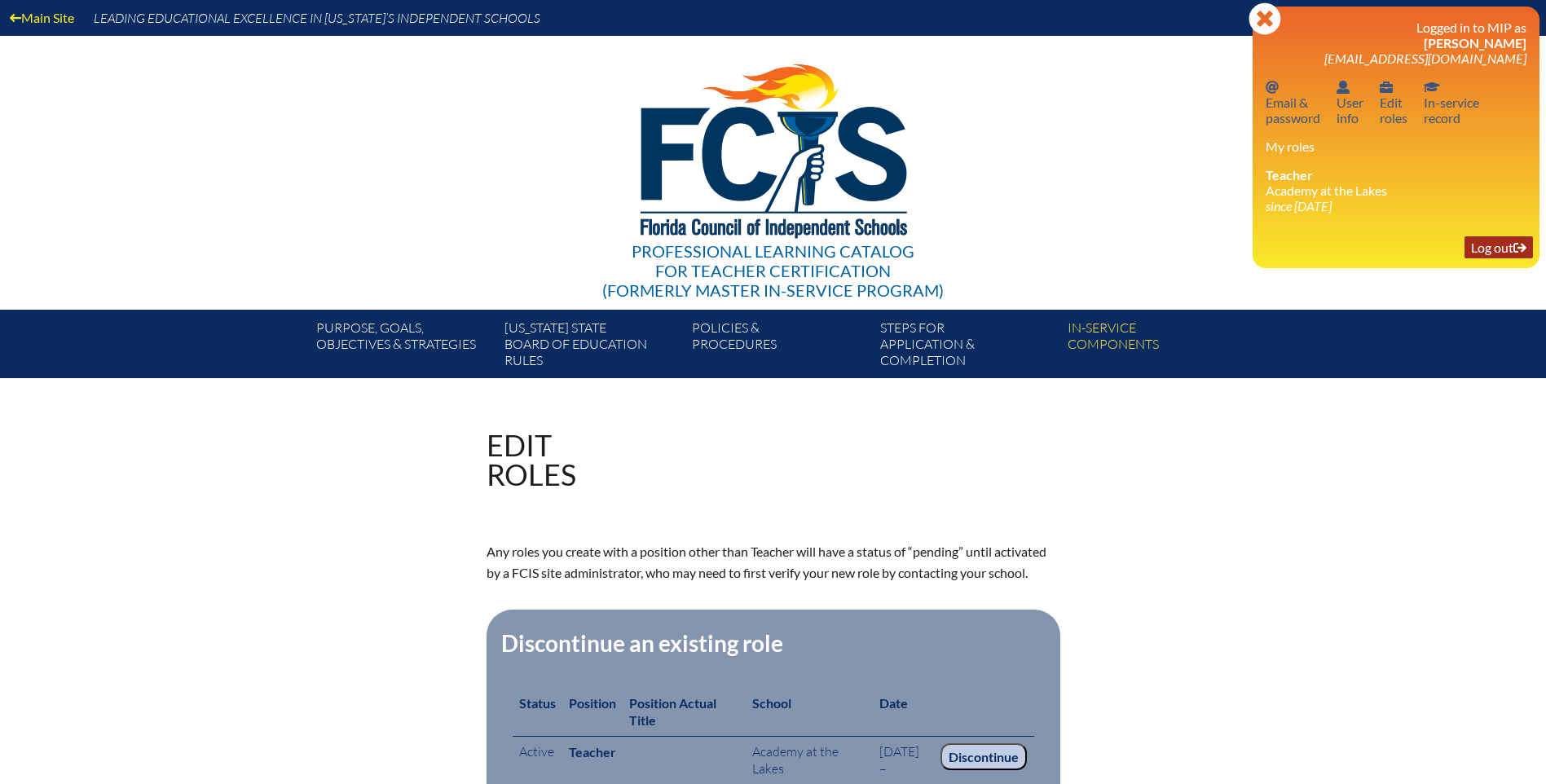
click at [1500, 241] on link "Log out Log out" at bounding box center [1499, 247] width 68 height 22
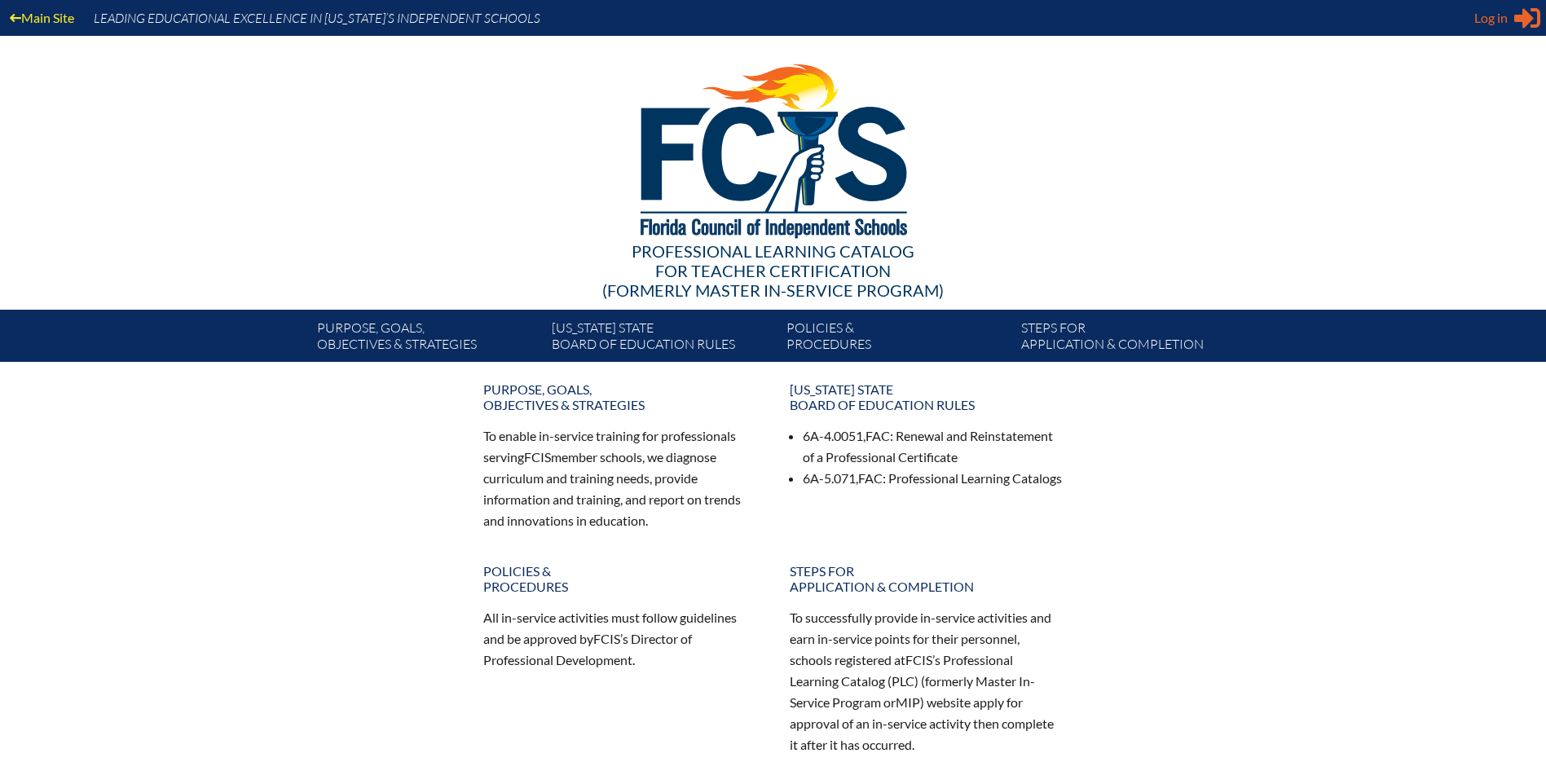
click at [1502, 20] on span "Log in" at bounding box center [1491, 18] width 33 height 19
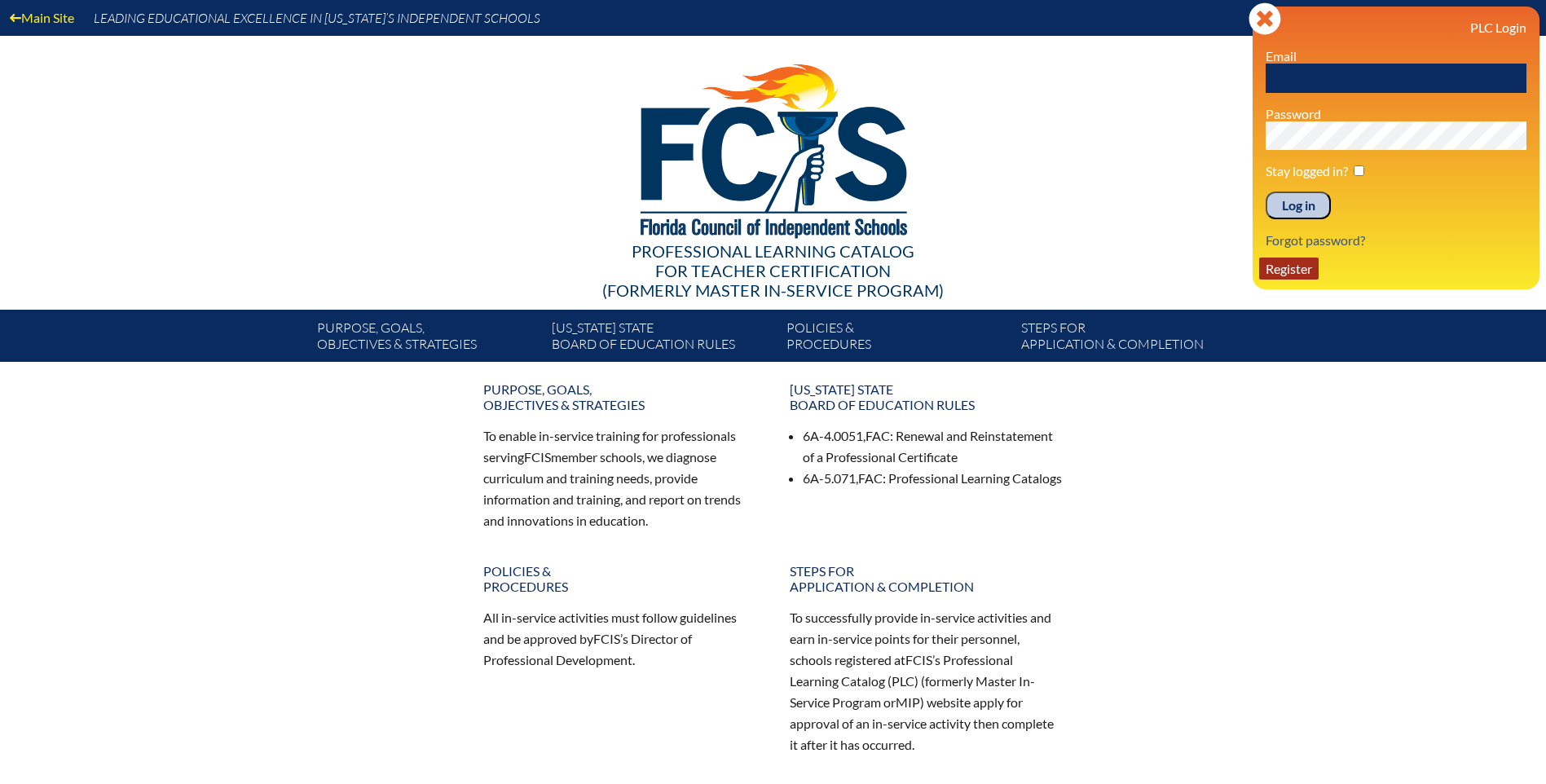
click at [1306, 270] on link "Register" at bounding box center [1289, 268] width 59 height 22
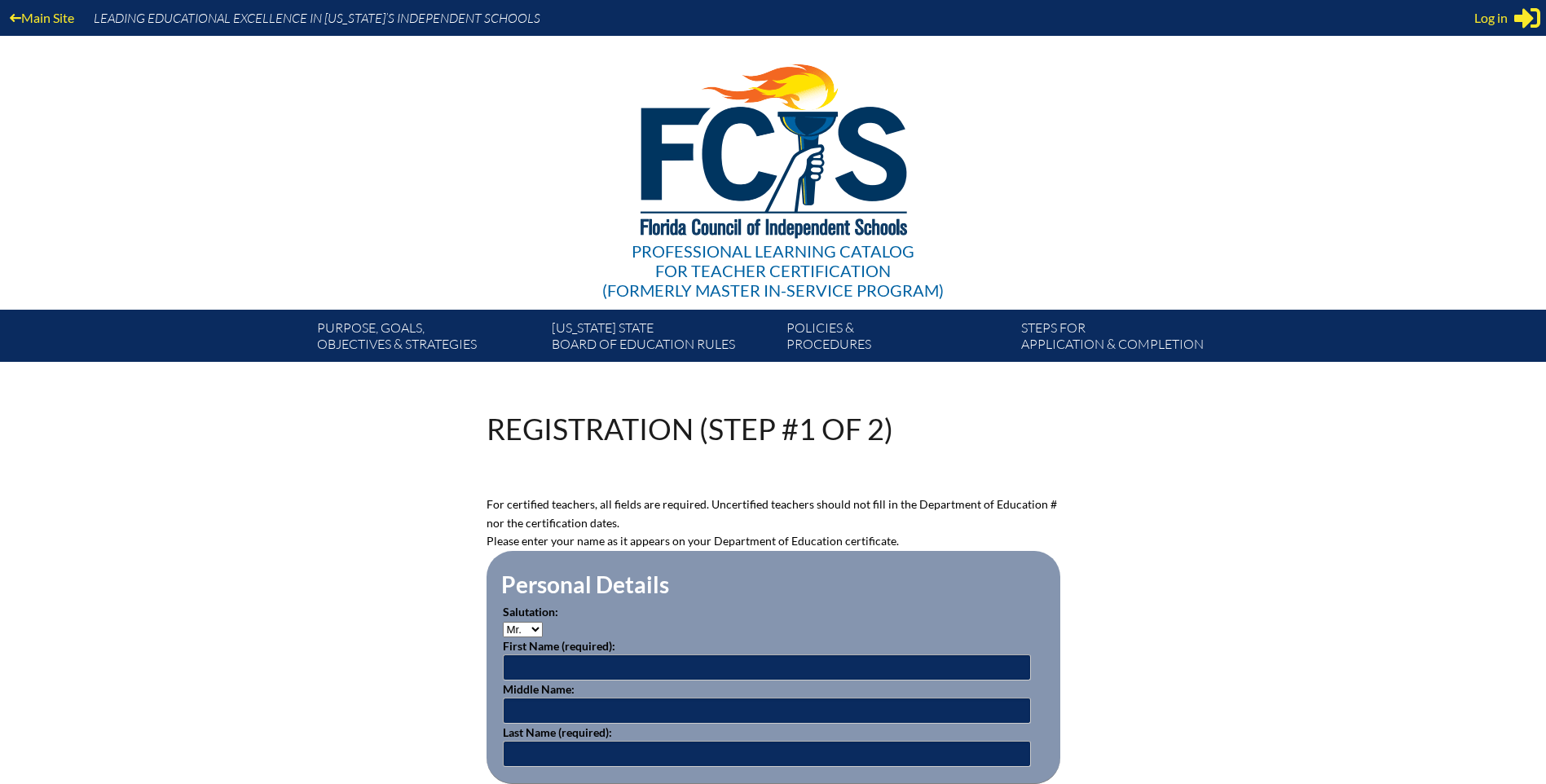
scroll to position [326, 0]
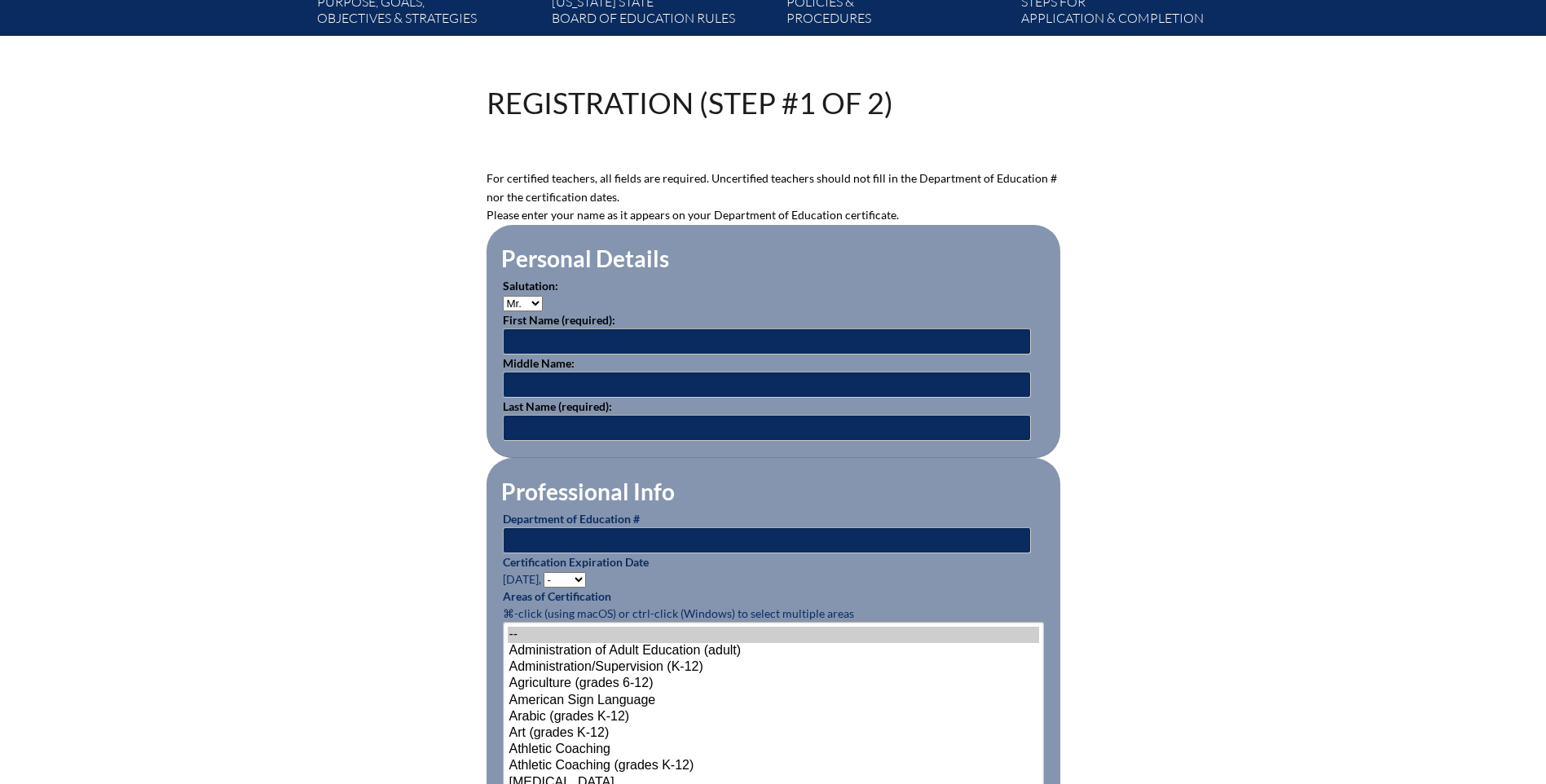
click at [535, 303] on select "Mr. Mrs. Ms. Dr. Rev." at bounding box center [523, 303] width 40 height 16
select select "Mrs."
click at [503, 296] on select "Mr. Mrs. Ms. Dr. Rev." at bounding box center [523, 303] width 40 height 16
click at [538, 341] on input "text" at bounding box center [767, 341] width 528 height 26
type input "Taylor"
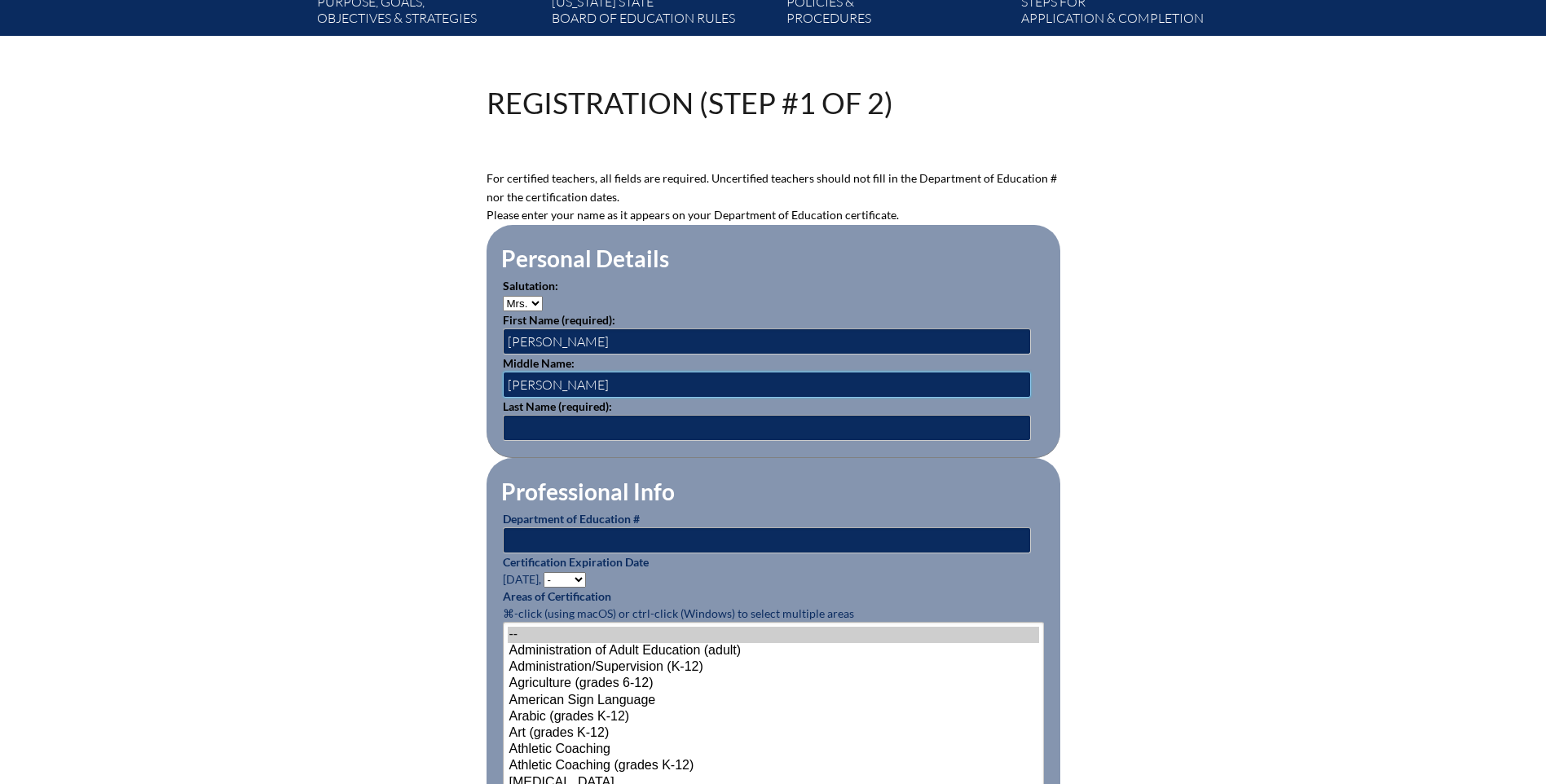
type input "Leigh"
type input "Galarneau"
click at [535, 527] on input "text" at bounding box center [767, 539] width 528 height 26
type input "1308556"
click at [562, 574] on select "- 2031 2030 2029 2028 2027 2026 2025 2024 2023 2022 2021 2020 2019 2018 2017 20…" at bounding box center [565, 579] width 43 height 16
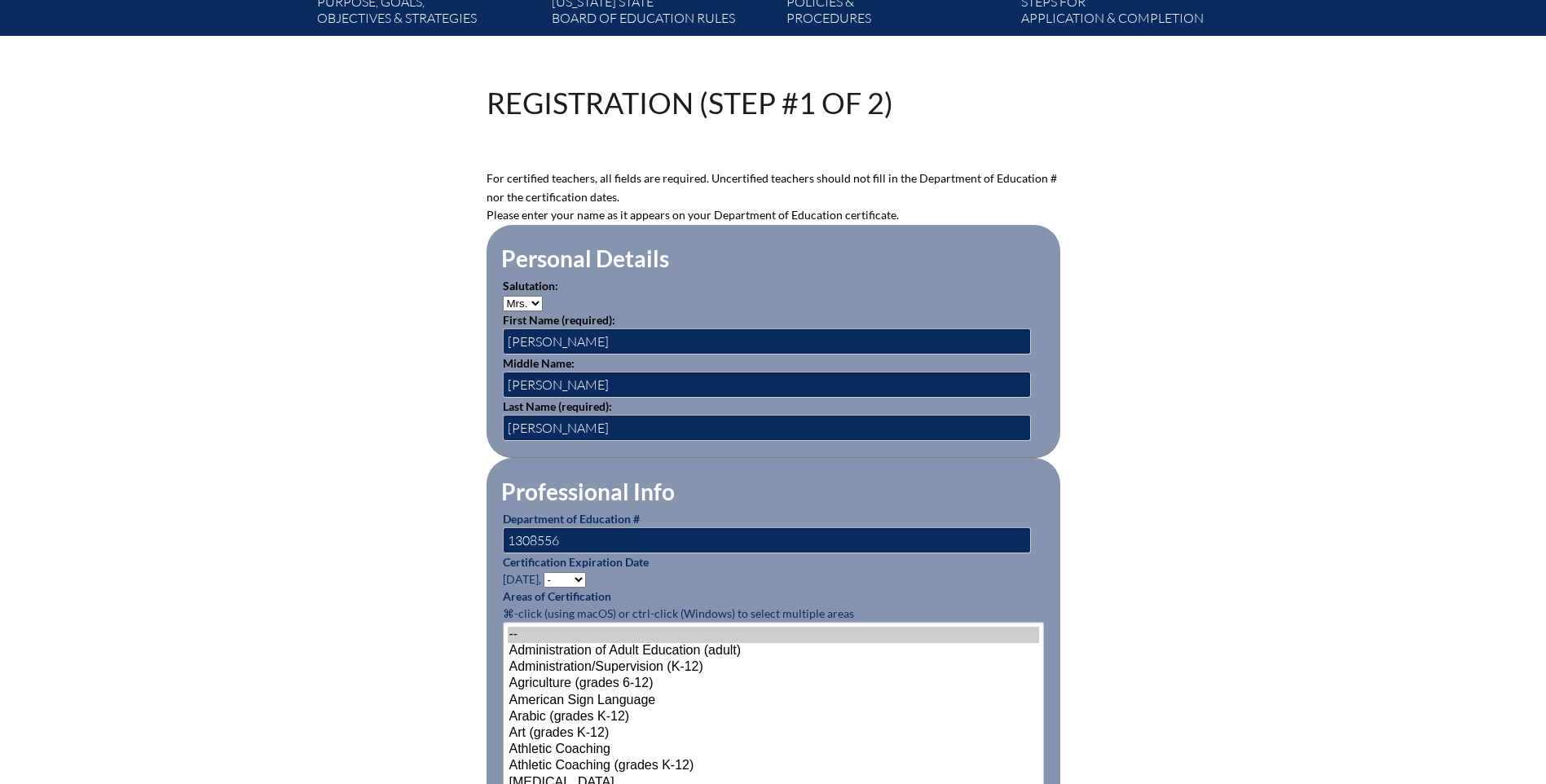
select select "2026"
click at [546, 572] on select "- 2031 2030 2029 2028 2027 2026 2025 2024 2023 2022 2021 2020 2019 2018 2017 20…" at bounding box center [565, 579] width 43 height 16
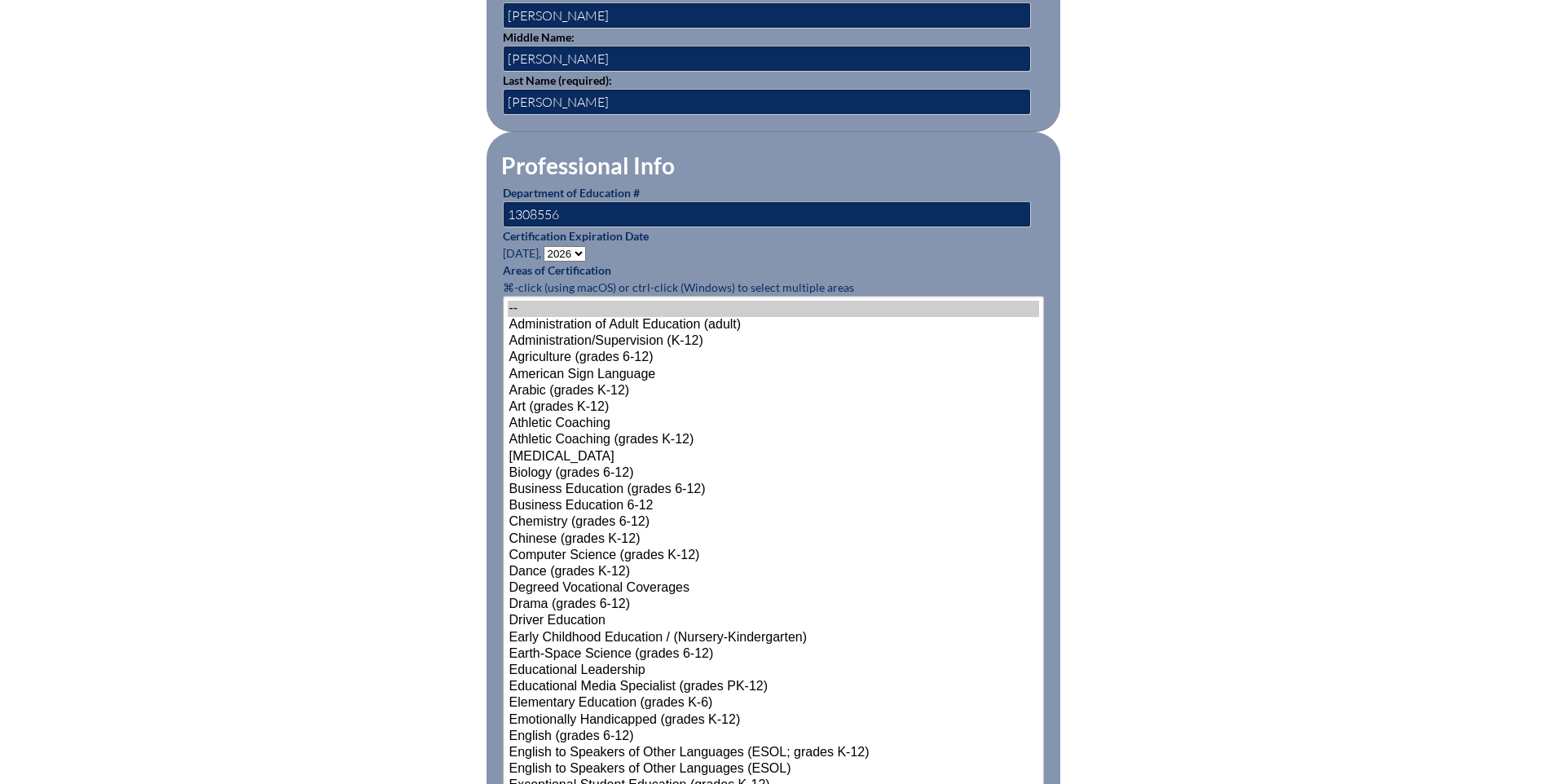
scroll to position [815, 0]
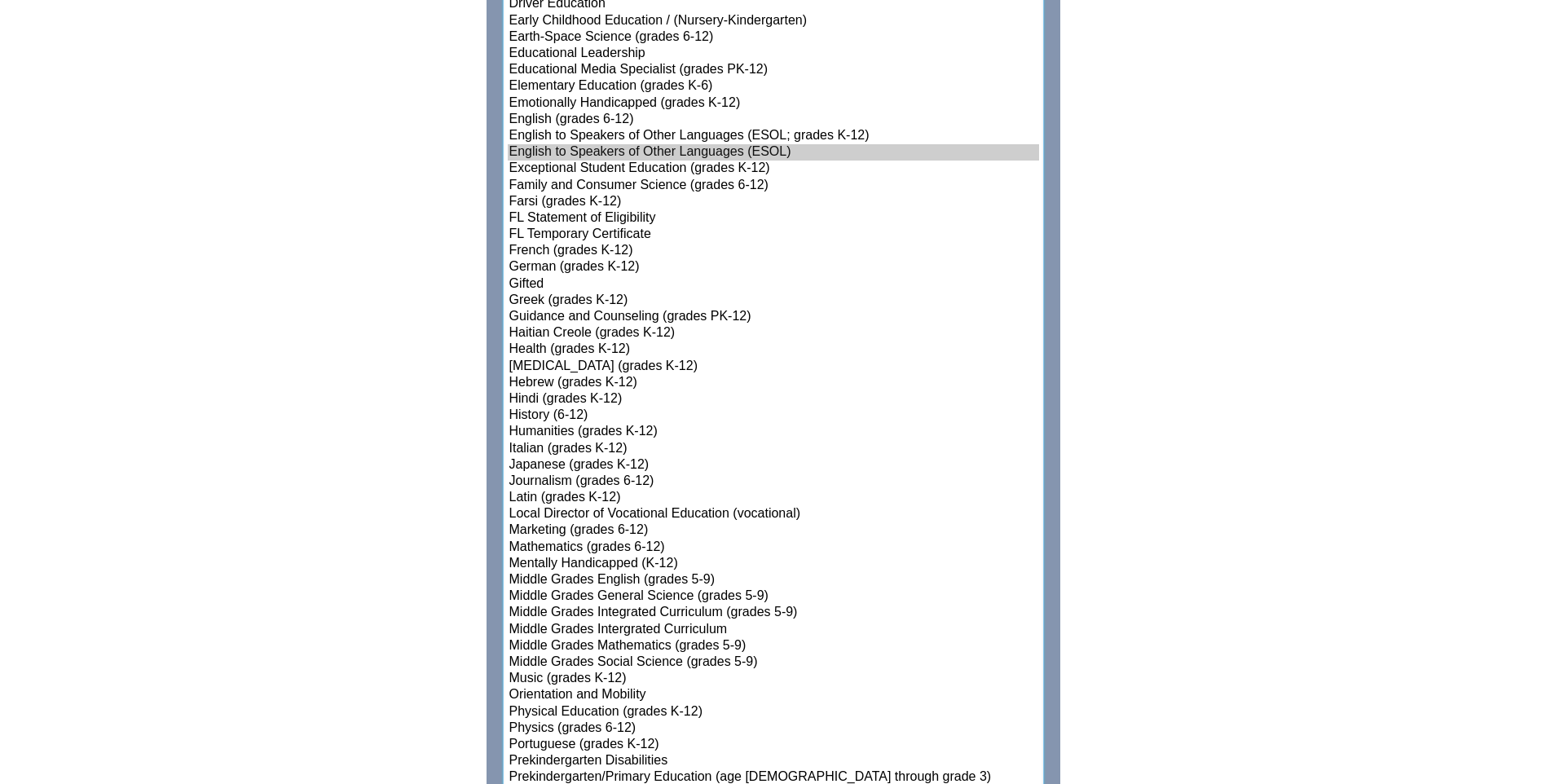
scroll to position [1432, 0]
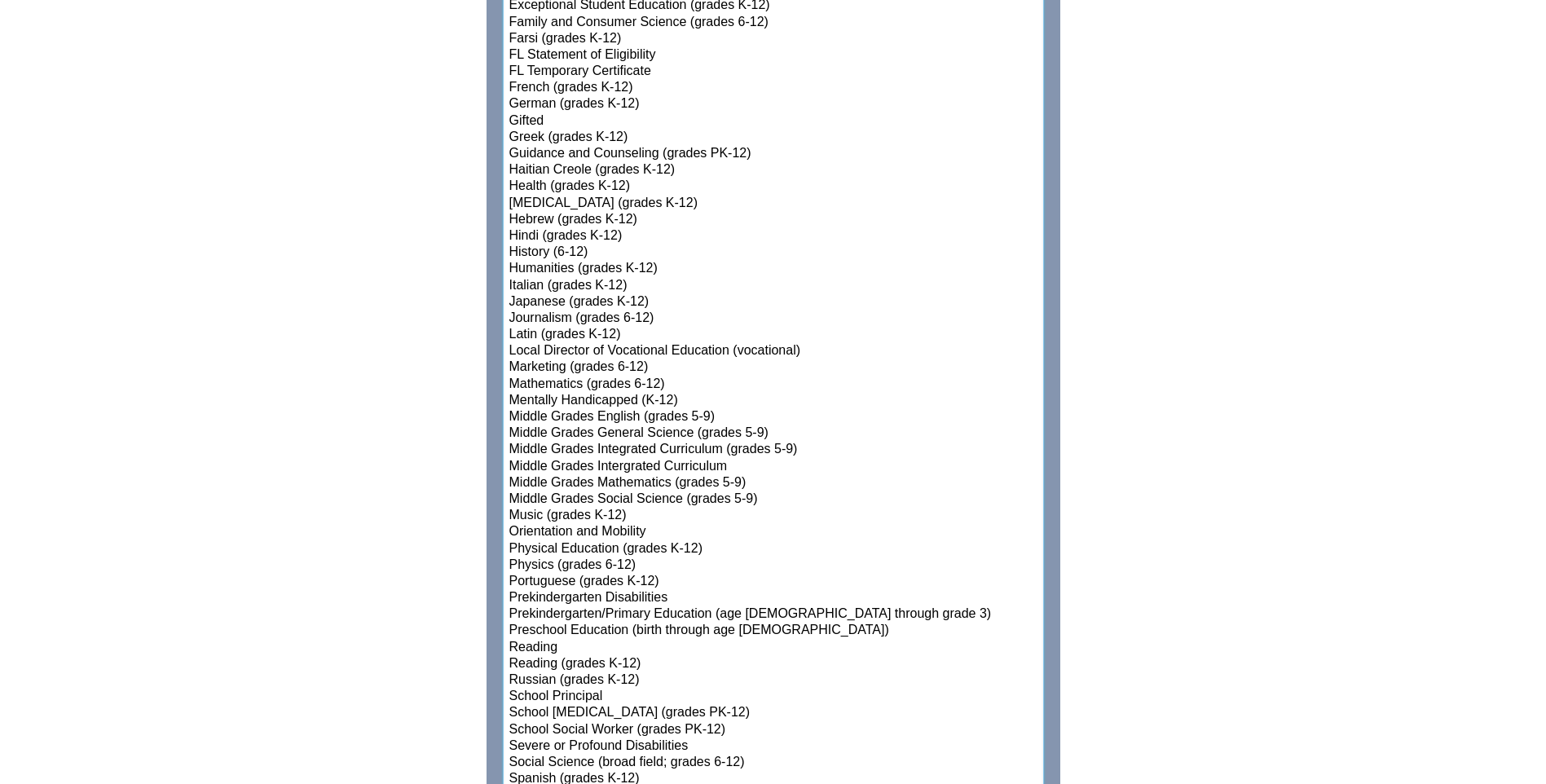
click at [541, 640] on option "Reading" at bounding box center [773, 648] width 531 height 17
select select"]"] "15191"
click at [573, 606] on option "Prekindergarten/Primary Education (age 3 through grade 3)" at bounding box center [773, 615] width 531 height 17
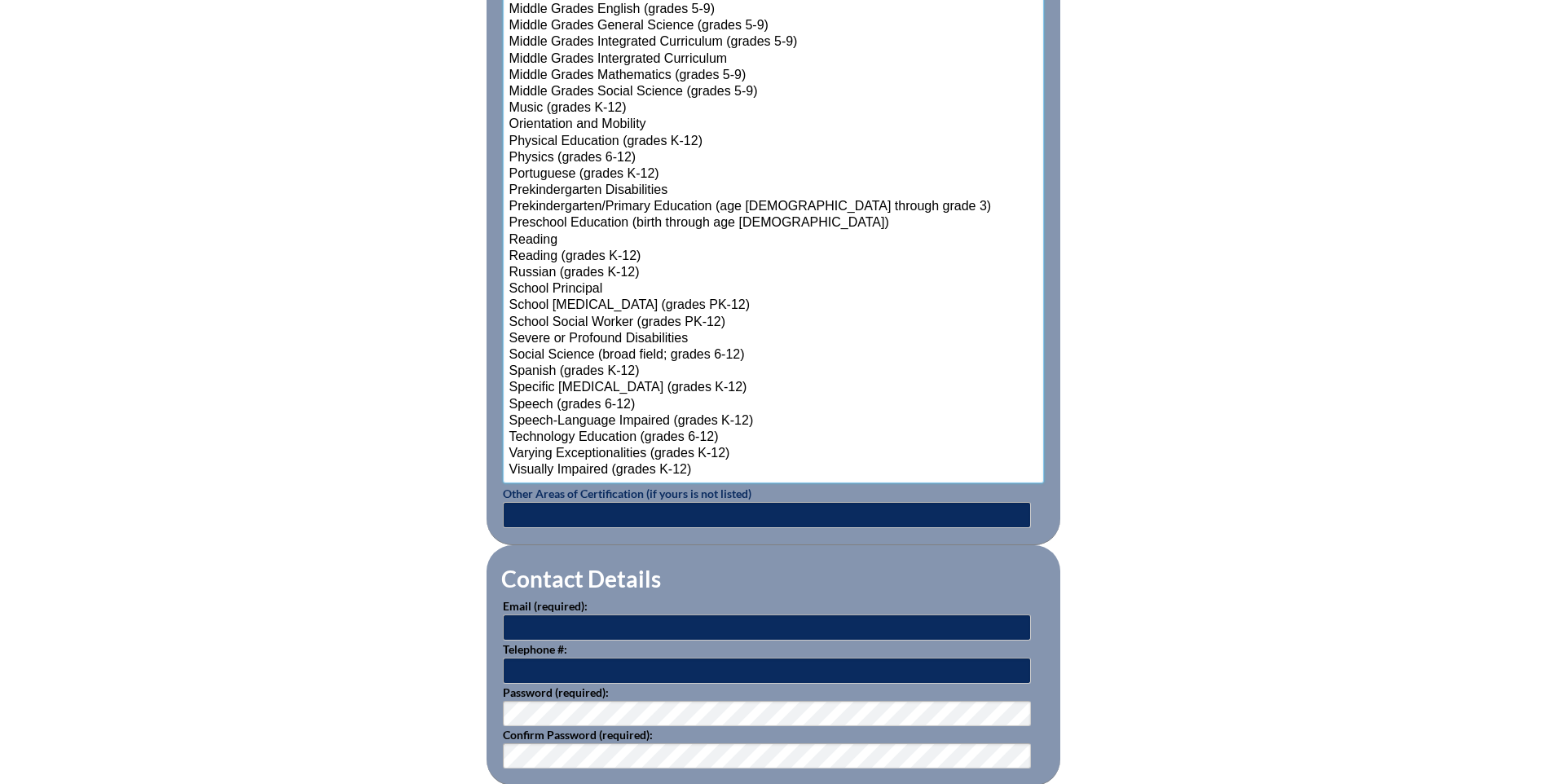
scroll to position [1920, 0]
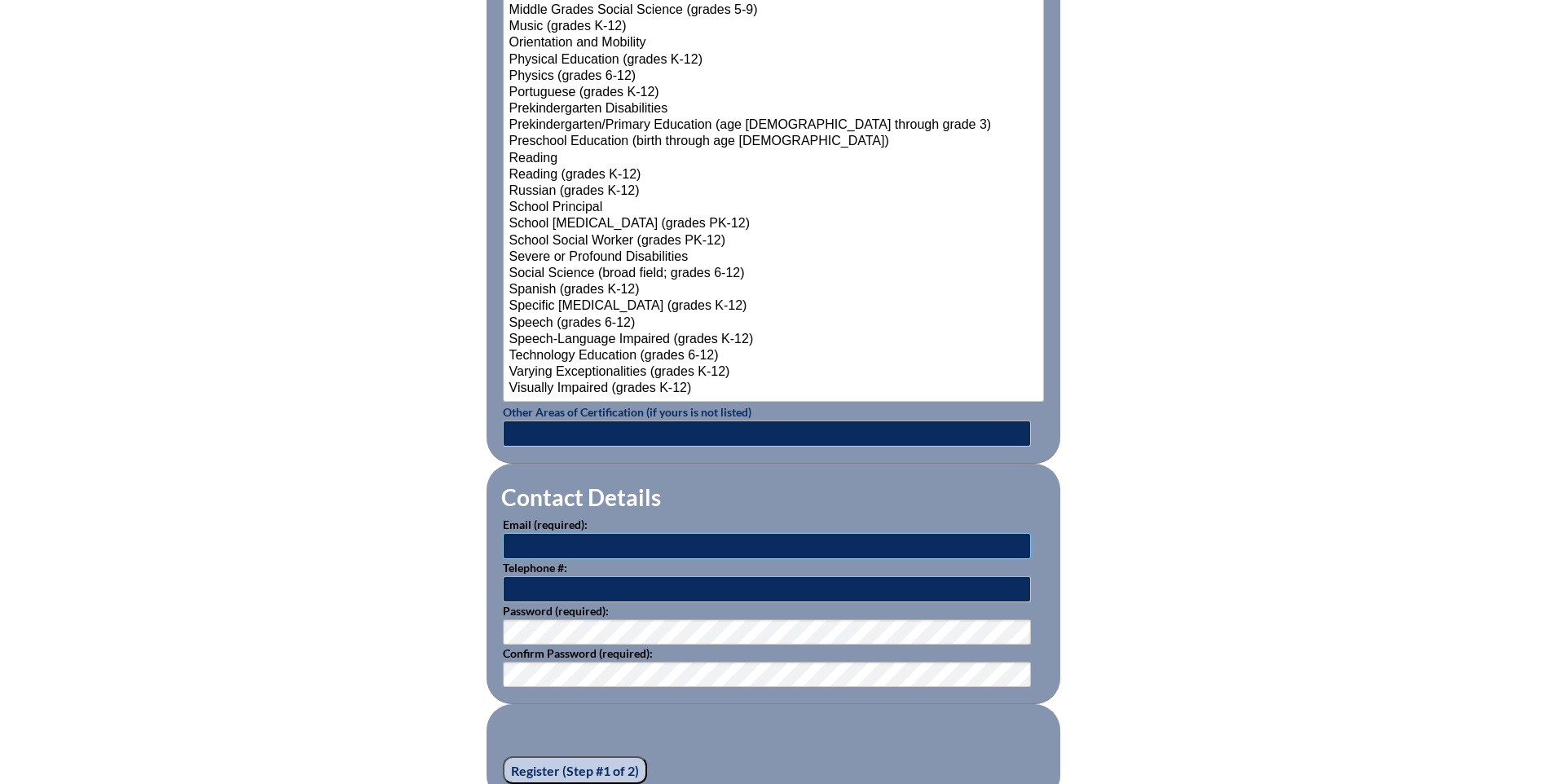
click at [529, 539] on input "text" at bounding box center [767, 545] width 528 height 26
type input "[EMAIL_ADDRESS][DOMAIN_NAME]"
click at [509, 578] on input "text" at bounding box center [767, 589] width 528 height 26
type input "813-948-7600"
click at [518, 766] on input "Register (Step #1 of 2)" at bounding box center [575, 770] width 144 height 28
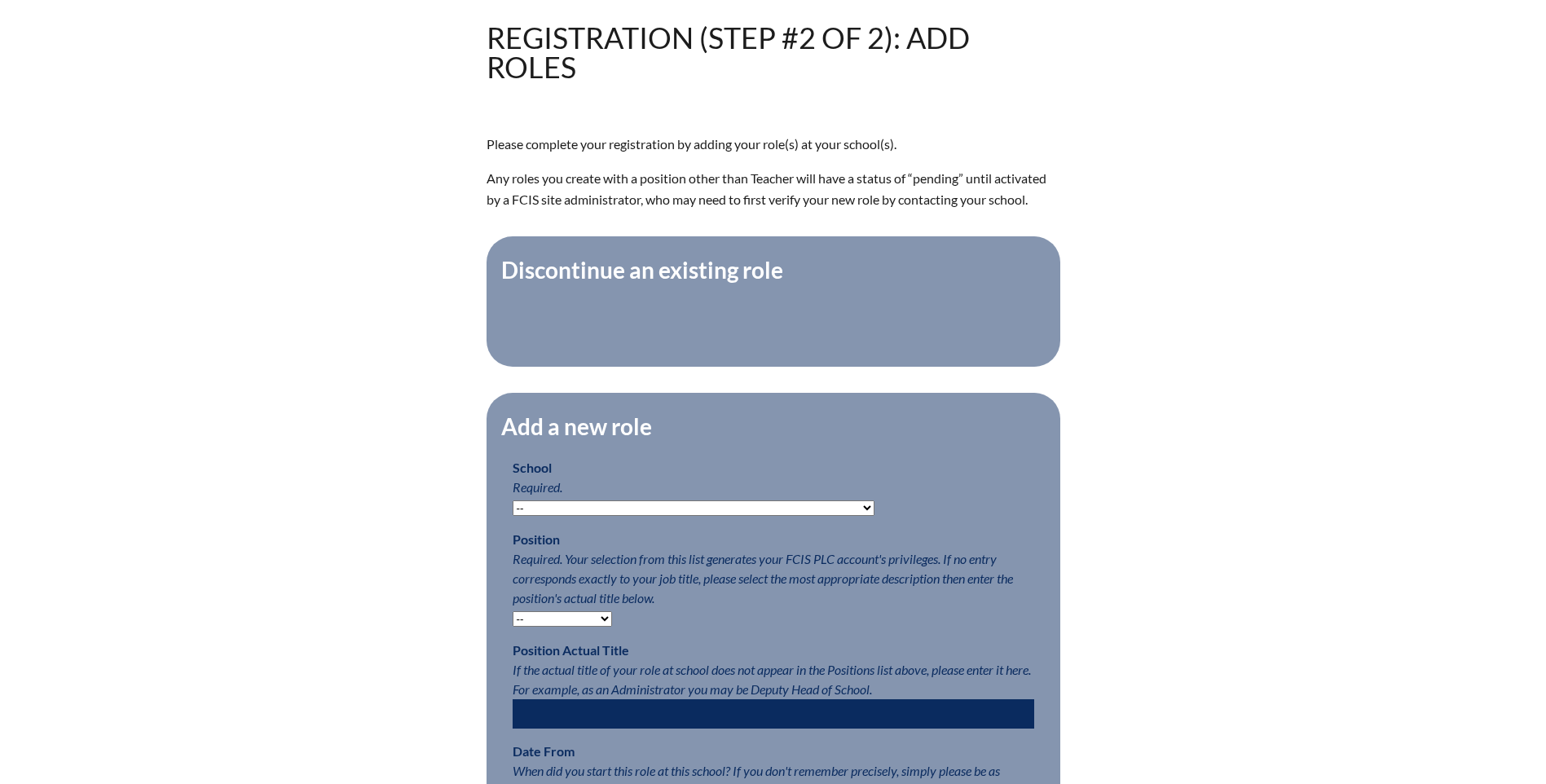
scroll to position [489, 0]
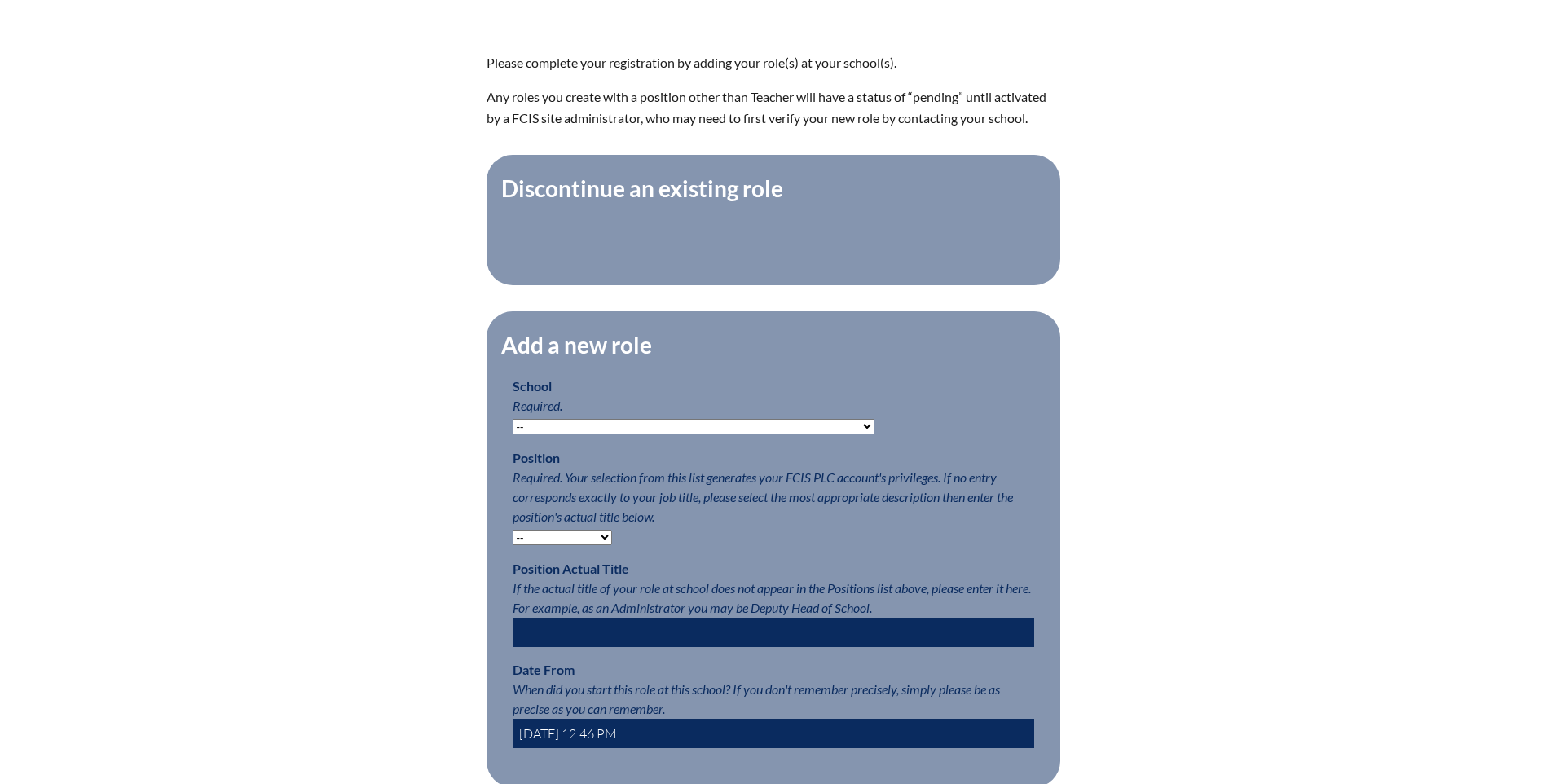
drag, startPoint x: 543, startPoint y: 438, endPoint x: 479, endPoint y: 450, distance: 65.1
click at [543, 434] on select "-- [MEDICAL_DATA] Inspired Academy Academy at [GEOGRAPHIC_DATA] Academy at the …" at bounding box center [693, 427] width 362 height 16
select select "20252"
click at [513, 427] on select "-- Autism Inspired Academy Academy at Ocean Reef Academy at the Lakes Academy P…" at bounding box center [693, 427] width 362 height 16
drag, startPoint x: 561, startPoint y: 549, endPoint x: 465, endPoint y: 542, distance: 96.3
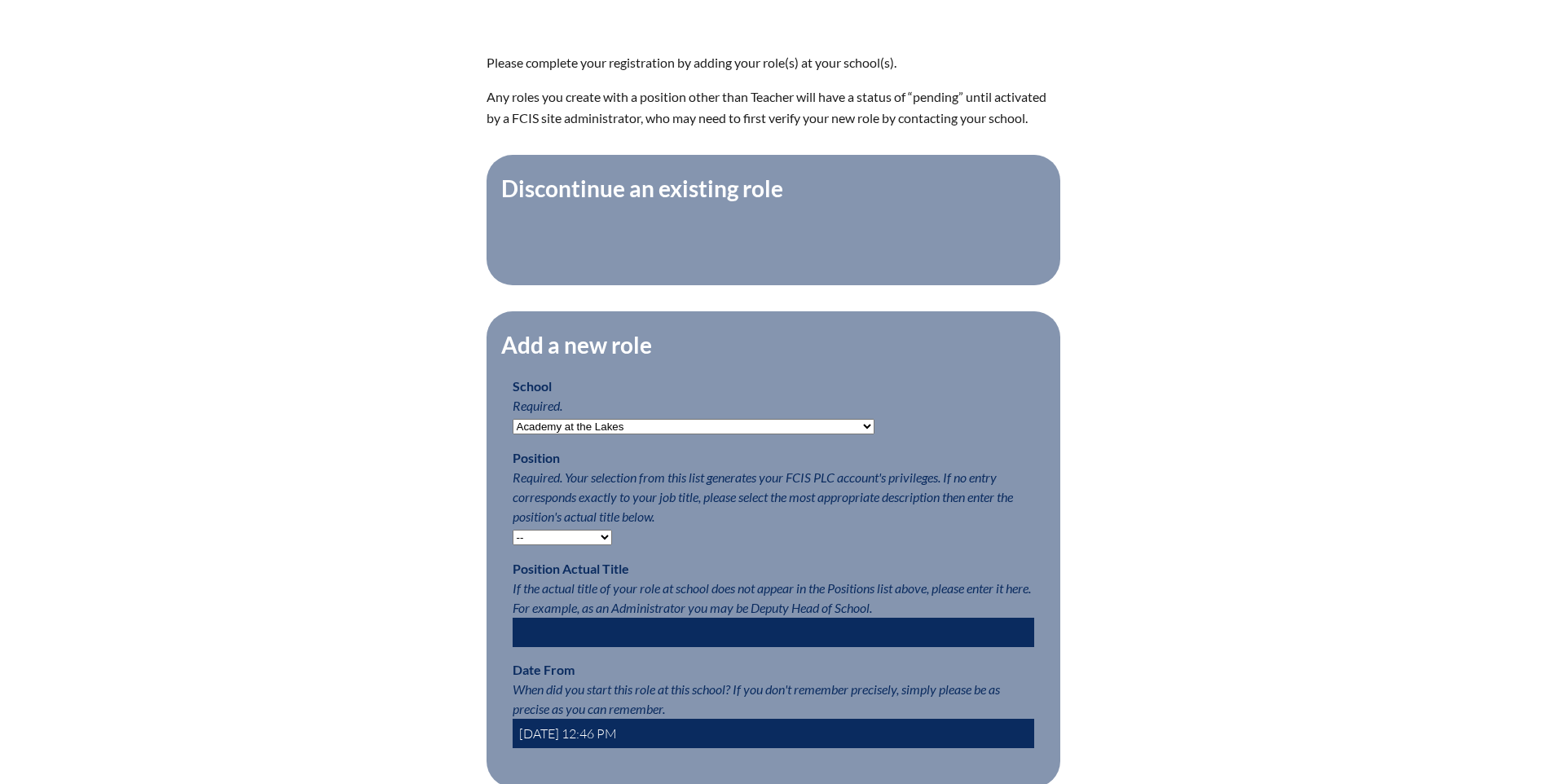
click at [561, 545] on select "-- Teacher PLC Coordinator Head of School Administrator" at bounding box center [562, 537] width 99 height 16
select select "15563"
click at [513, 538] on select "-- Teacher PLC Coordinator Head of School Administrator" at bounding box center [562, 537] width 99 height 16
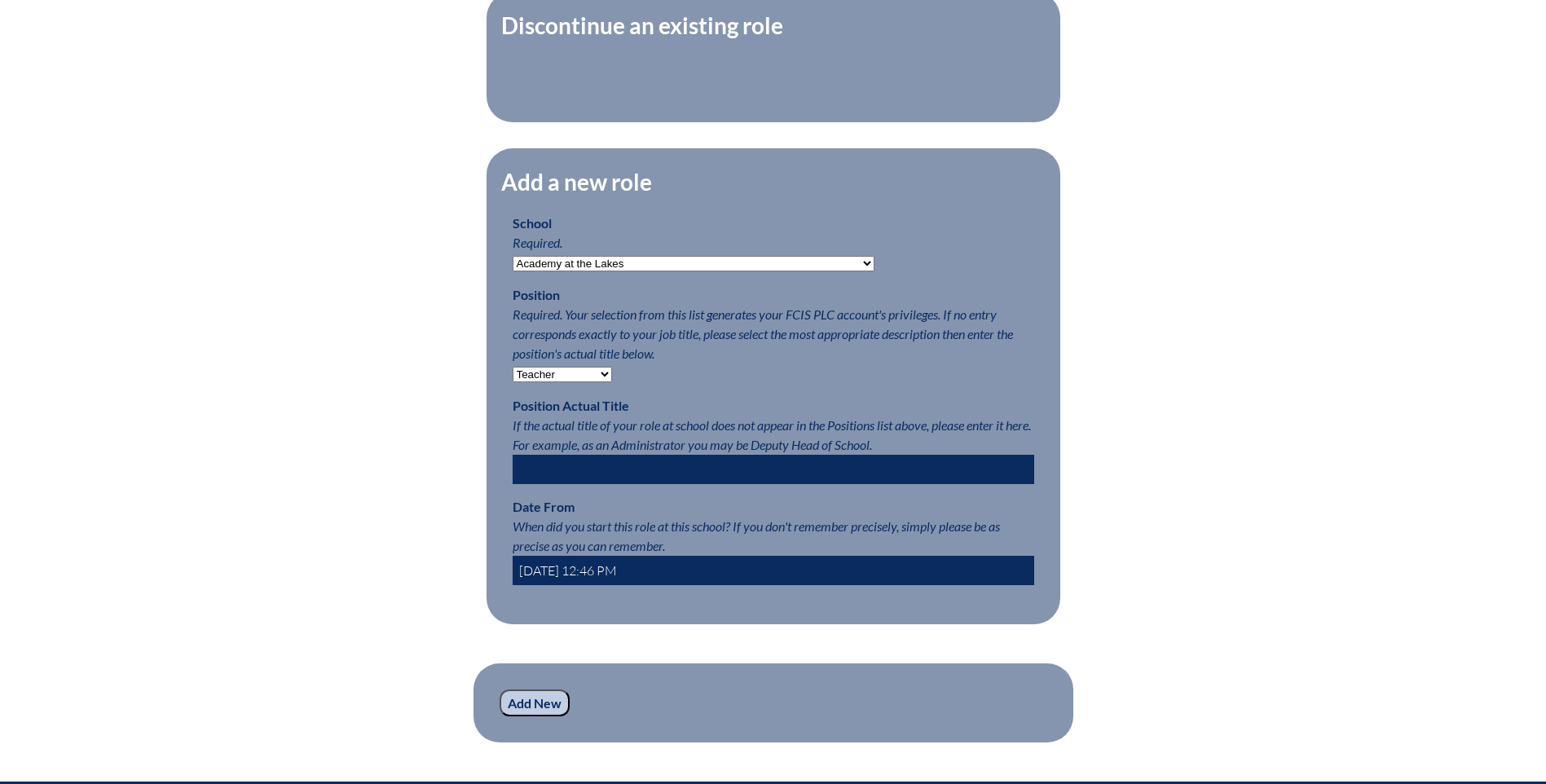
scroll to position [733, 0]
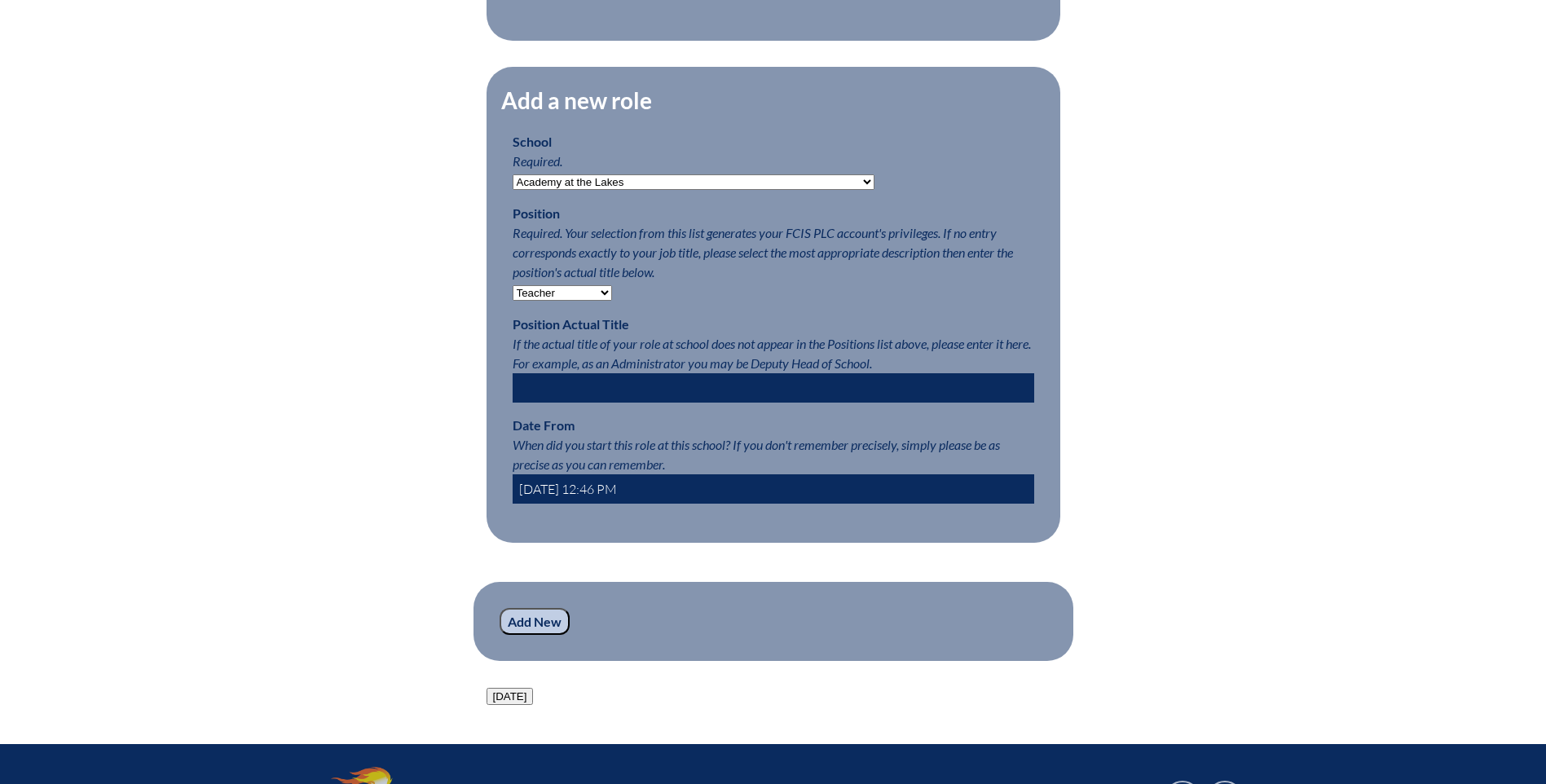
click at [567, 498] on input "[DATE] 12:46 PM" at bounding box center [773, 488] width 522 height 29
click at [589, 496] on input "2025-08-09 12:46 PM" at bounding box center [773, 488] width 522 height 29
click at [602, 497] on input "2025-08-01 12:46 PM" at bounding box center [773, 488] width 522 height 29
click at [612, 495] on input "2025-08-01 8:46 PM" at bounding box center [773, 488] width 522 height 29
click at [625, 496] on input "2025-08-01 8:00 PM" at bounding box center [773, 488] width 522 height 29
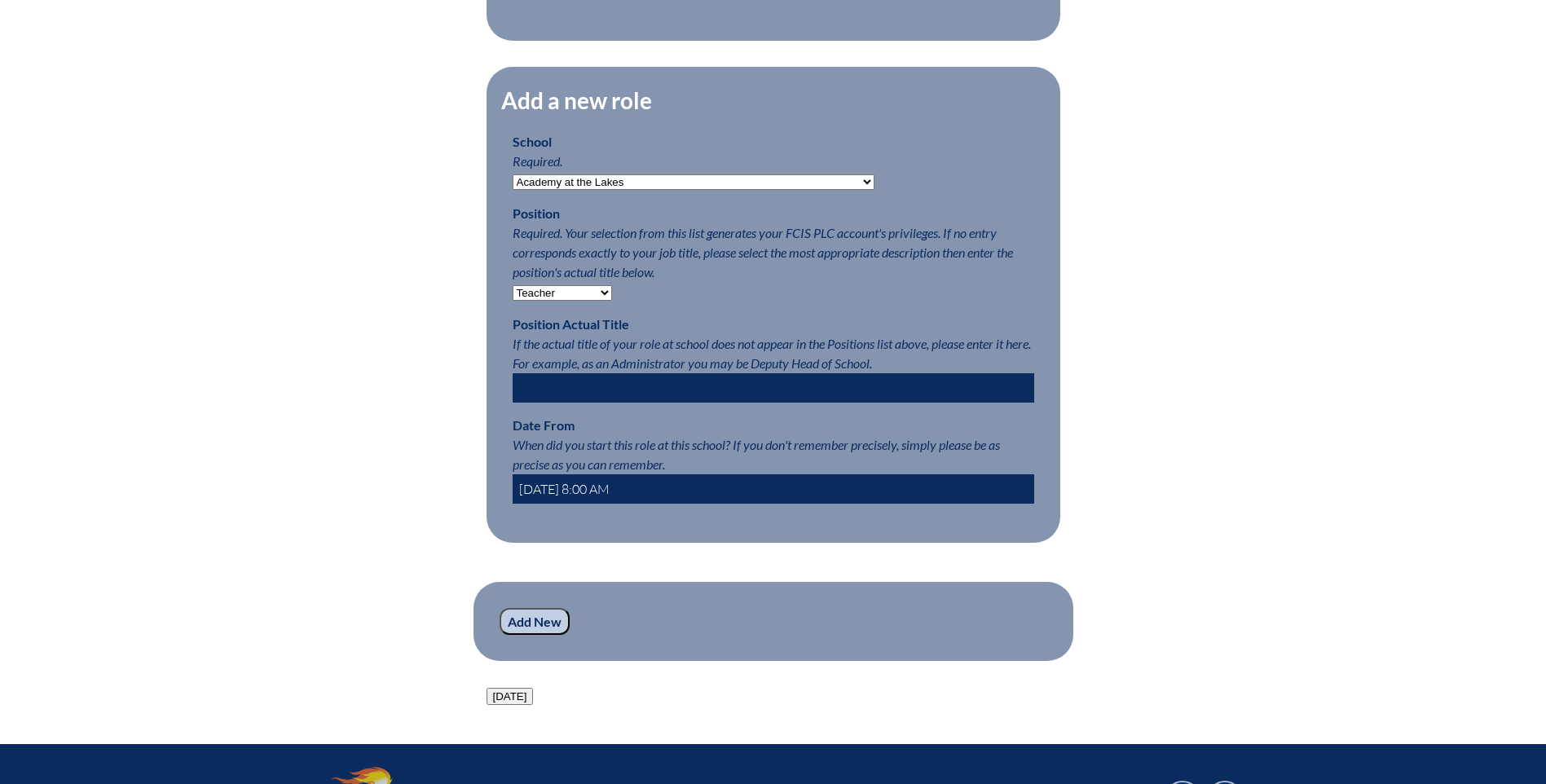
type input "2025-08-01 8:00 AM"
drag, startPoint x: 533, startPoint y: 636, endPoint x: 438, endPoint y: 647, distance: 95.6
click at [533, 635] on input "Add New" at bounding box center [535, 621] width 70 height 28
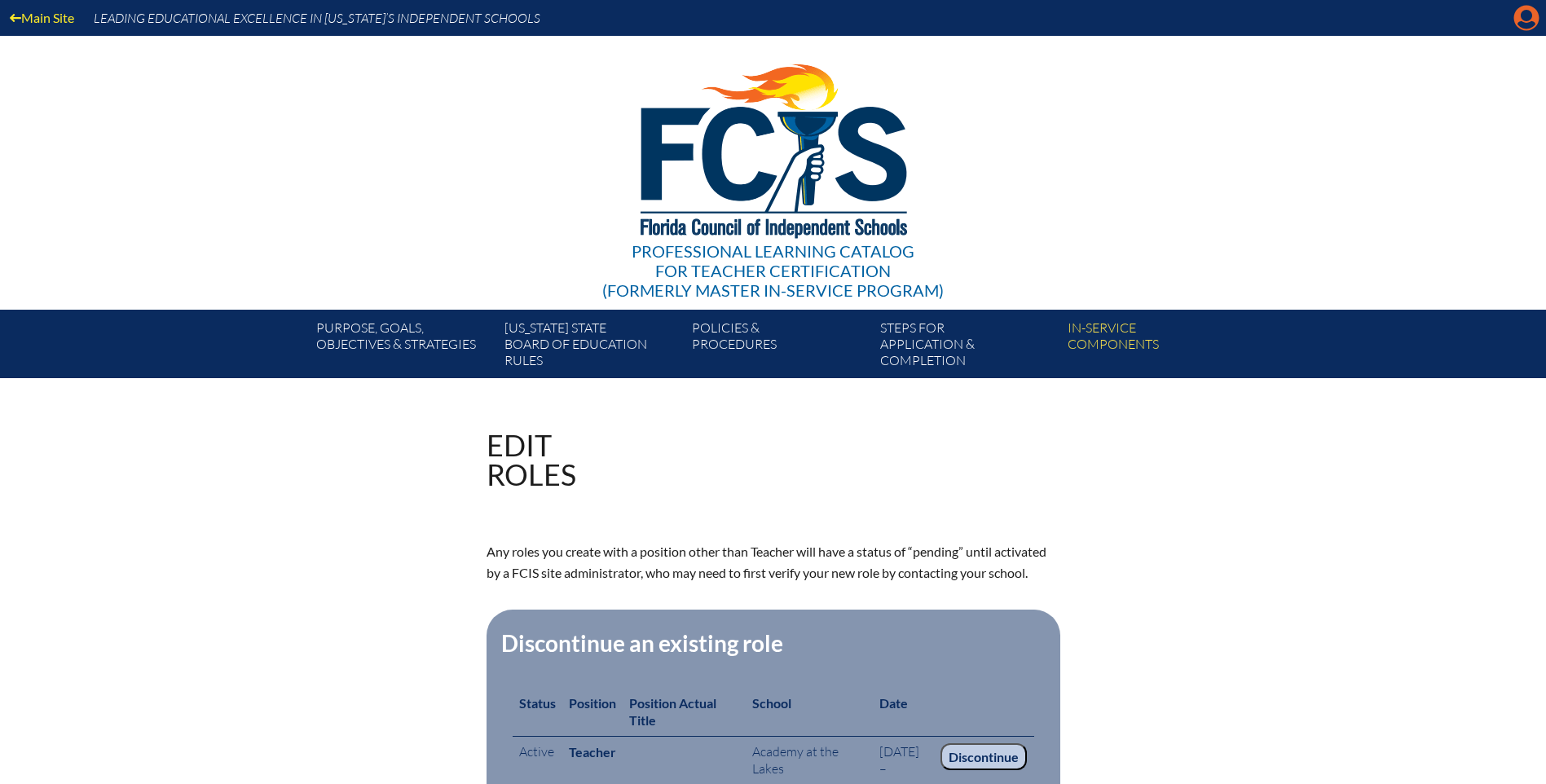
click at [1528, 20] on icon "Manage account" at bounding box center [1526, 18] width 26 height 26
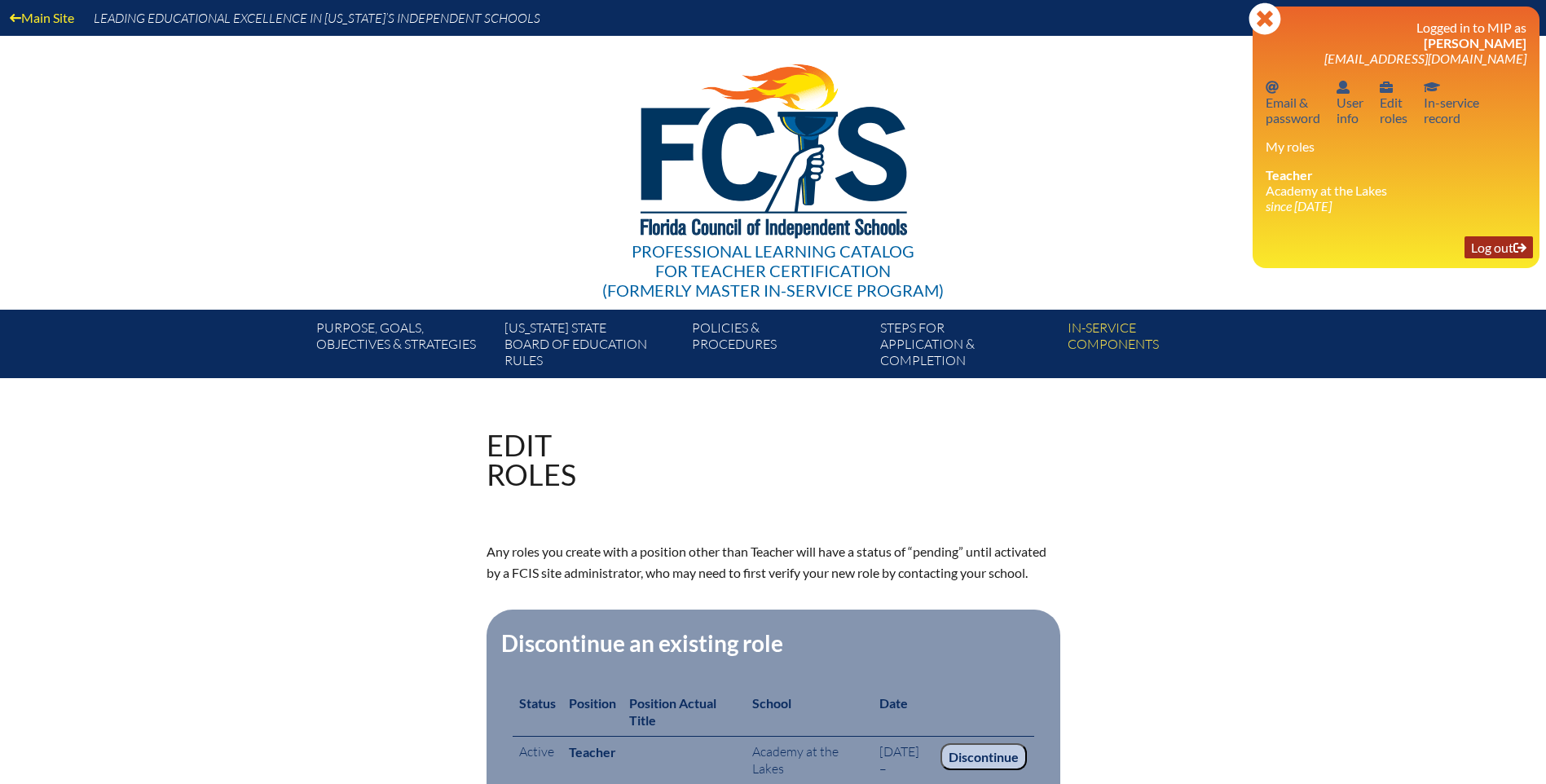
click at [1491, 248] on link "Log out Log out" at bounding box center [1499, 247] width 68 height 22
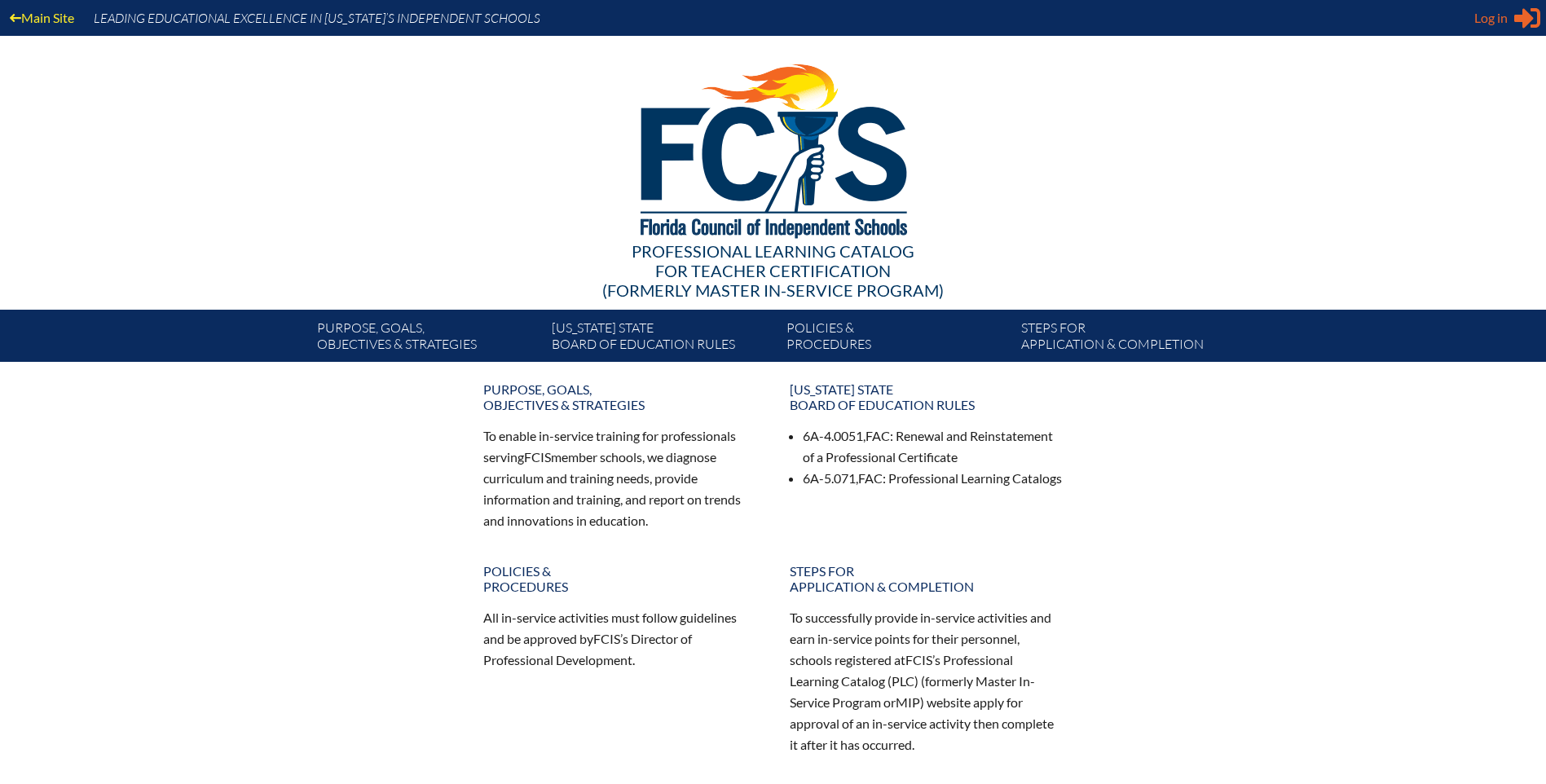
click at [1504, 13] on span "Log in" at bounding box center [1491, 18] width 33 height 19
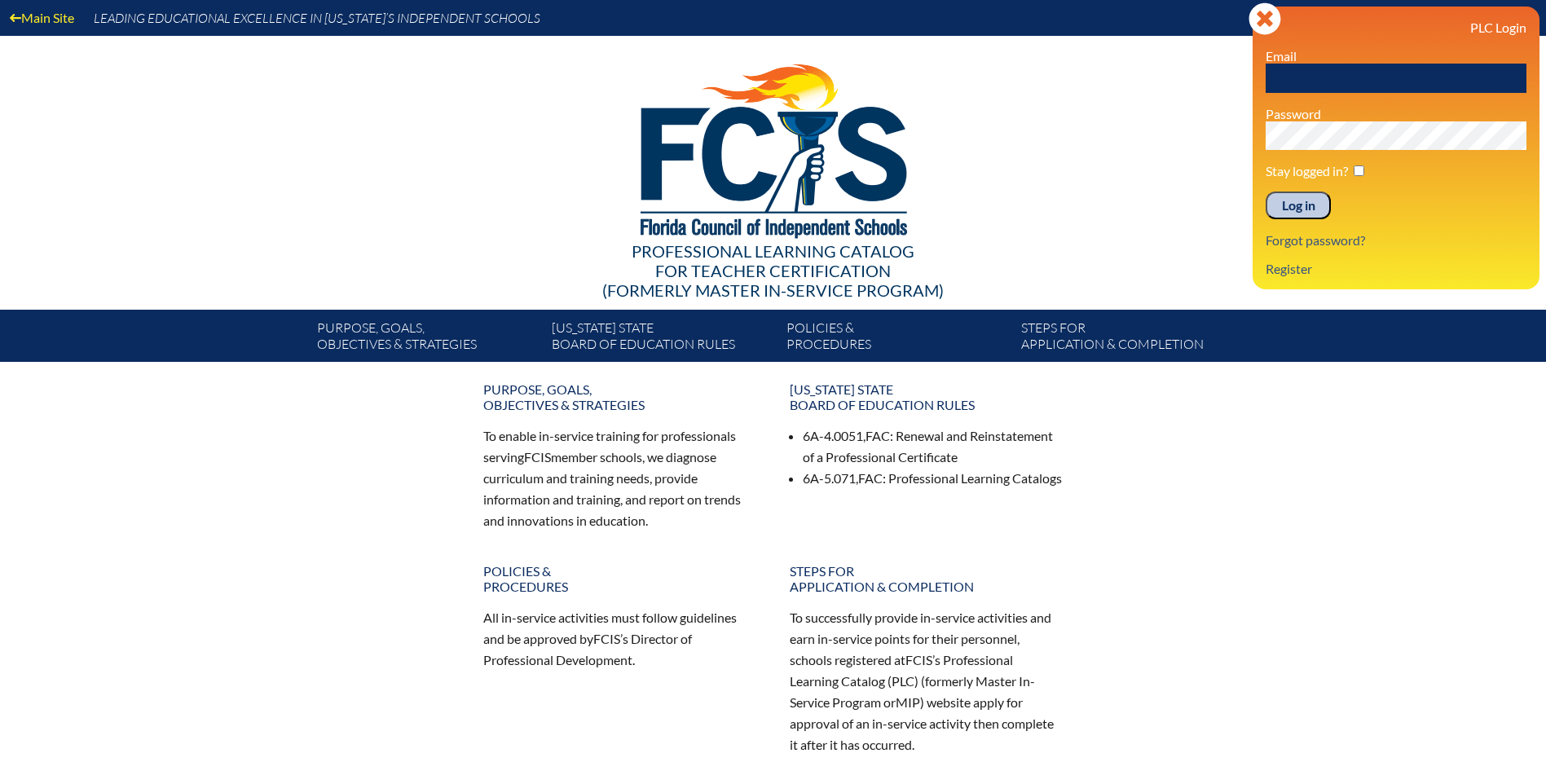
click at [1280, 70] on input "text" at bounding box center [1396, 78] width 261 height 29
type input "v"
type input "cadley@aatl.org"
click at [1274, 200] on input "Log in" at bounding box center [1299, 205] width 65 height 28
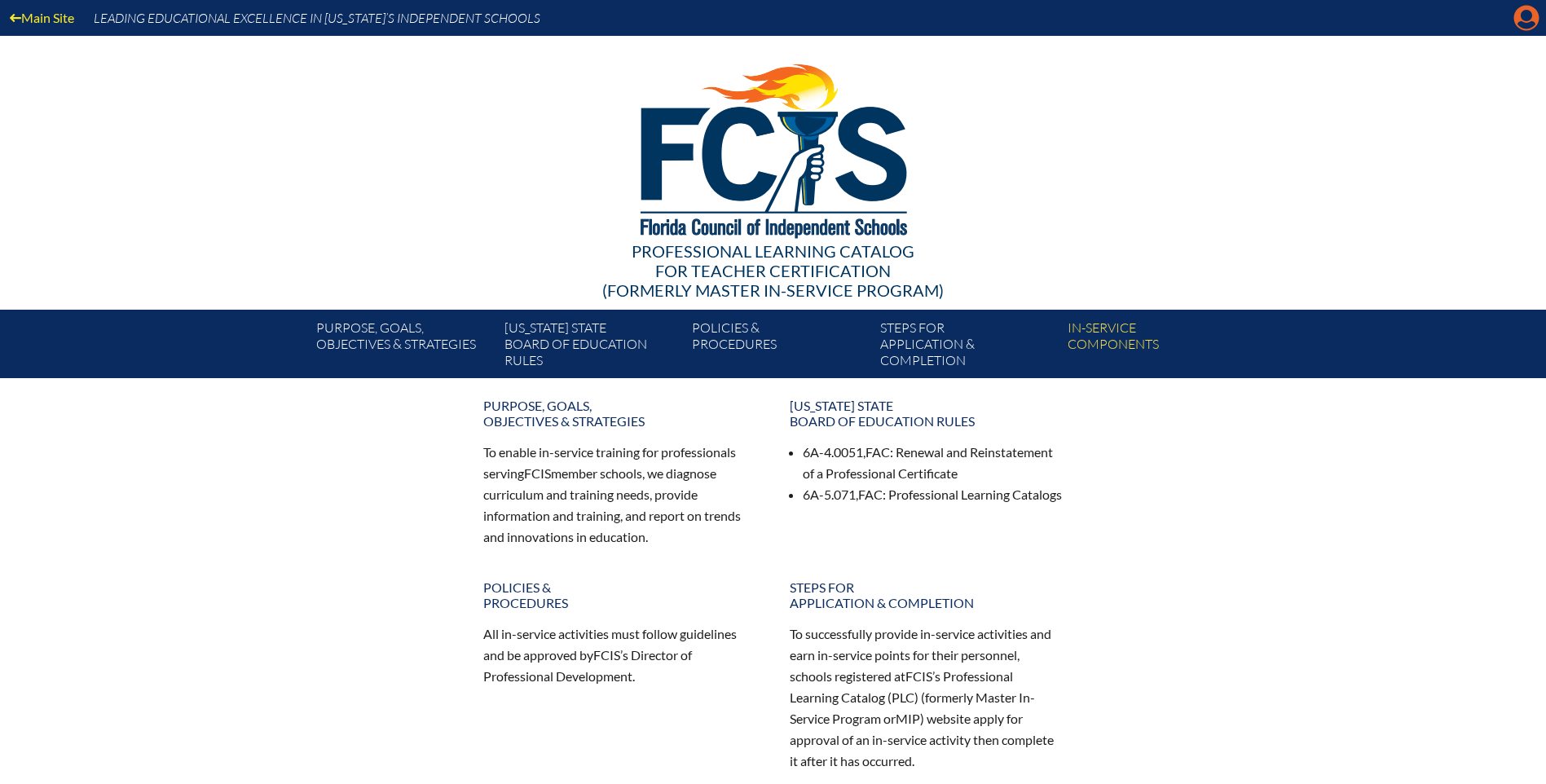
click at [1513, 21] on icon "Manage account" at bounding box center [1526, 18] width 26 height 26
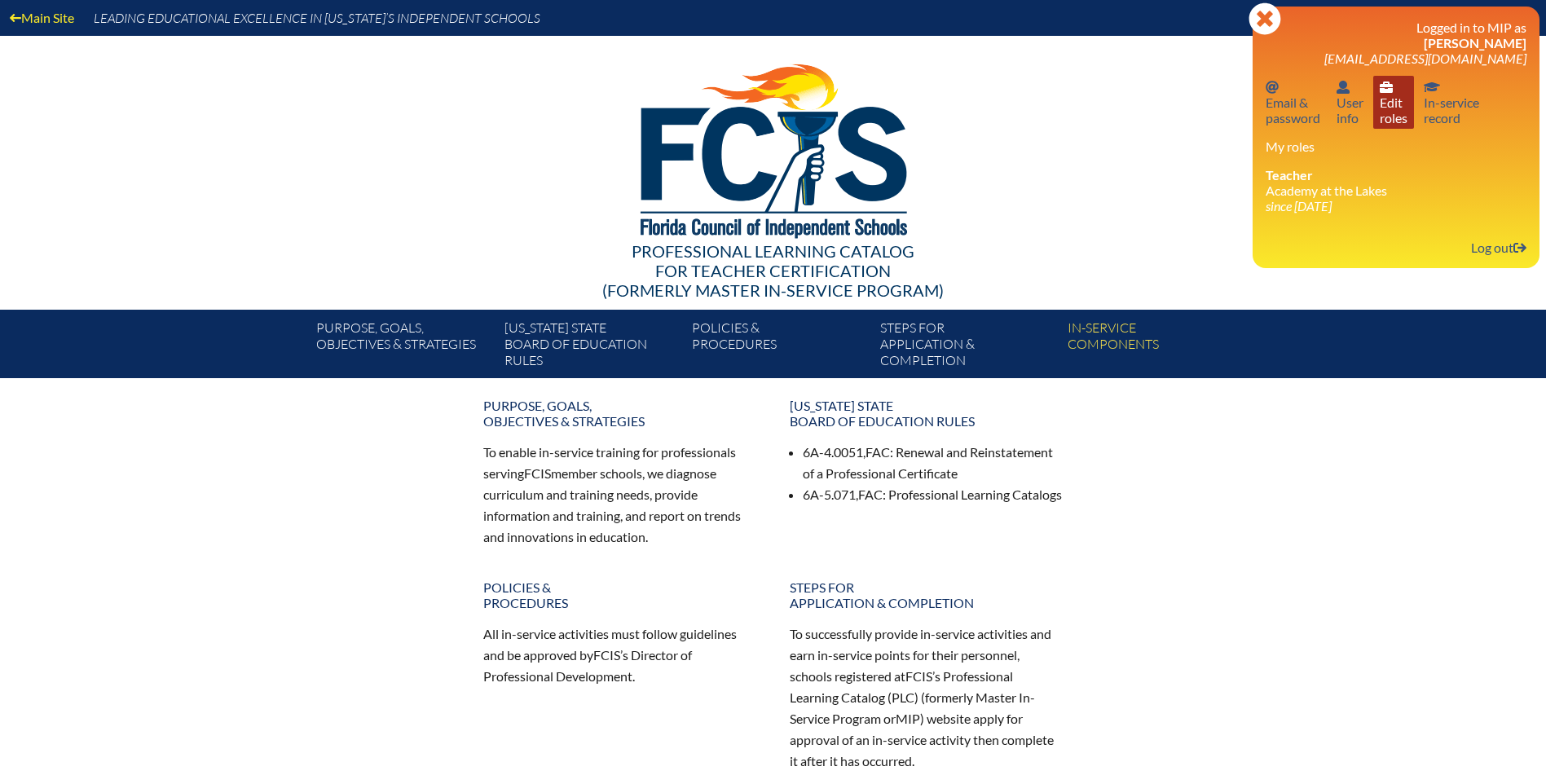
click at [1386, 111] on link "User info Edit roles" at bounding box center [1393, 102] width 41 height 53
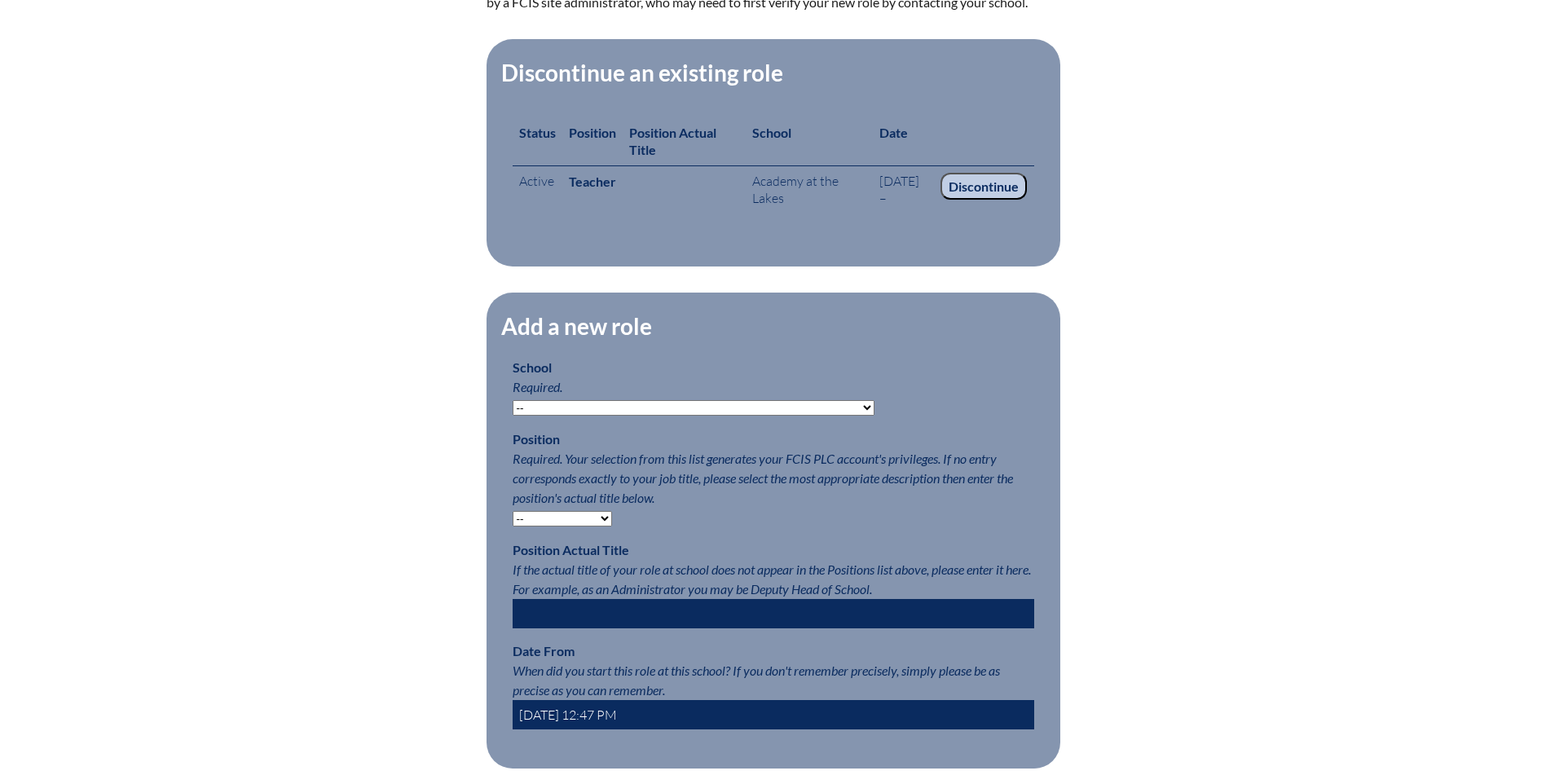
scroll to position [733, 0]
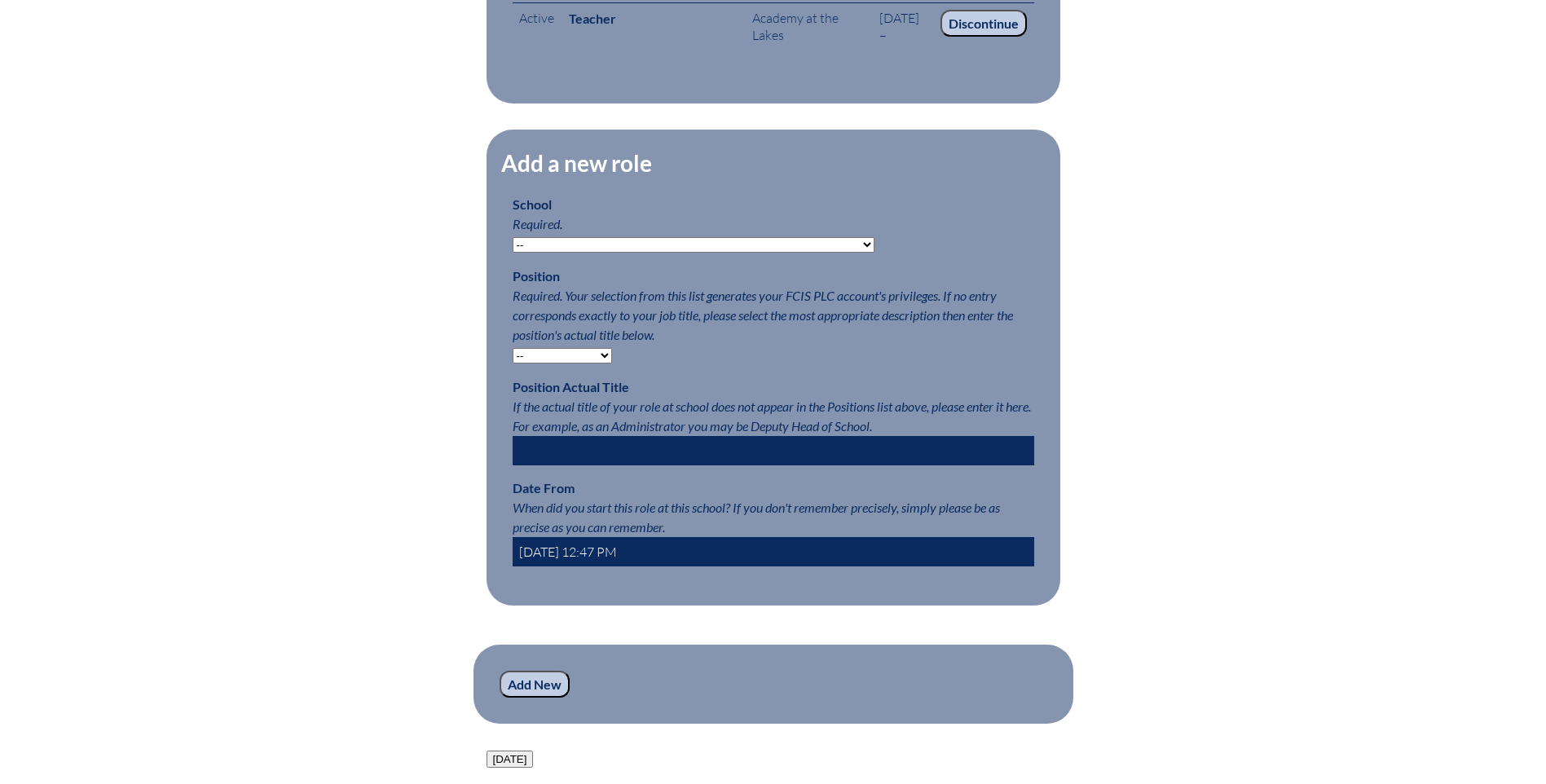
click at [566, 562] on input "[DATE] 12:47 PM" at bounding box center [773, 551] width 522 height 29
click at [589, 558] on input "[DATE] 12:47 PM" at bounding box center [773, 551] width 522 height 29
click at [565, 559] on input "[DATE] 12:47 PM" at bounding box center [773, 551] width 522 height 29
click at [604, 563] on input "2025-07-01 12:47 PM" at bounding box center [773, 551] width 522 height 29
click at [615, 558] on input "2025-07-01 8:47 PM" at bounding box center [773, 551] width 522 height 29
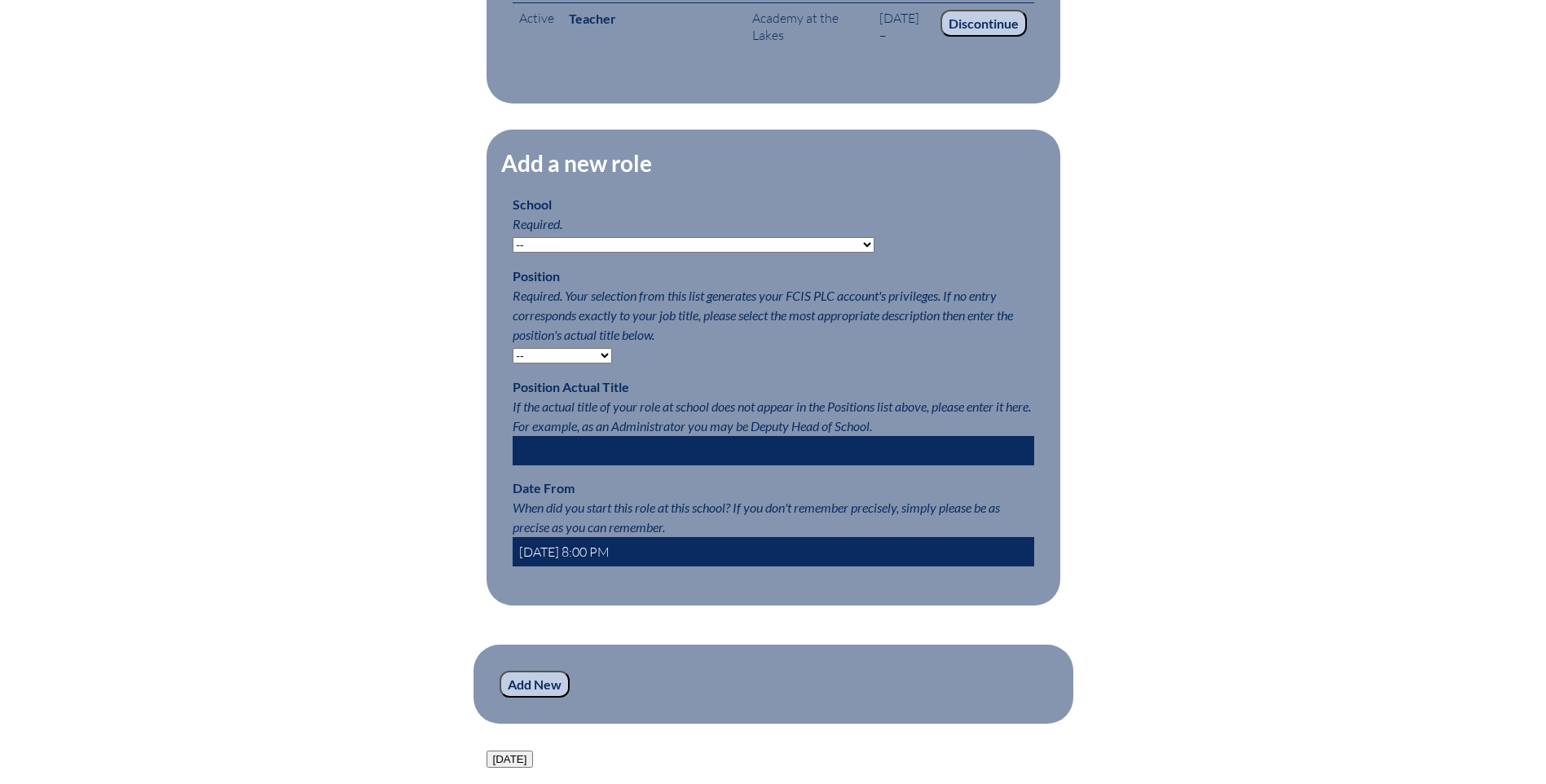
click at [626, 558] on input "2025-07-01 8:00 PM" at bounding box center [773, 551] width 522 height 29
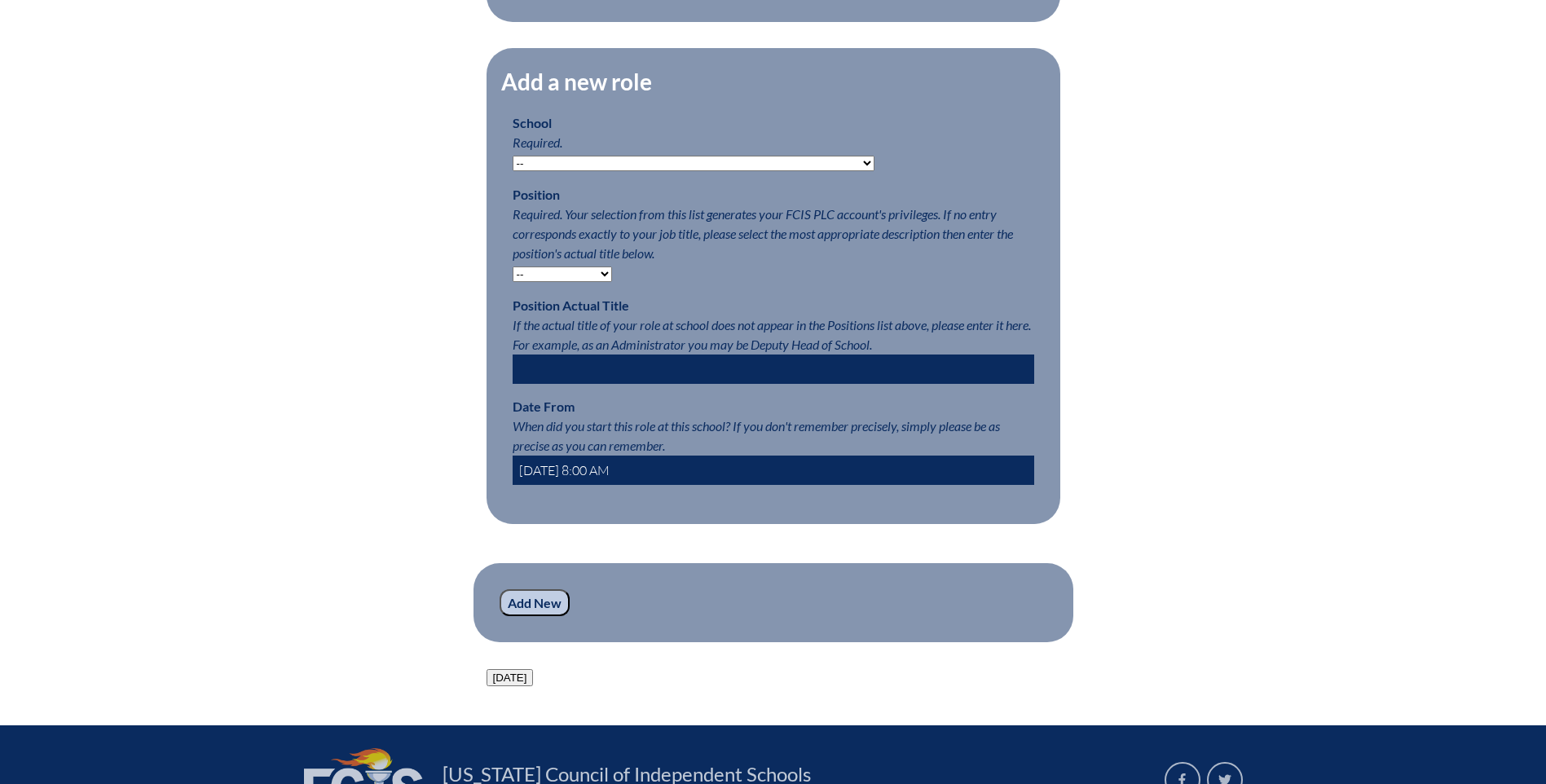
type input "2025-07-01 8:00 AM"
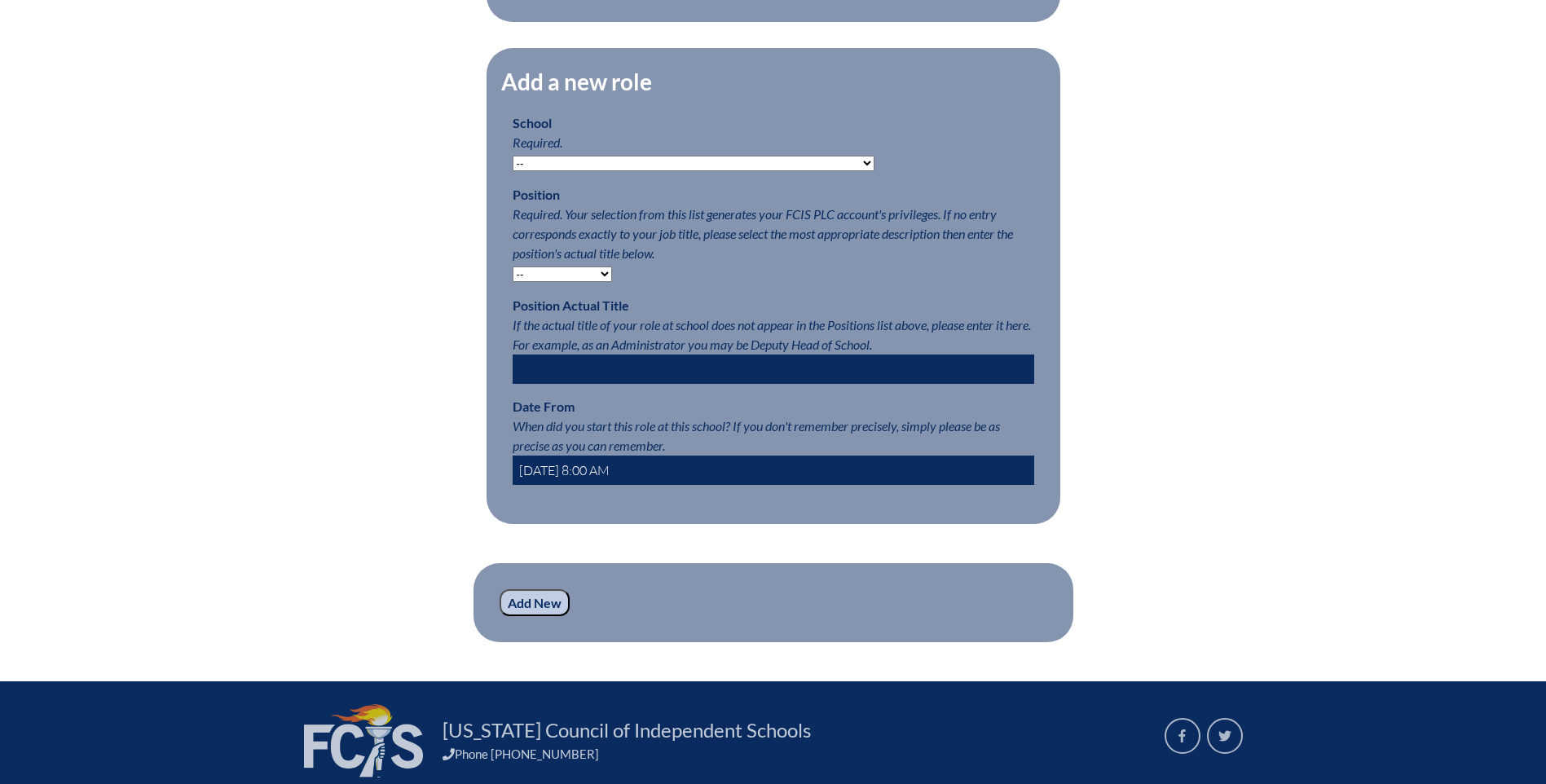
click at [536, 617] on input "Add New" at bounding box center [535, 603] width 70 height 28
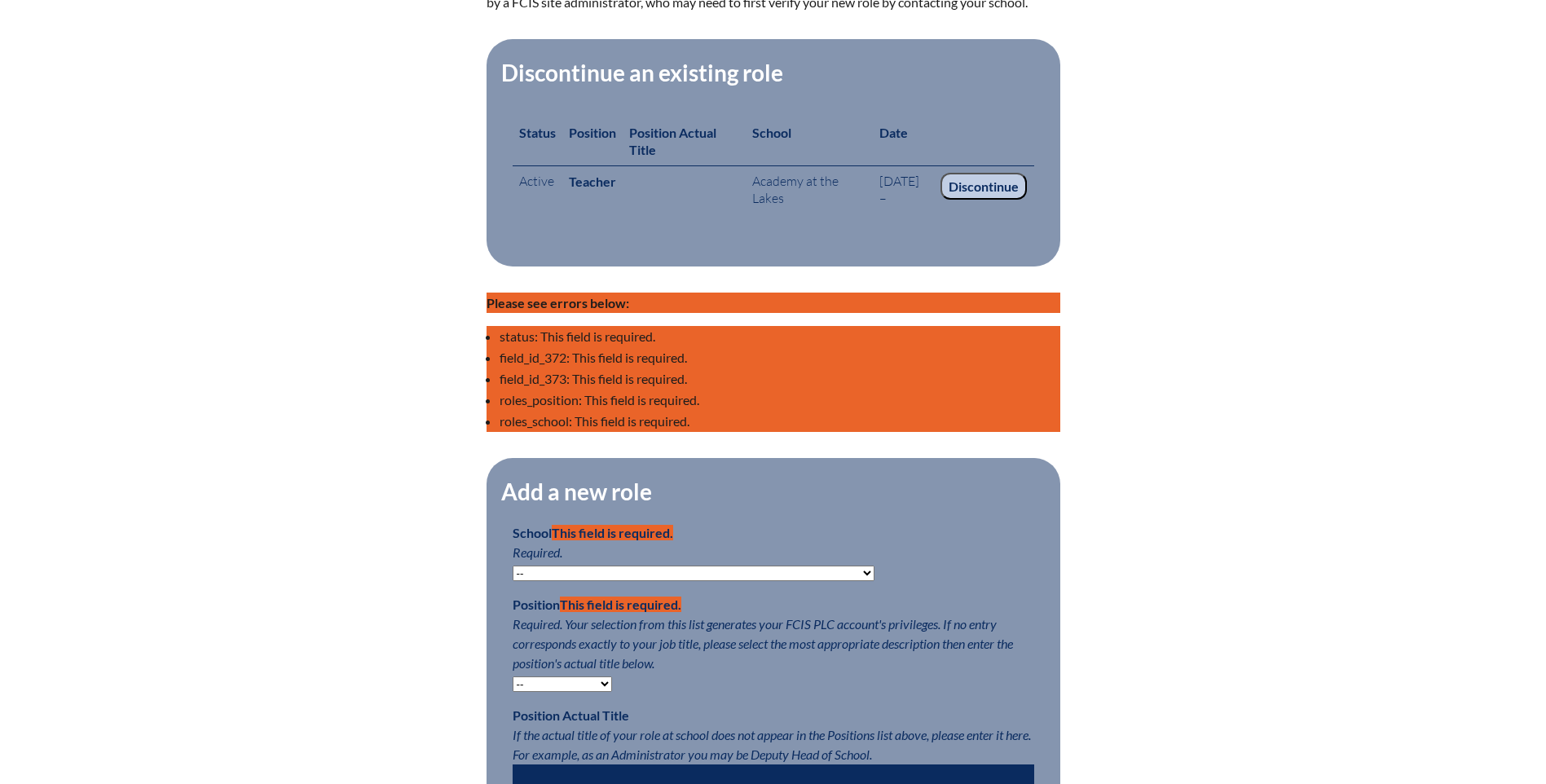
scroll to position [815, 0]
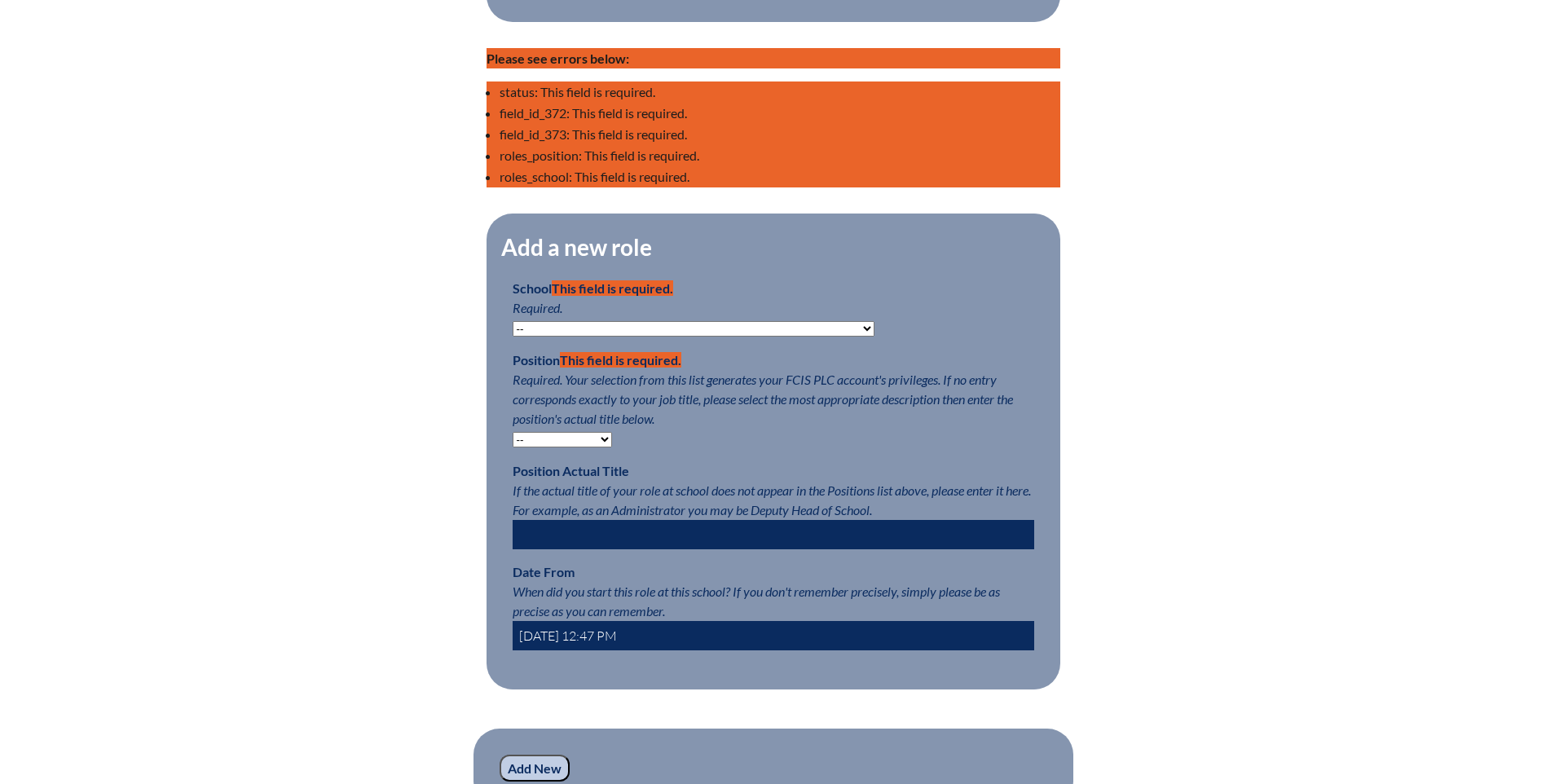
click at [539, 336] on select "-- Autism Inspired Academy Academy at Ocean Reef Academy at the Lakes Academy P…" at bounding box center [693, 329] width 362 height 16
select select "20252"
click at [513, 329] on select "-- Autism Inspired Academy Academy at Ocean Reef Academy at the Lakes Academy P…" at bounding box center [693, 329] width 362 height 16
click at [545, 448] on select "-- Teacher PLC Coordinator Head of School Administrator" at bounding box center [562, 439] width 99 height 16
select select "15563"
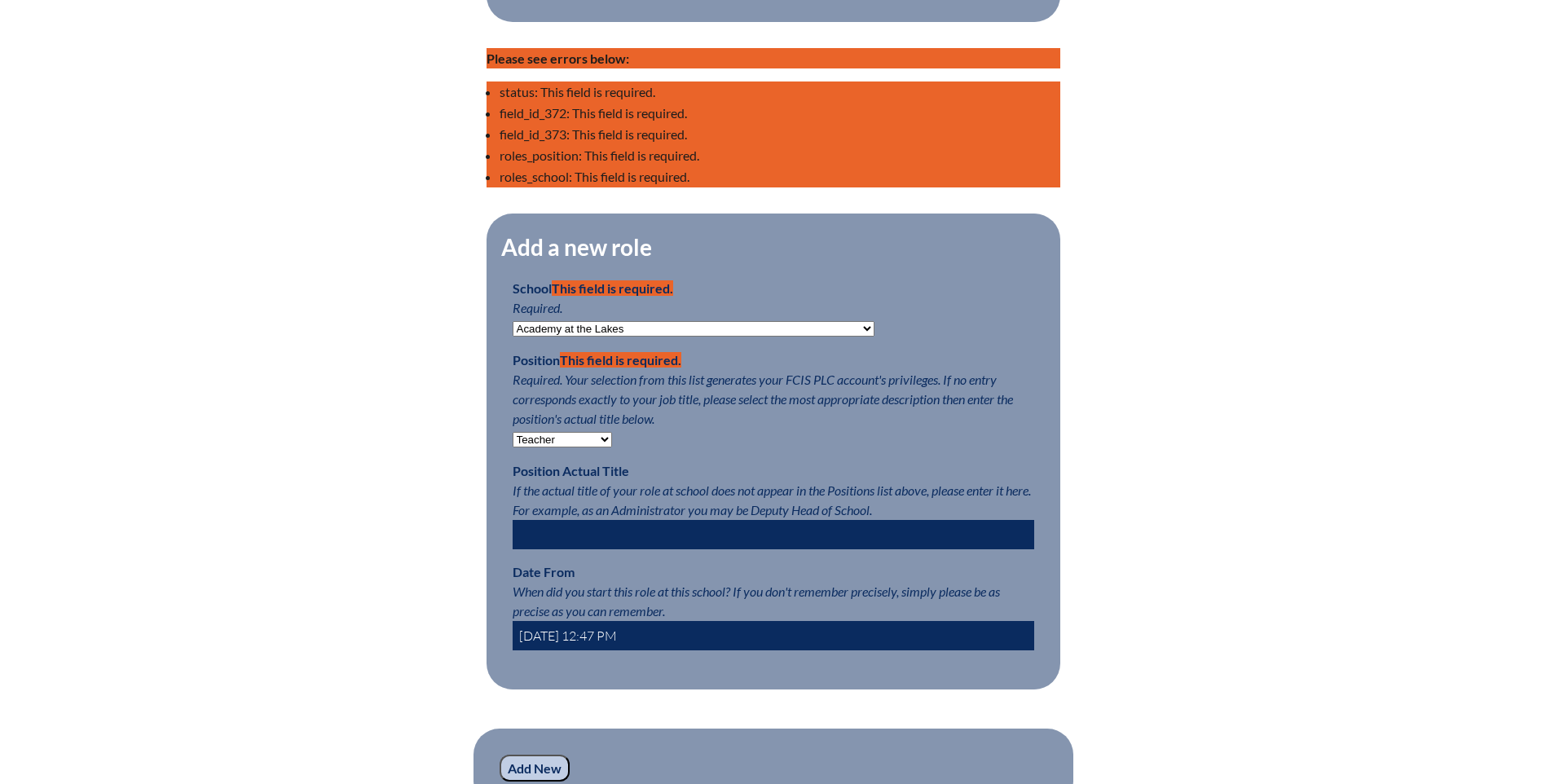
click at [513, 440] on select "-- Teacher PLC Coordinator Head of School Administrator" at bounding box center [562, 439] width 99 height 16
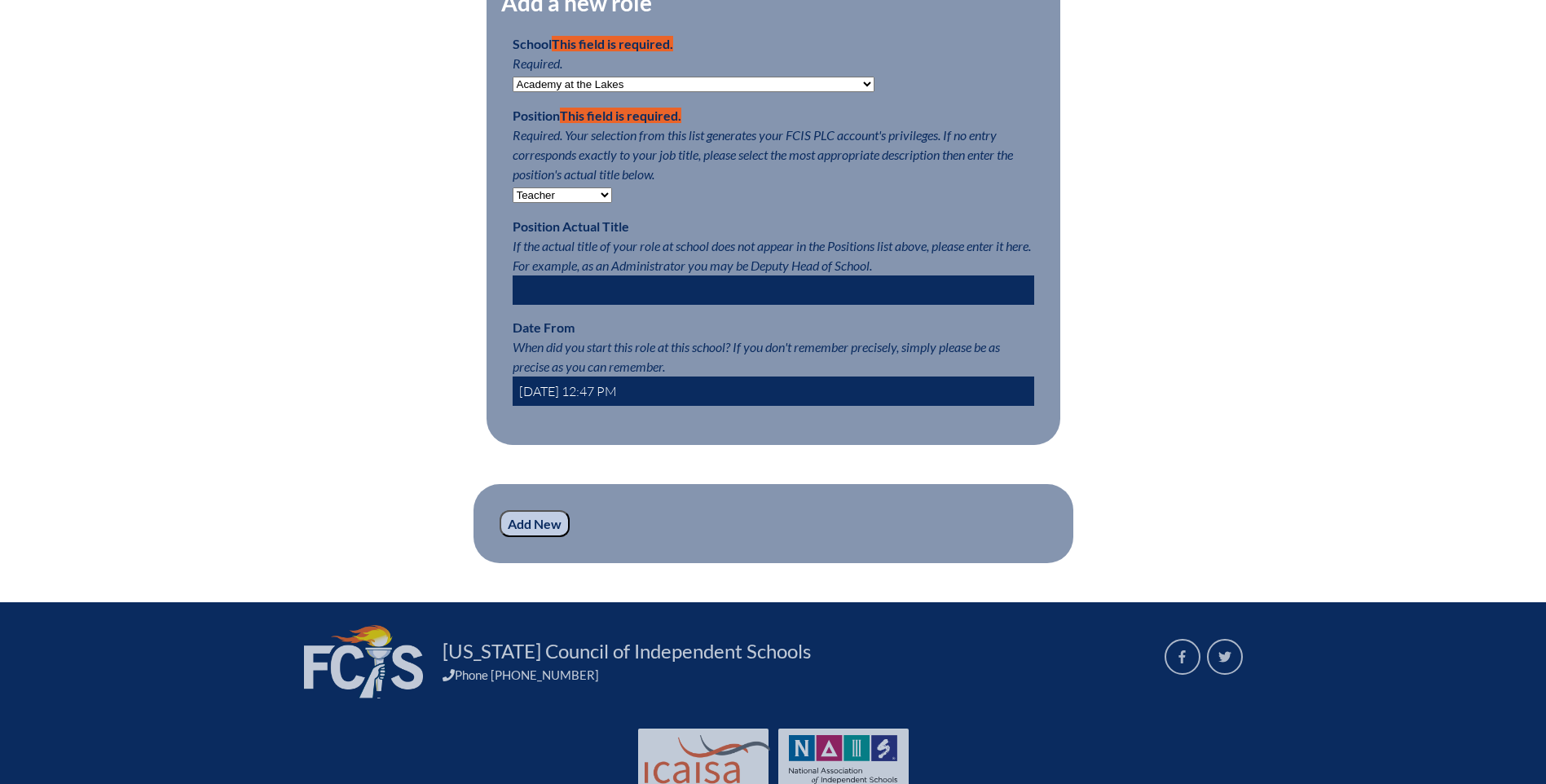
click at [565, 397] on input "2025-09-09 12:47 PM" at bounding box center [773, 391] width 522 height 29
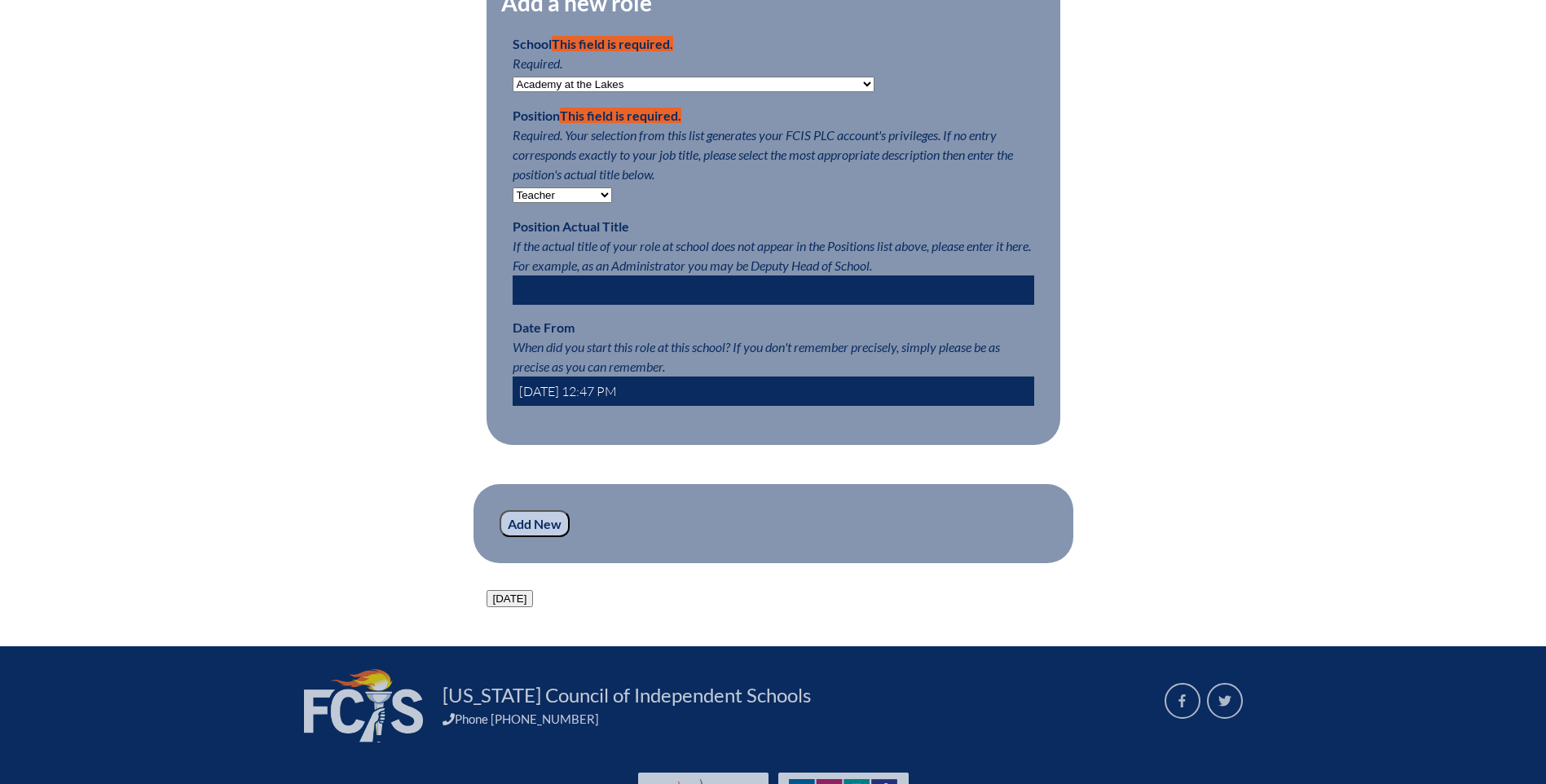
click at [585, 398] on input "2025-08-09 12:47 PM" at bounding box center [773, 391] width 522 height 29
click at [568, 397] on input "2025-08-01 12:47 PM" at bounding box center [773, 391] width 522 height 29
click at [626, 401] on input "2025-07-01 12:47 PM" at bounding box center [773, 391] width 522 height 29
type input "2025-07-01 8:00 AM"
click at [530, 538] on input "Add New" at bounding box center [535, 524] width 70 height 28
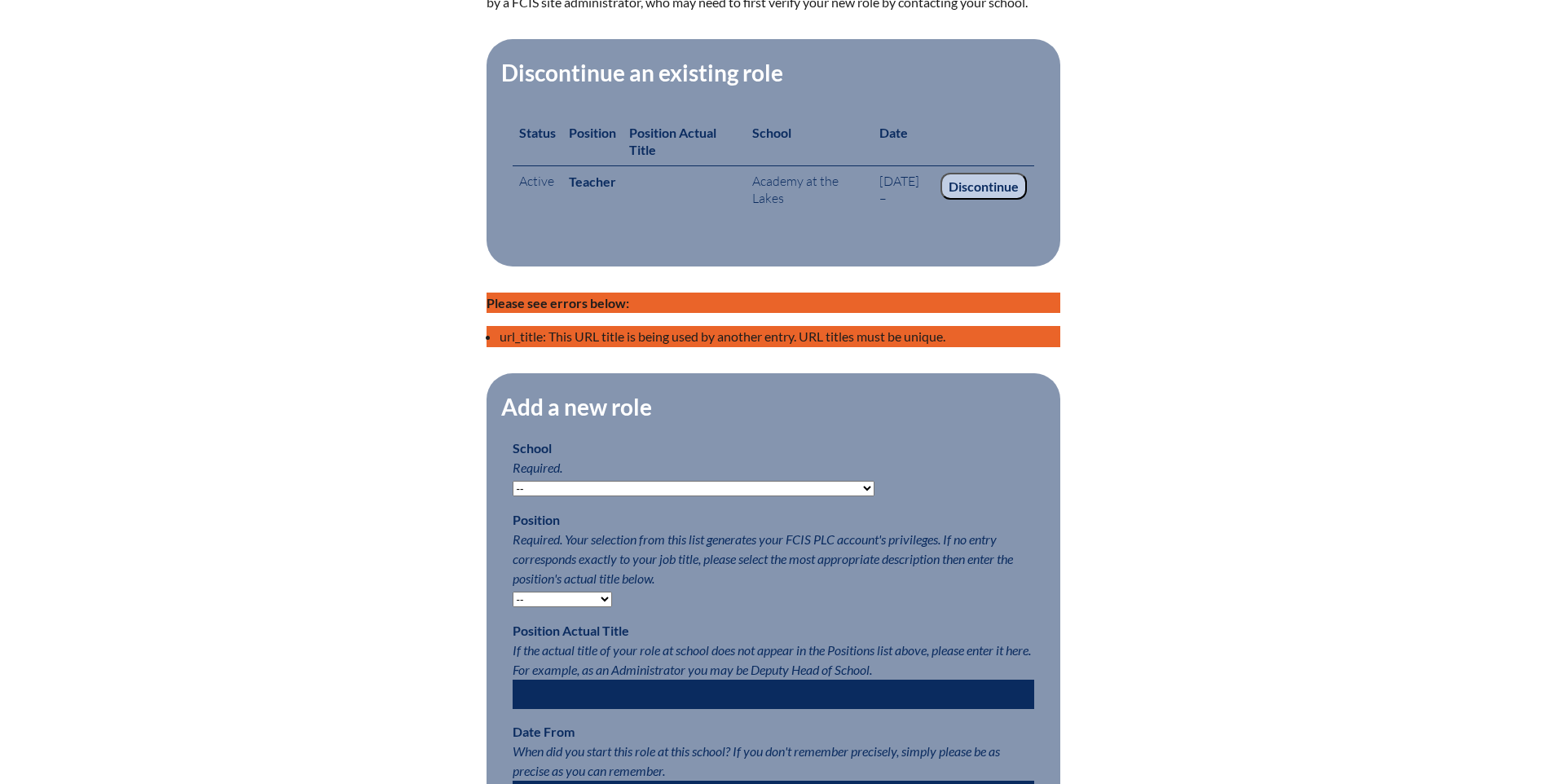
scroll to position [326, 0]
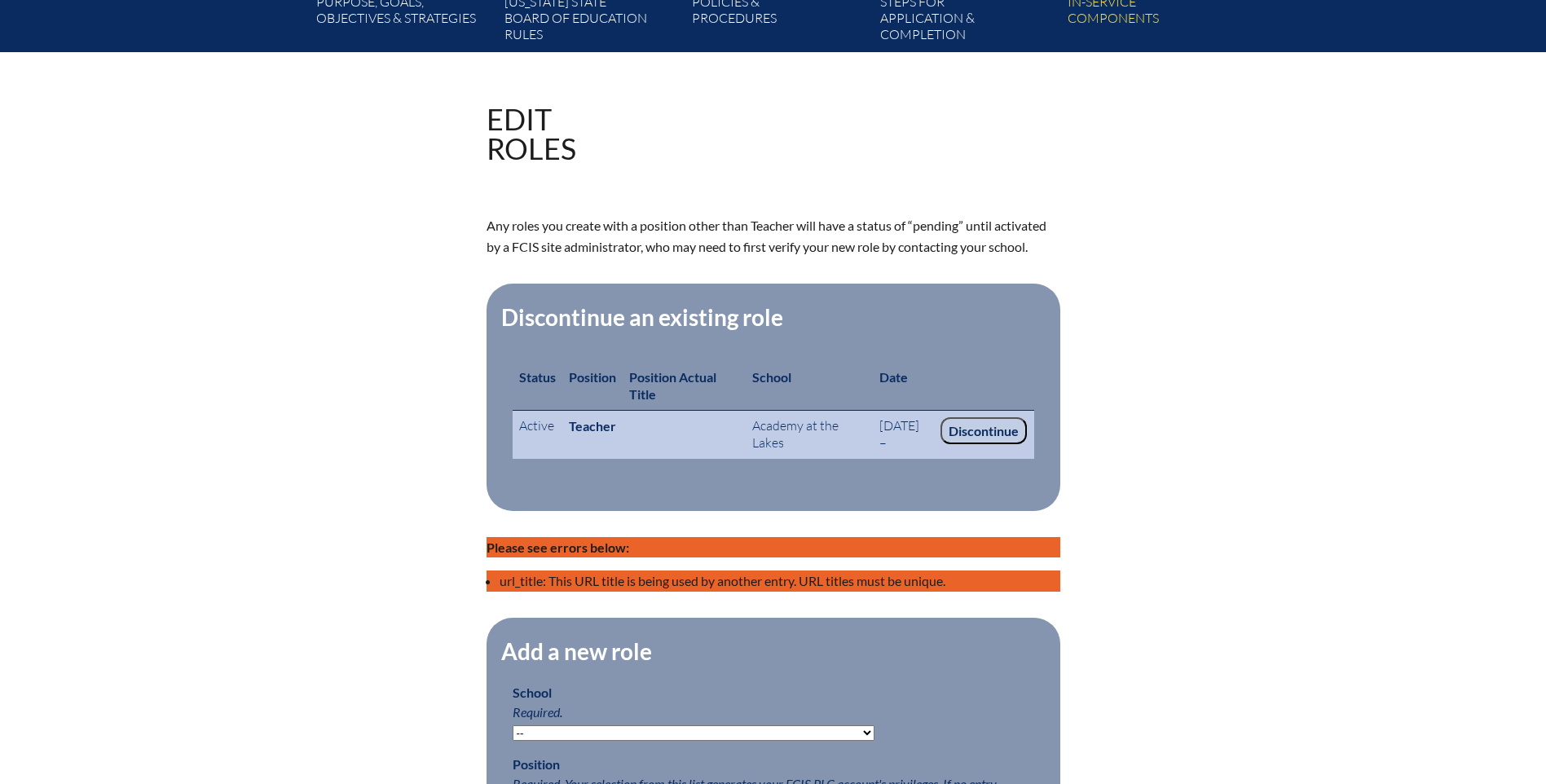
click at [969, 426] on input "Discontinue" at bounding box center [983, 431] width 86 height 28
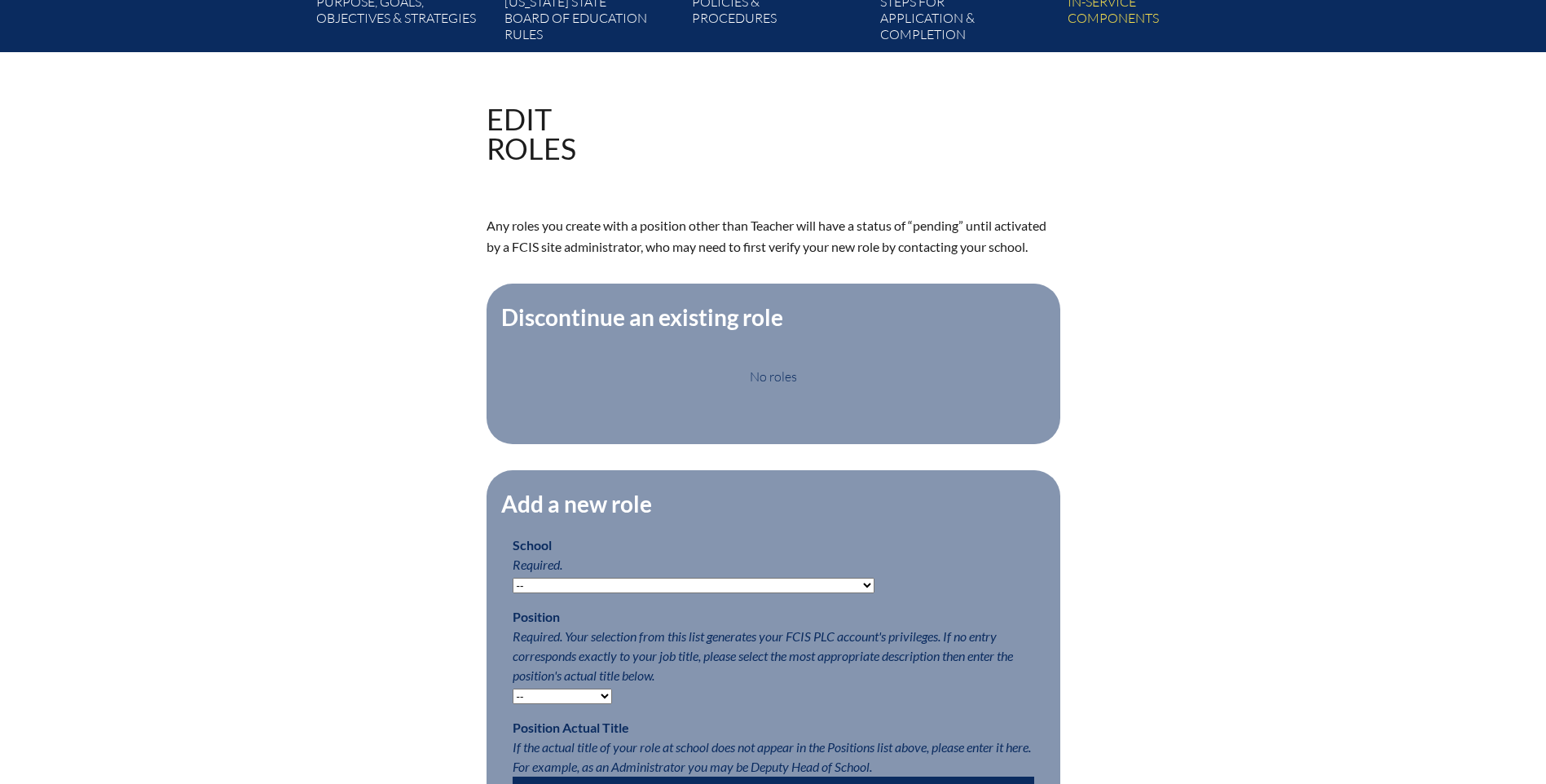
scroll to position [489, 0]
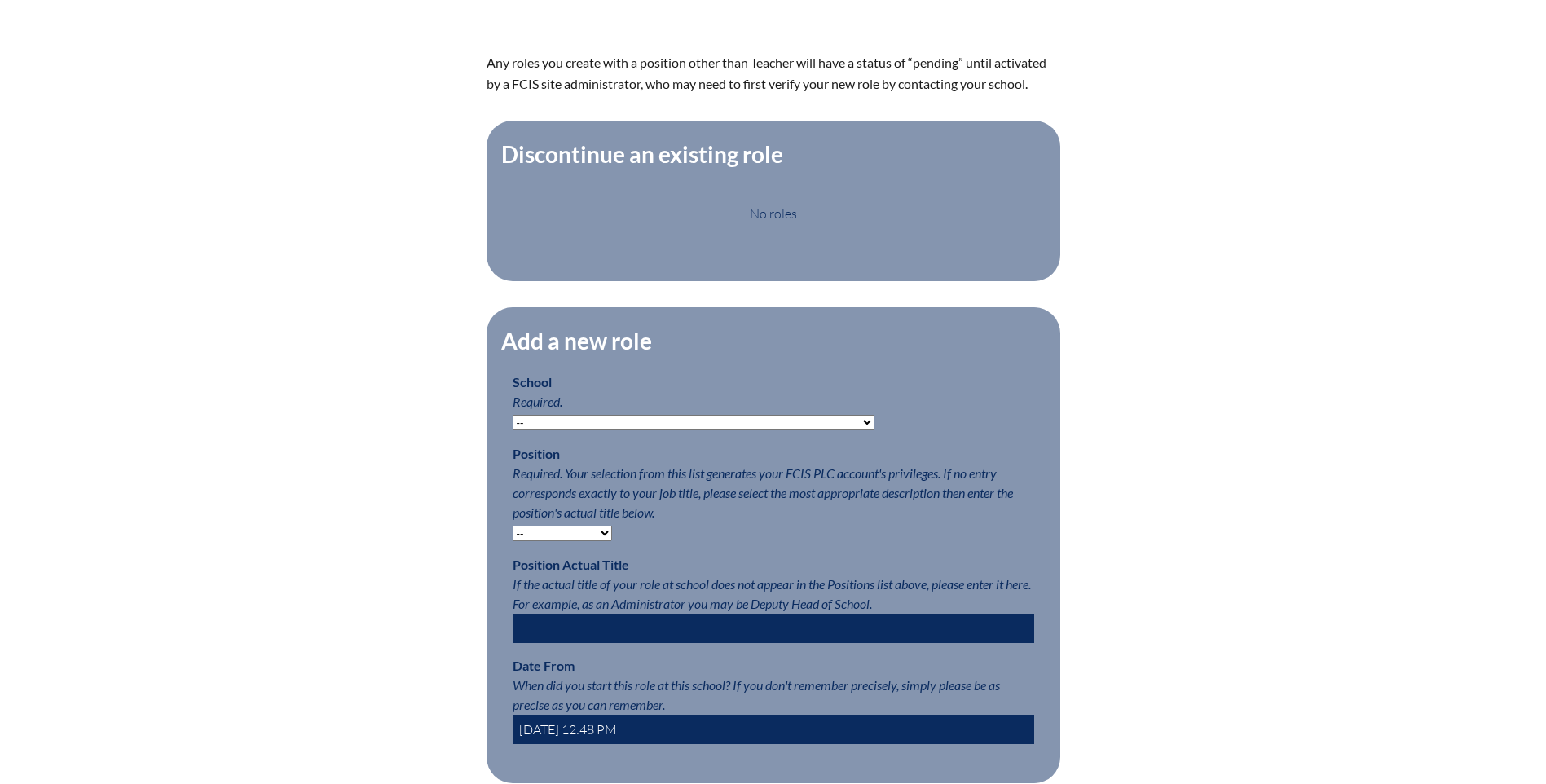
click at [605, 425] on select "-- Autism Inspired Academy Academy at Ocean Reef Academy at the Lakes Academy P…" at bounding box center [693, 422] width 362 height 16
select select "20252"
click at [513, 423] on select "-- Autism Inspired Academy Academy at Ocean Reef Academy at the Lakes Academy P…" at bounding box center [693, 422] width 362 height 16
click at [534, 541] on select "-- Teacher PLC Coordinator Head of School Administrator" at bounding box center [562, 533] width 99 height 16
select select "15563"
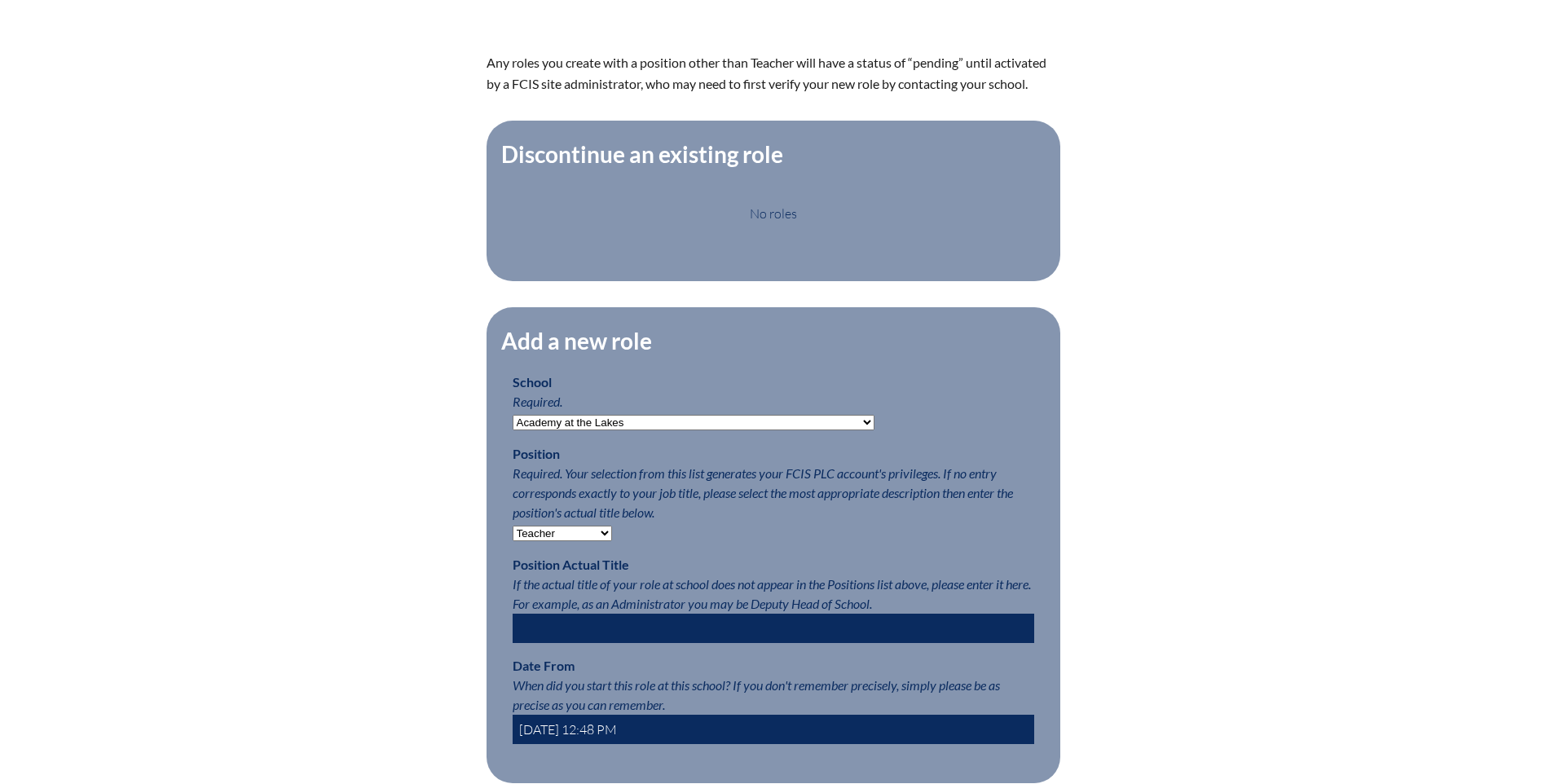
click at [513, 534] on select "-- Teacher PLC Coordinator Head of School Administrator" at bounding box center [562, 533] width 99 height 16
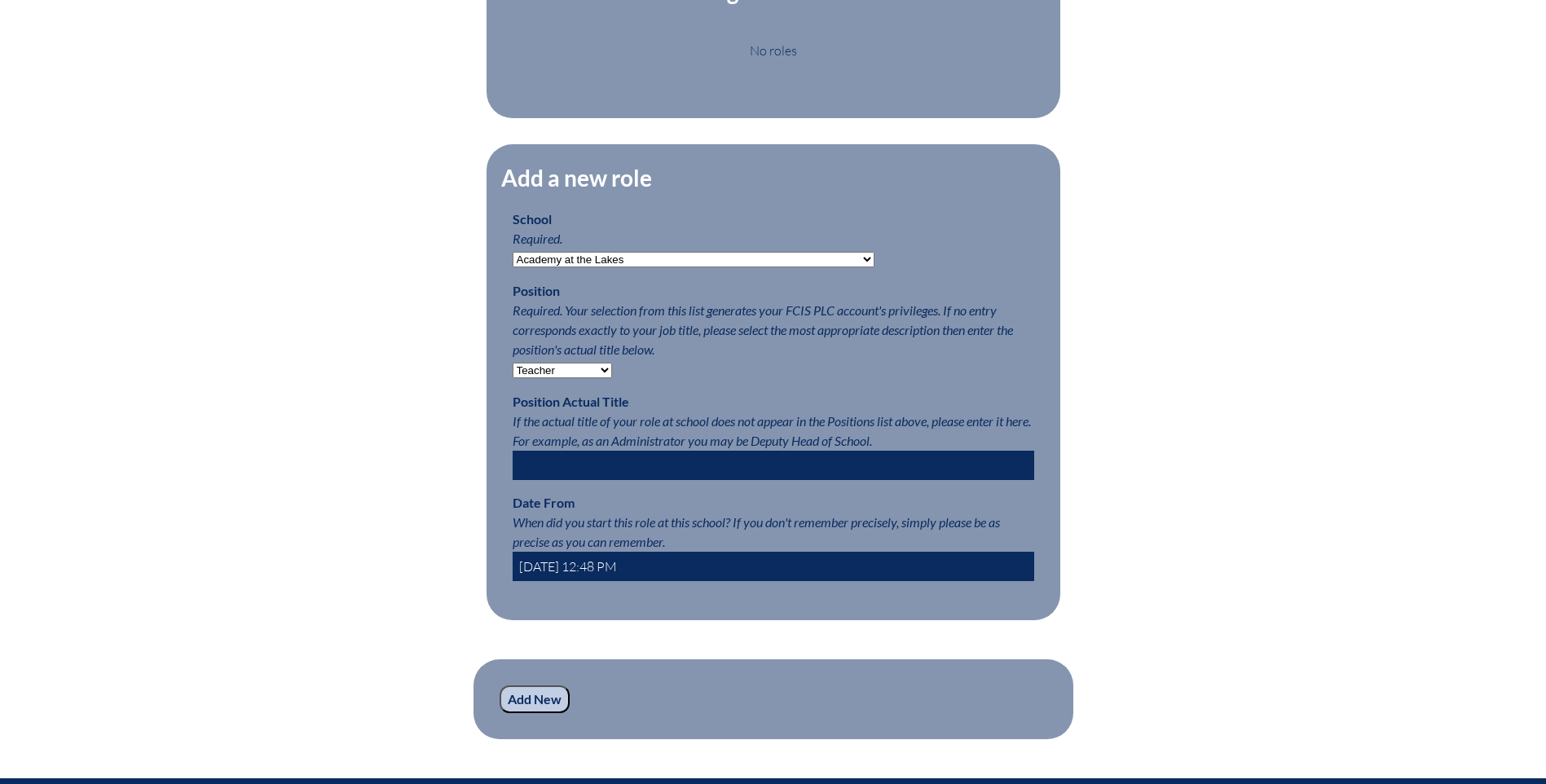
scroll to position [733, 0]
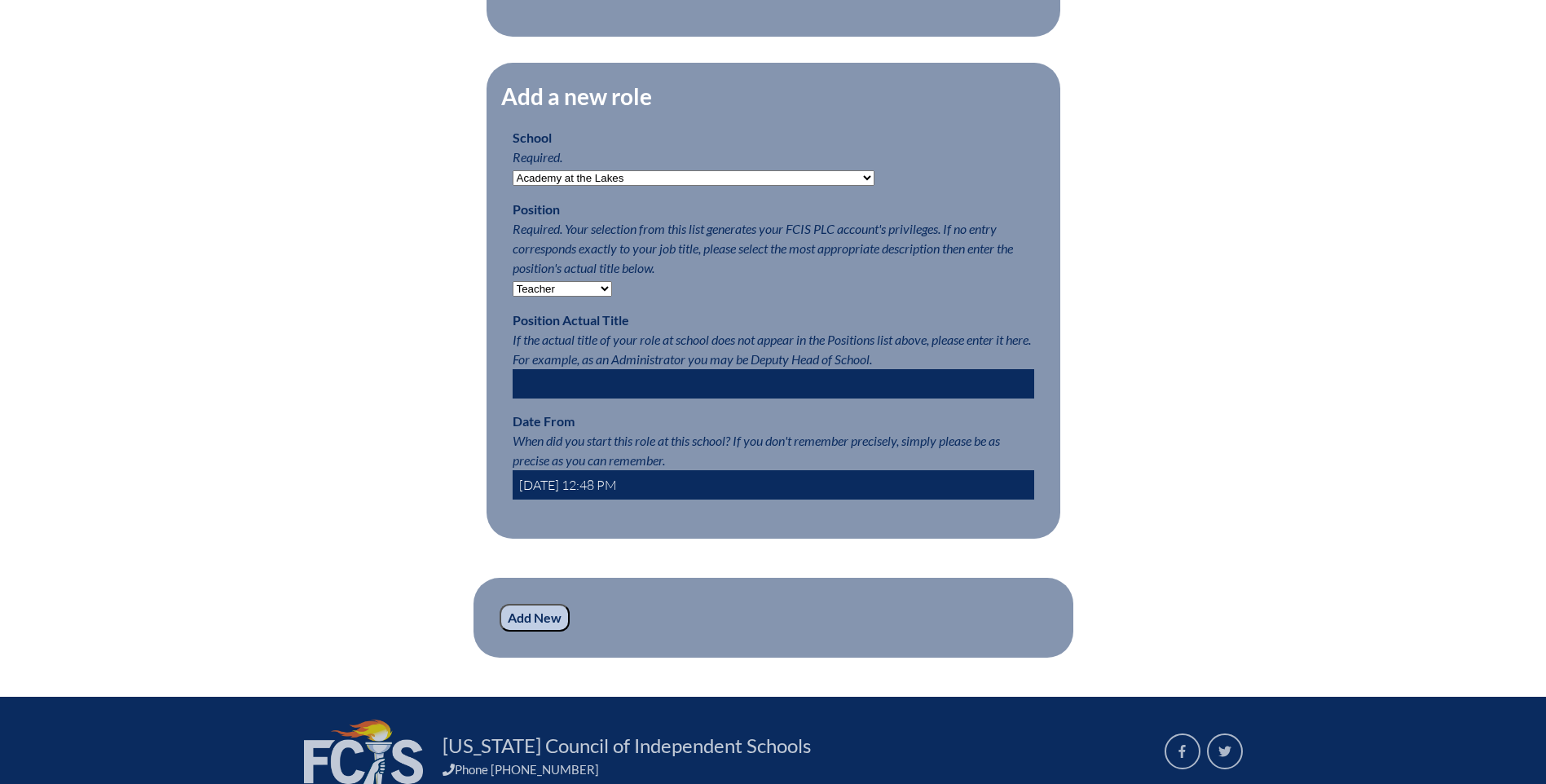
click at [571, 488] on input "2025-09-09 12:48 PM" at bounding box center [773, 484] width 522 height 29
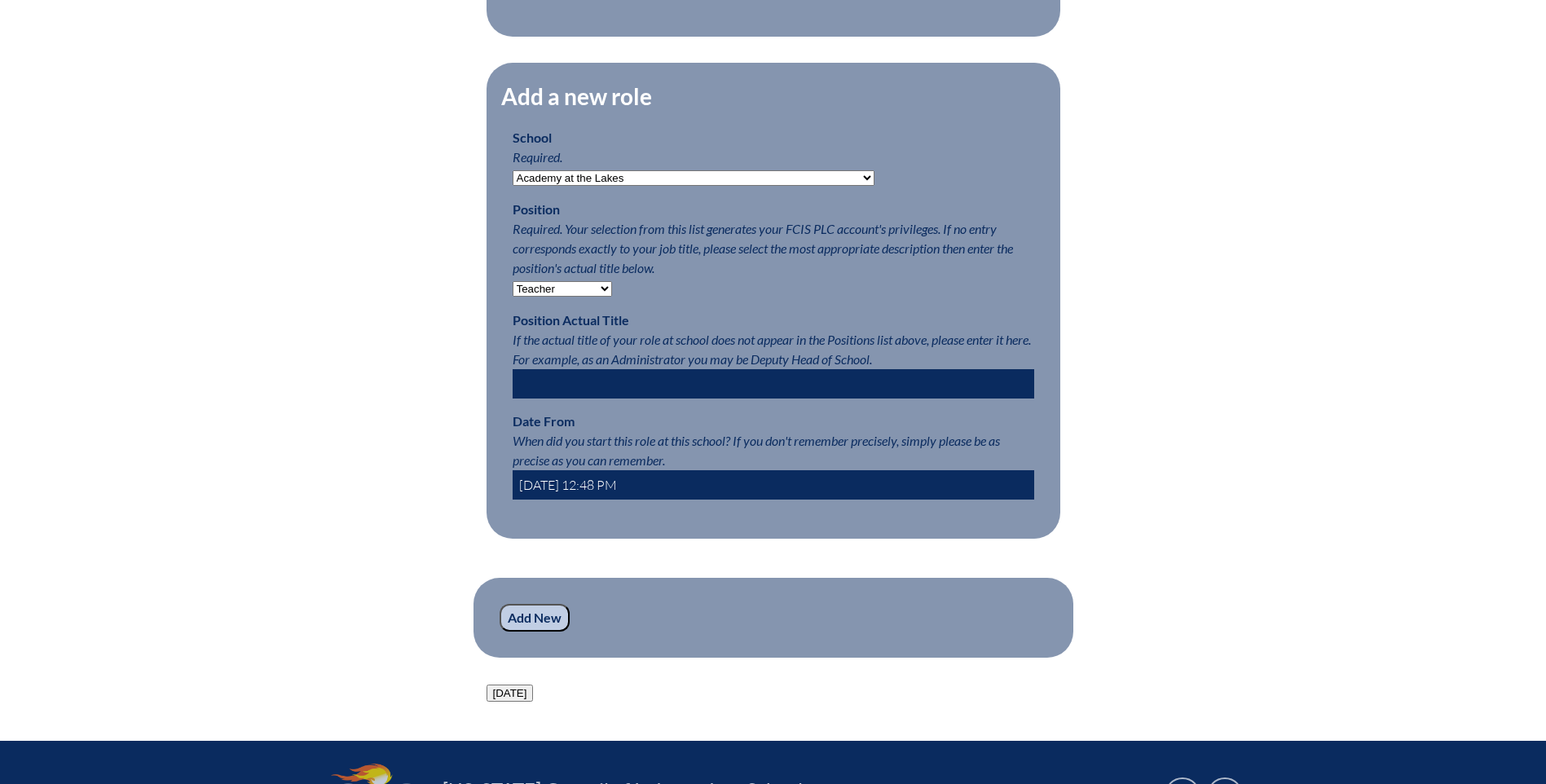
click at [566, 493] on input "2025-09-09 12:48 PM" at bounding box center [773, 484] width 522 height 29
click at [586, 490] on input "2025-07-09 12:48 PM" at bounding box center [773, 484] width 522 height 29
drag, startPoint x: 606, startPoint y: 493, endPoint x: 586, endPoint y: 516, distance: 30.5
click at [604, 493] on input "2025-07-01 12:48 PM" at bounding box center [773, 484] width 522 height 29
drag, startPoint x: 621, startPoint y: 491, endPoint x: 611, endPoint y: 507, distance: 18.9
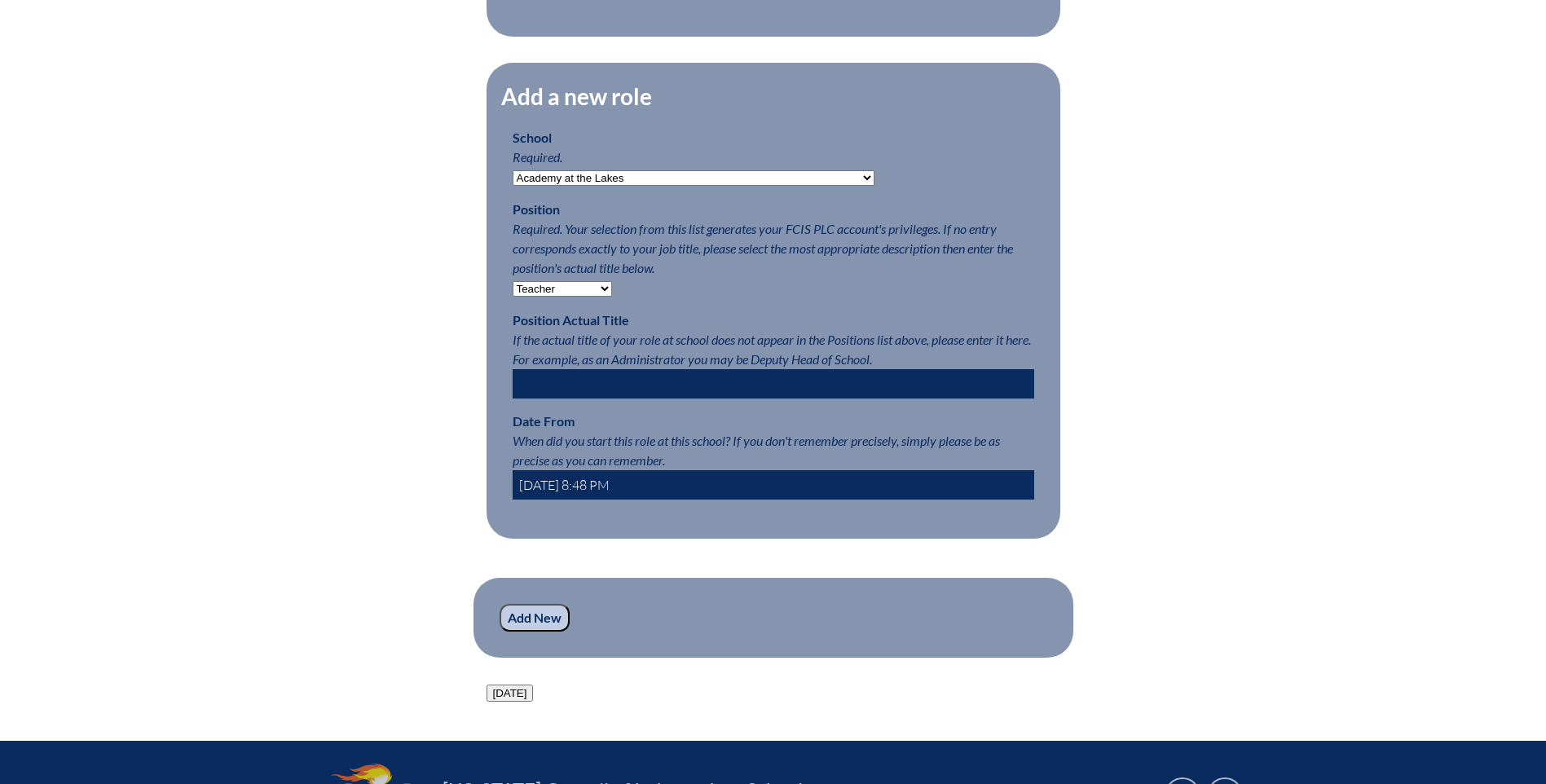
click at [619, 491] on input "2025-07-01 8:48 PM" at bounding box center [773, 484] width 522 height 29
click at [628, 495] on input "2025-07-01 8:00 PM" at bounding box center [773, 484] width 522 height 29
type input "2025-07-01 8:00 AM"
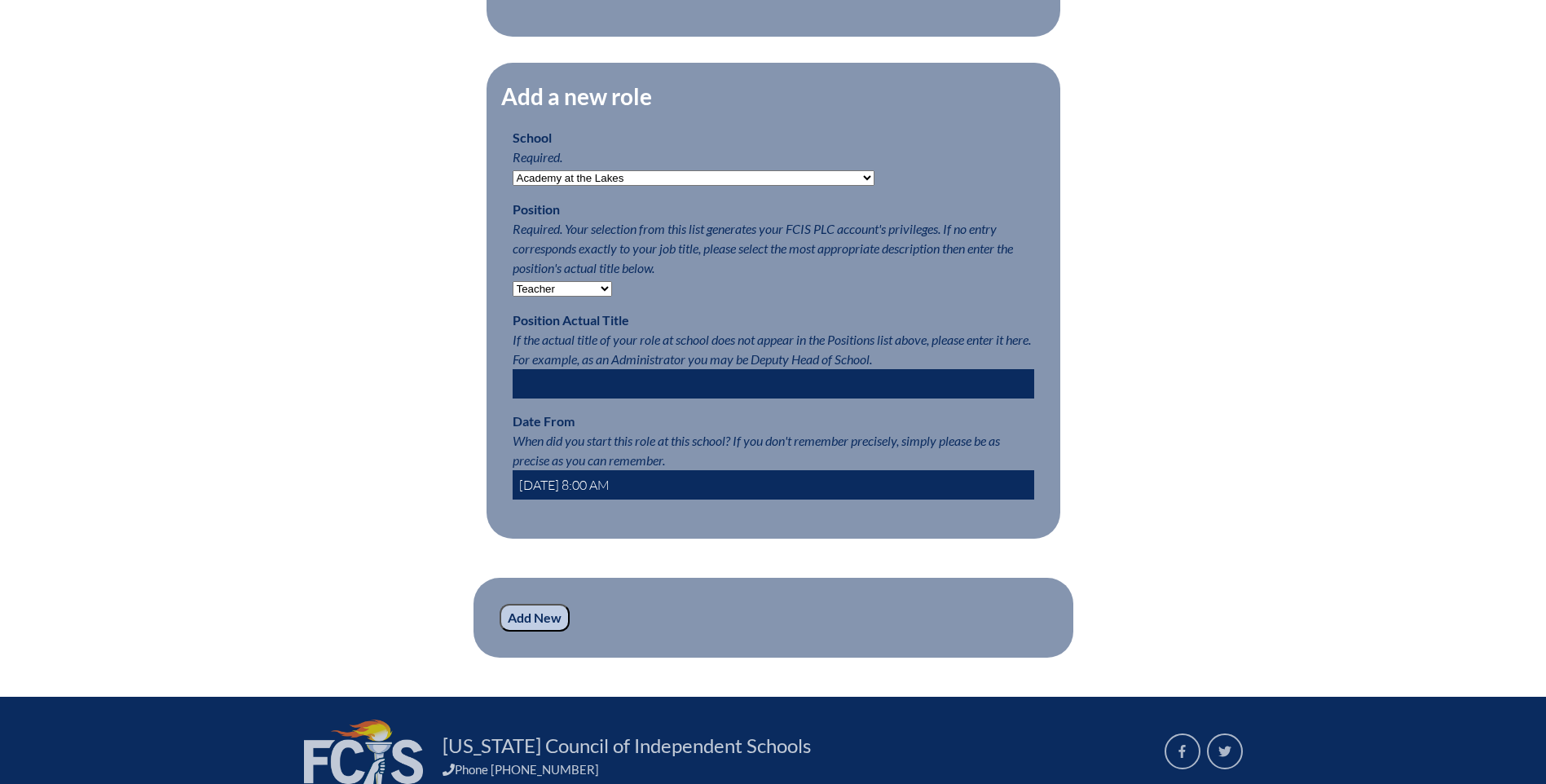
click at [527, 631] on input "Add New" at bounding box center [535, 617] width 70 height 28
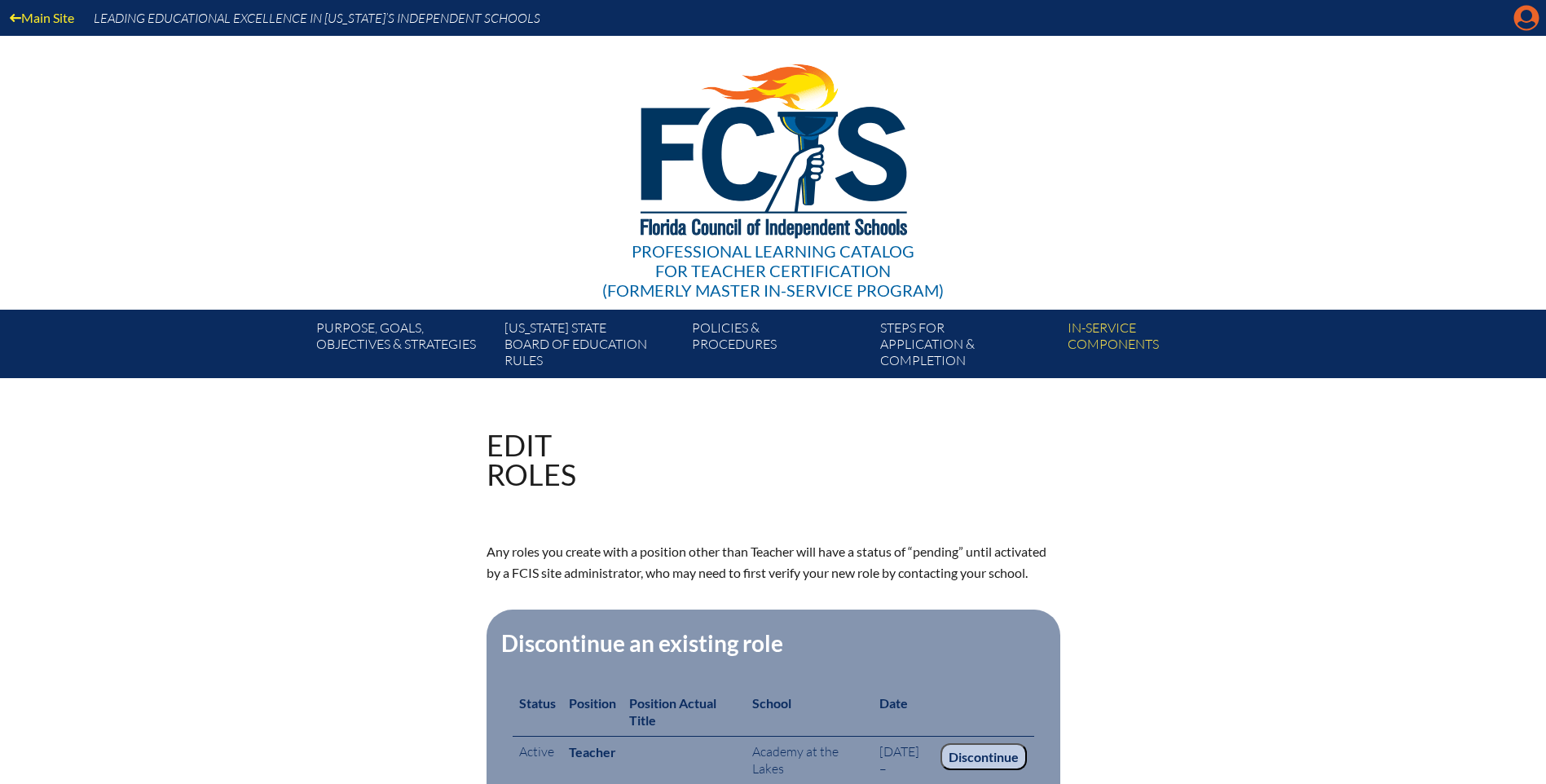
click at [1526, 18] on icon "Manage account" at bounding box center [1526, 18] width 26 height 26
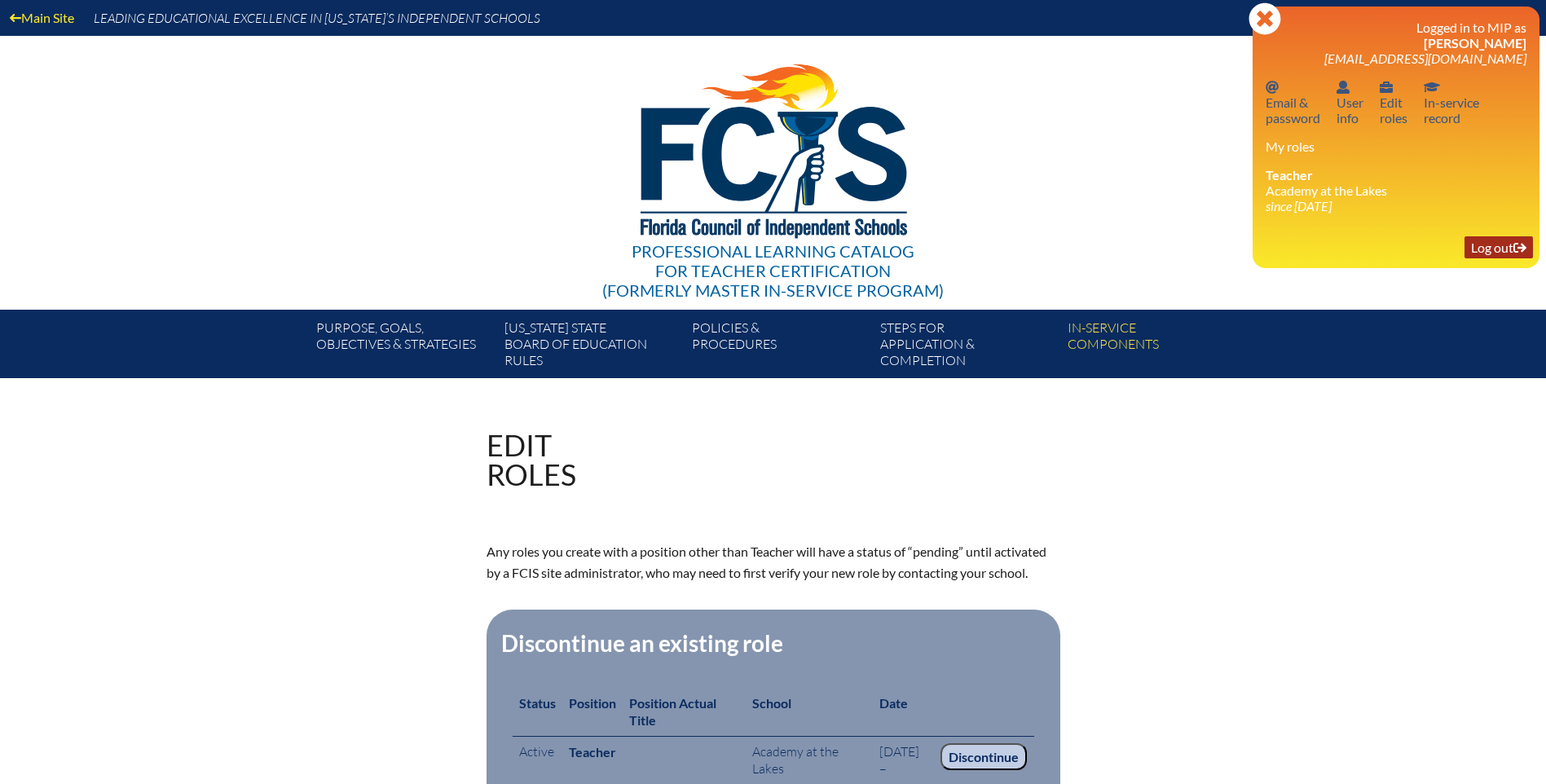
click at [1480, 248] on link "Log out Log out" at bounding box center [1499, 247] width 68 height 22
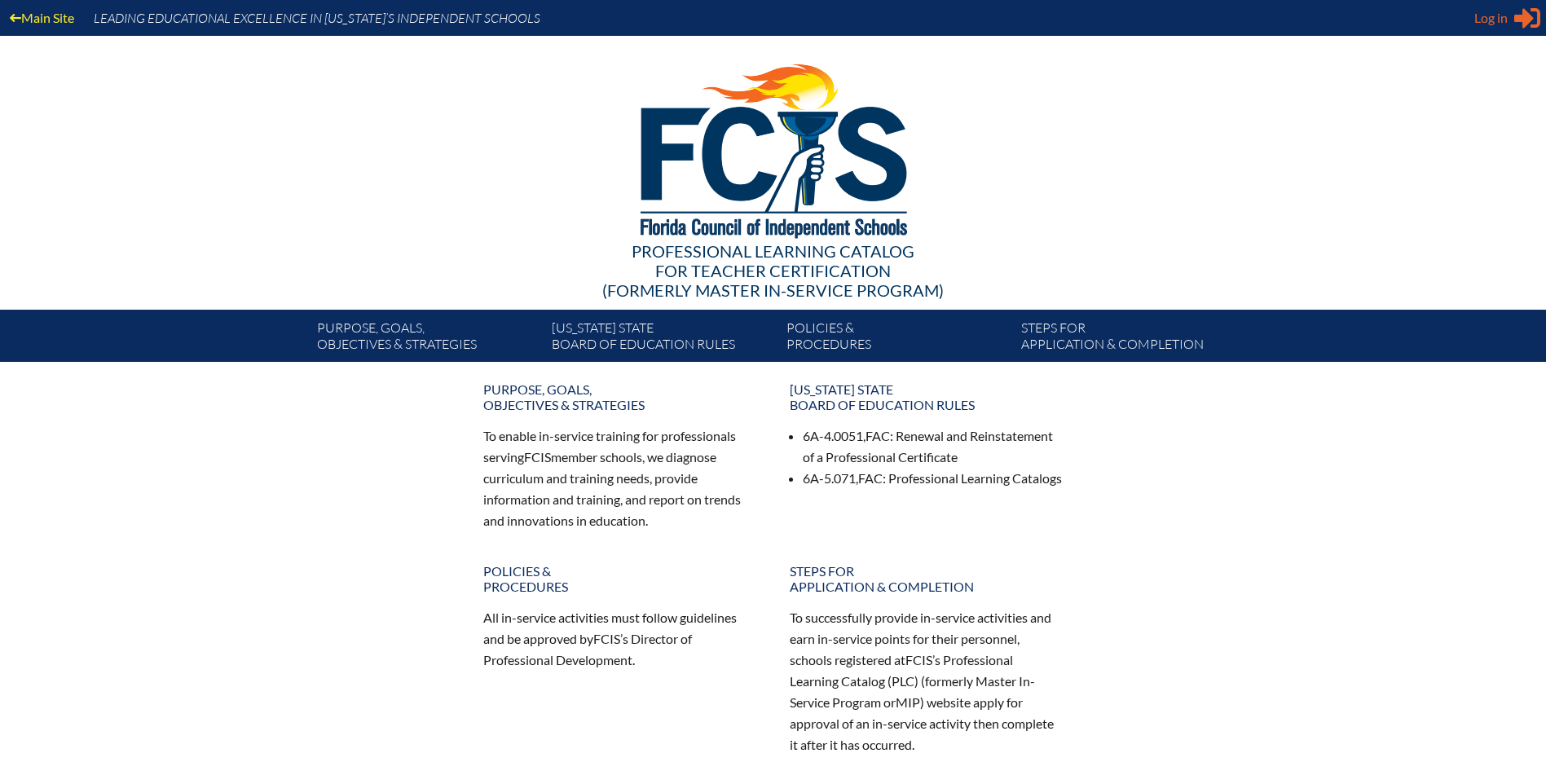
click at [1477, 18] on span "Log in" at bounding box center [1491, 18] width 33 height 19
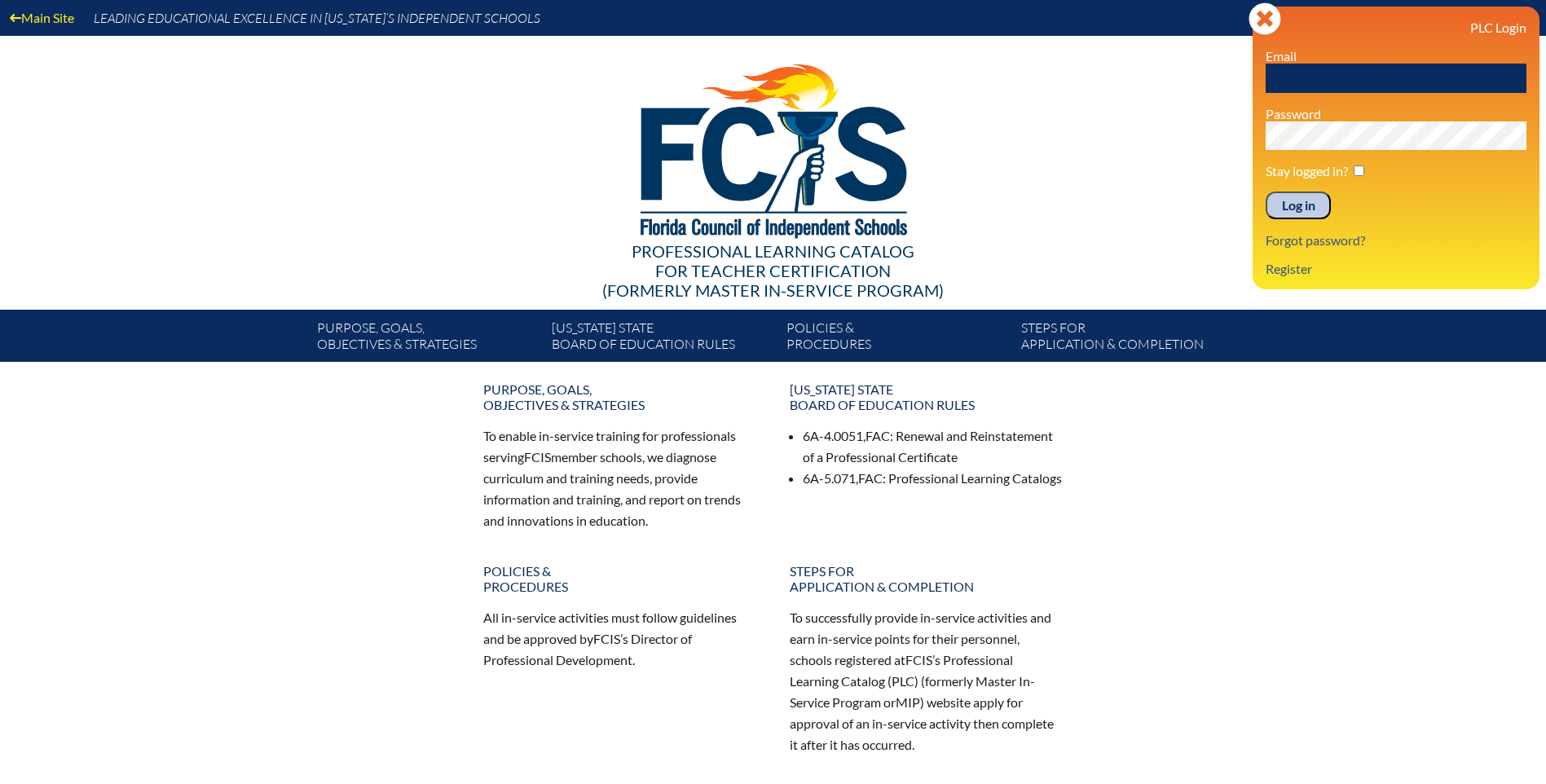
click at [1335, 78] on input "text" at bounding box center [1396, 78] width 261 height 29
type input "[EMAIL_ADDRESS][DOMAIN_NAME]"
click at [1281, 205] on input "Log in" at bounding box center [1299, 205] width 65 height 28
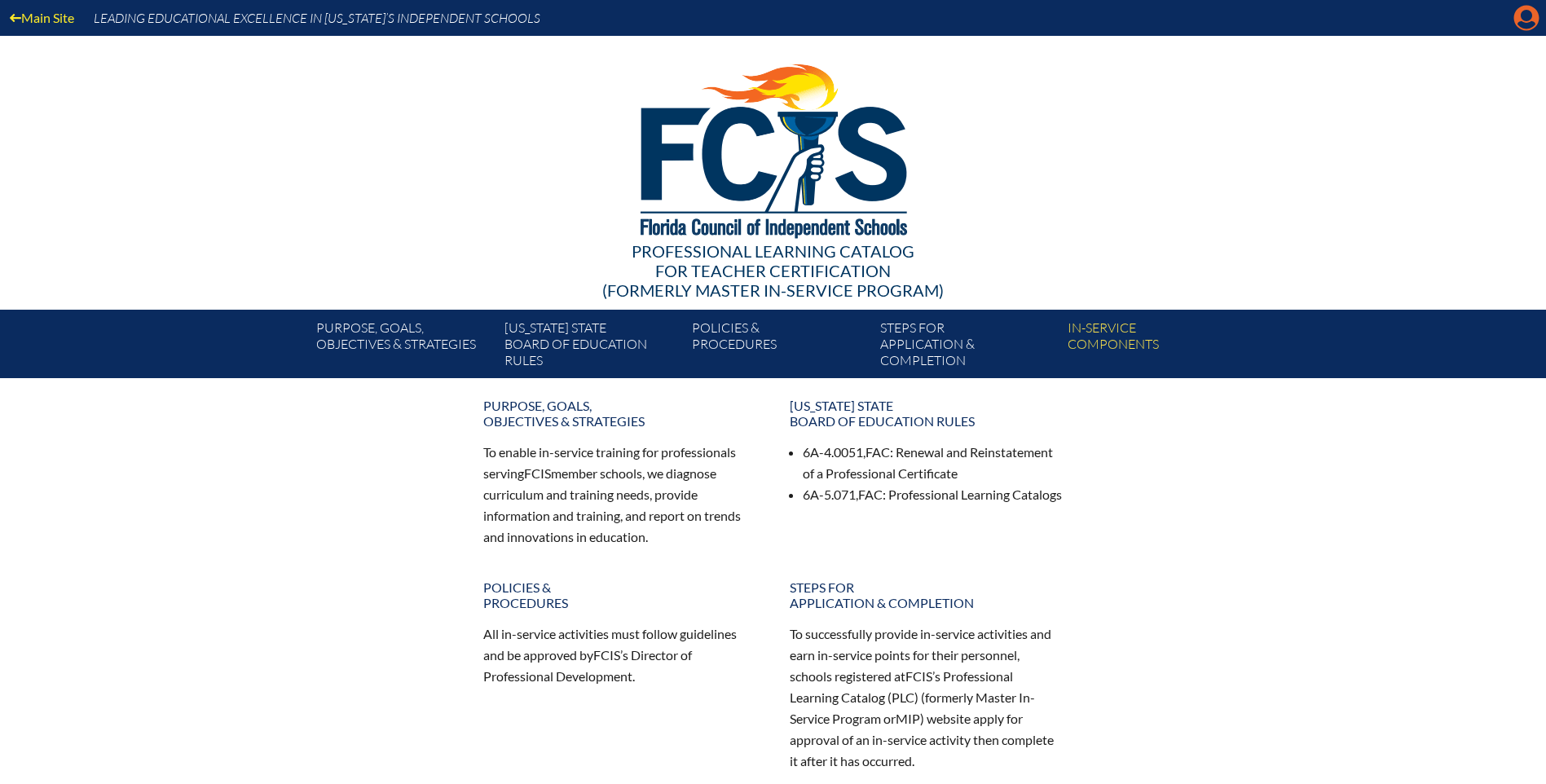
click at [1513, 21] on icon "Manage account" at bounding box center [1526, 18] width 26 height 26
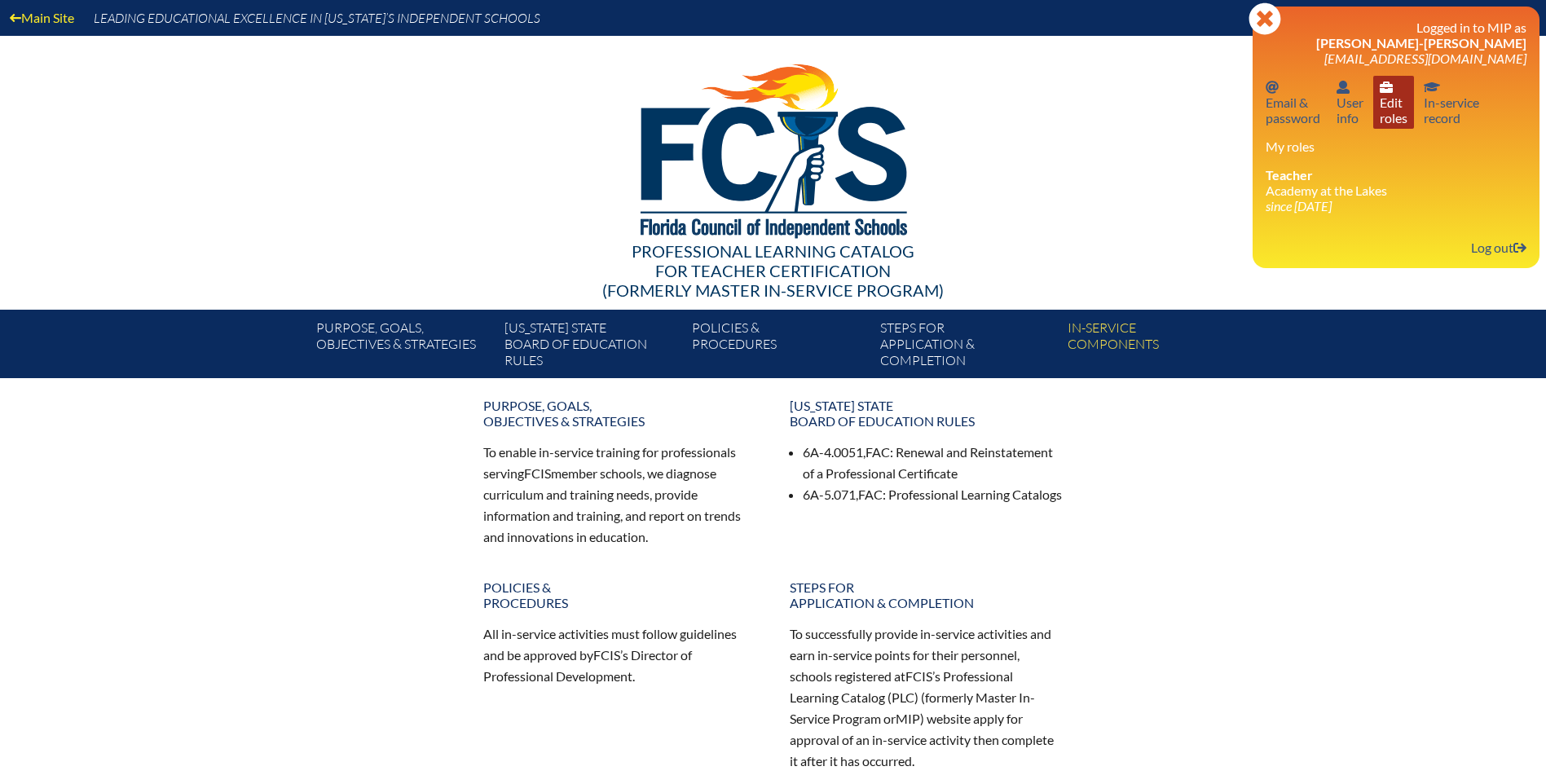
click at [1397, 109] on link "User info Edit roles" at bounding box center [1393, 102] width 41 height 53
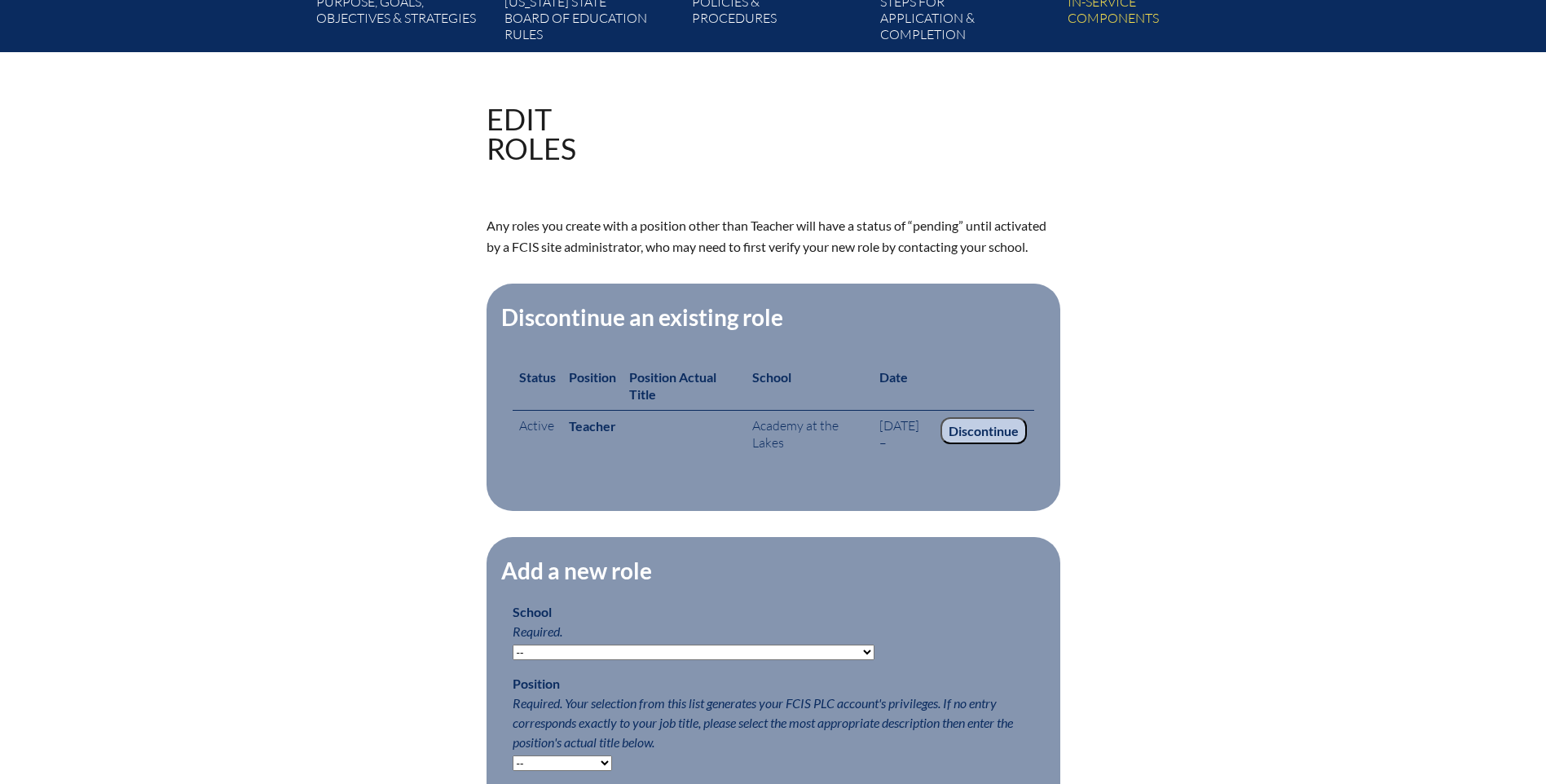
scroll to position [407, 0]
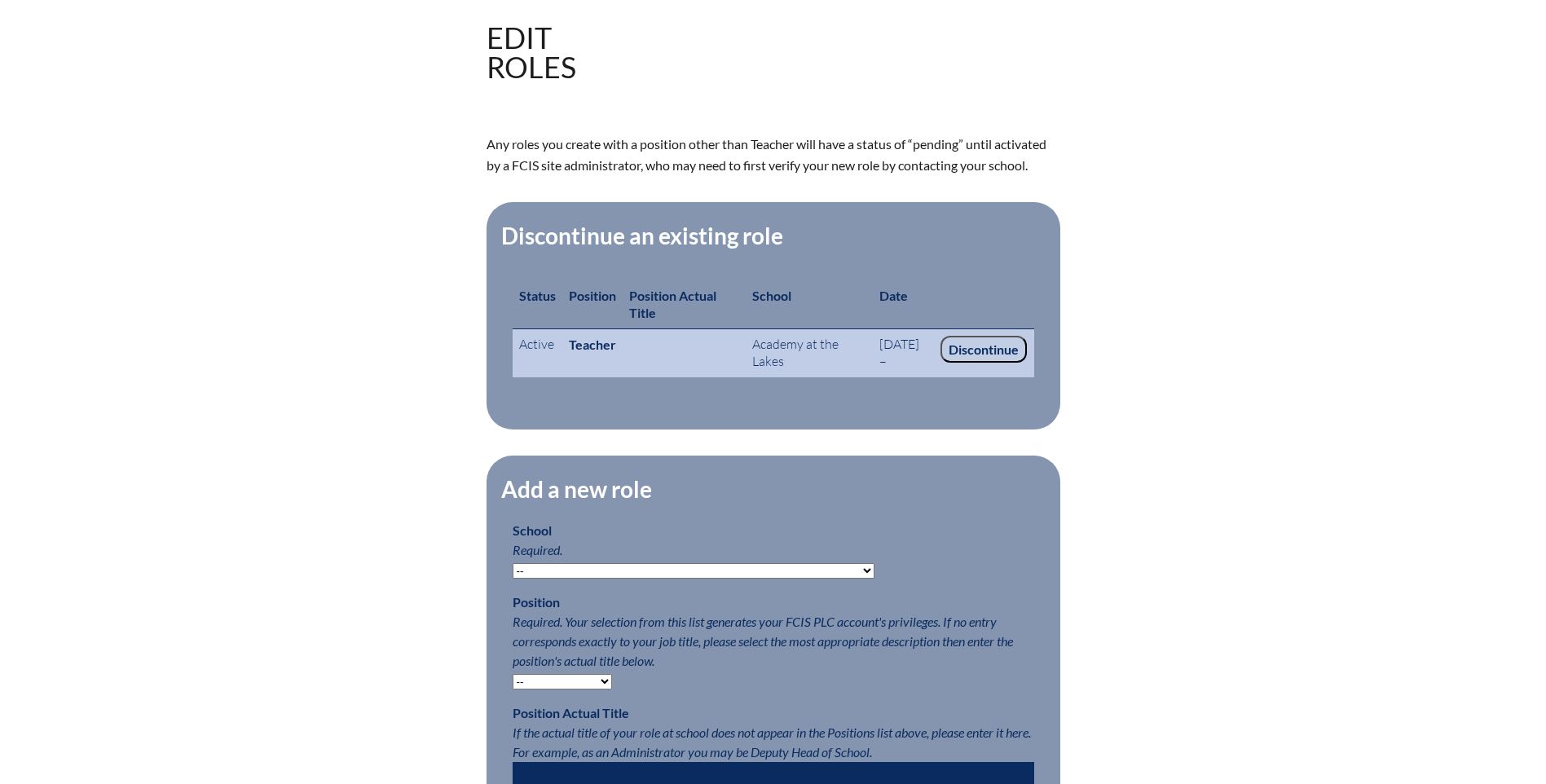
click at [966, 341] on input "Discontinue" at bounding box center [983, 349] width 86 height 28
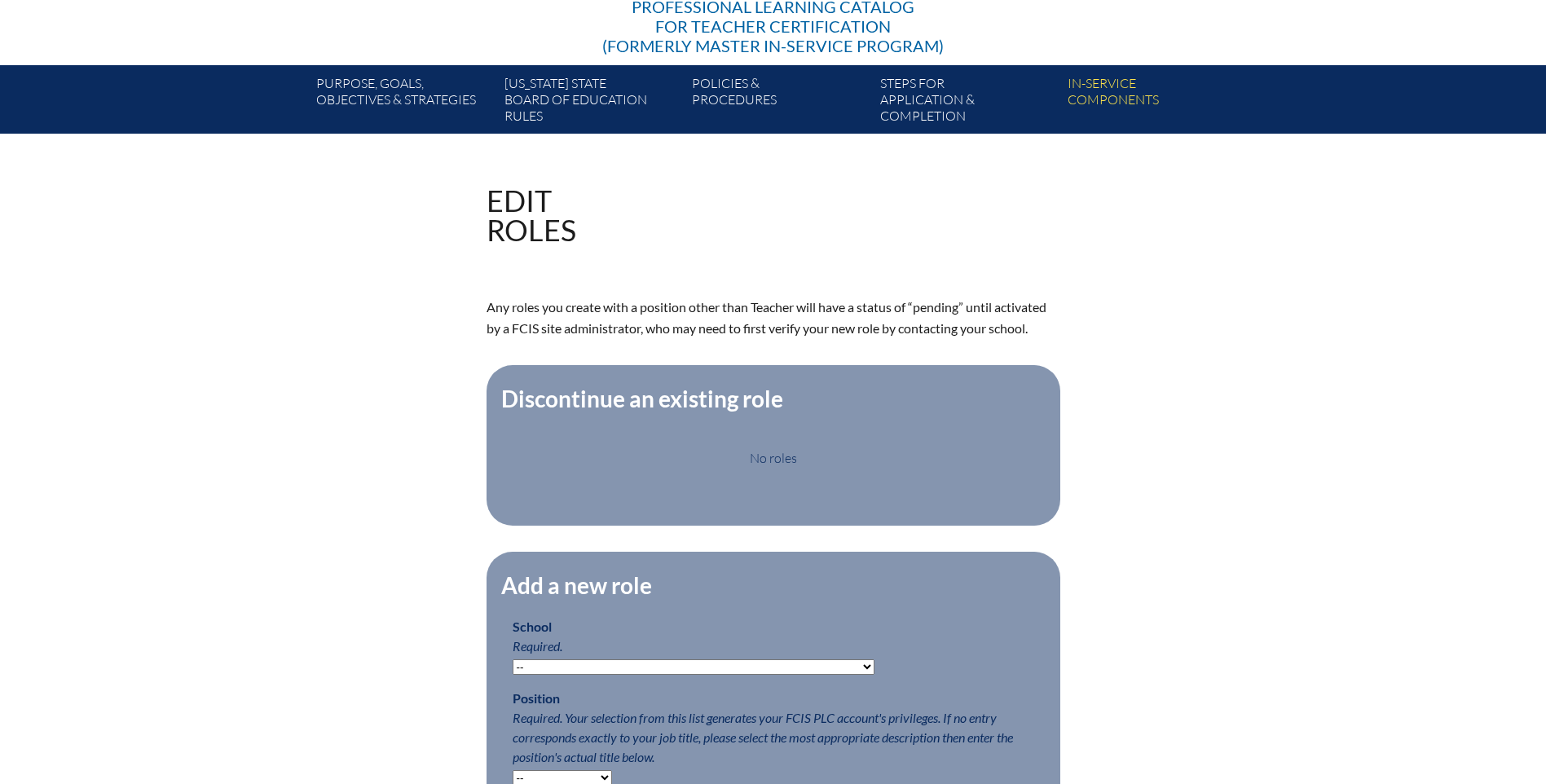
scroll to position [326, 0]
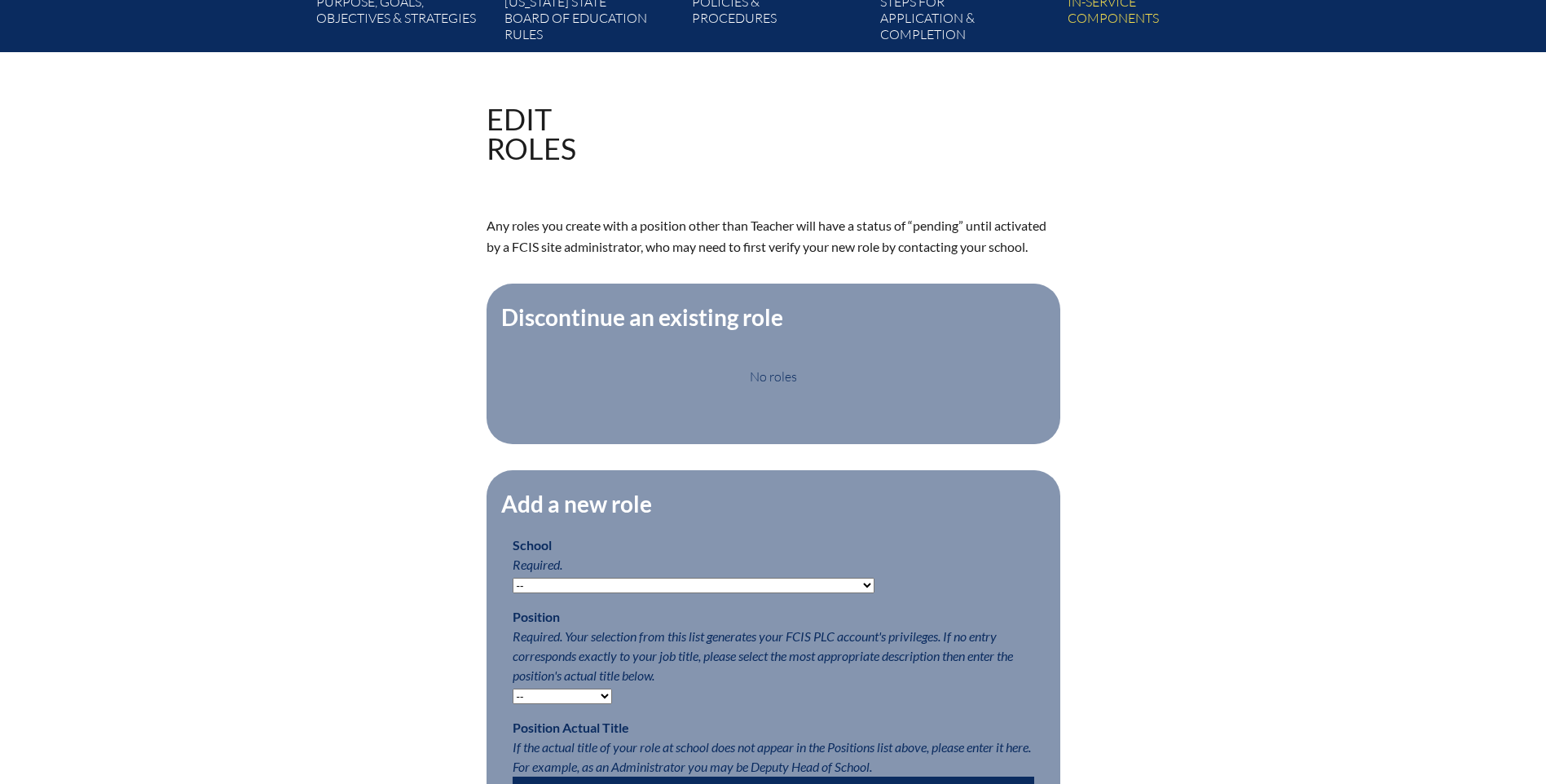
click at [621, 593] on select "-- [MEDICAL_DATA] Inspired Academy Academy at [GEOGRAPHIC_DATA] Academy at the …" at bounding box center [693, 585] width 362 height 16
select select "20252"
click at [513, 587] on select "-- [MEDICAL_DATA] Inspired Academy Academy at [GEOGRAPHIC_DATA] Academy at the …" at bounding box center [693, 585] width 362 height 16
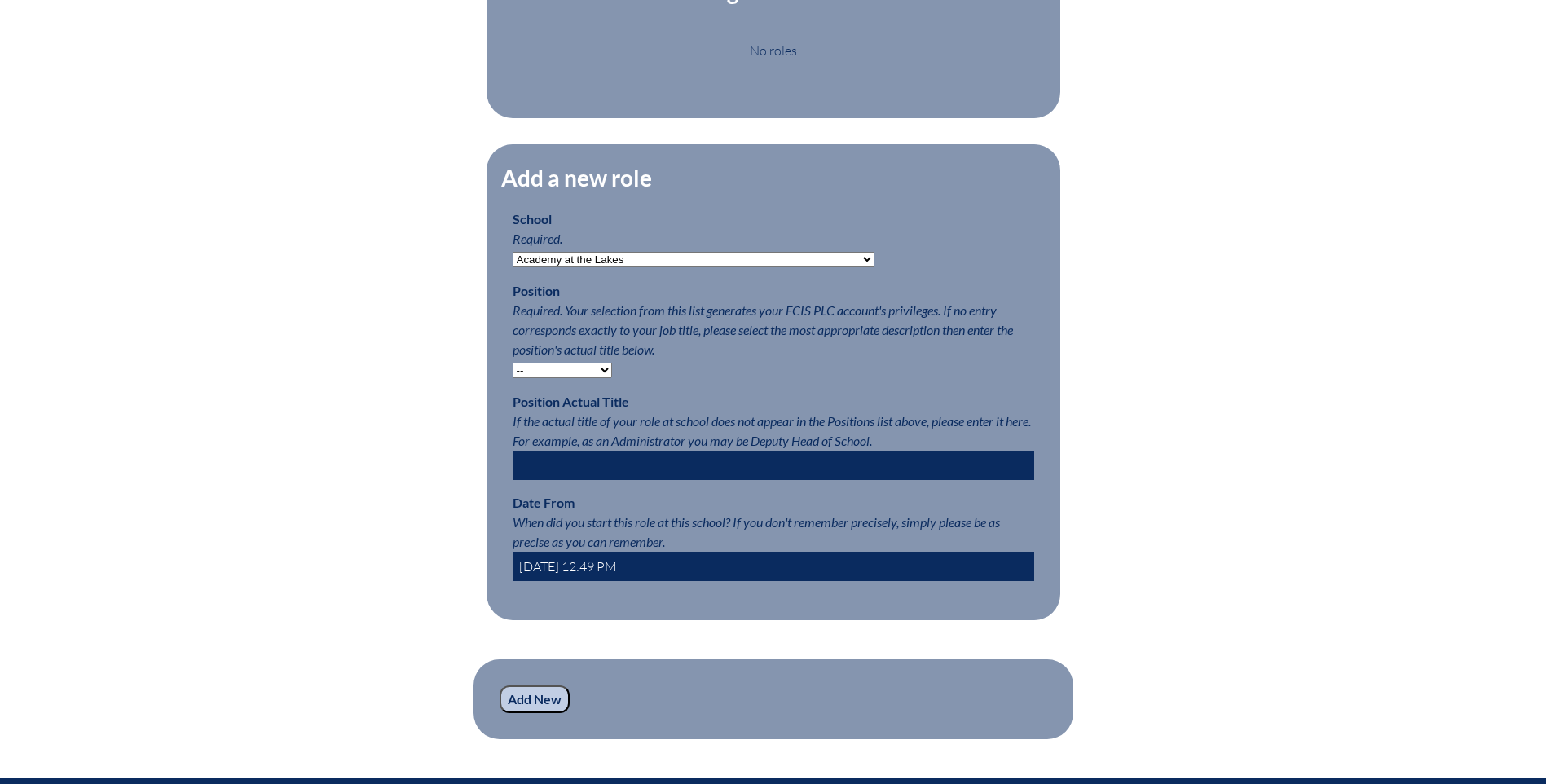
scroll to position [733, 0]
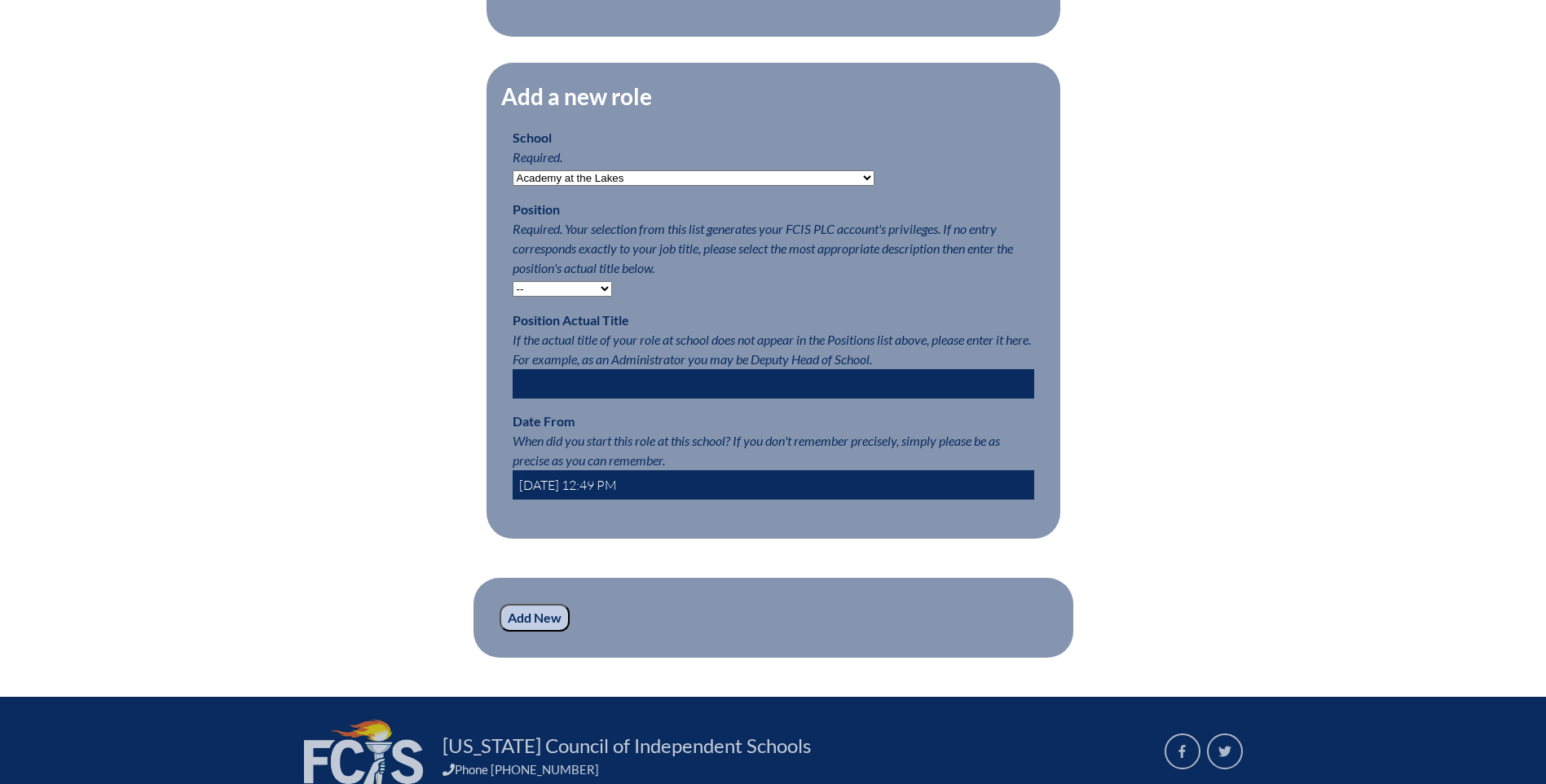
click at [521, 296] on select "-- Teacher PLC Coordinator Head of School Administrator" at bounding box center [562, 289] width 99 height 16
select select "15563"
click at [513, 290] on select "-- Teacher PLC Coordinator Head of School Administrator" at bounding box center [562, 289] width 99 height 16
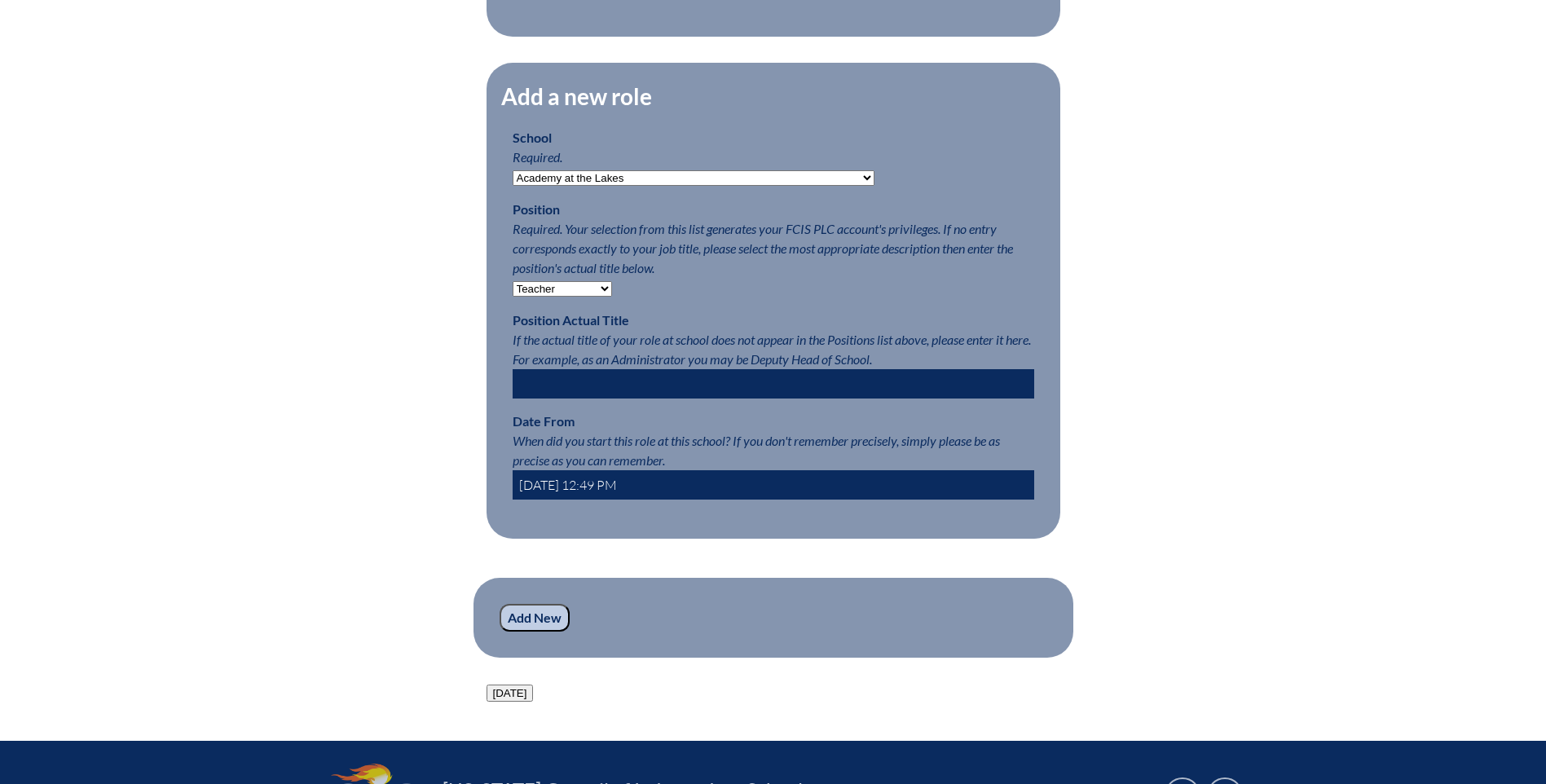
click at [581, 489] on input "[DATE] 12:49 PM" at bounding box center [773, 484] width 522 height 29
click at [565, 492] on input "[DATE] 12:49 PM" at bounding box center [773, 484] width 522 height 29
click at [585, 491] on input "2025-08-09 12:49 PM" at bounding box center [773, 484] width 522 height 29
type input "2025-08-01 8:00 AM"
click at [533, 631] on input "Add New" at bounding box center [535, 617] width 70 height 28
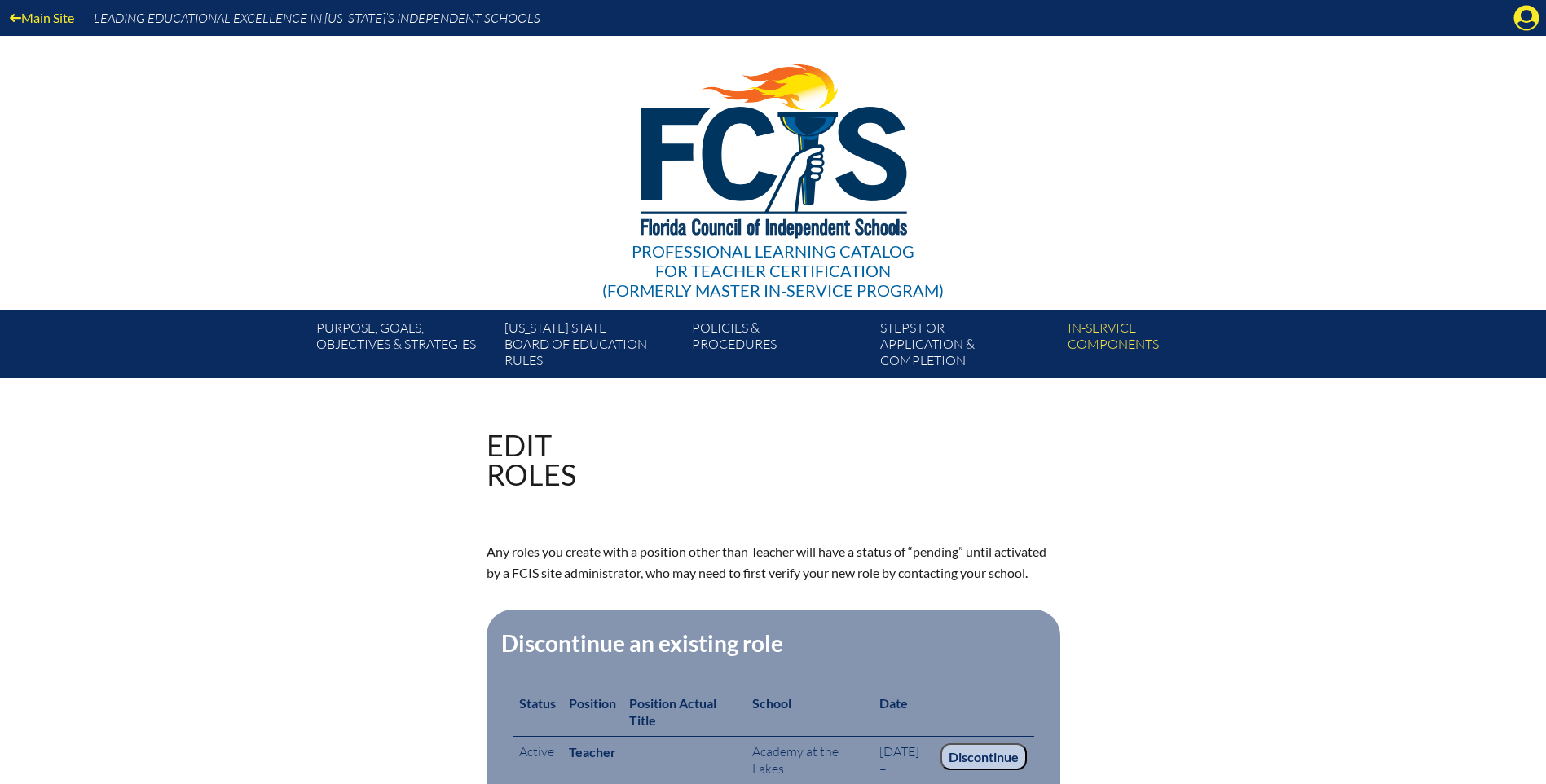
drag, startPoint x: 1538, startPoint y: 15, endPoint x: 1528, endPoint y: 22, distance: 12.2
click at [1538, 15] on icon at bounding box center [1527, 18] width 25 height 25
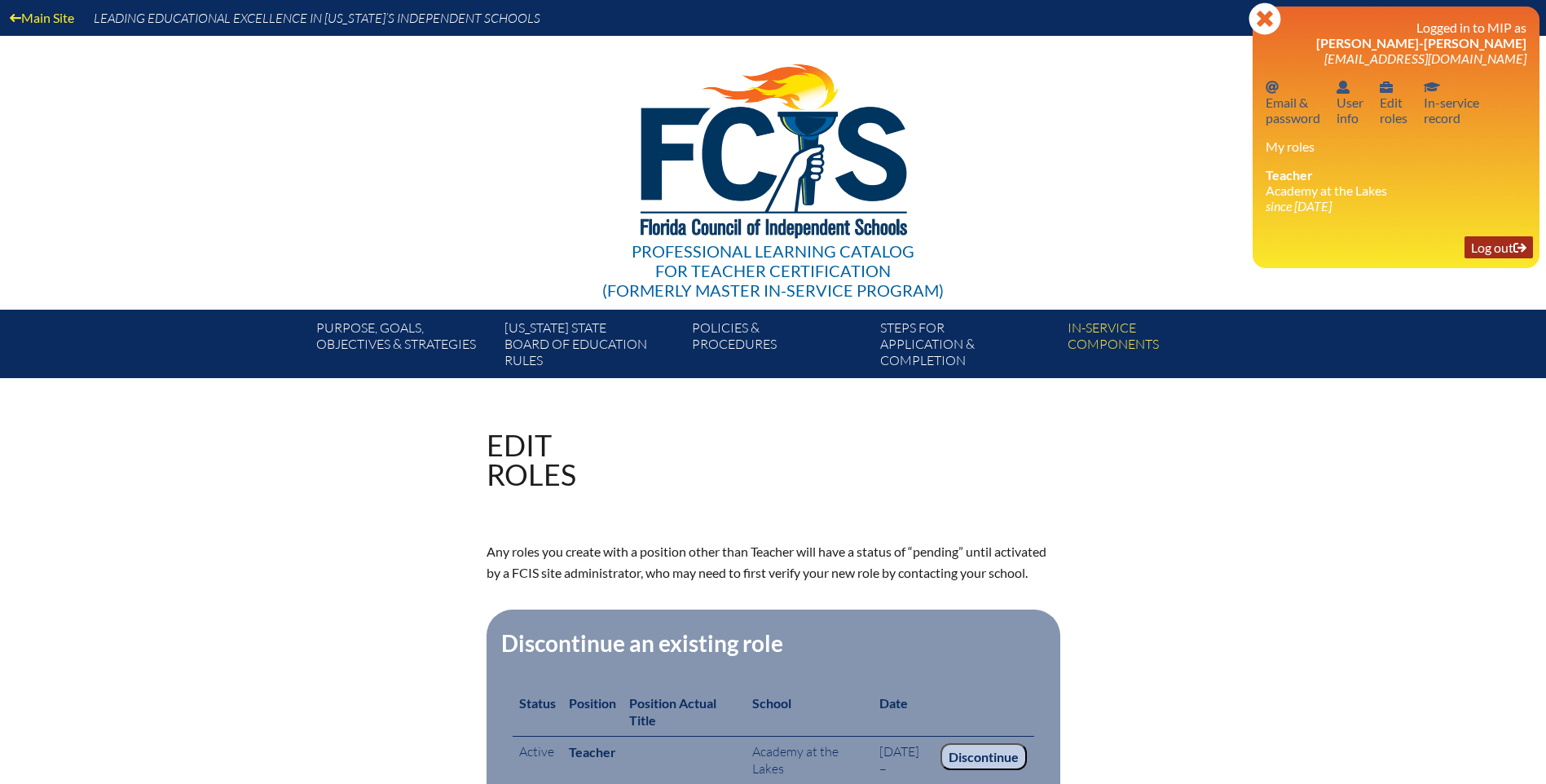
click at [1491, 251] on link "Log out Log out" at bounding box center [1499, 247] width 68 height 22
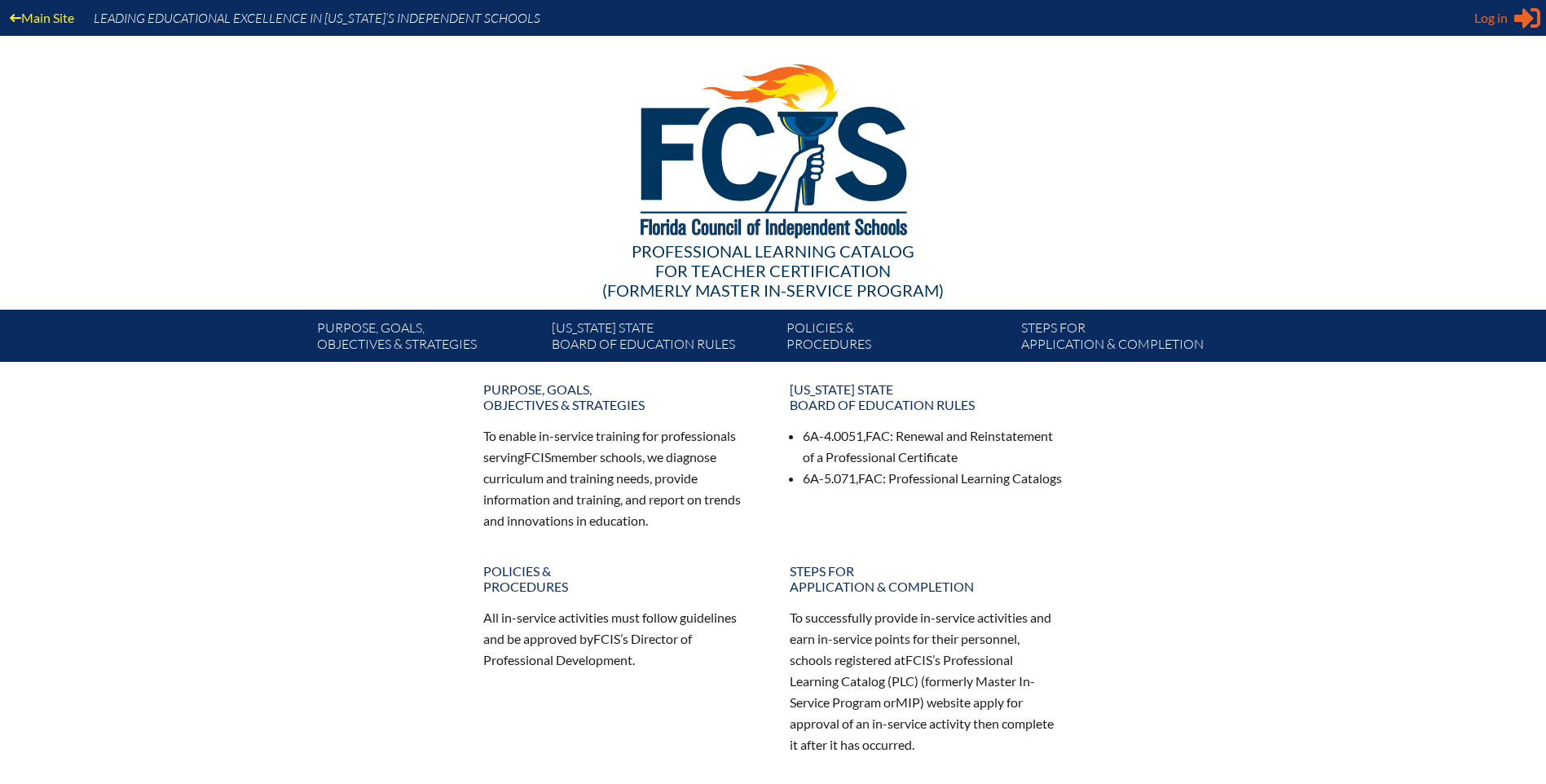
click at [1489, 20] on span "Log in" at bounding box center [1491, 18] width 33 height 19
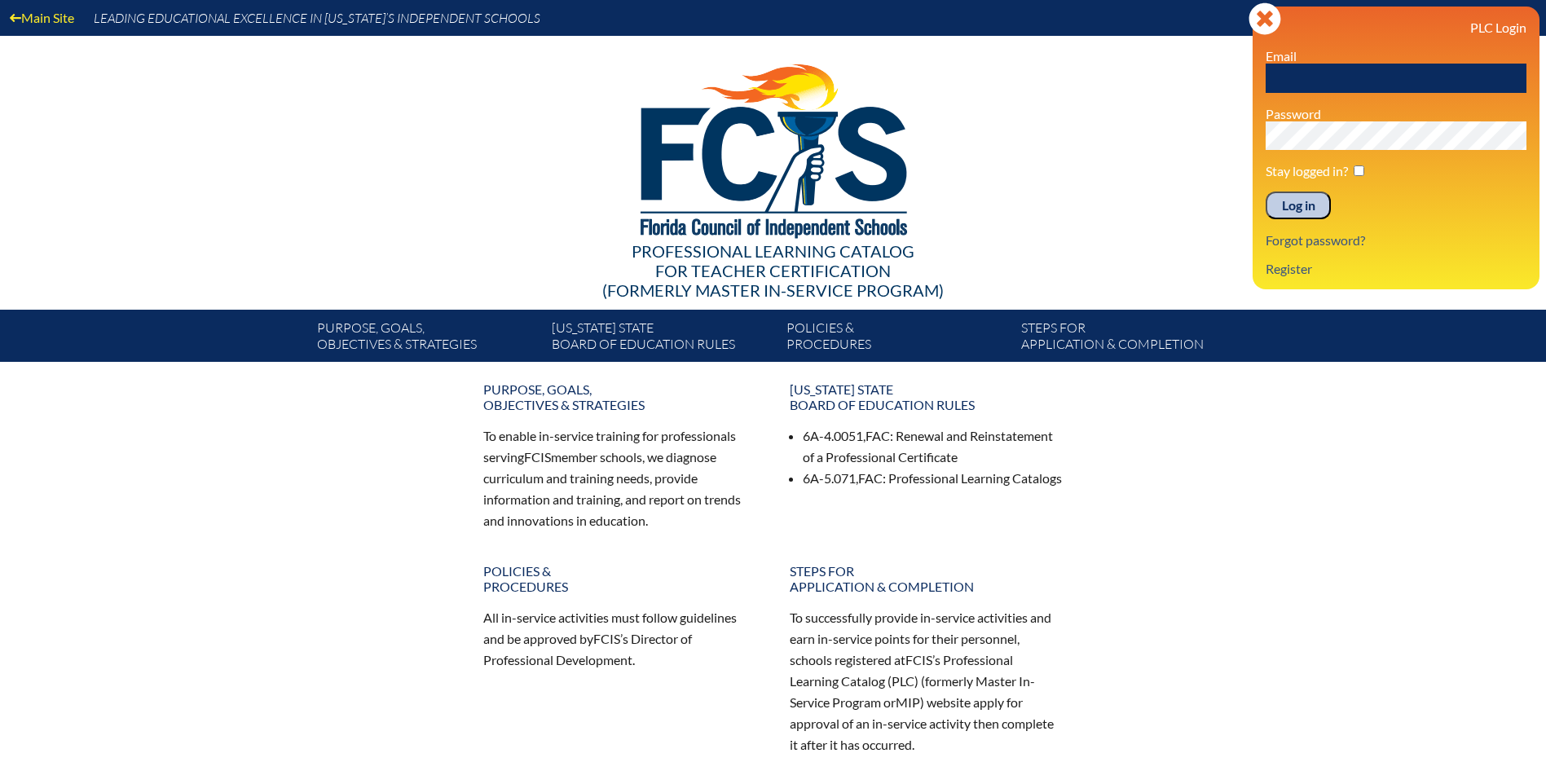
click at [1311, 78] on input "text" at bounding box center [1396, 78] width 261 height 29
type input "rvanboven@aatl.org"
click at [1295, 217] on input "Log in" at bounding box center [1299, 205] width 65 height 28
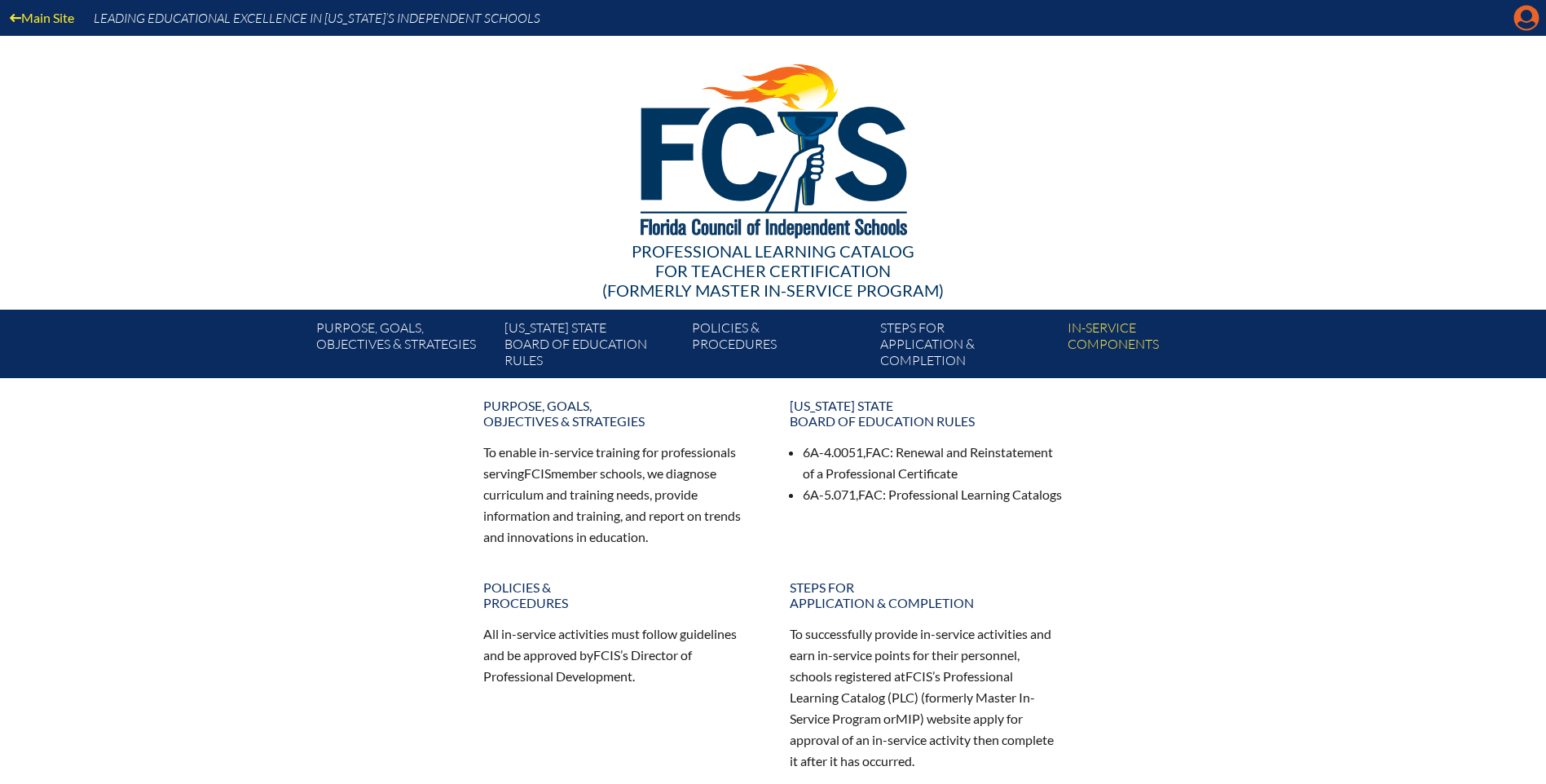
click at [1529, 19] on icon "Manage account" at bounding box center [1526, 18] width 26 height 26
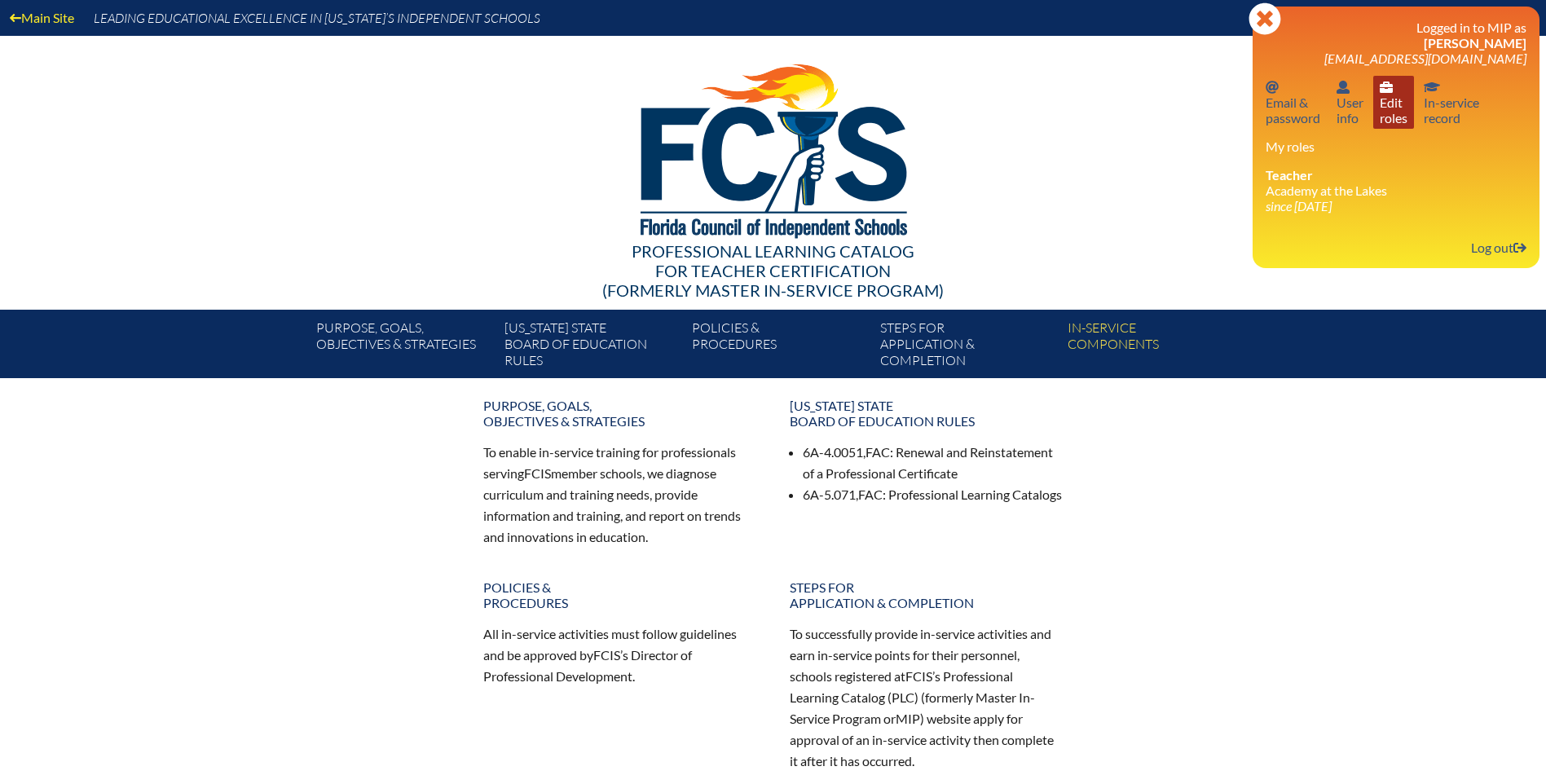
click at [1389, 107] on link "User info Edit roles" at bounding box center [1393, 102] width 41 height 53
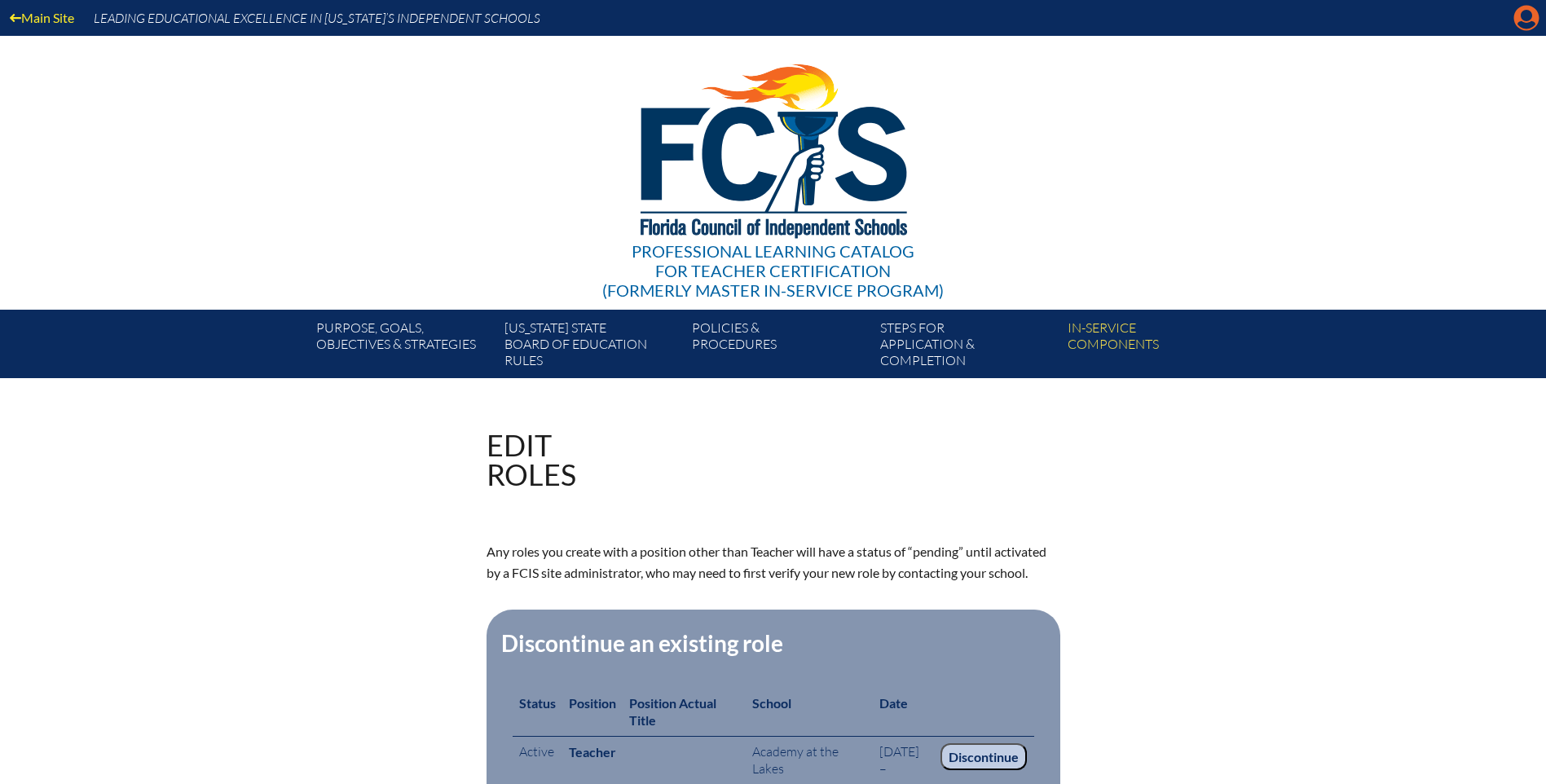
click at [1523, 23] on icon "Manage account" at bounding box center [1526, 18] width 26 height 26
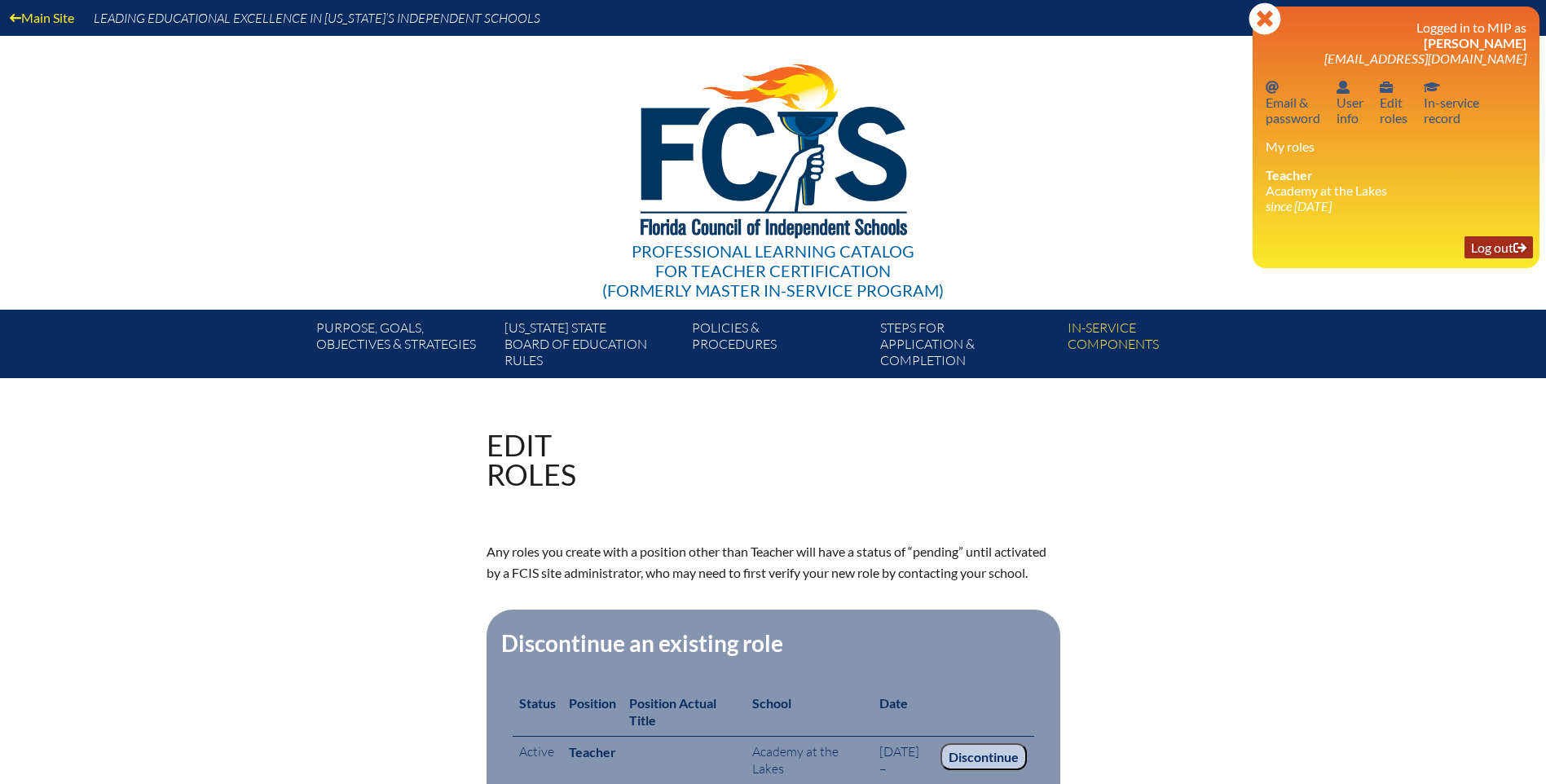
click at [1484, 253] on link "Log out Log out" at bounding box center [1499, 247] width 68 height 22
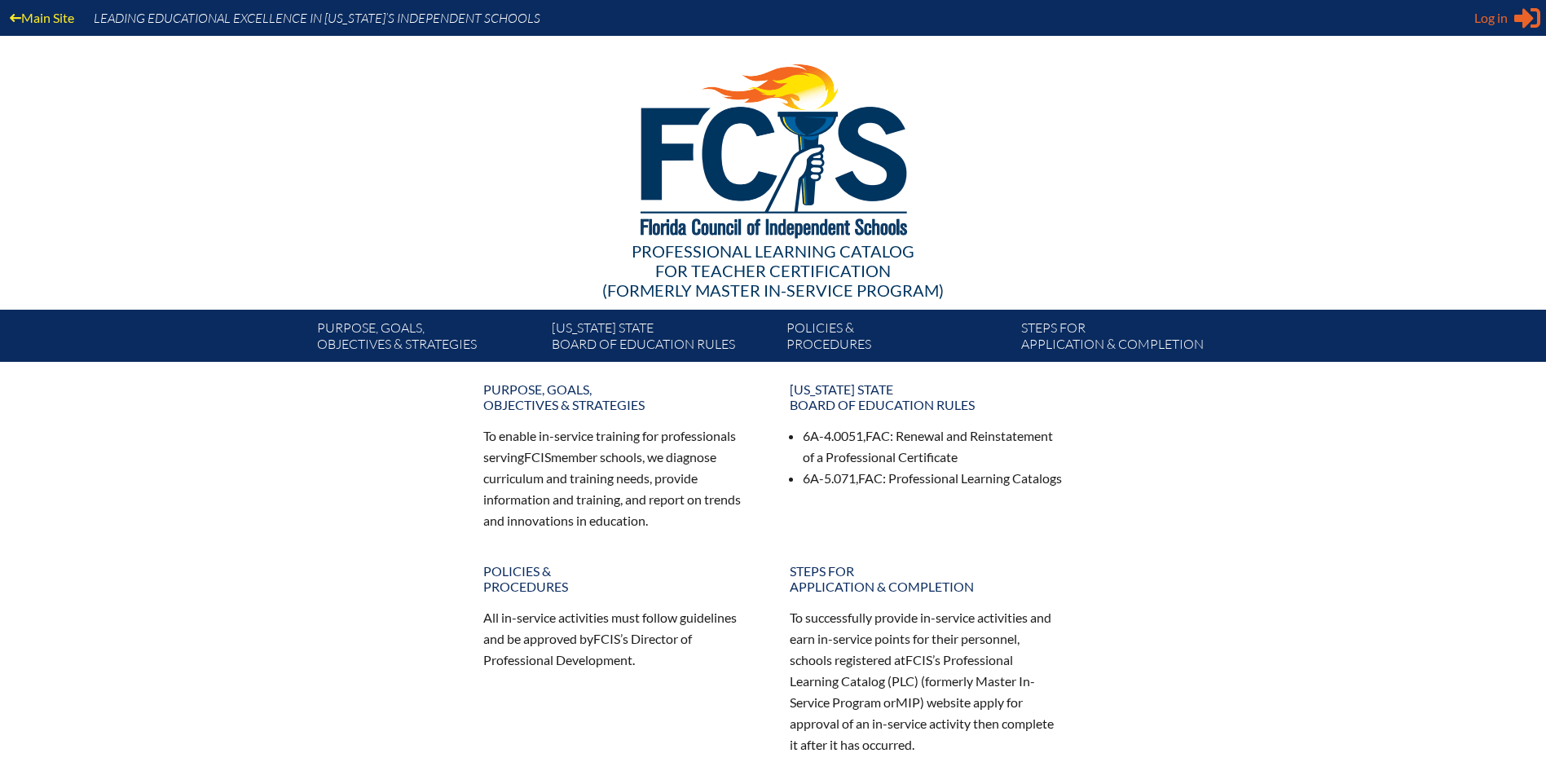
click at [1478, 23] on span "Log in" at bounding box center [1491, 18] width 33 height 19
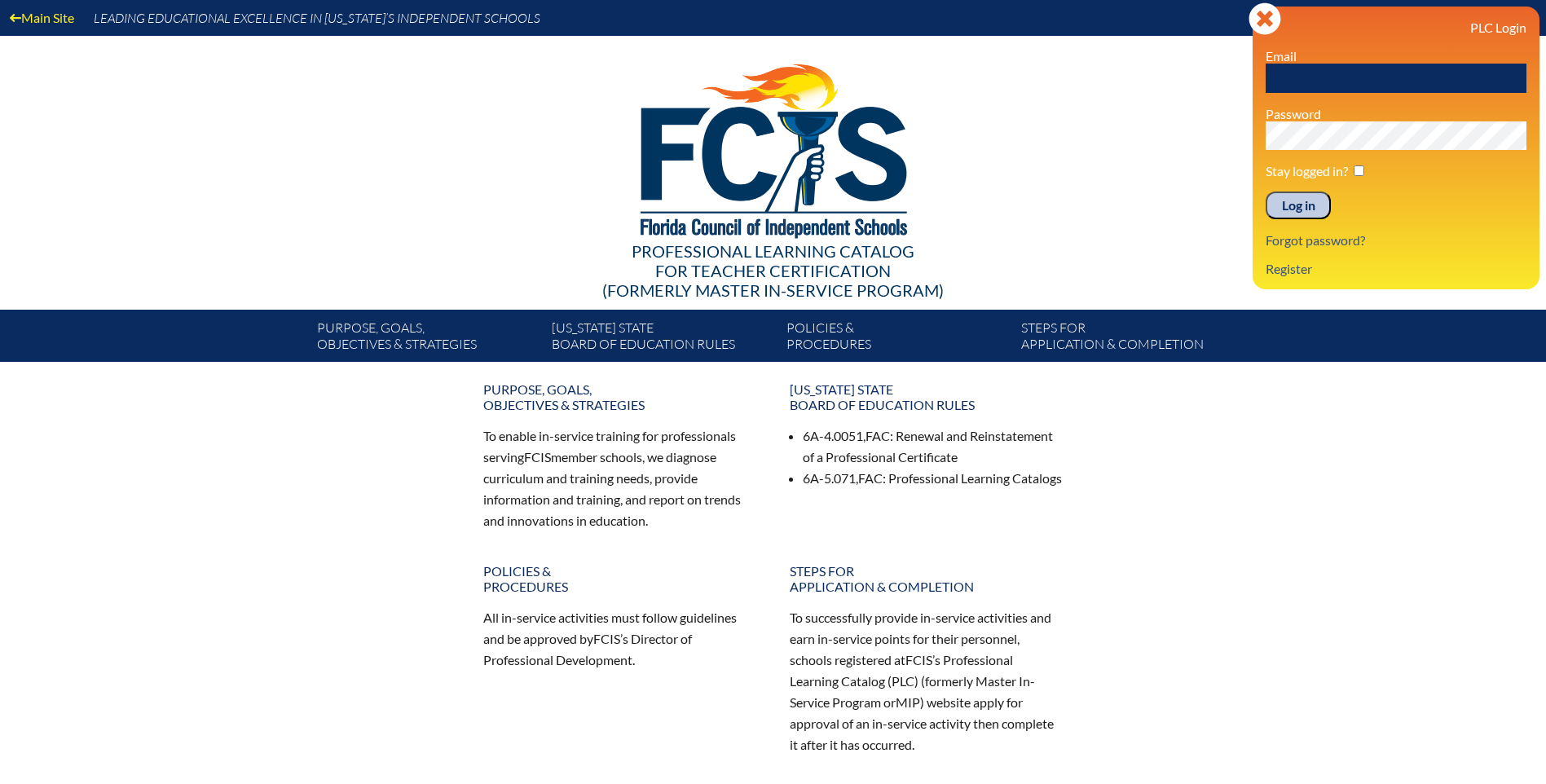
click at [1391, 76] on input "text" at bounding box center [1396, 78] width 261 height 29
type input "tgalarneau@aatl.org"
drag, startPoint x: 1168, startPoint y: 149, endPoint x: 1208, endPoint y: 167, distance: 43.9
click at [1168, 149] on div at bounding box center [773, 148] width 939 height 225
click at [1282, 208] on input "Log in" at bounding box center [1299, 205] width 65 height 28
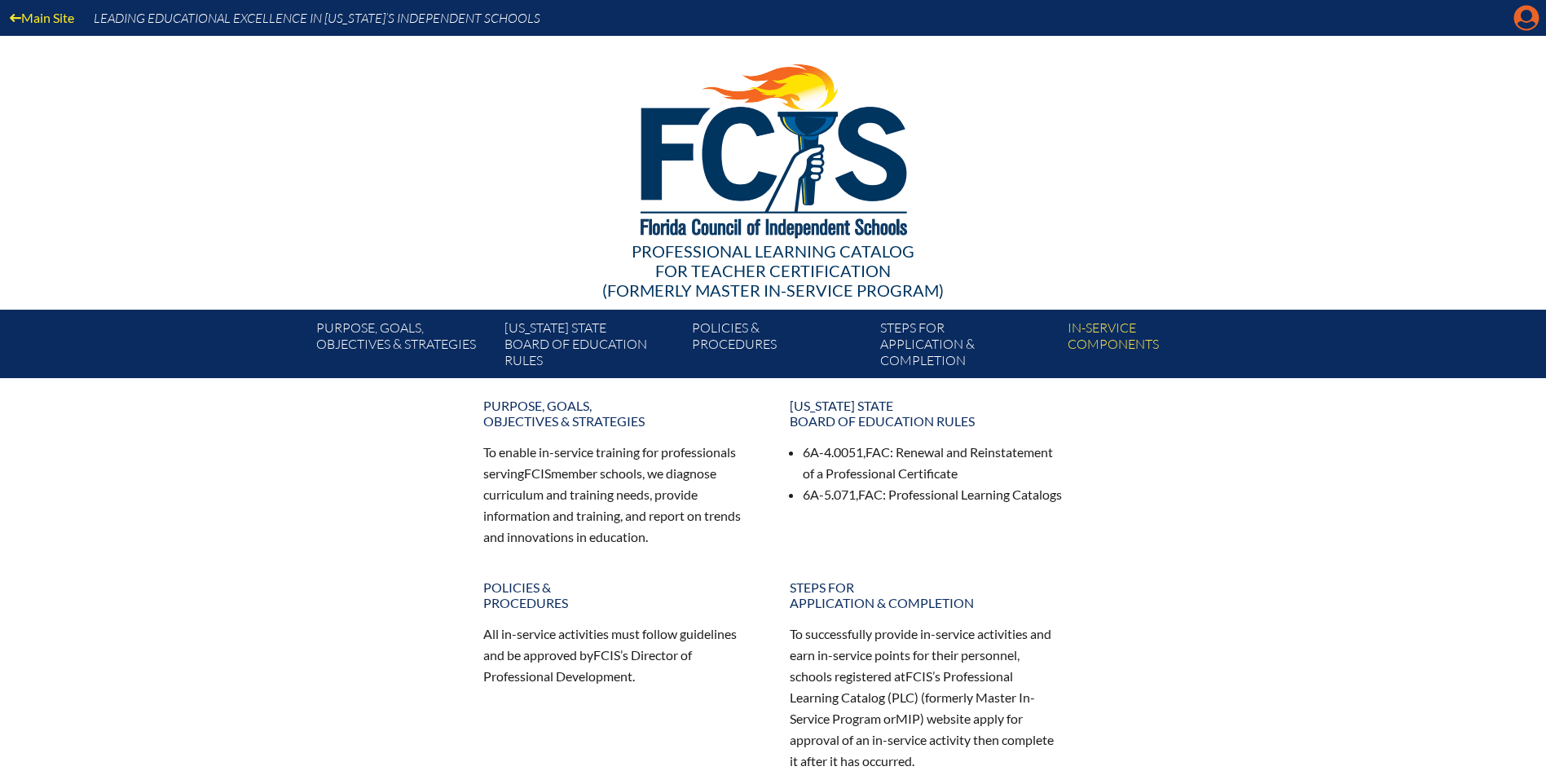
click at [1531, 13] on icon "Manage account" at bounding box center [1526, 18] width 26 height 26
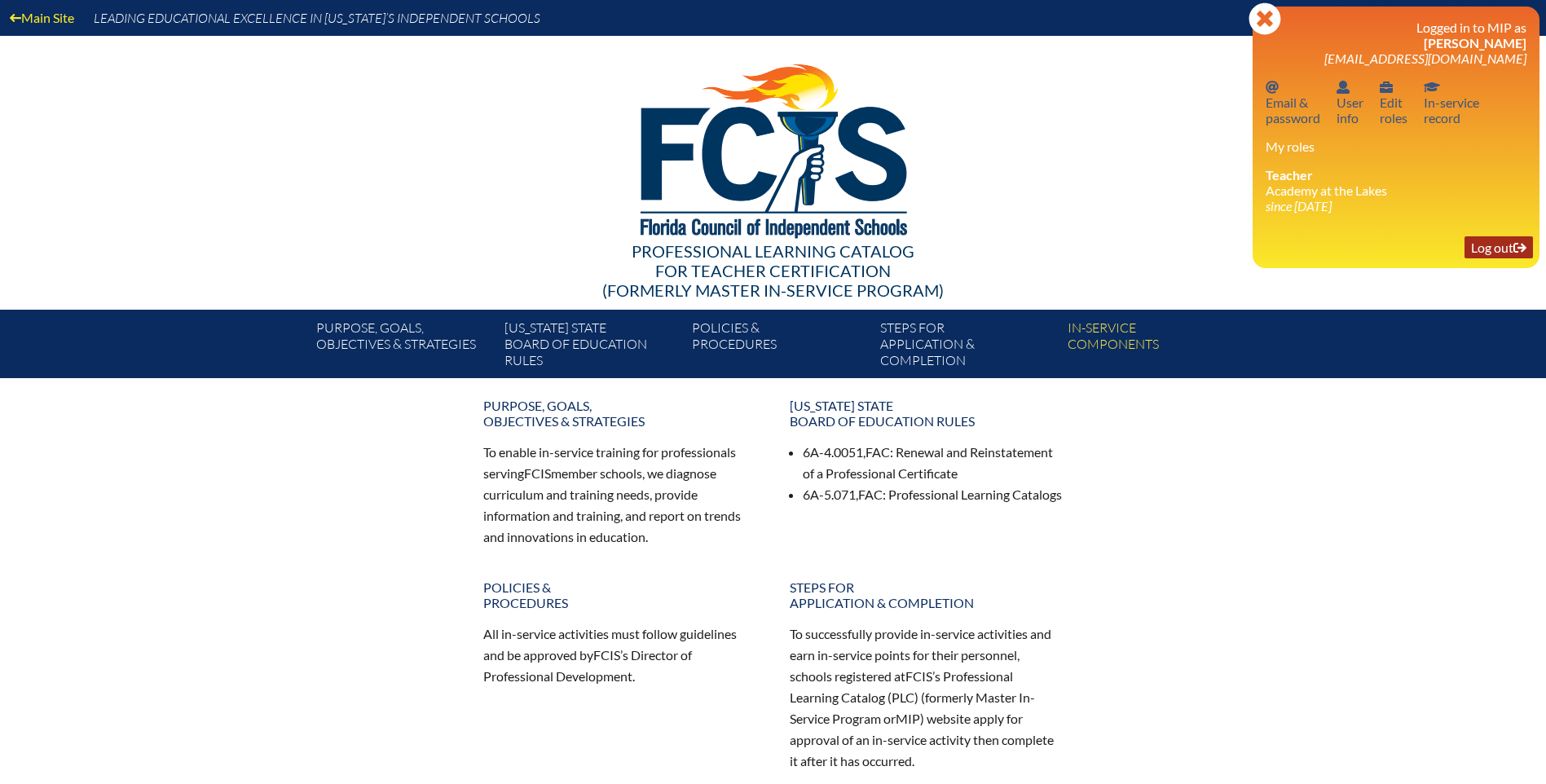
click at [1483, 243] on link "Log out Log out" at bounding box center [1499, 247] width 68 height 22
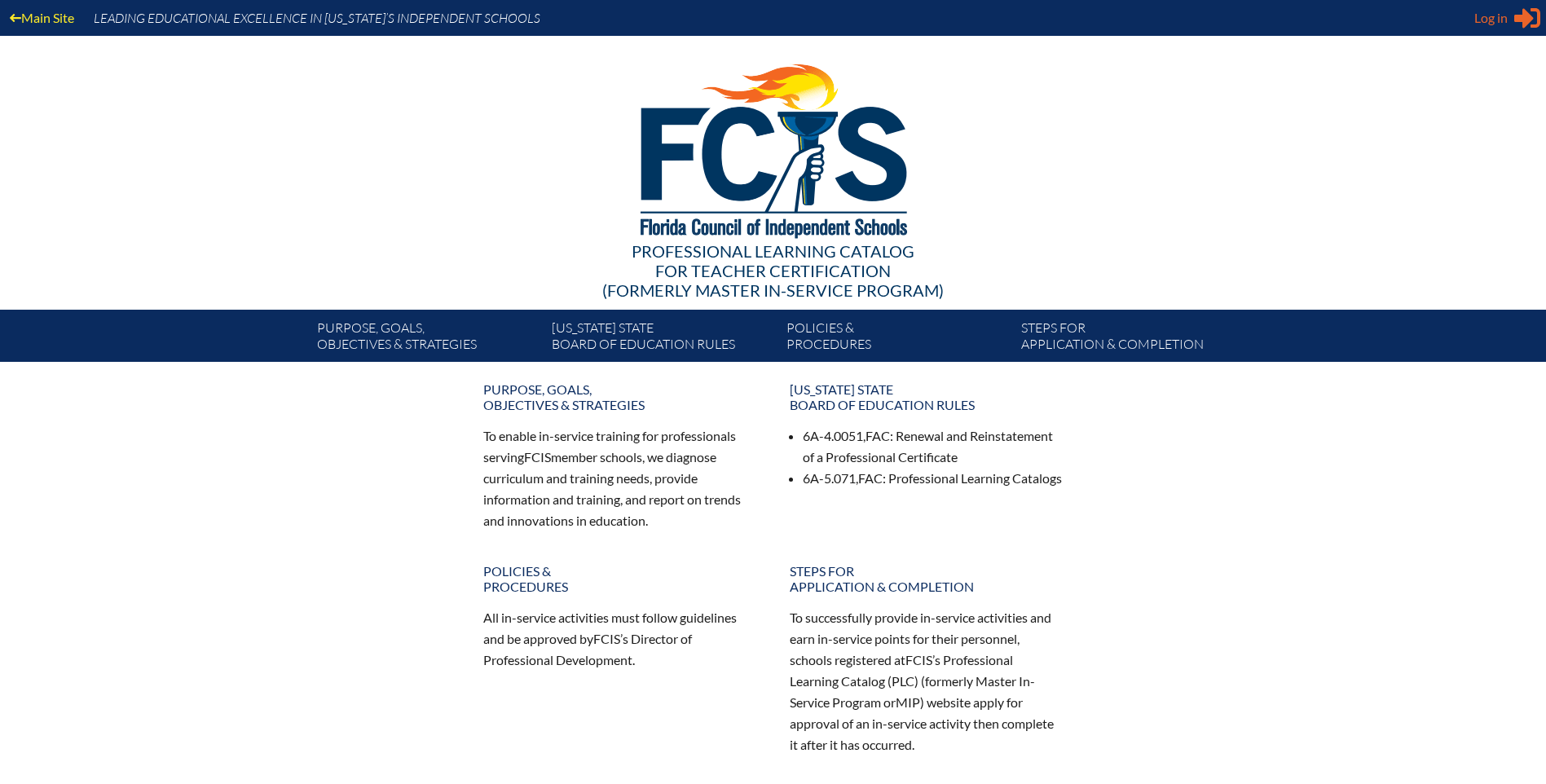
click at [1493, 17] on span "Log in" at bounding box center [1491, 18] width 33 height 19
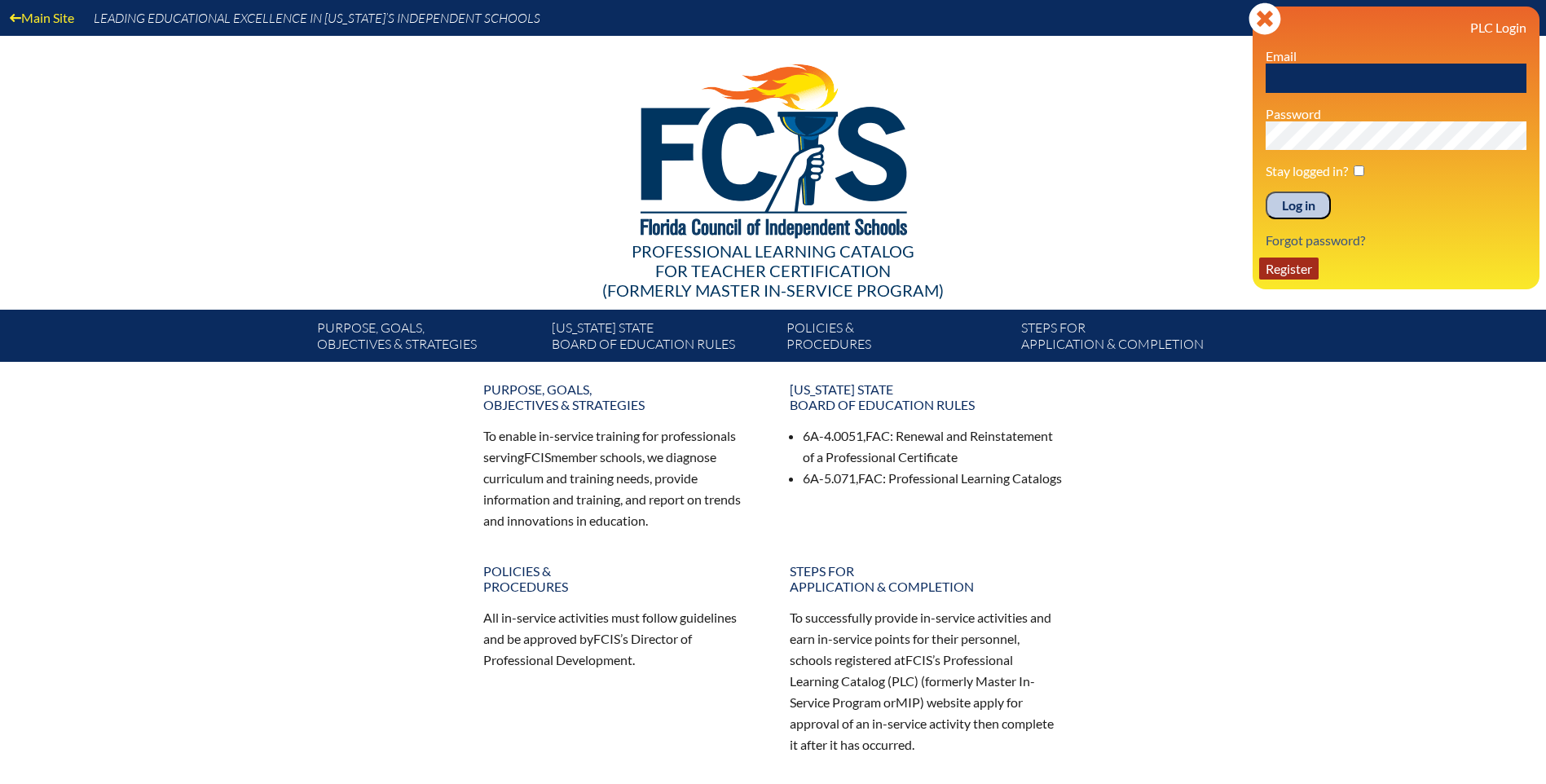
click at [1286, 271] on link "Register" at bounding box center [1289, 268] width 59 height 22
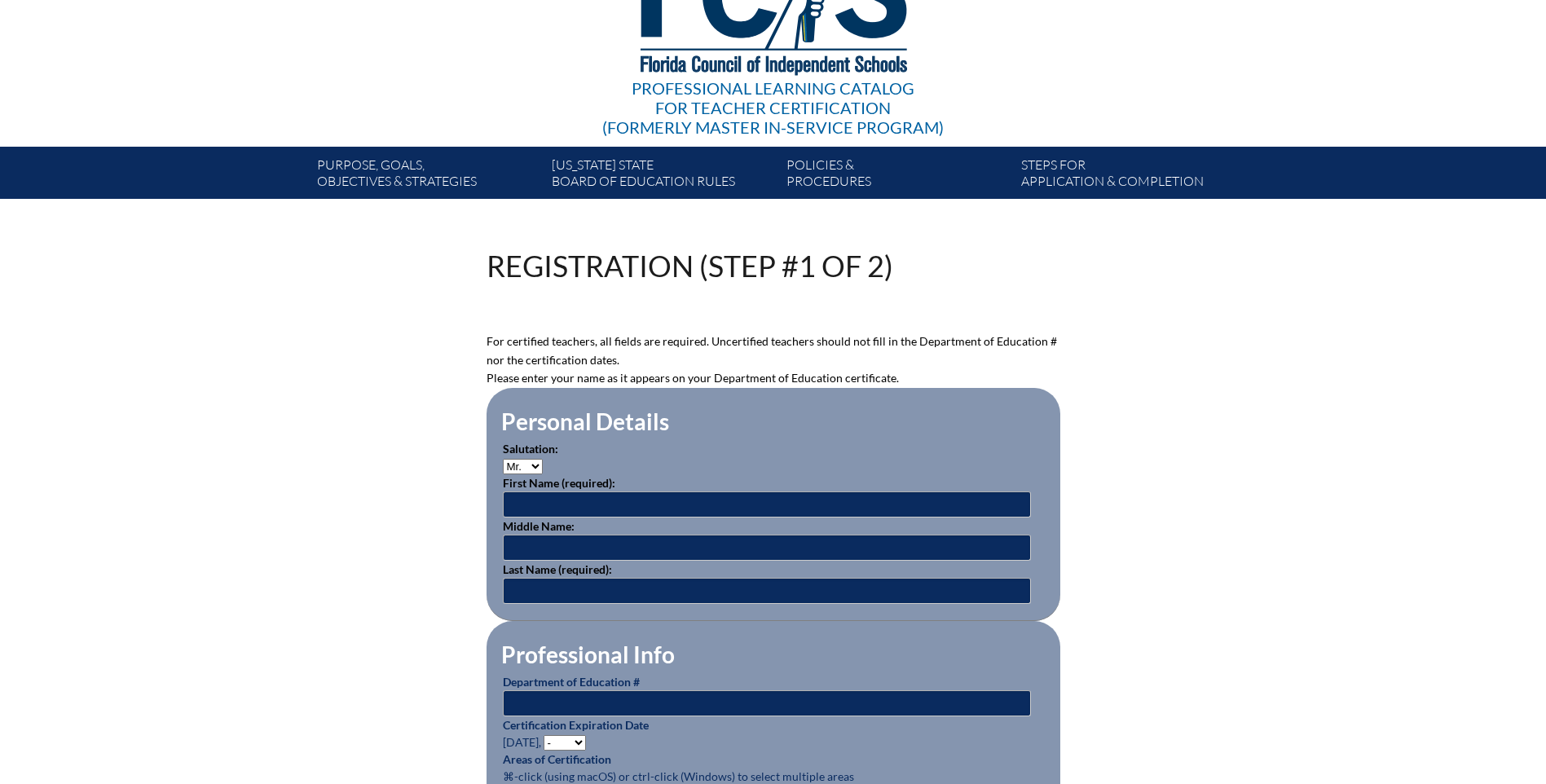
scroll to position [245, 0]
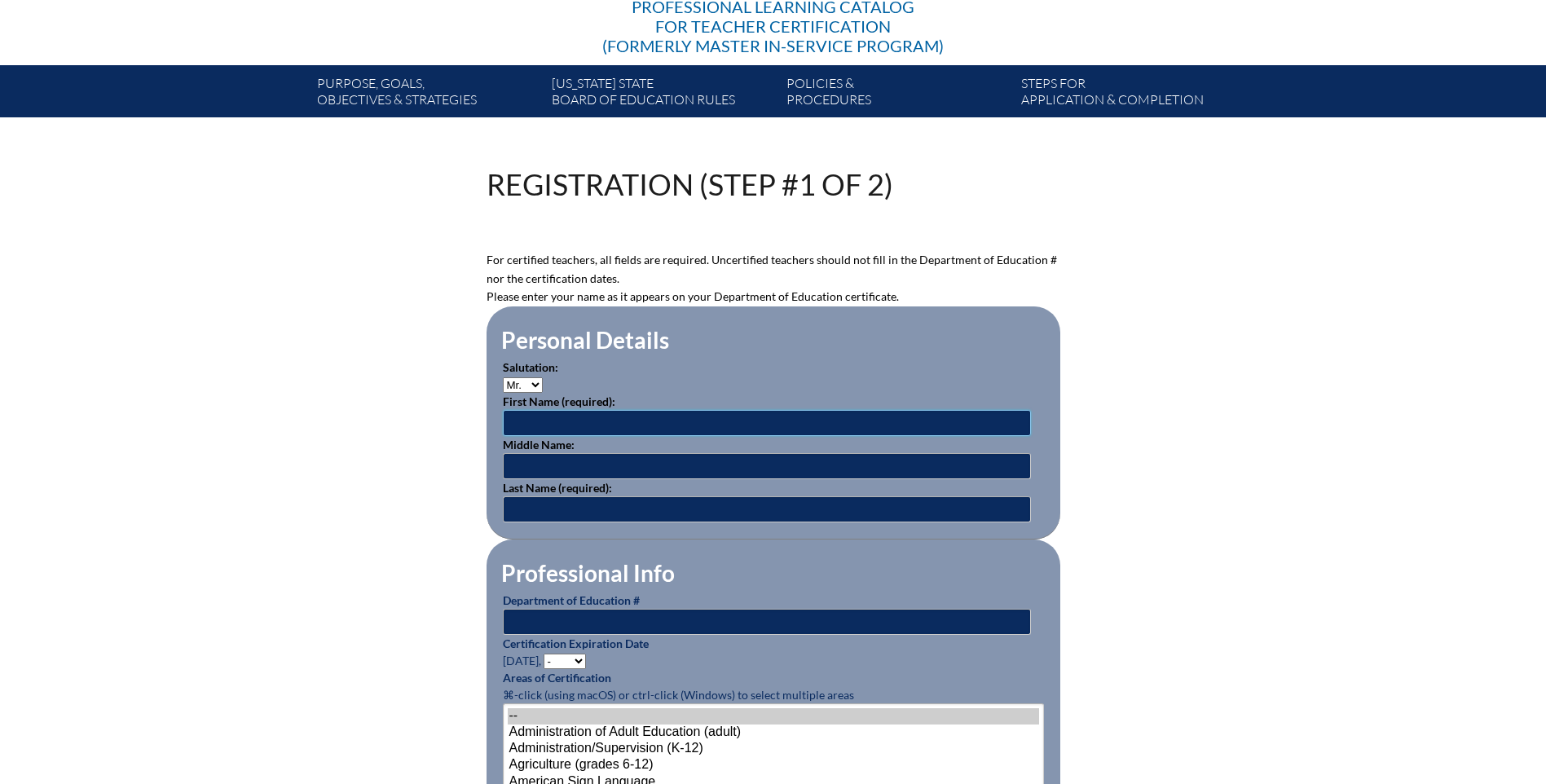
click at [554, 417] on input "text" at bounding box center [767, 422] width 528 height 26
type input "Meng"
click at [549, 461] on input "text" at bounding box center [767, 466] width 528 height 26
type input "Liu"
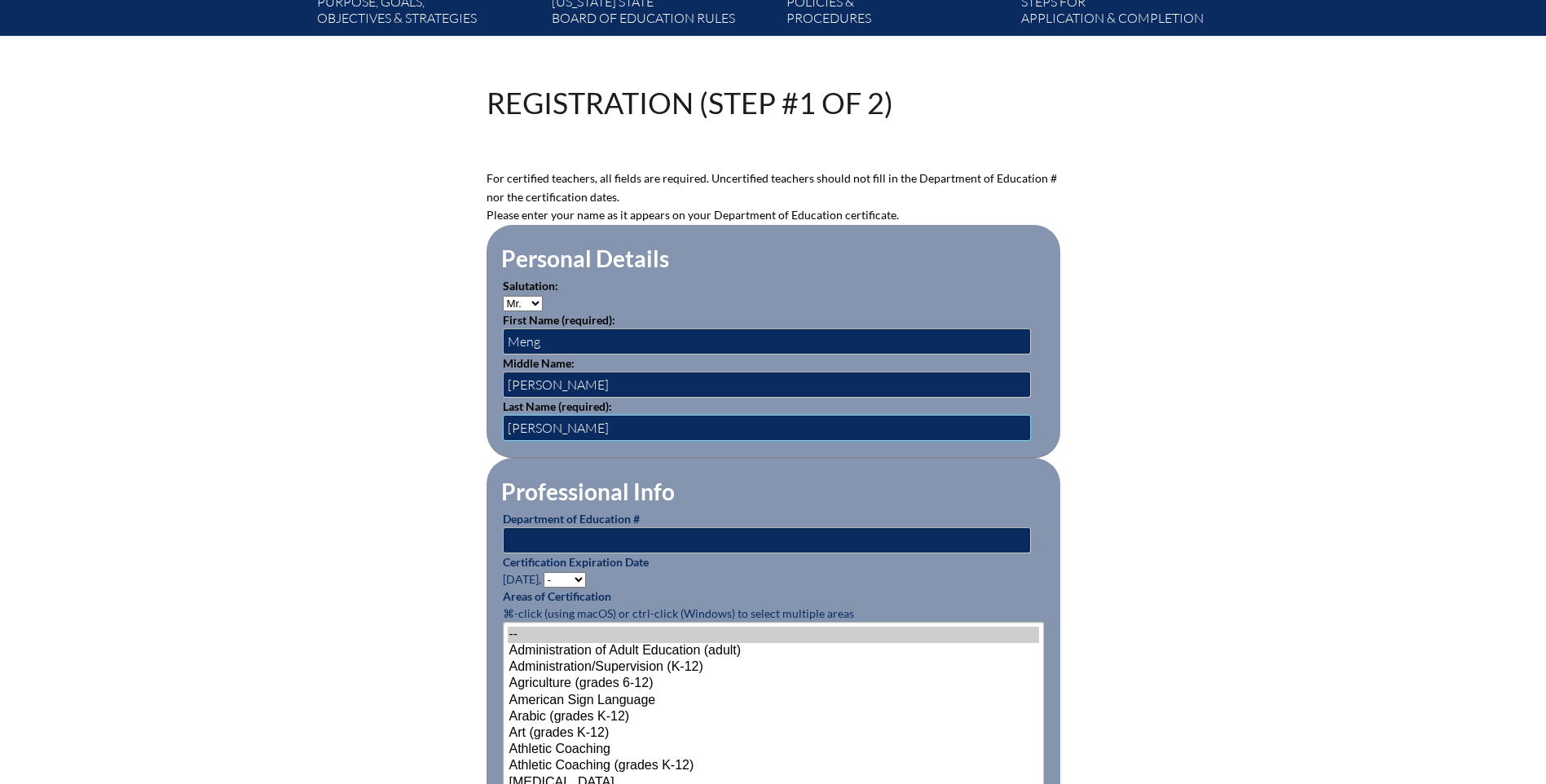
scroll to position [407, 0]
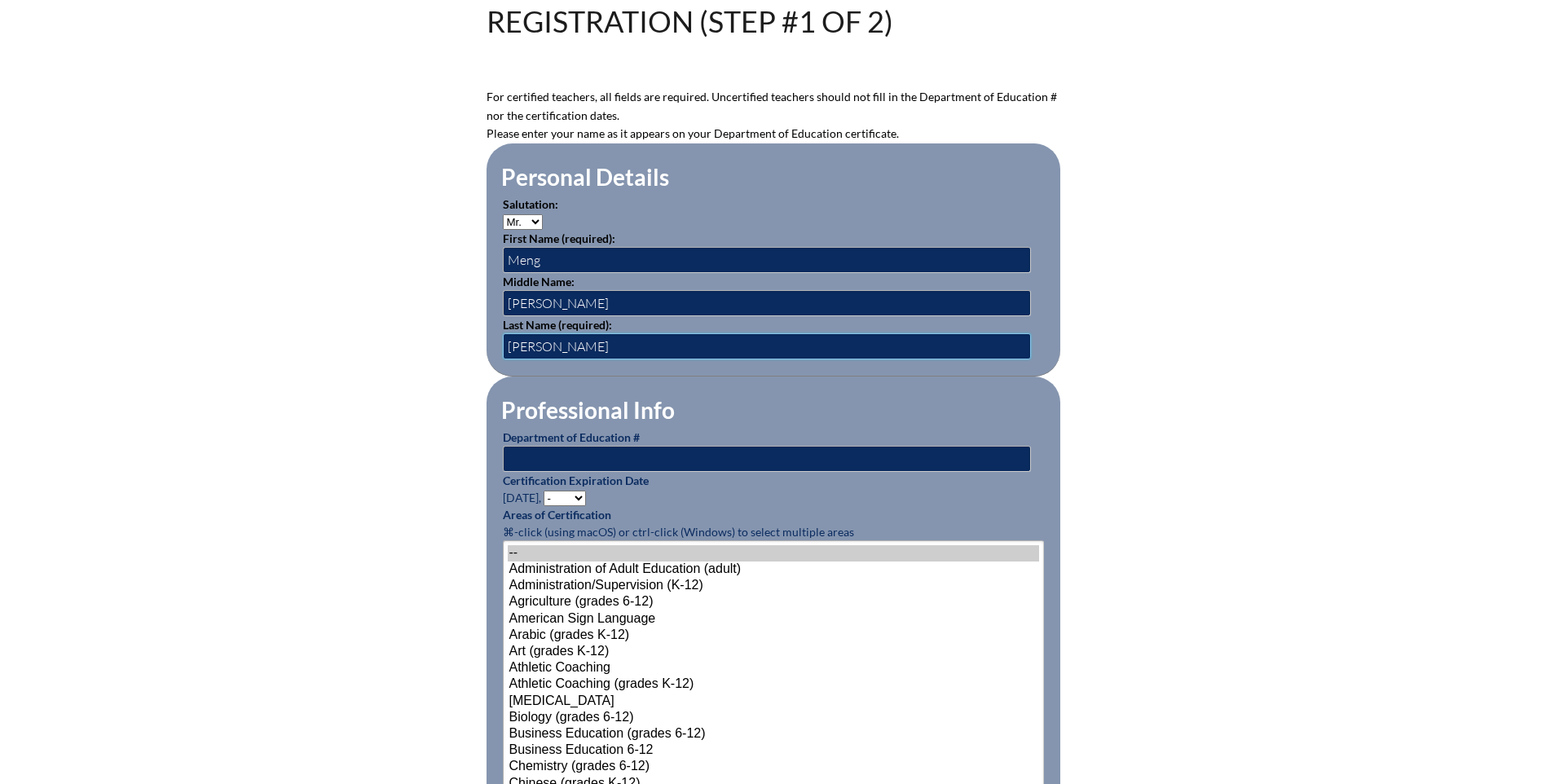
type input "Nevilles-Sorell"
click at [530, 458] on input "text" at bounding box center [767, 458] width 528 height 26
type input "1536090"
click at [561, 496] on select "- 2031 2030 2029 2028 2027 2026 2025 2024 2023 2022 2021 2020 2019 2018 2017 20…" at bounding box center [565, 498] width 43 height 16
select select "2029"
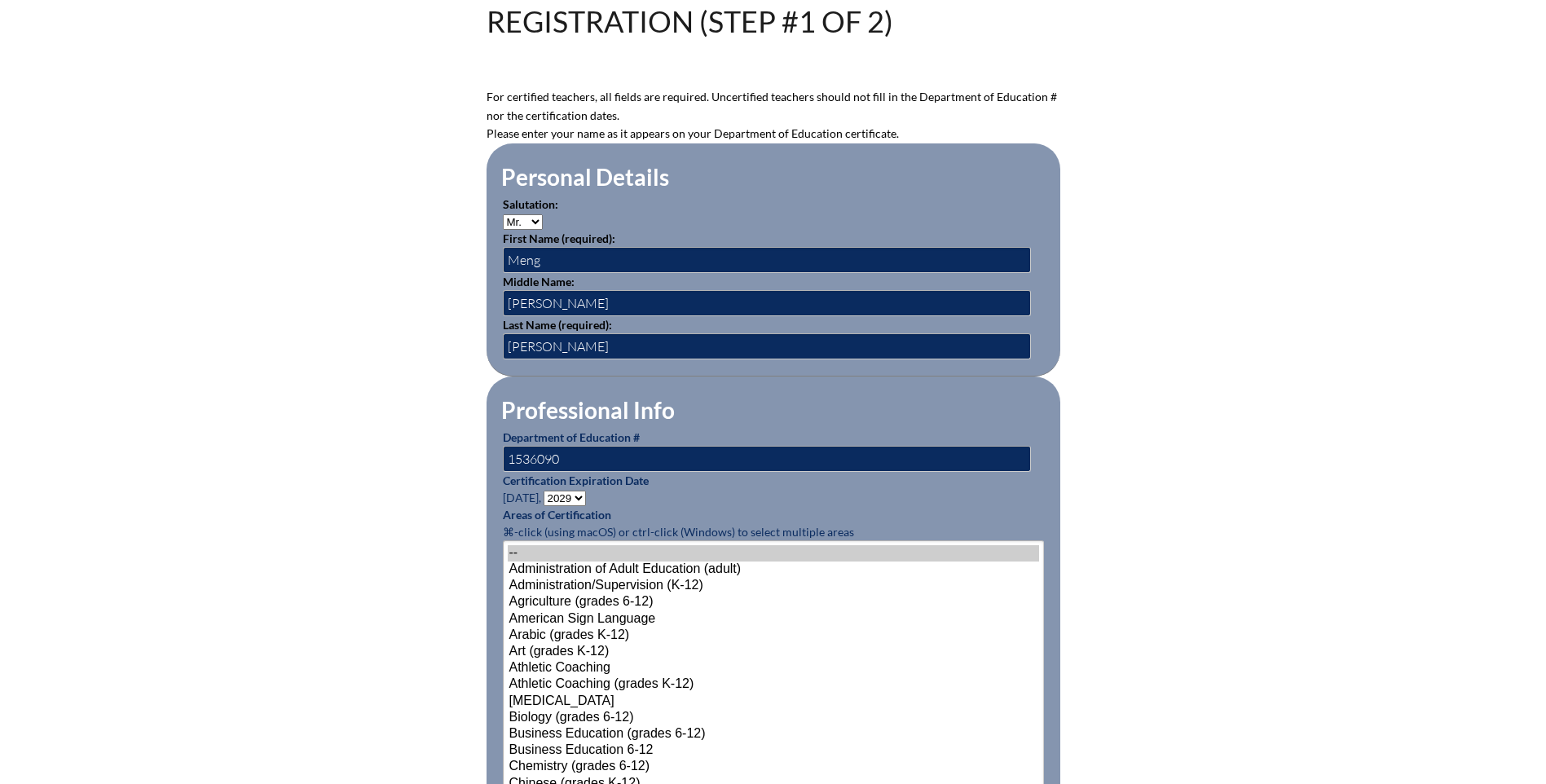
click at [546, 490] on select "- 2031 2030 2029 2028 2027 2026 2025 2024 2023 2022 2021 2020 2019 2018 2017 20…" at bounding box center [565, 498] width 43 height 16
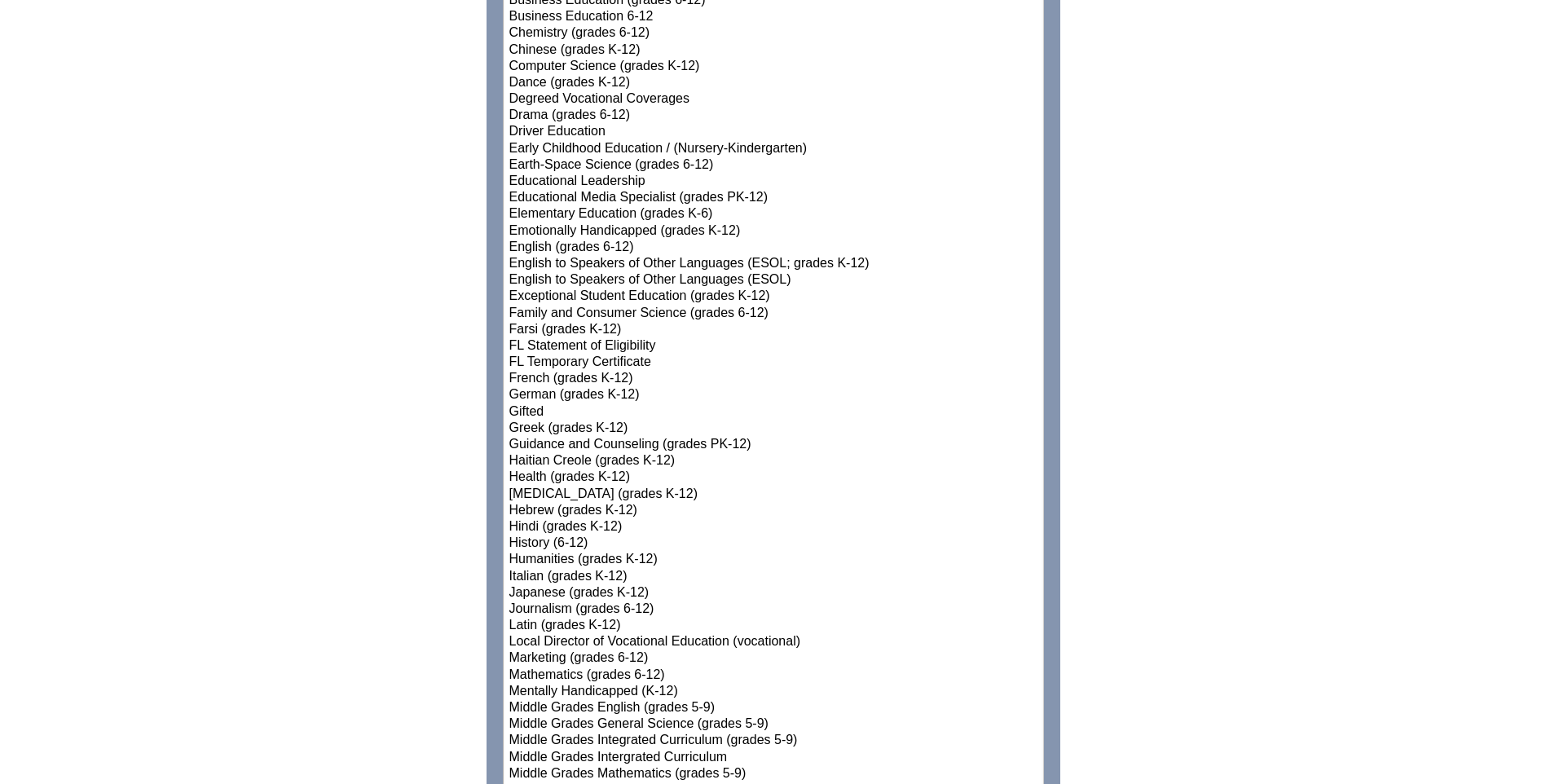
scroll to position [1060, 0]
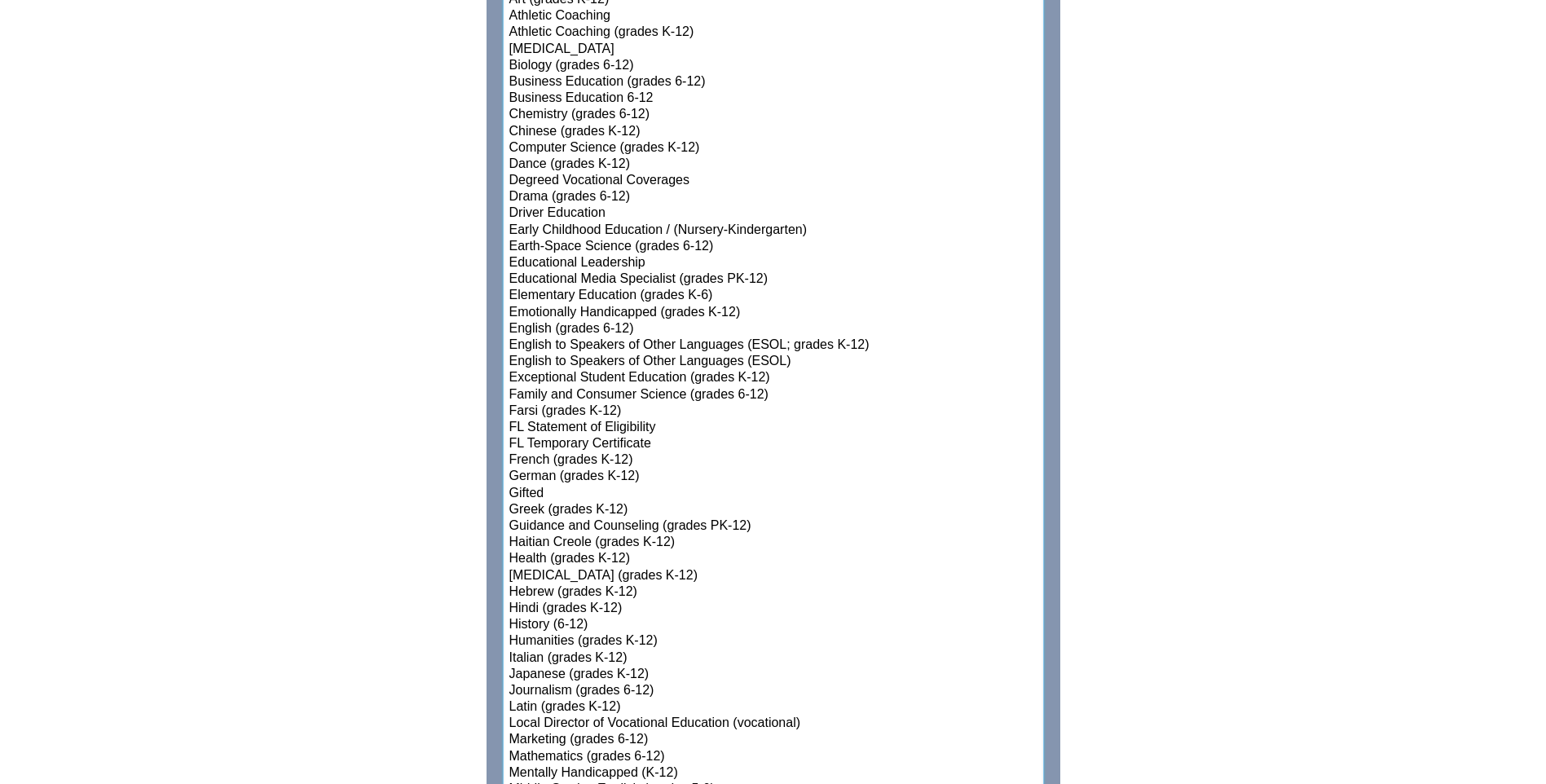
select select"]"] "15160"
click at [522, 128] on option "Chinese (grades K-12)" at bounding box center [773, 132] width 531 height 17
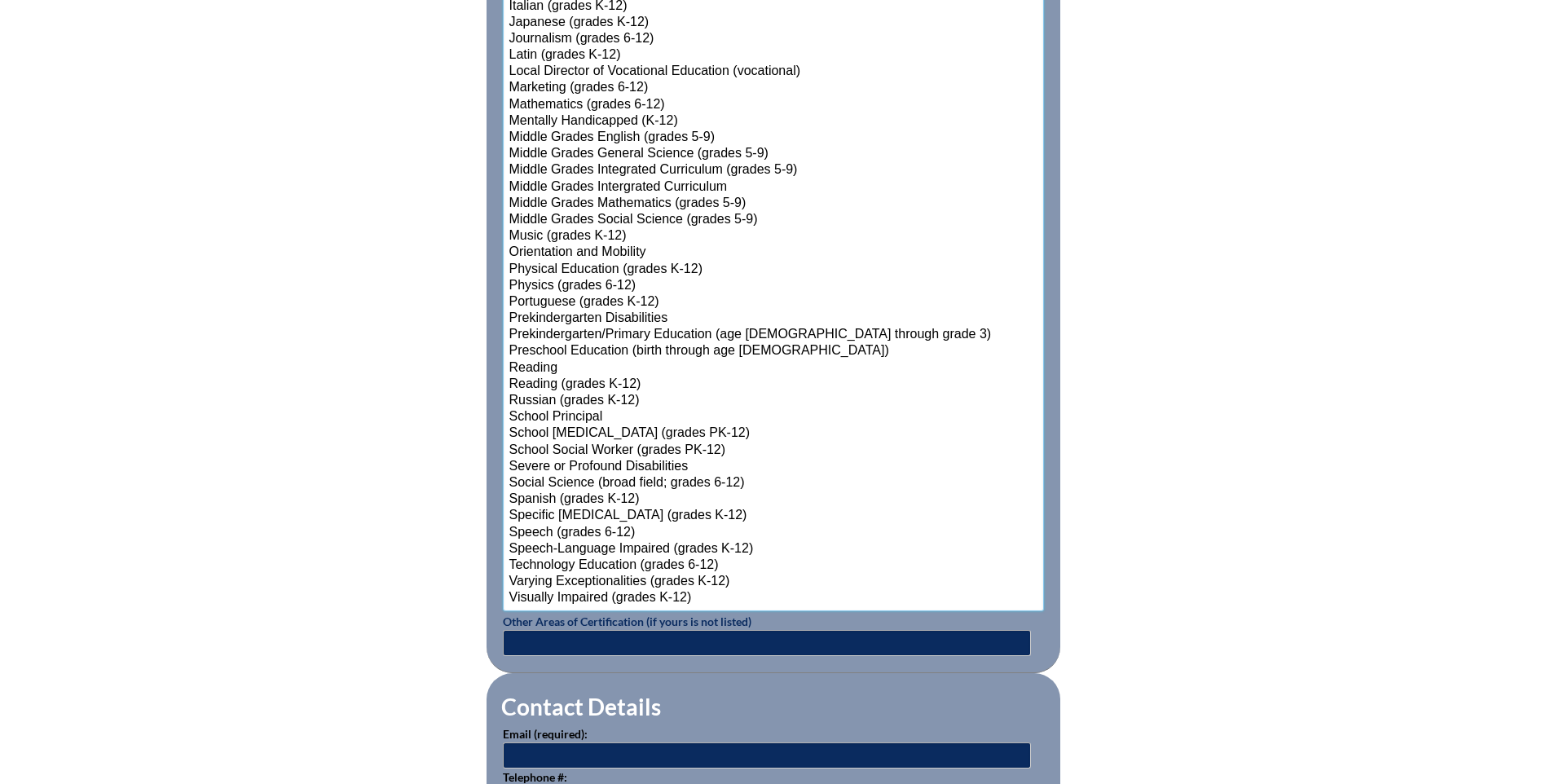
scroll to position [2037, 0]
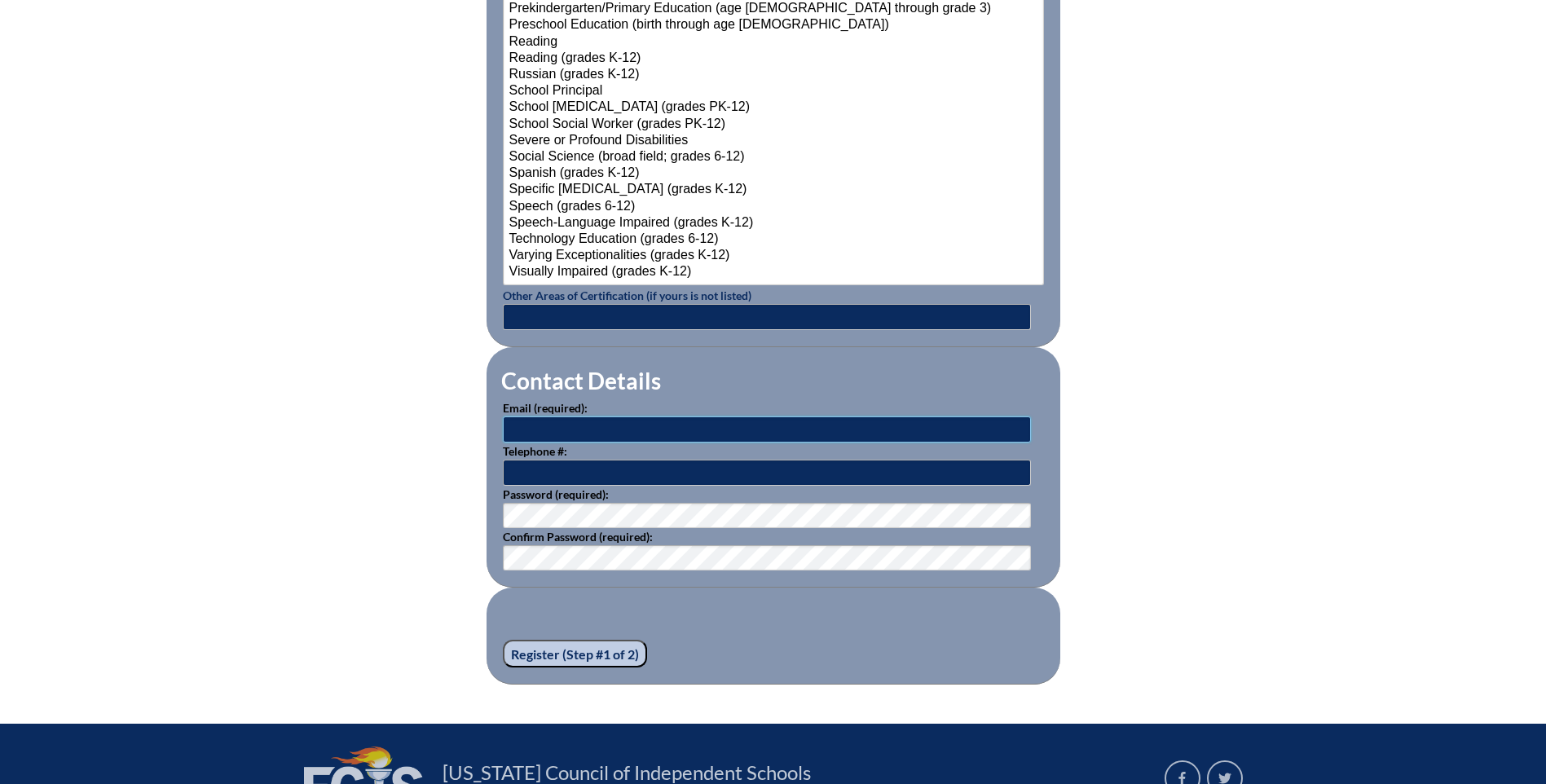
click at [517, 425] on input "text" at bounding box center [767, 429] width 528 height 26
type input "[EMAIL_ADDRESS][DOMAIN_NAME]"
type input "8"
type input "[PHONE_NUMBER]"
click at [555, 642] on input "Register (Step #1 of 2)" at bounding box center [575, 653] width 144 height 28
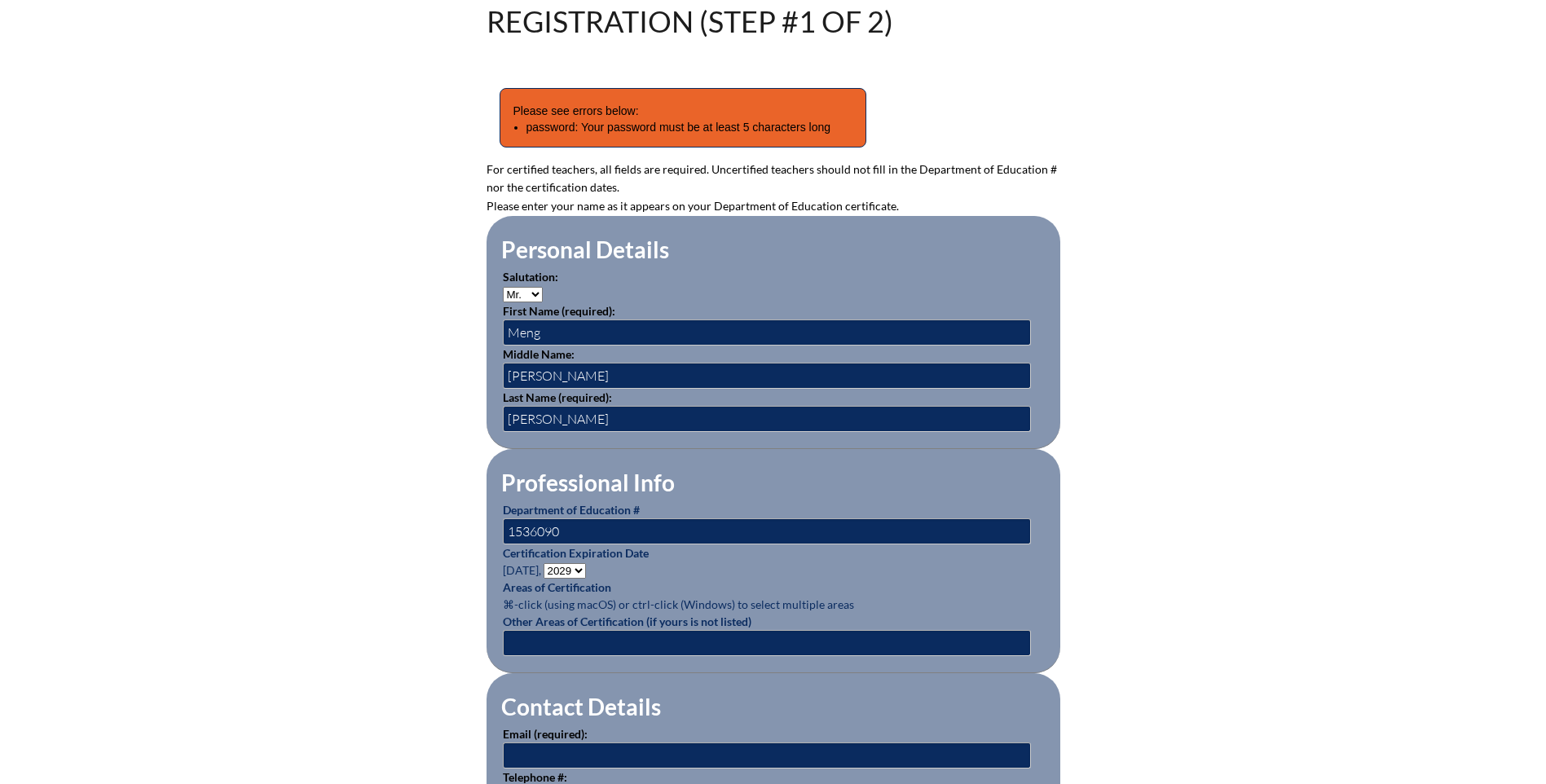
scroll to position [815, 0]
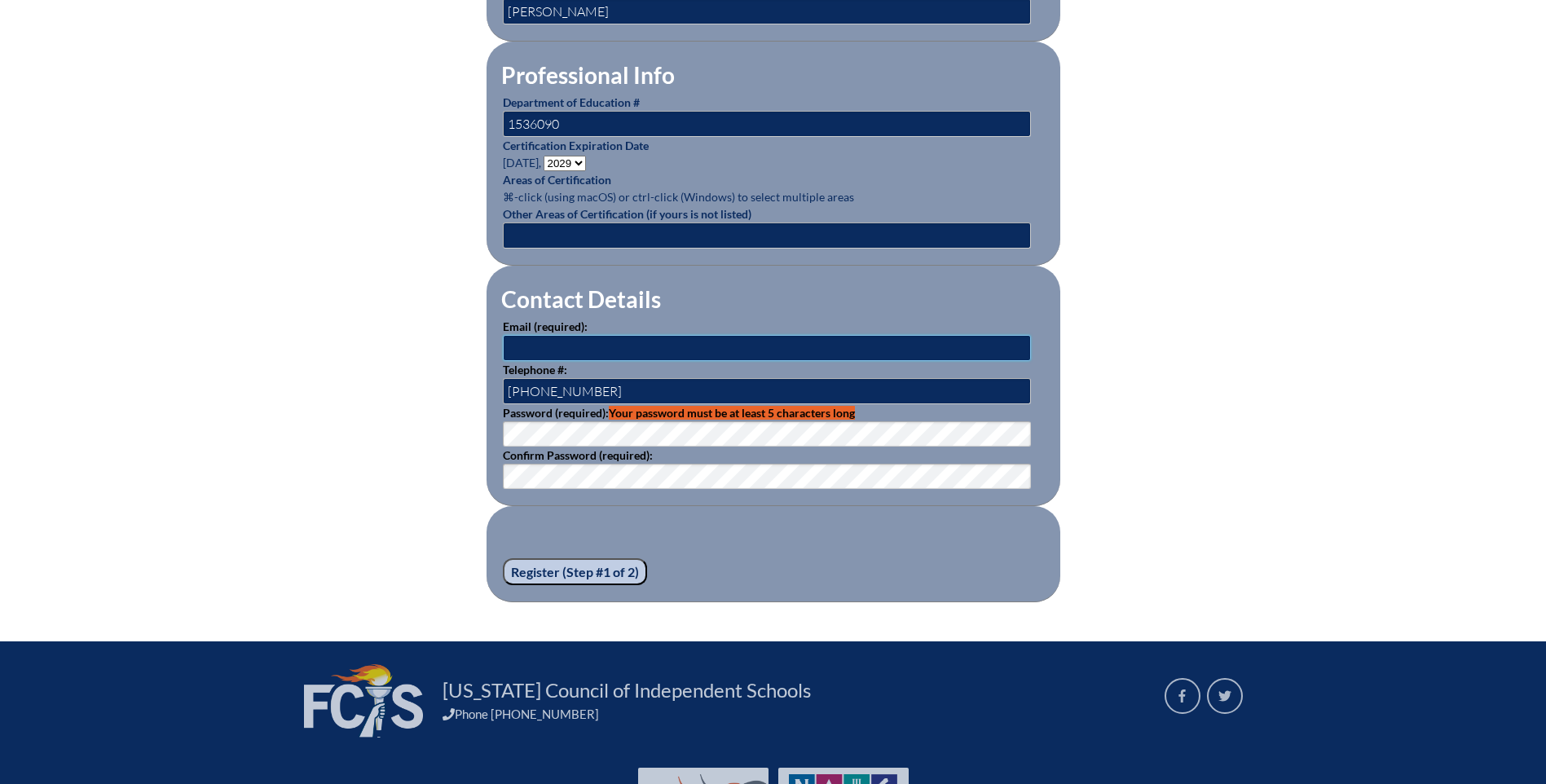
click at [524, 344] on input "text" at bounding box center [767, 347] width 528 height 26
type input "mliu@aatl.org"
click at [572, 558] on input "Register (Step #1 of 2)" at bounding box center [575, 571] width 144 height 28
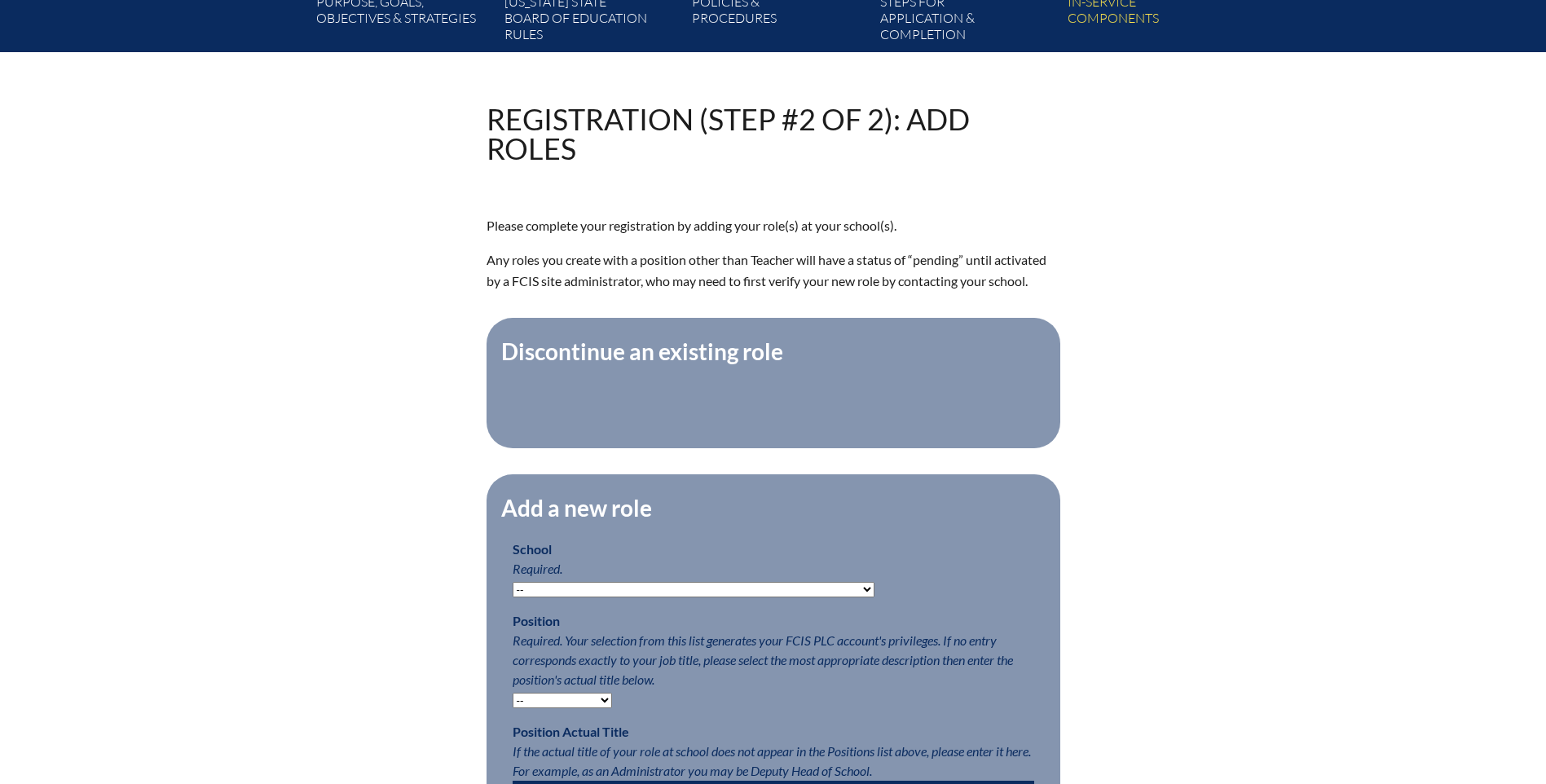
scroll to position [570, 0]
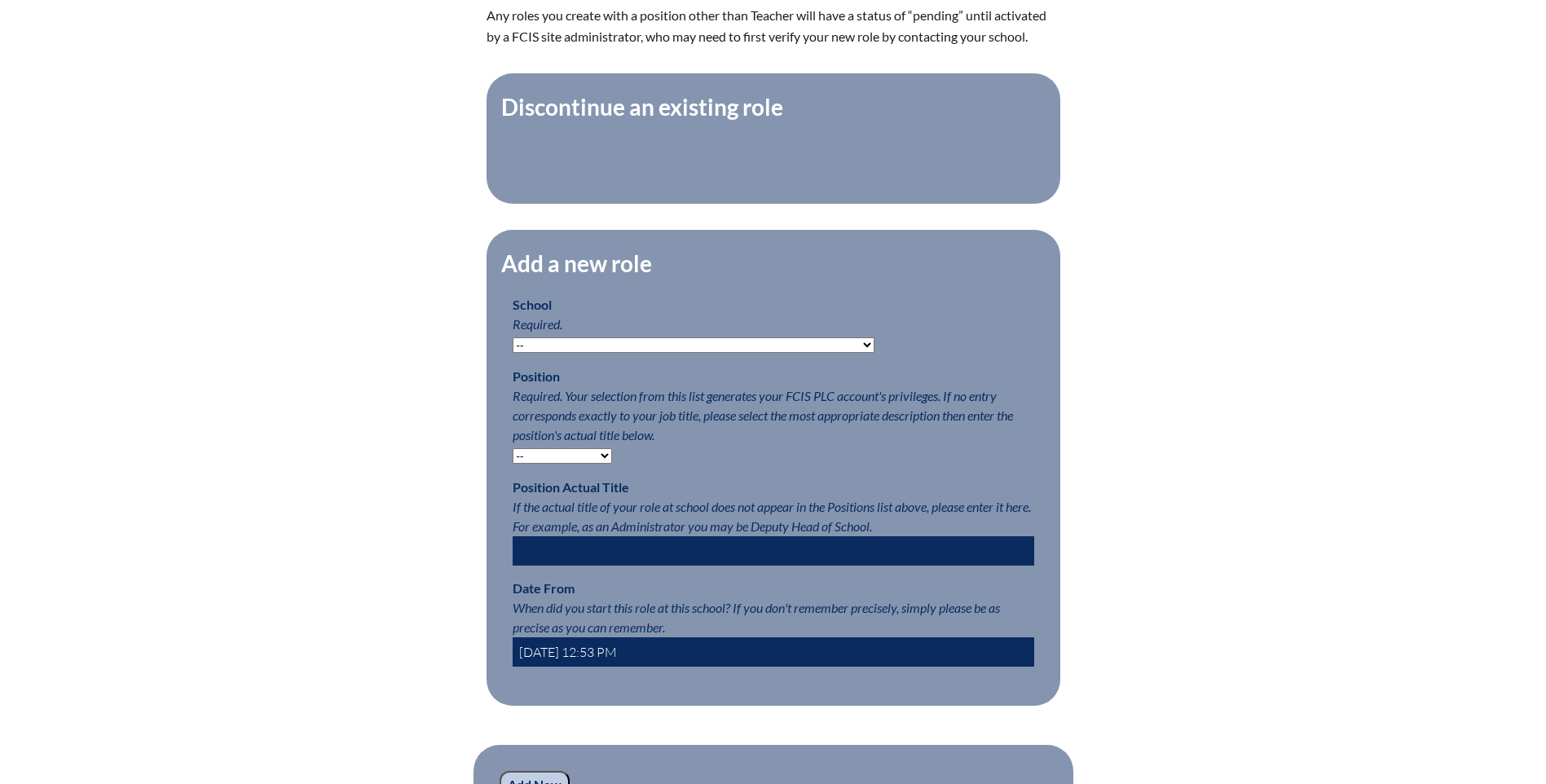
drag, startPoint x: 534, startPoint y: 354, endPoint x: 518, endPoint y: 349, distance: 16.8
click at [534, 353] on select "-- [MEDICAL_DATA] Inspired Academy Academy at [GEOGRAPHIC_DATA] Academy at the …" at bounding box center [693, 345] width 362 height 16
select select "20252"
click at [513, 346] on select "-- [MEDICAL_DATA] Inspired Academy Academy at [GEOGRAPHIC_DATA] Academy at the …" at bounding box center [693, 345] width 362 height 16
click at [558, 463] on select "-- Teacher PLC Coordinator Head of School Administrator" at bounding box center [562, 456] width 99 height 16
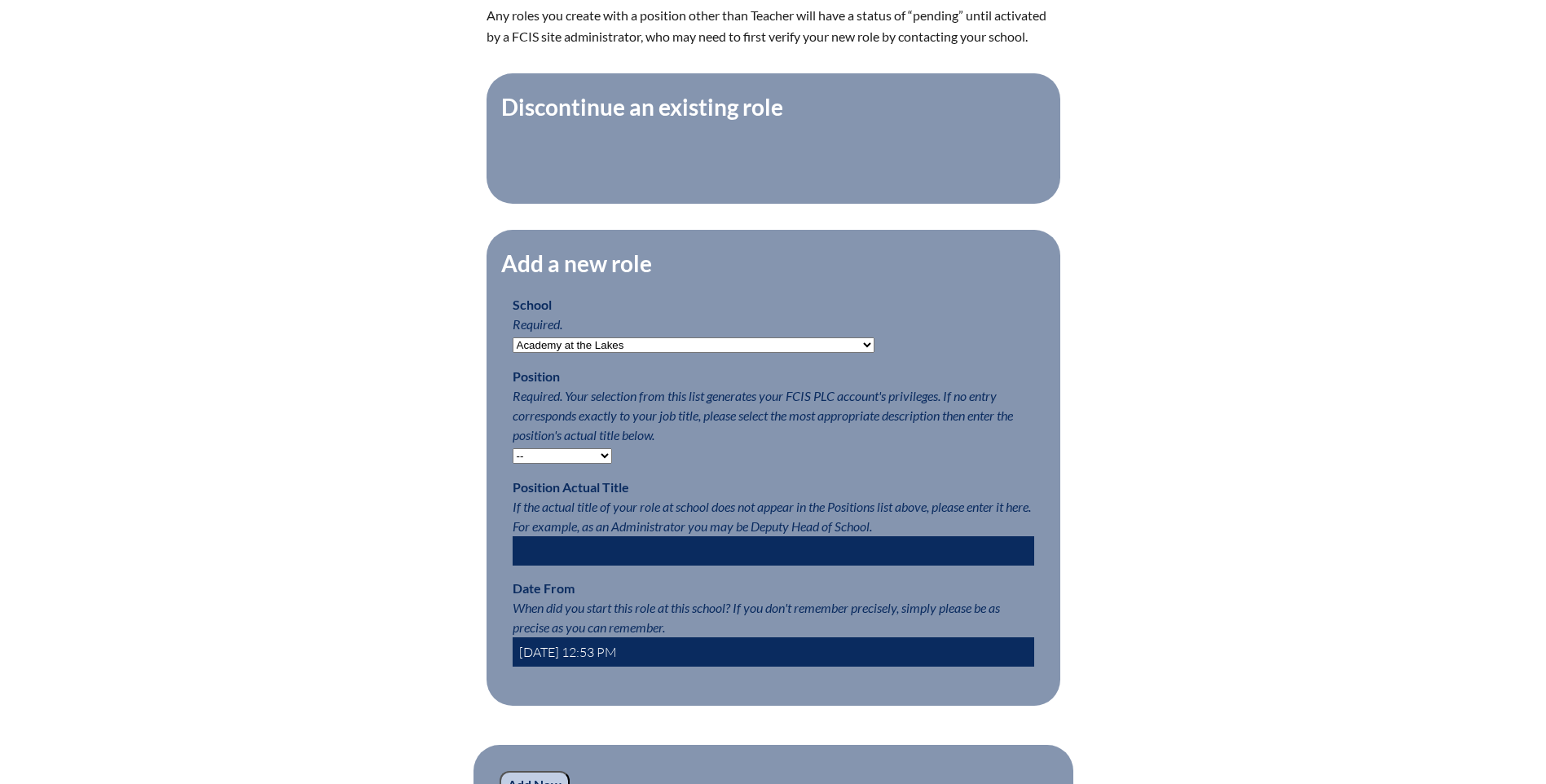
select select "15563"
click at [513, 456] on select "-- Teacher PLC Coordinator Head of School Administrator" at bounding box center [562, 456] width 99 height 16
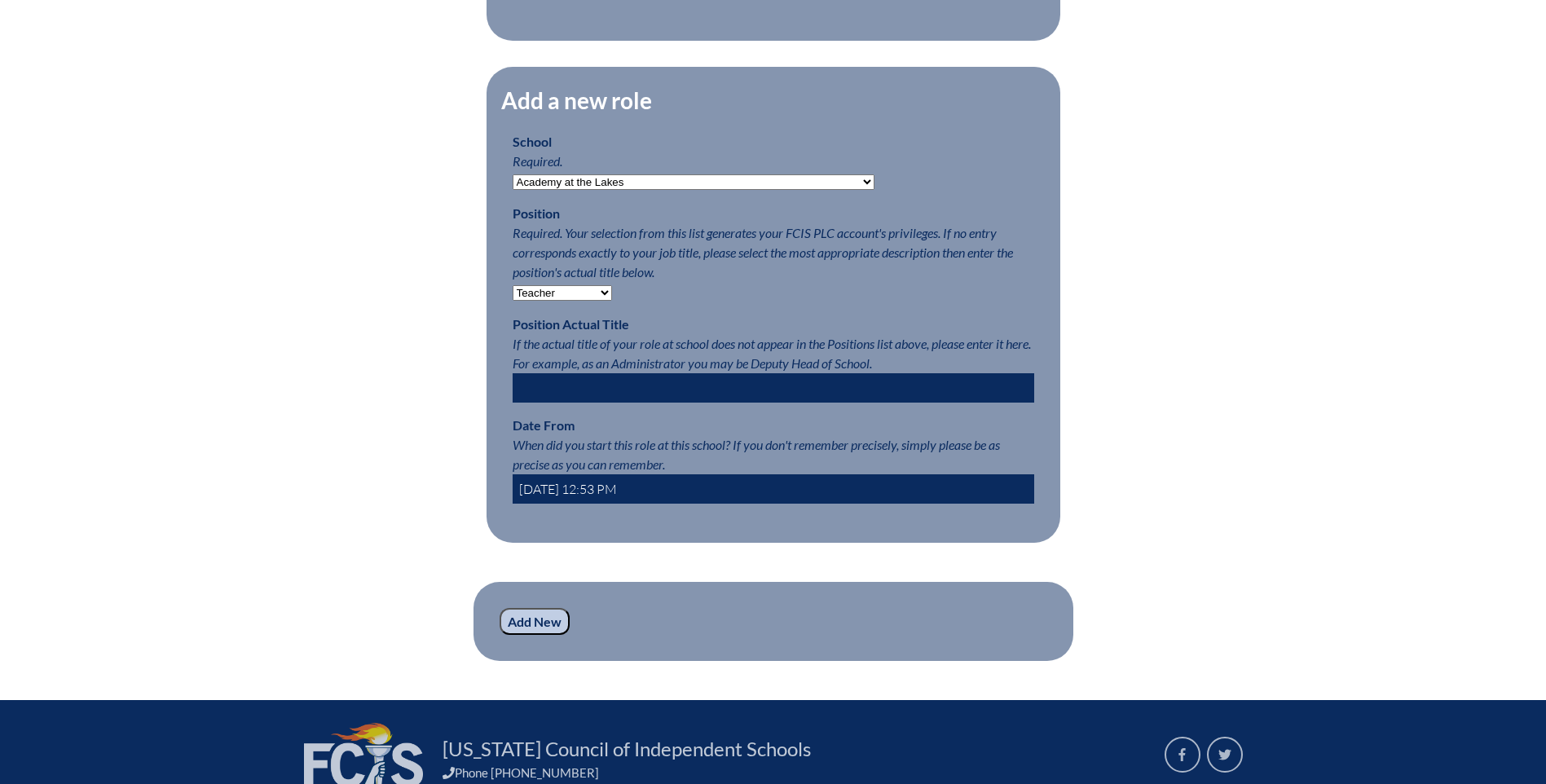
click at [550, 498] on input "2025-09-09 12:53 PM" at bounding box center [773, 488] width 522 height 29
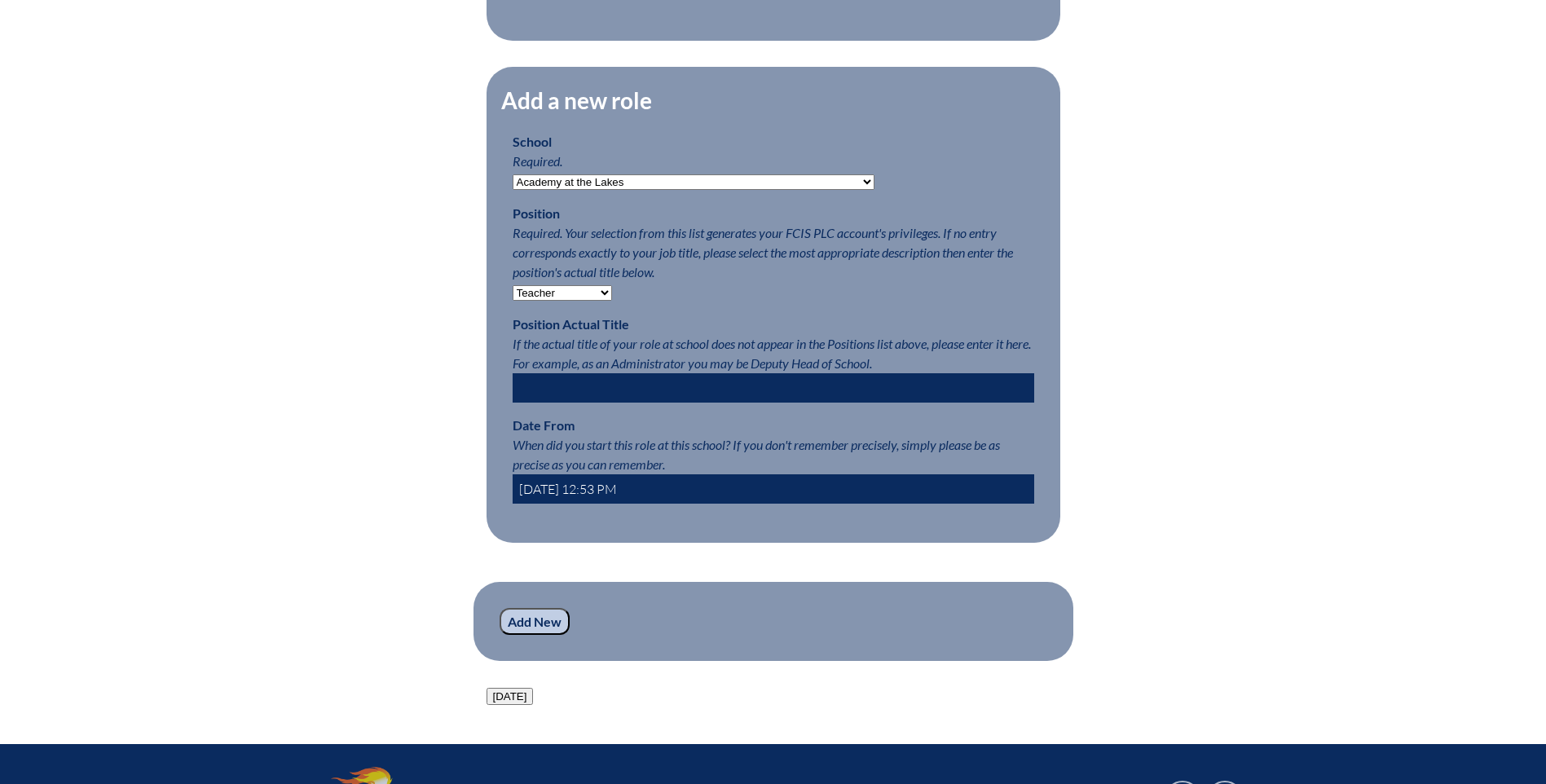
click at [567, 494] on input "2024-09-09 12:53 PM" at bounding box center [773, 488] width 522 height 29
click at [584, 495] on input "2024-08-09 12:53 PM" at bounding box center [773, 488] width 522 height 29
click at [586, 496] on input "2024-08-09 12:53 PM" at bounding box center [773, 488] width 522 height 29
click at [604, 498] on input "2024-08-01 12:53 PM" at bounding box center [773, 488] width 522 height 29
type input "2024-08-01 8:00 AM"
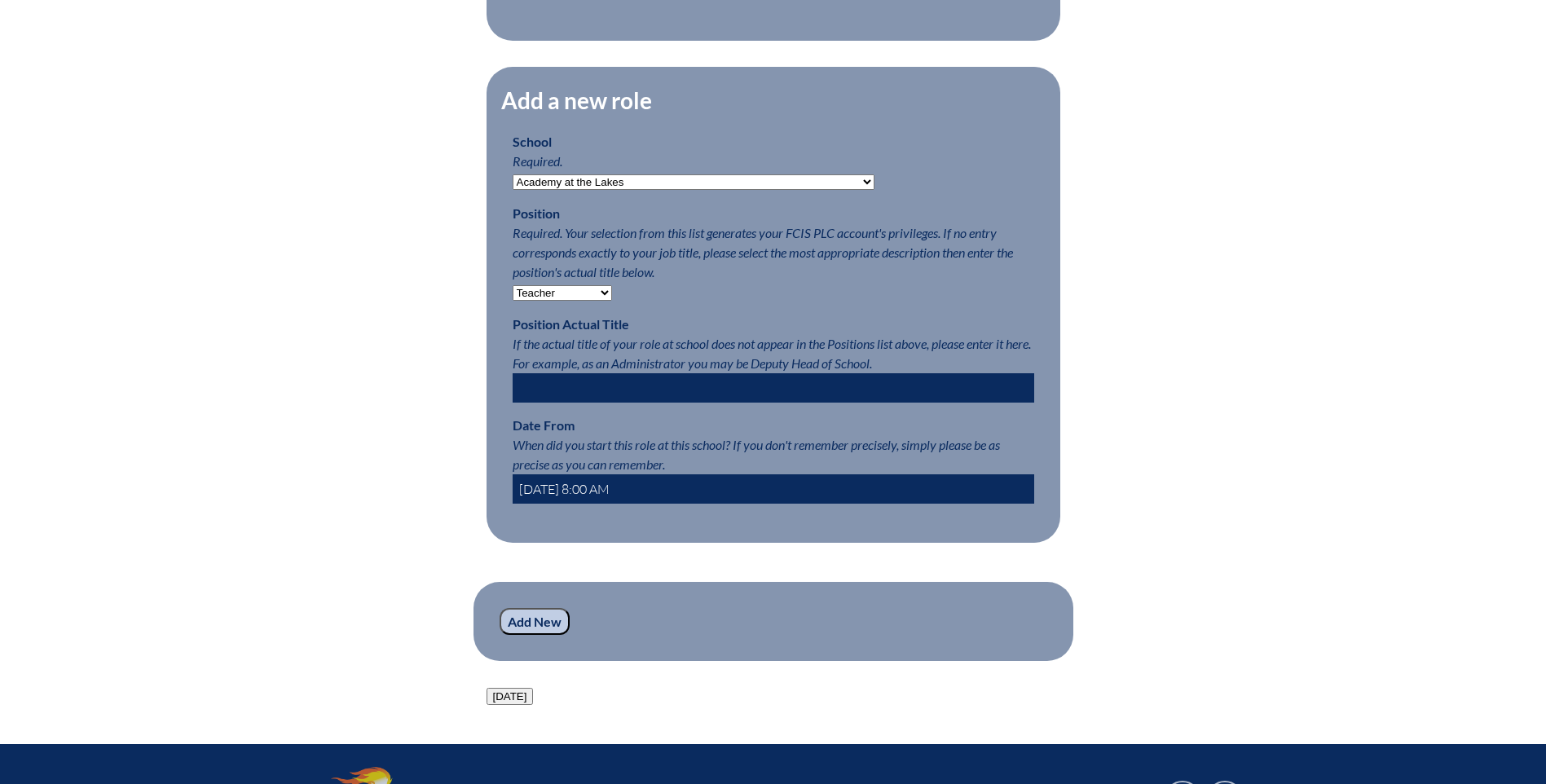
click at [534, 635] on input "Add New" at bounding box center [535, 621] width 70 height 28
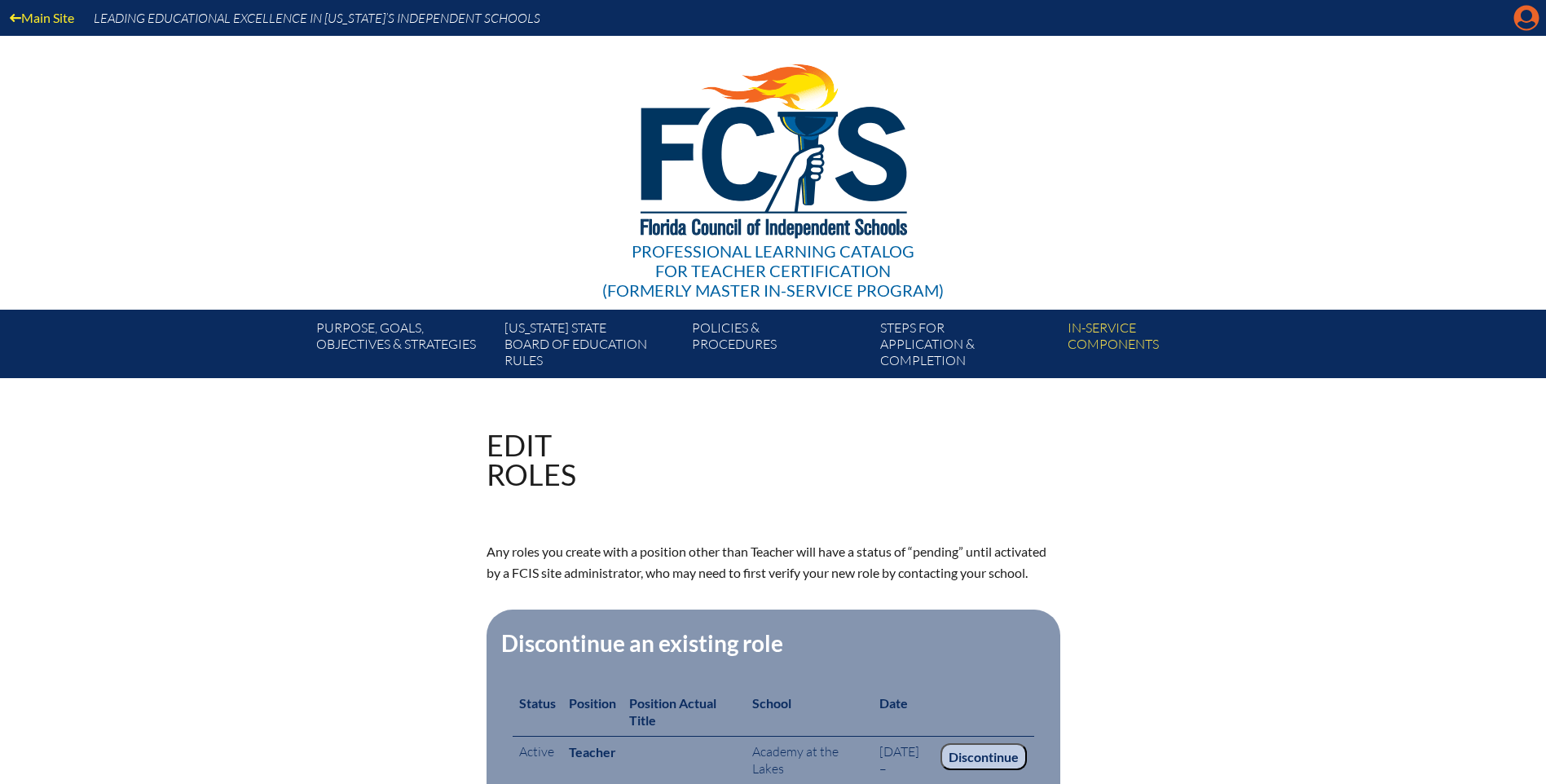
click at [1523, 17] on icon "Manage account" at bounding box center [1526, 18] width 26 height 26
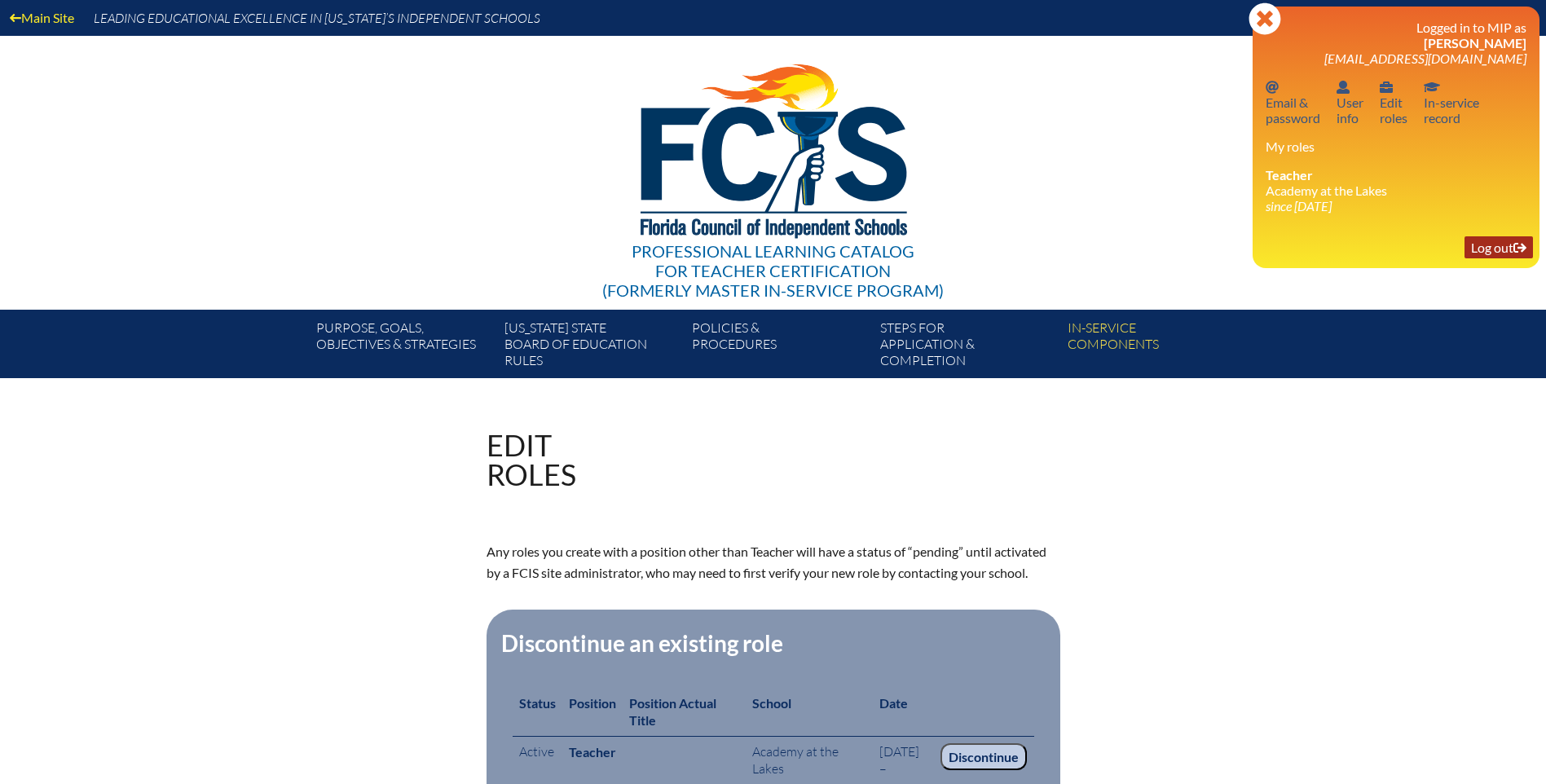
click at [1484, 245] on link "Log out Log out" at bounding box center [1499, 247] width 68 height 22
